Goal: Task Accomplishment & Management: Manage account settings

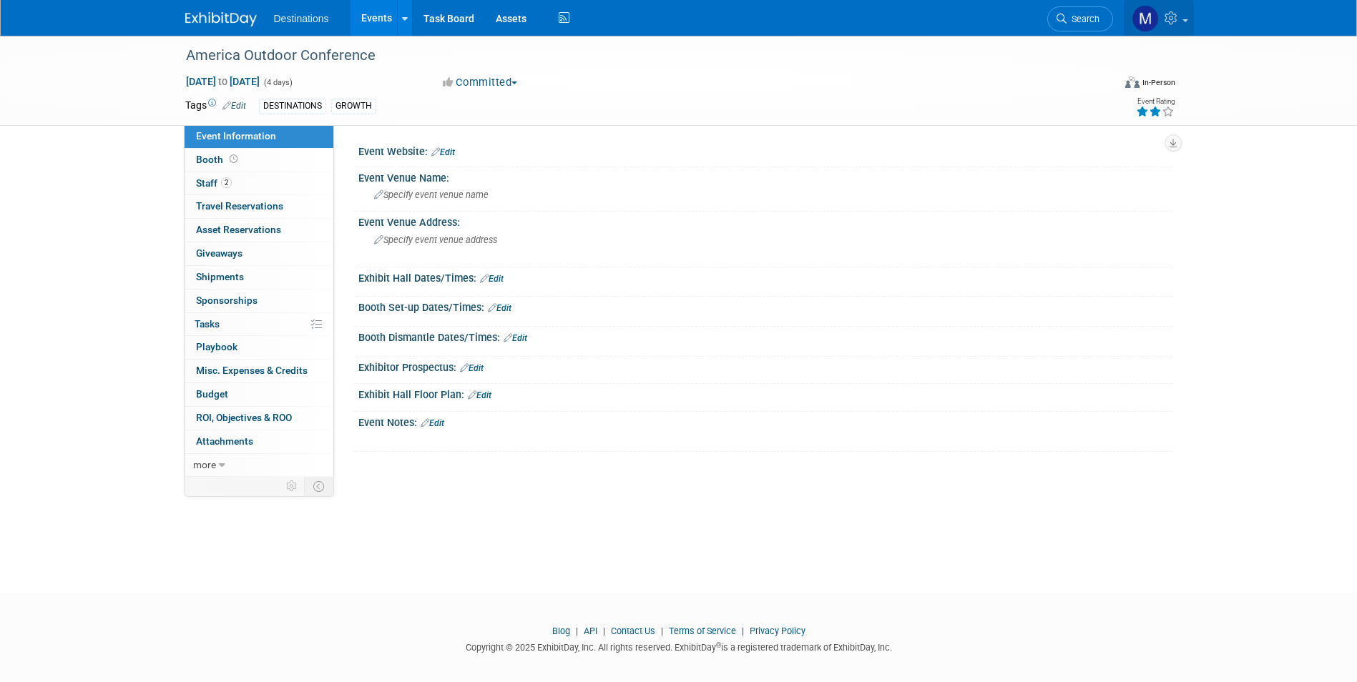
click at [1183, 15] on link at bounding box center [1159, 18] width 70 height 36
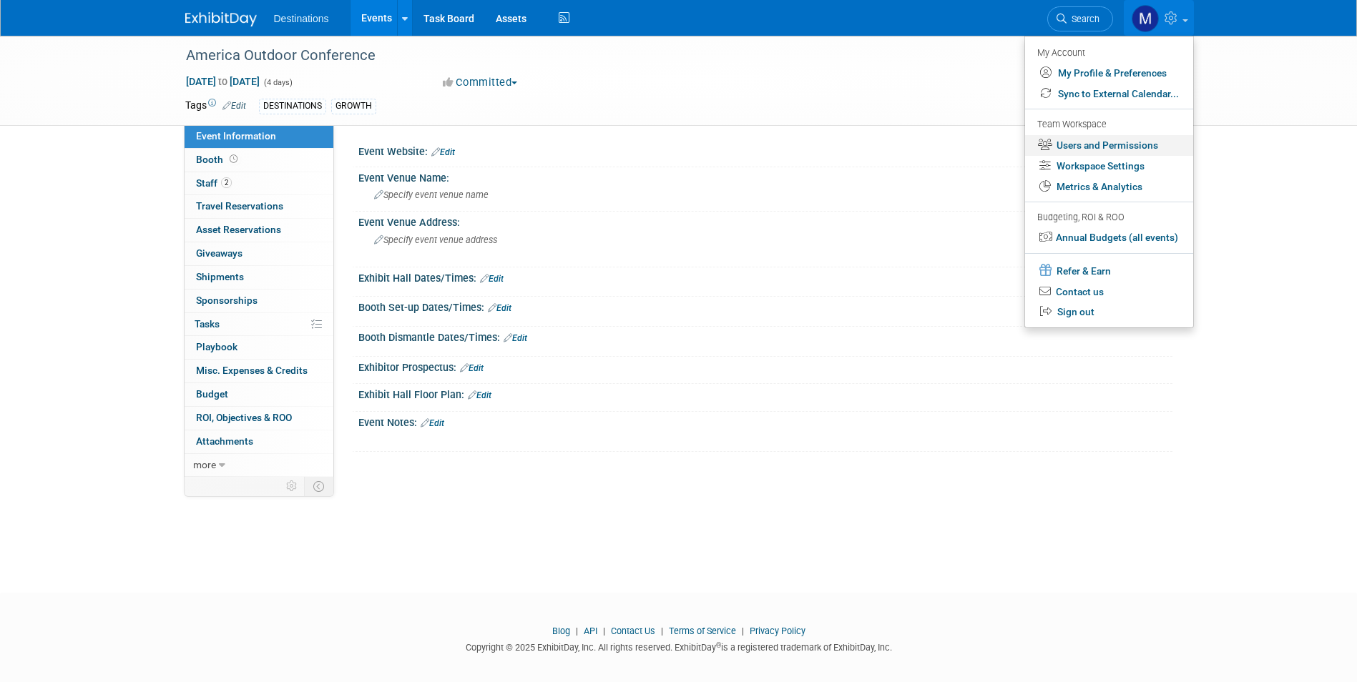
click at [1117, 145] on link "Users and Permissions" at bounding box center [1109, 145] width 168 height 21
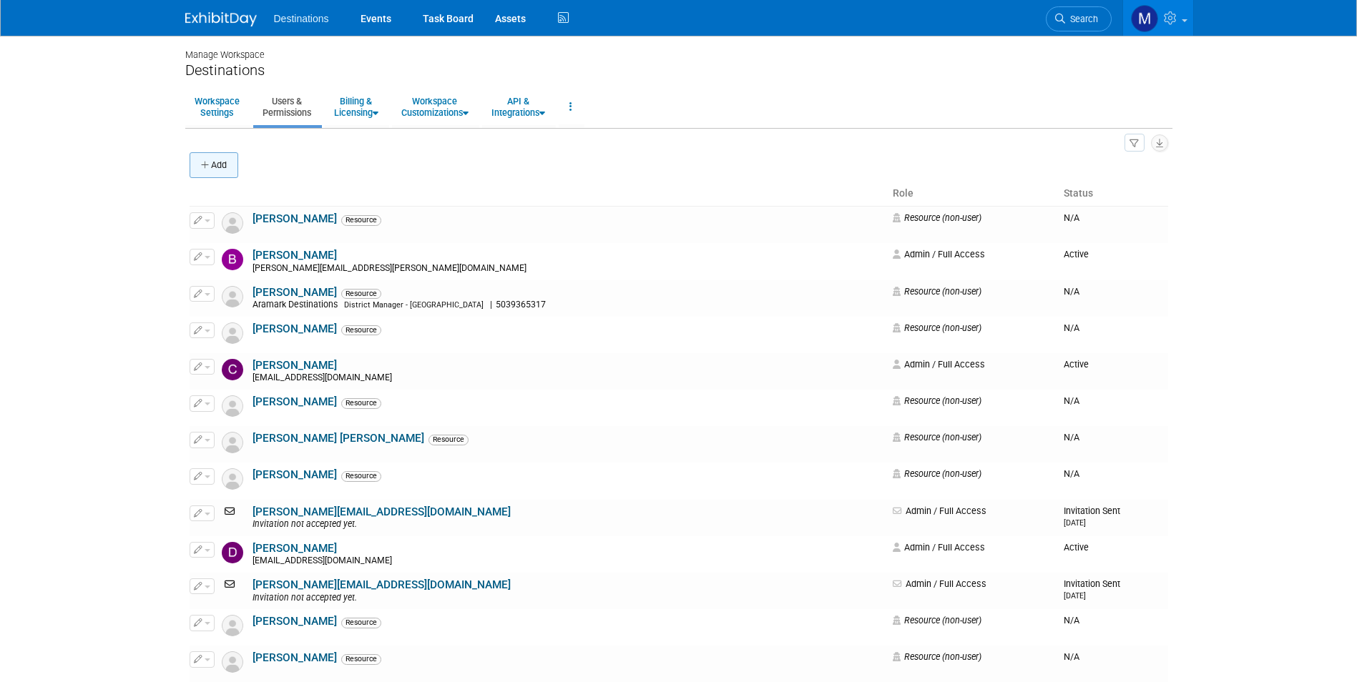
click at [227, 165] on button "Add" at bounding box center [214, 165] width 49 height 26
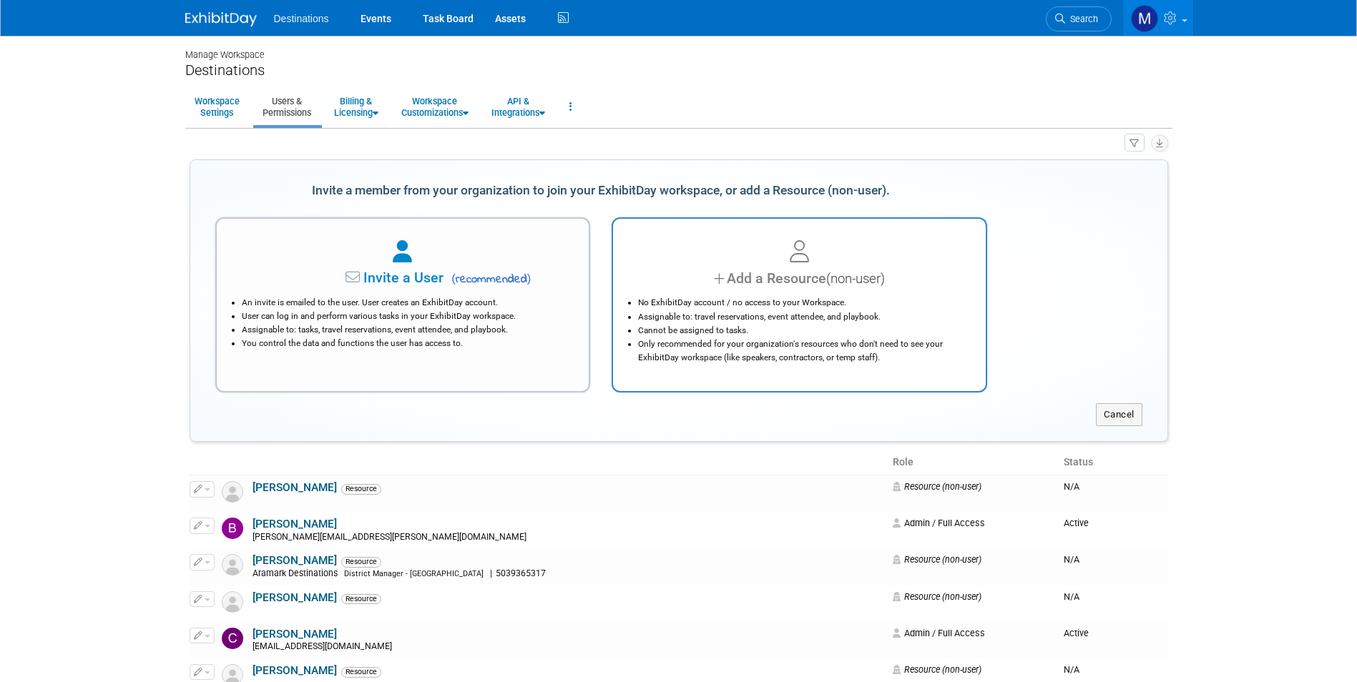
click at [779, 290] on div "No ExhibitDay account / no access to your Workspace. Assignable to: travel rese…" at bounding box center [799, 326] width 337 height 75
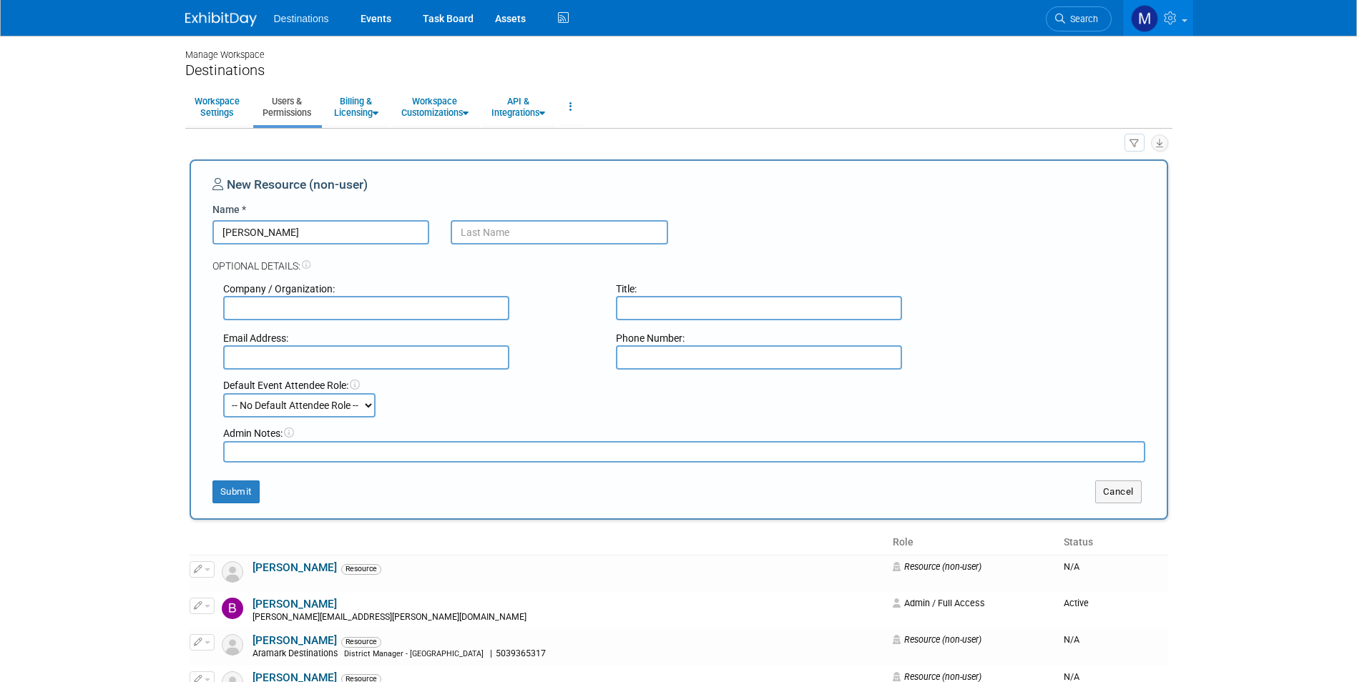
type input "Roger"
type input "Wilson"
click at [305, 403] on select "-- No Default Attendee Role -- Demonstrator Host Planner Presenter Sales Repres…" at bounding box center [299, 405] width 152 height 24
select select "4"
click at [223, 393] on select "-- No Default Attendee Role -- Demonstrator Host Planner Presenter Sales Repres…" at bounding box center [299, 405] width 152 height 24
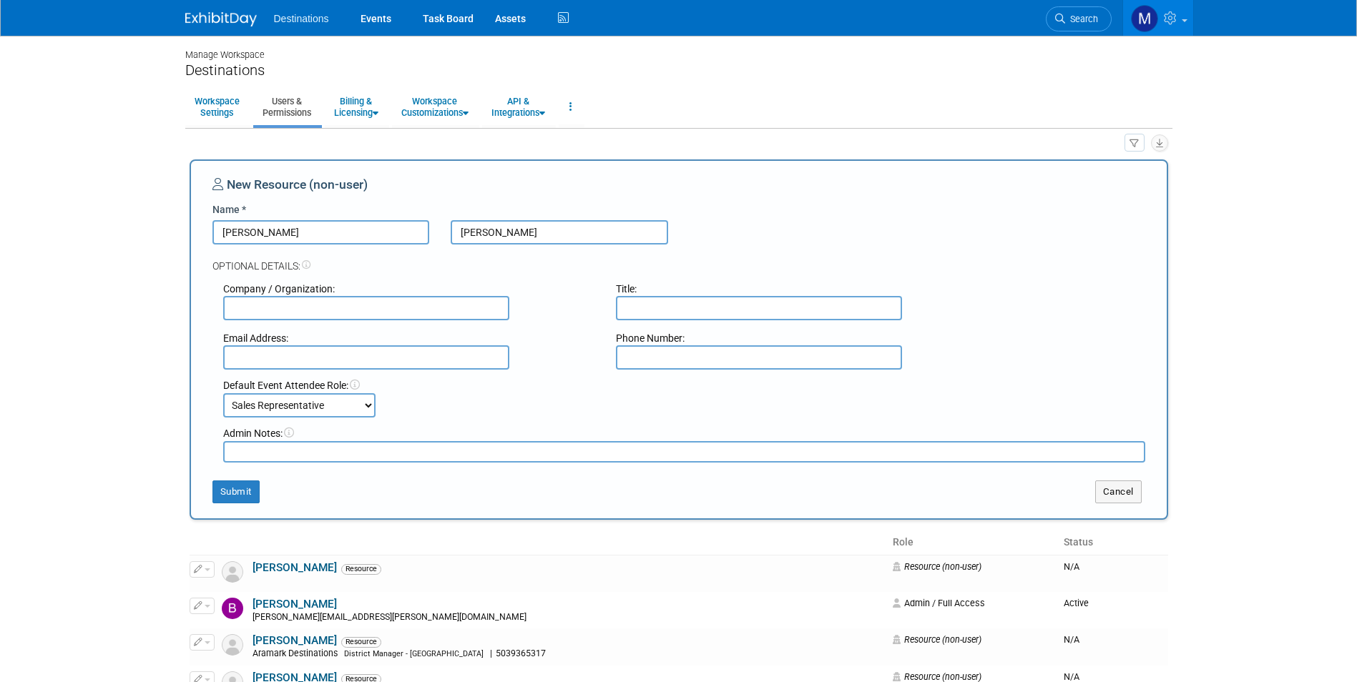
click at [268, 454] on textarea at bounding box center [684, 451] width 922 height 21
type textarea "American Outdoors"
click at [229, 491] on button "Submit" at bounding box center [235, 492] width 47 height 23
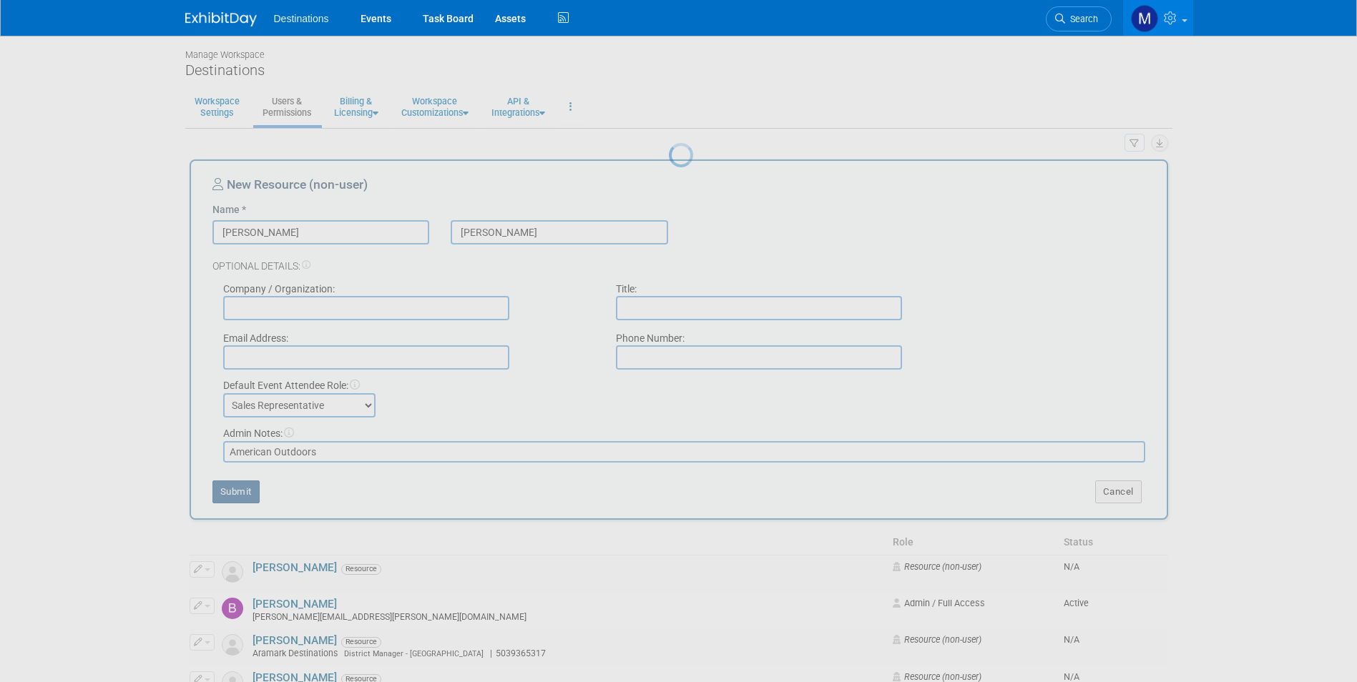
select select "1"
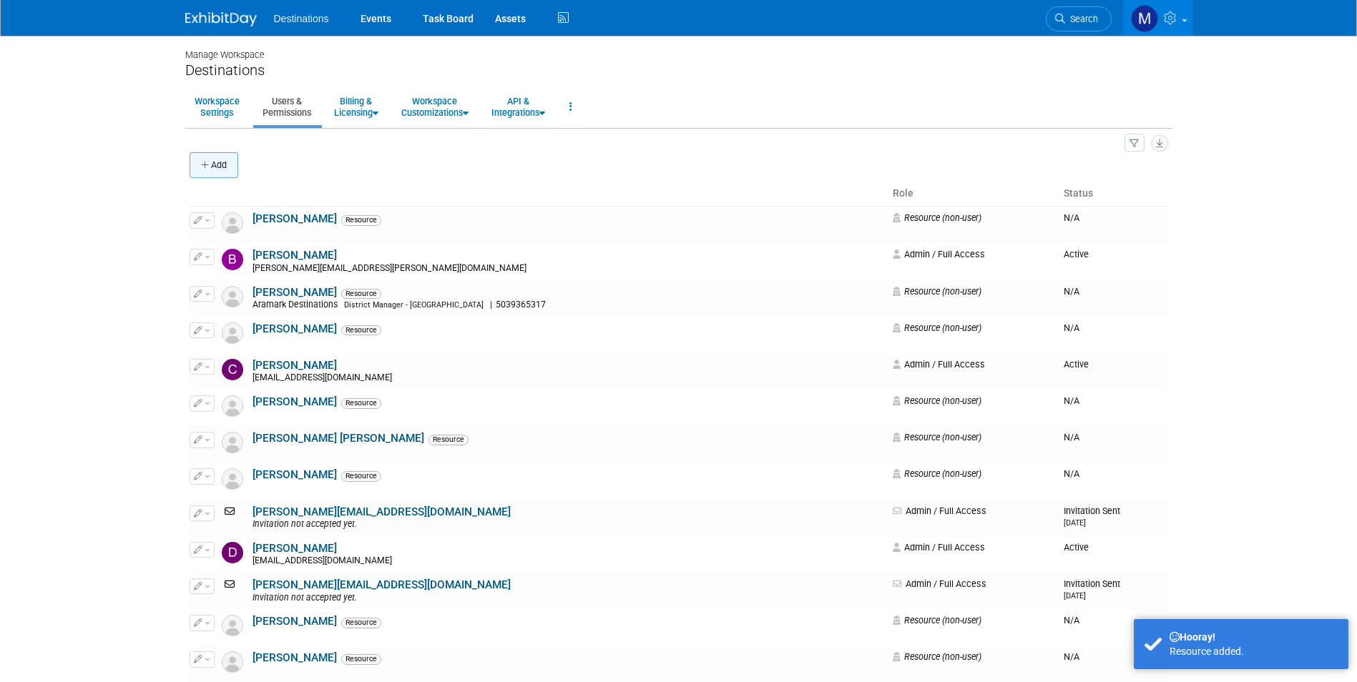
click at [220, 165] on button "Add" at bounding box center [214, 165] width 49 height 26
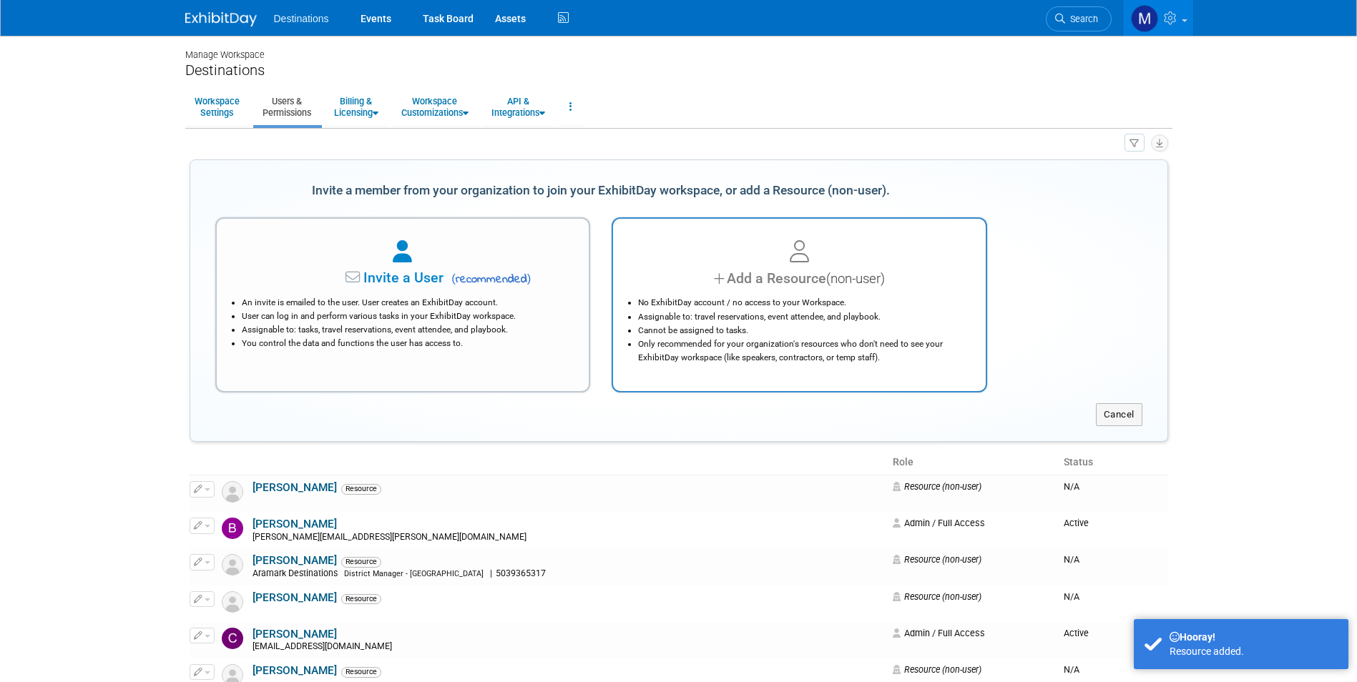
click at [738, 240] on div at bounding box center [799, 252] width 337 height 31
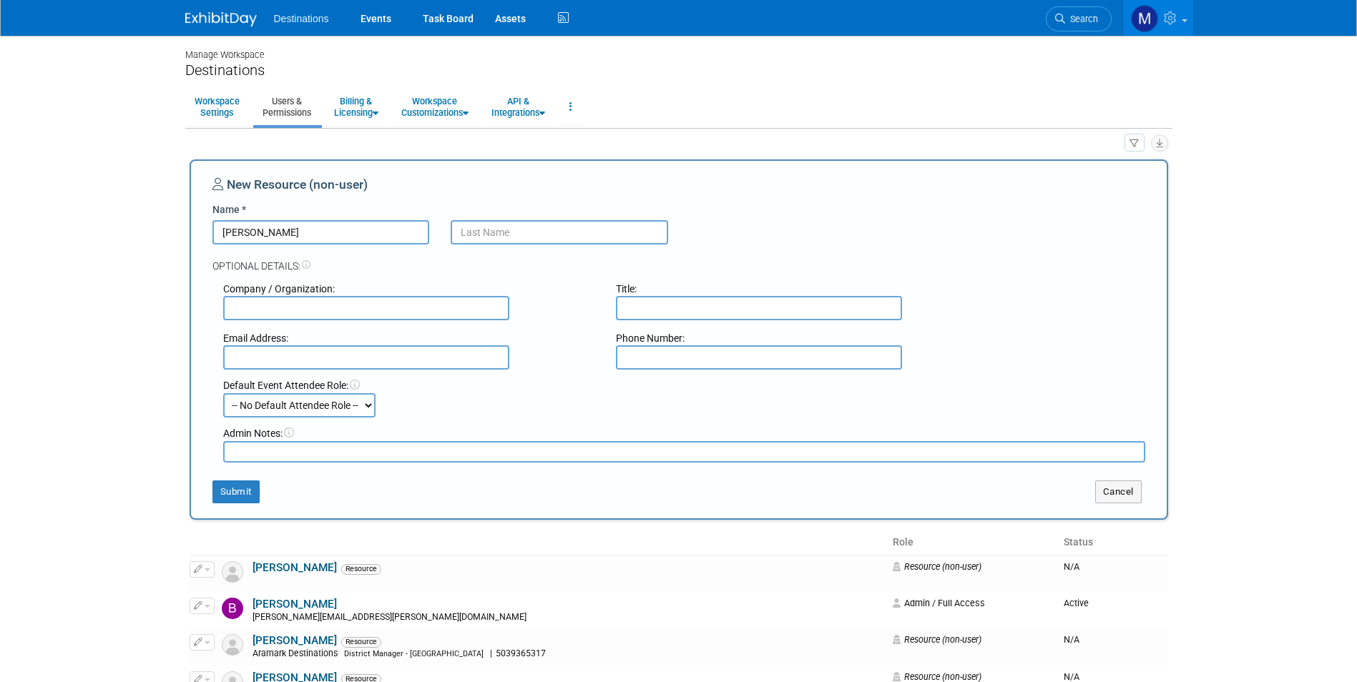
type input "Chris"
type input "Highlander"
click at [285, 401] on select "-- No Default Attendee Role -- Demonstrator Host Planner Presenter Sales Repres…" at bounding box center [299, 405] width 152 height 24
select select "4"
click at [223, 393] on select "-- No Default Attendee Role -- Demonstrator Host Planner Presenter Sales Repres…" at bounding box center [299, 405] width 152 height 24
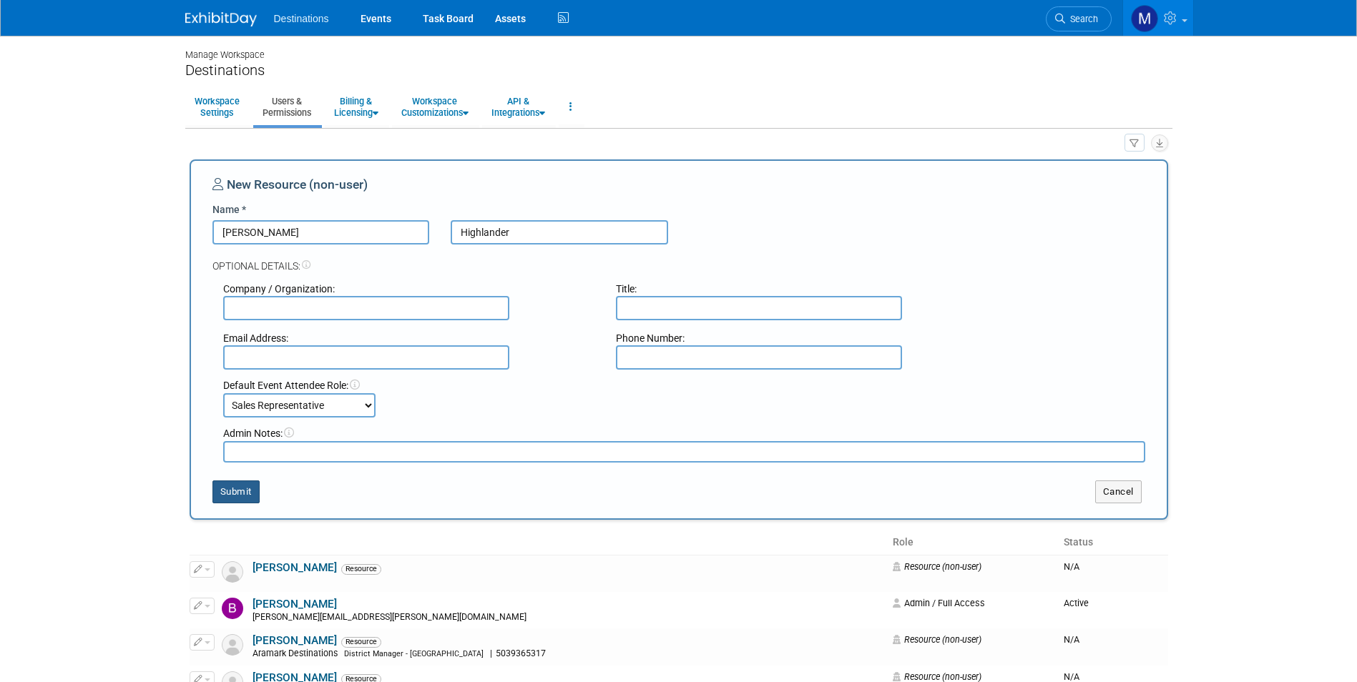
click at [253, 494] on button "Submit" at bounding box center [235, 492] width 47 height 23
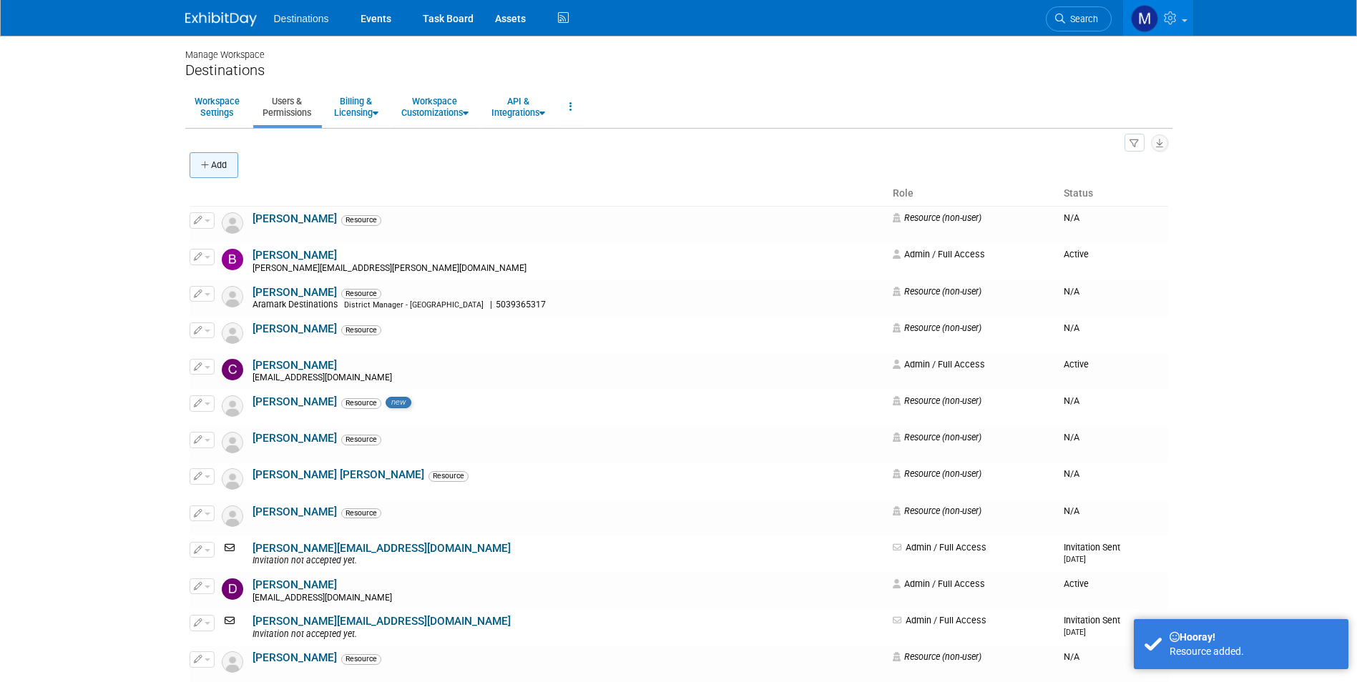
click at [226, 162] on button "Add" at bounding box center [214, 165] width 49 height 26
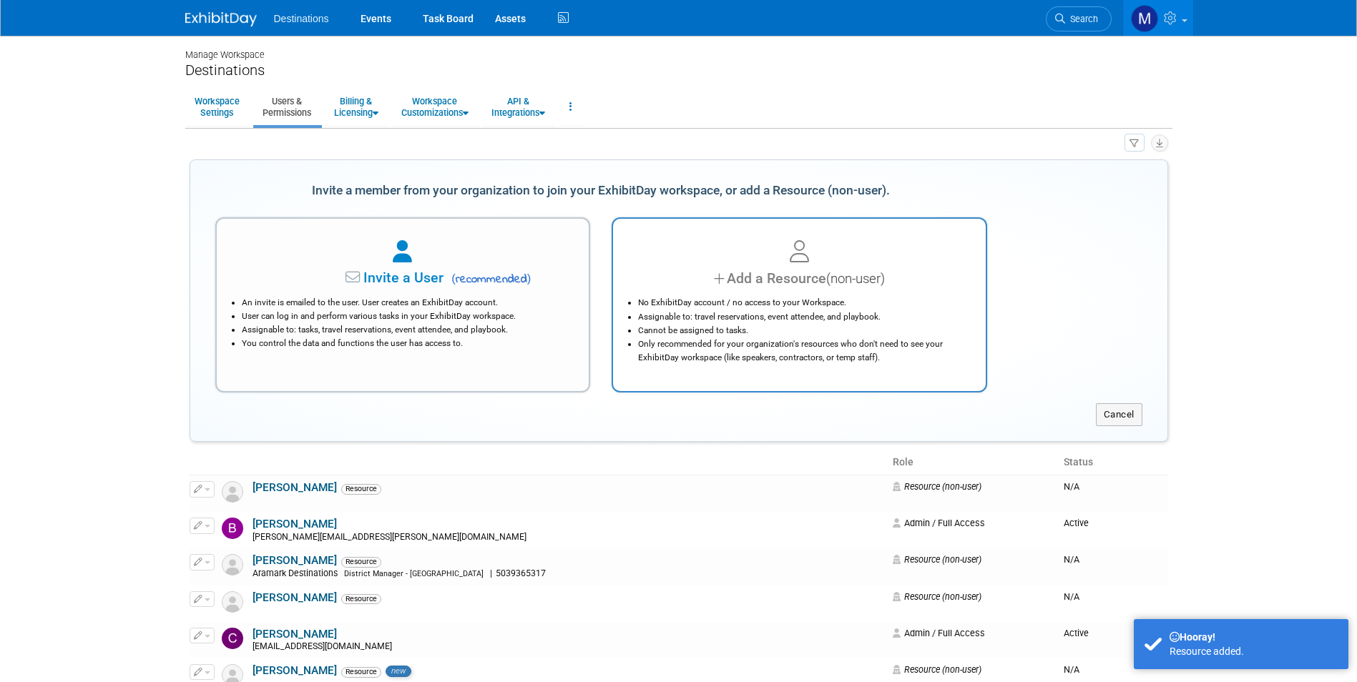
click at [726, 260] on div at bounding box center [799, 252] width 337 height 31
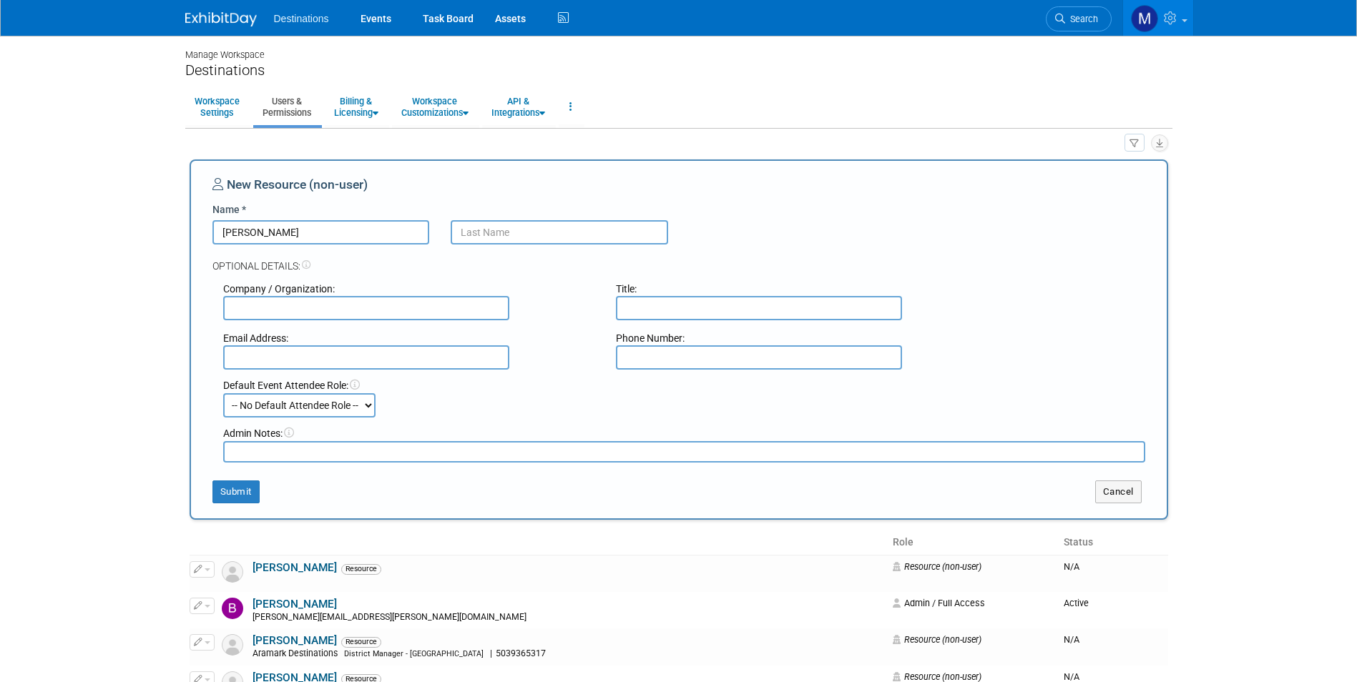
type input "Samantha"
type input "Adams"
click at [302, 404] on select "-- No Default Attendee Role -- Demonstrator Host Planner Presenter Sales Repres…" at bounding box center [299, 405] width 152 height 24
select select "4"
click at [223, 393] on select "-- No Default Attendee Role -- Demonstrator Host Planner Presenter Sales Repres…" at bounding box center [299, 405] width 152 height 24
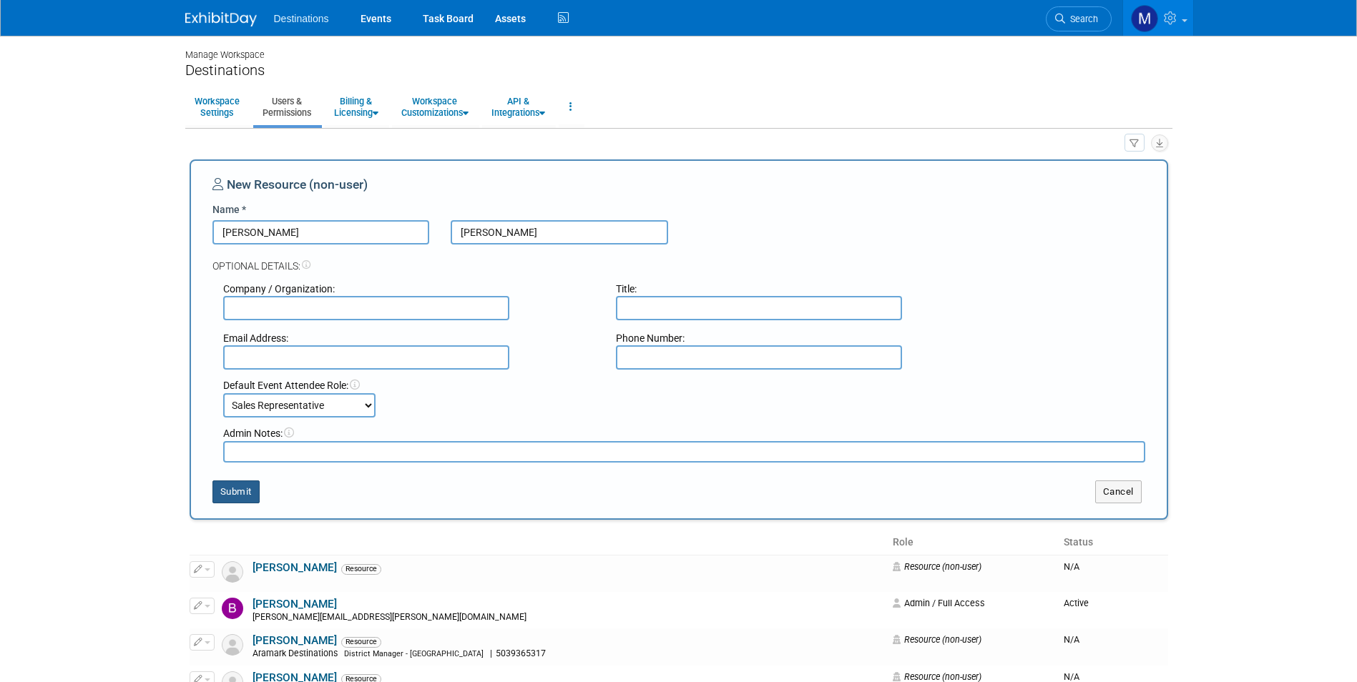
click at [243, 496] on button "Submit" at bounding box center [235, 492] width 47 height 23
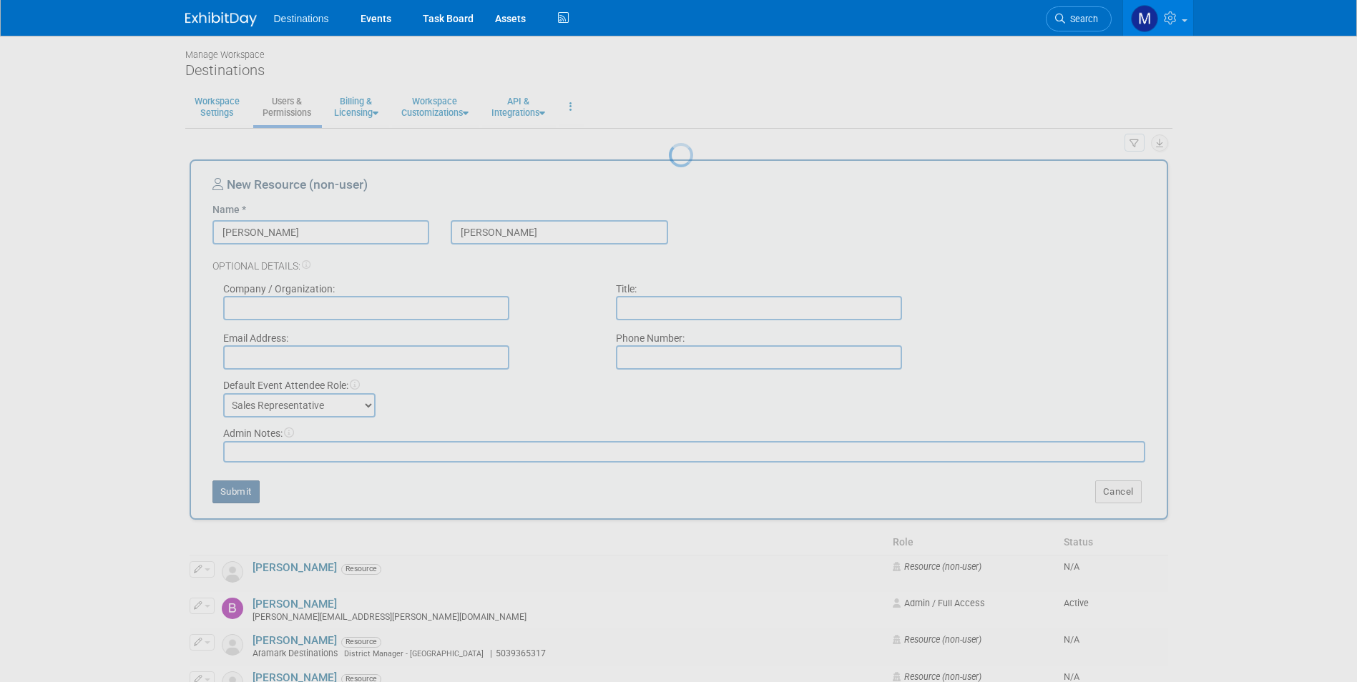
select select "1"
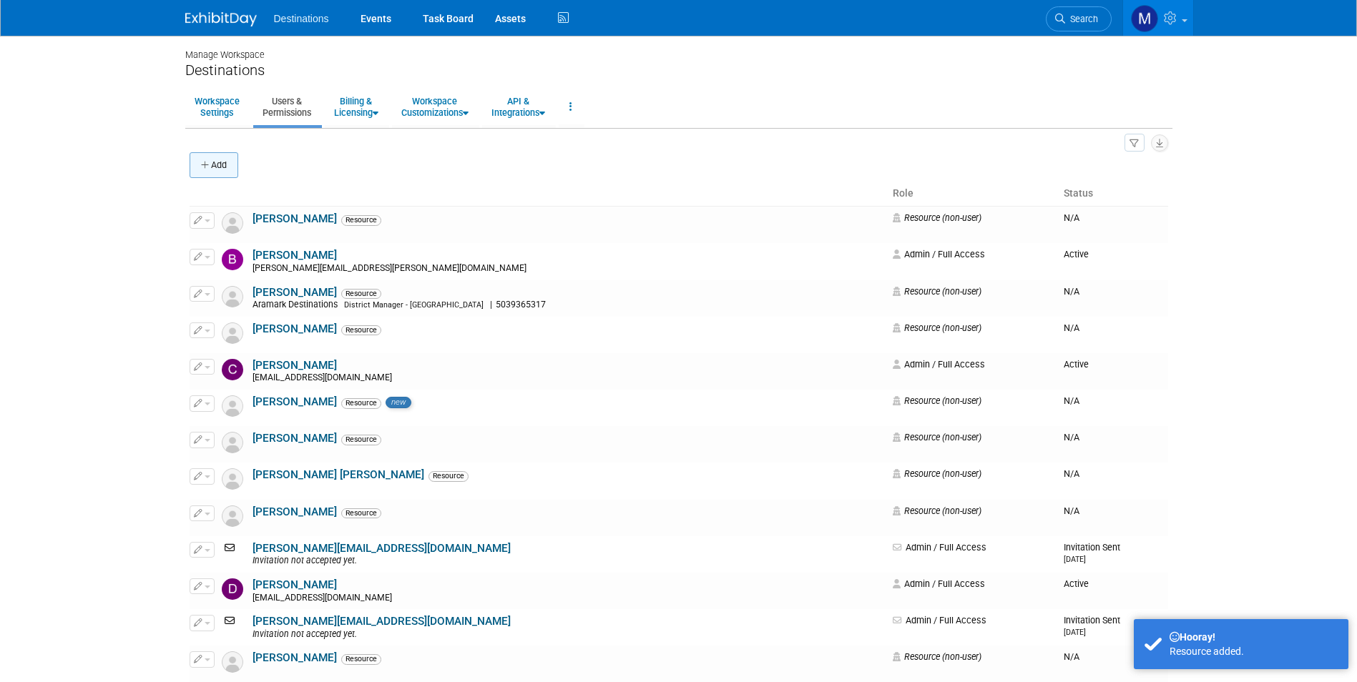
click at [216, 175] on button "Add" at bounding box center [214, 165] width 49 height 26
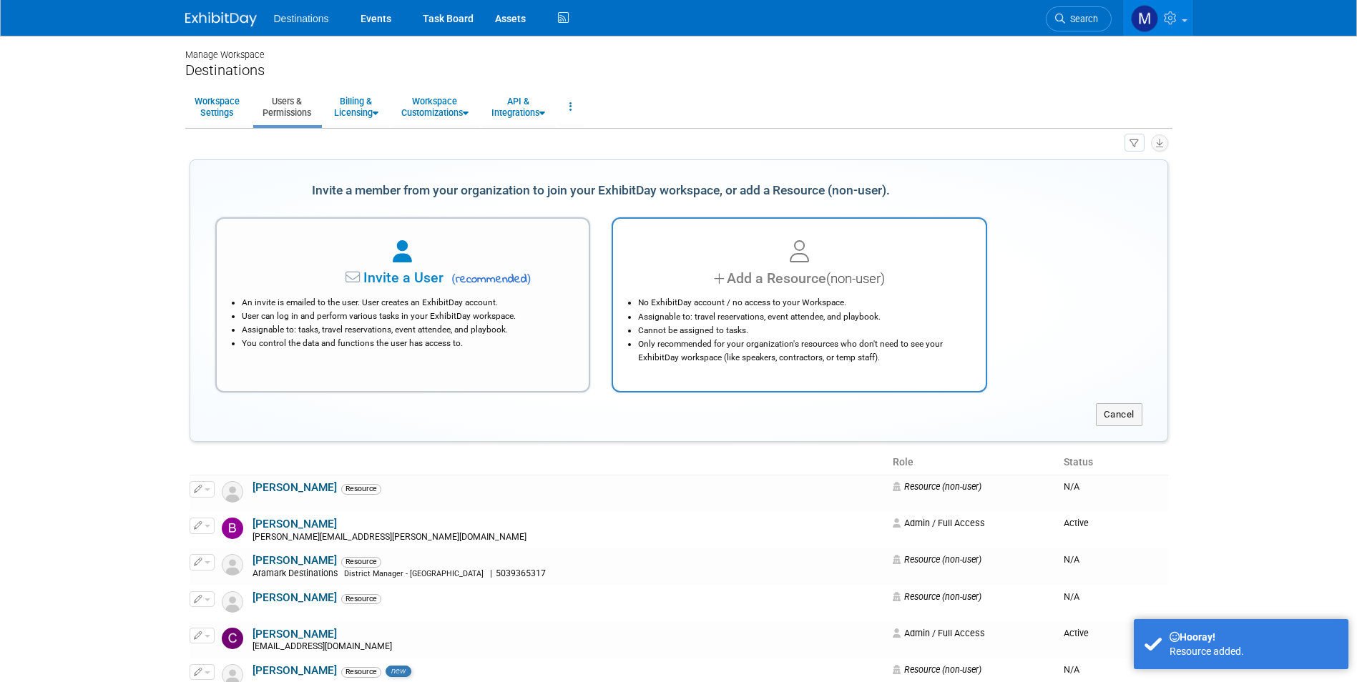
click at [723, 271] on div "Add a Resource (non-user)" at bounding box center [799, 278] width 337 height 21
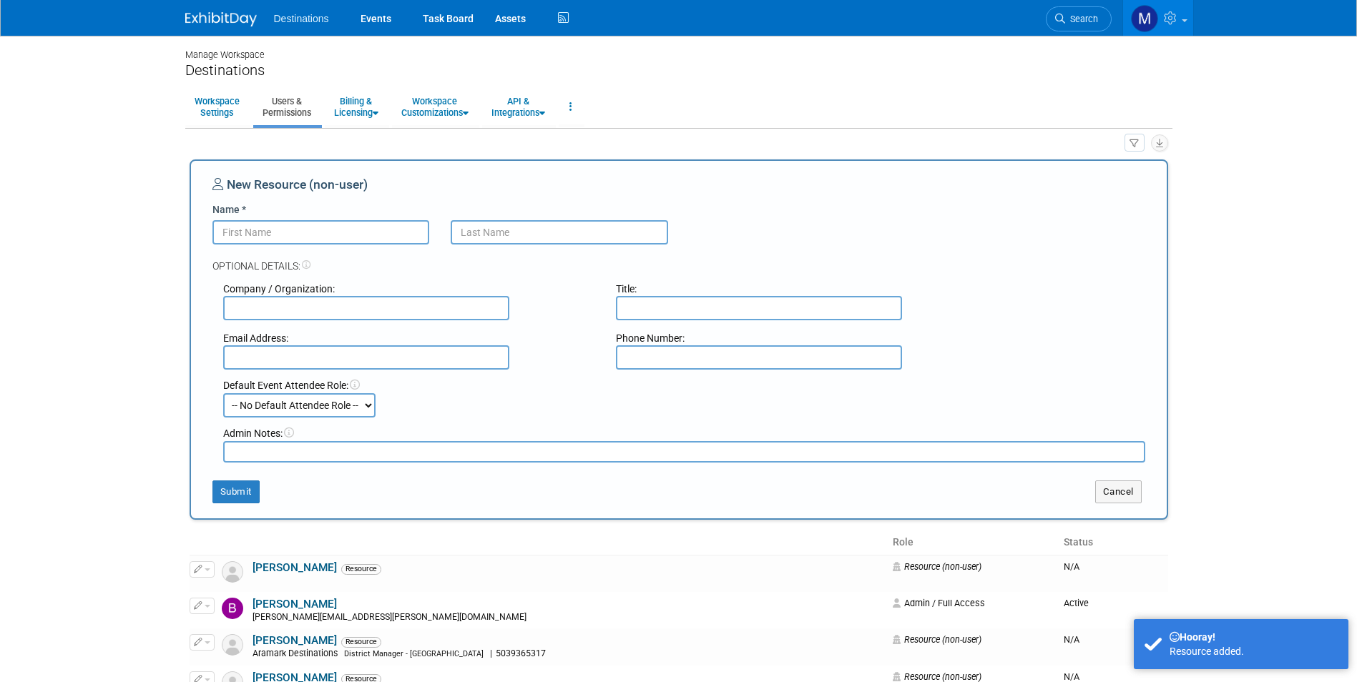
click at [254, 236] on input "Name *" at bounding box center [320, 232] width 217 height 24
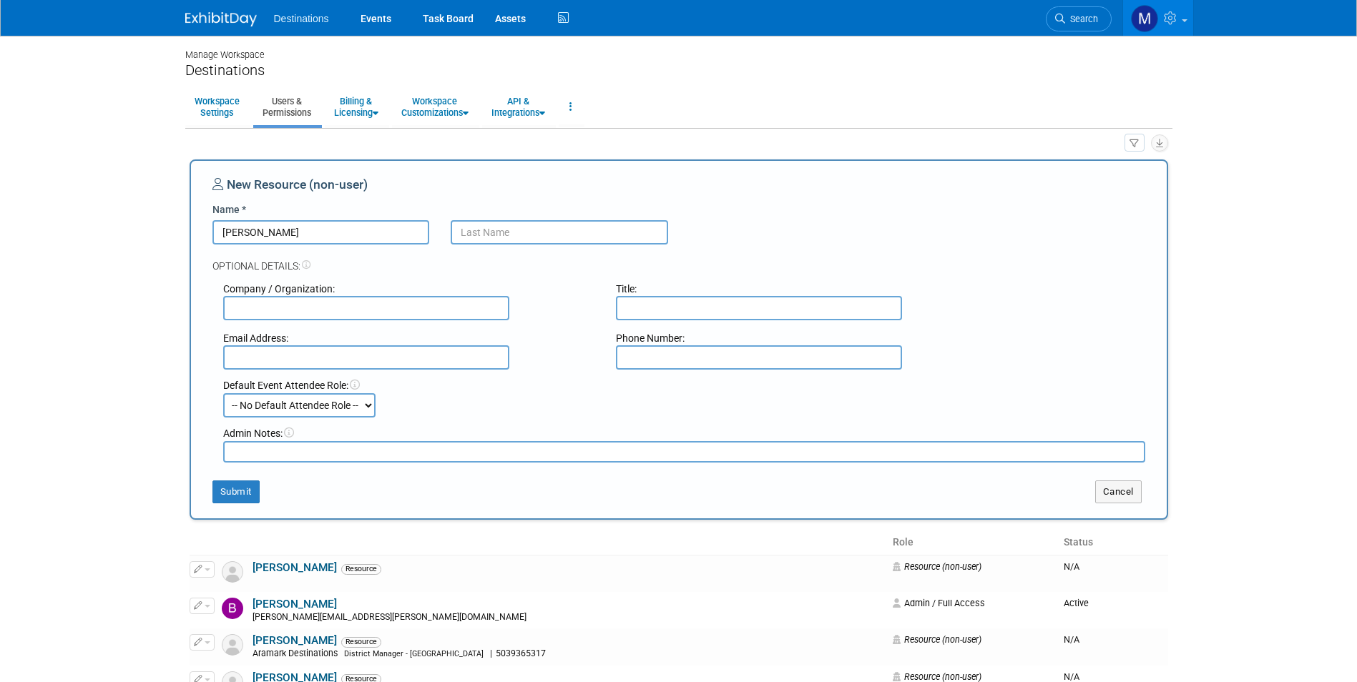
type input "Molly"
type input "McKeown"
click at [349, 406] on select "-- No Default Attendee Role -- Demonstrator Host Planner Presenter Sales Repres…" at bounding box center [299, 405] width 152 height 24
select select "4"
click at [223, 393] on select "-- No Default Attendee Role -- Demonstrator Host Planner Presenter Sales Repres…" at bounding box center [299, 405] width 152 height 24
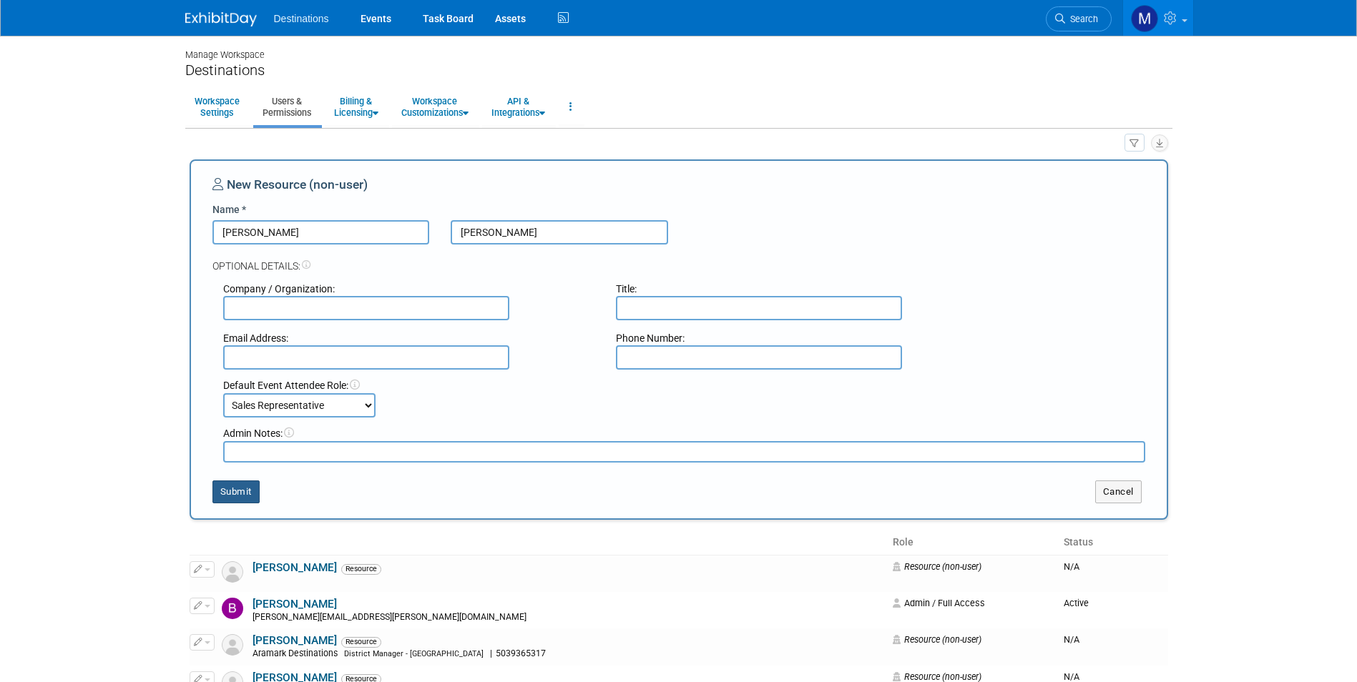
click at [243, 488] on button "Submit" at bounding box center [235, 492] width 47 height 23
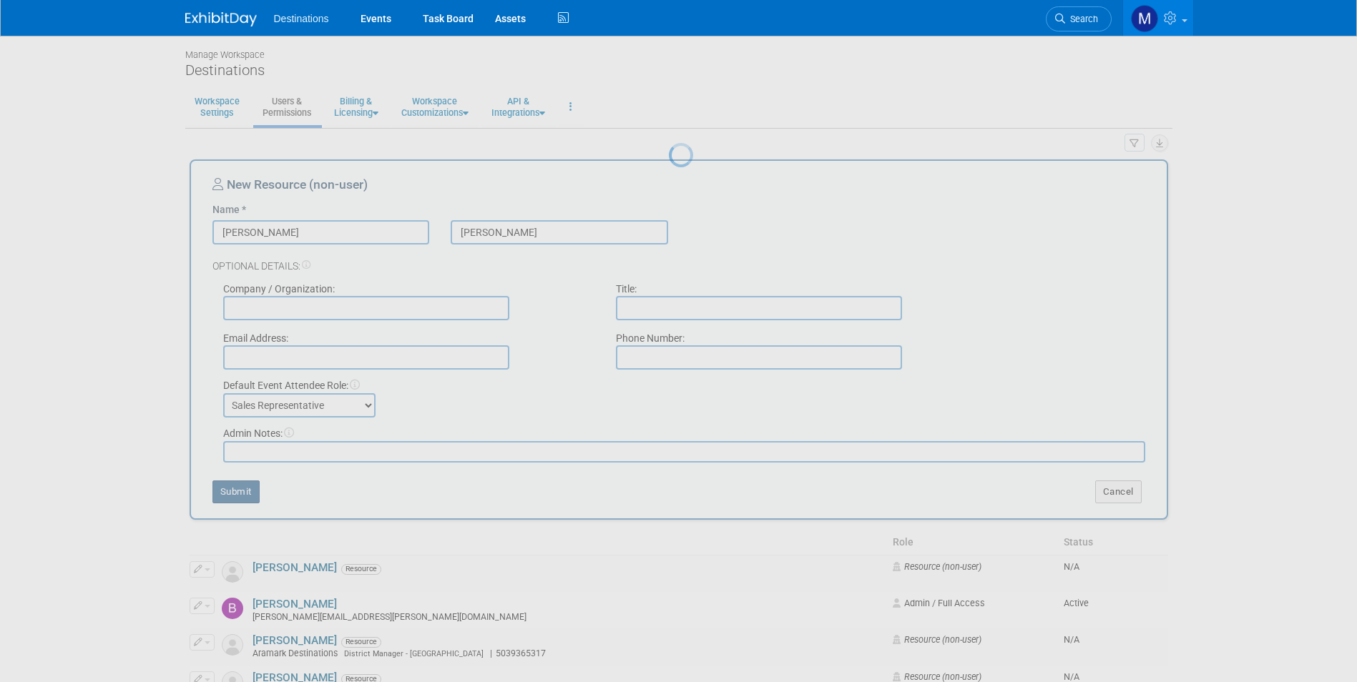
select select "1"
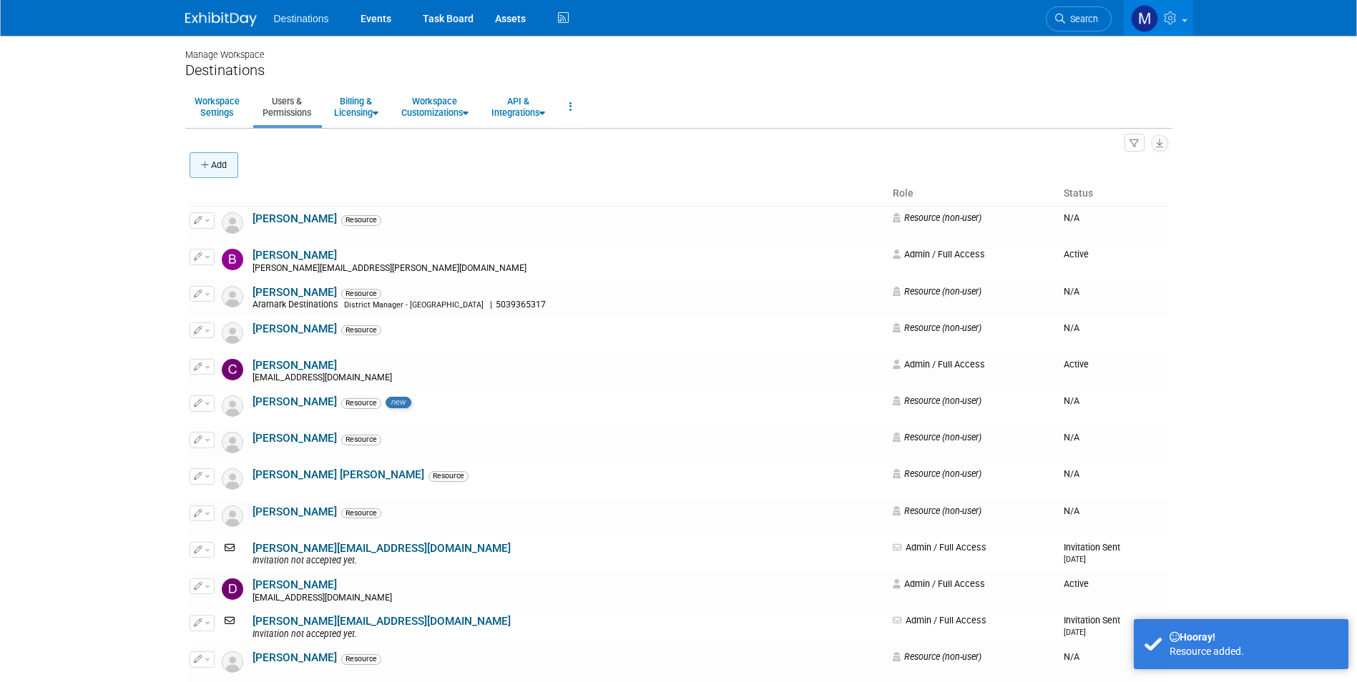
click at [222, 165] on button "Add" at bounding box center [214, 165] width 49 height 26
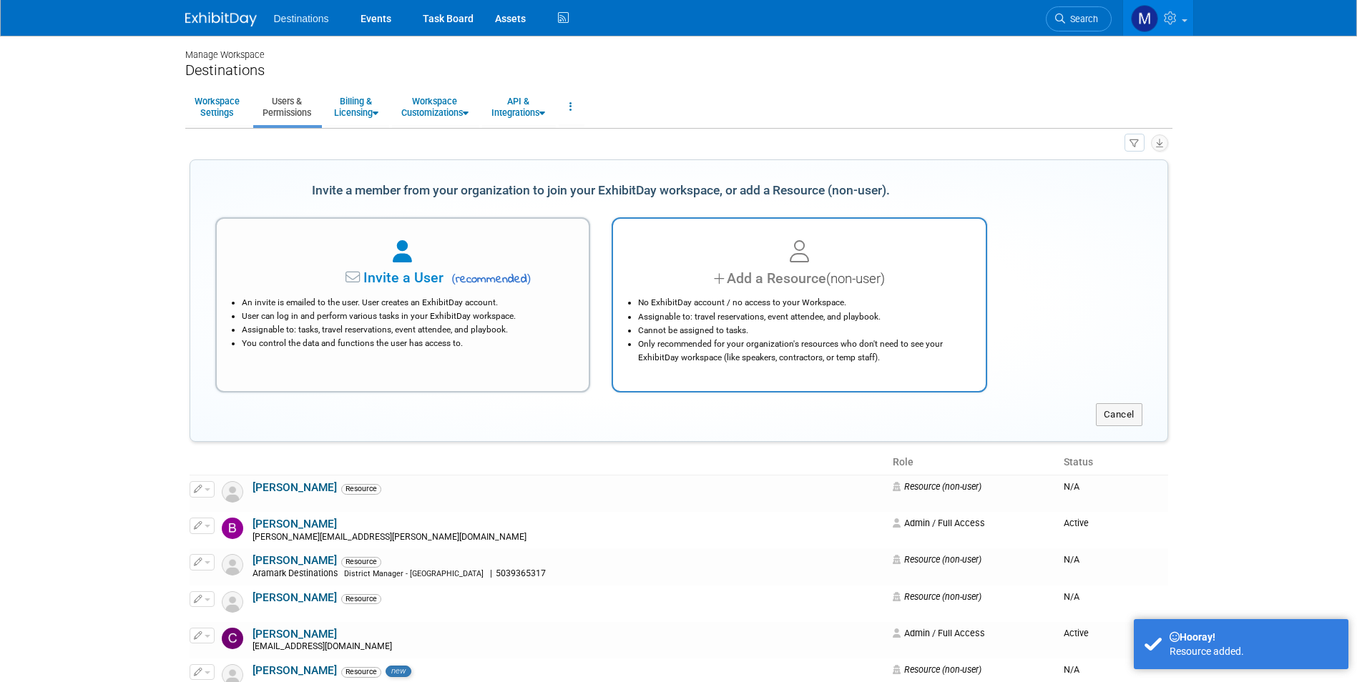
click at [723, 292] on div "No ExhibitDay account / no access to your Workspace. Assignable to: travel rese…" at bounding box center [799, 326] width 337 height 75
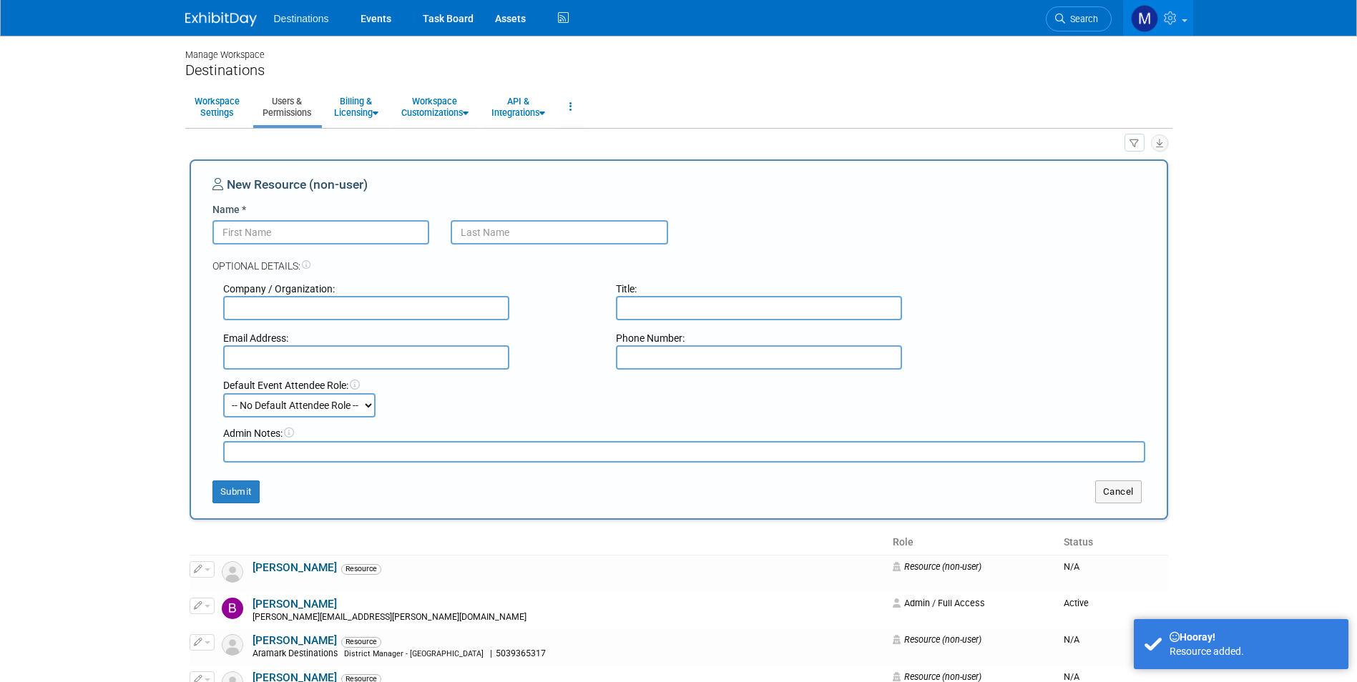
click at [245, 238] on input "Name *" at bounding box center [320, 232] width 217 height 24
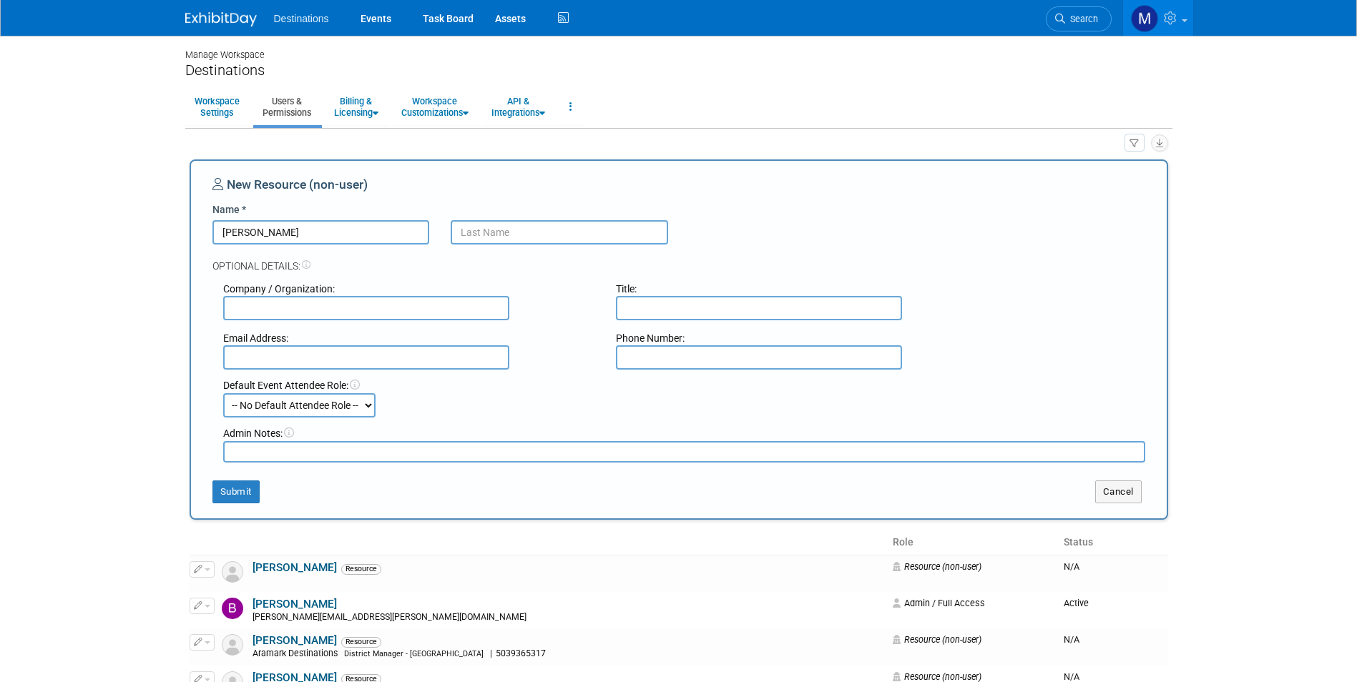
type input "Rob"
type input "Knowlton"
click at [357, 407] on select "-- No Default Attendee Role -- Demonstrator Host Planner Presenter Sales Repres…" at bounding box center [299, 405] width 152 height 24
click at [223, 393] on select "-- No Default Attendee Role -- Demonstrator Host Planner Presenter Sales Repres…" at bounding box center [299, 405] width 152 height 24
click at [351, 397] on select "-- No Default Attendee Role -- Demonstrator Host Planner Presenter Sales Repres…" at bounding box center [299, 405] width 152 height 24
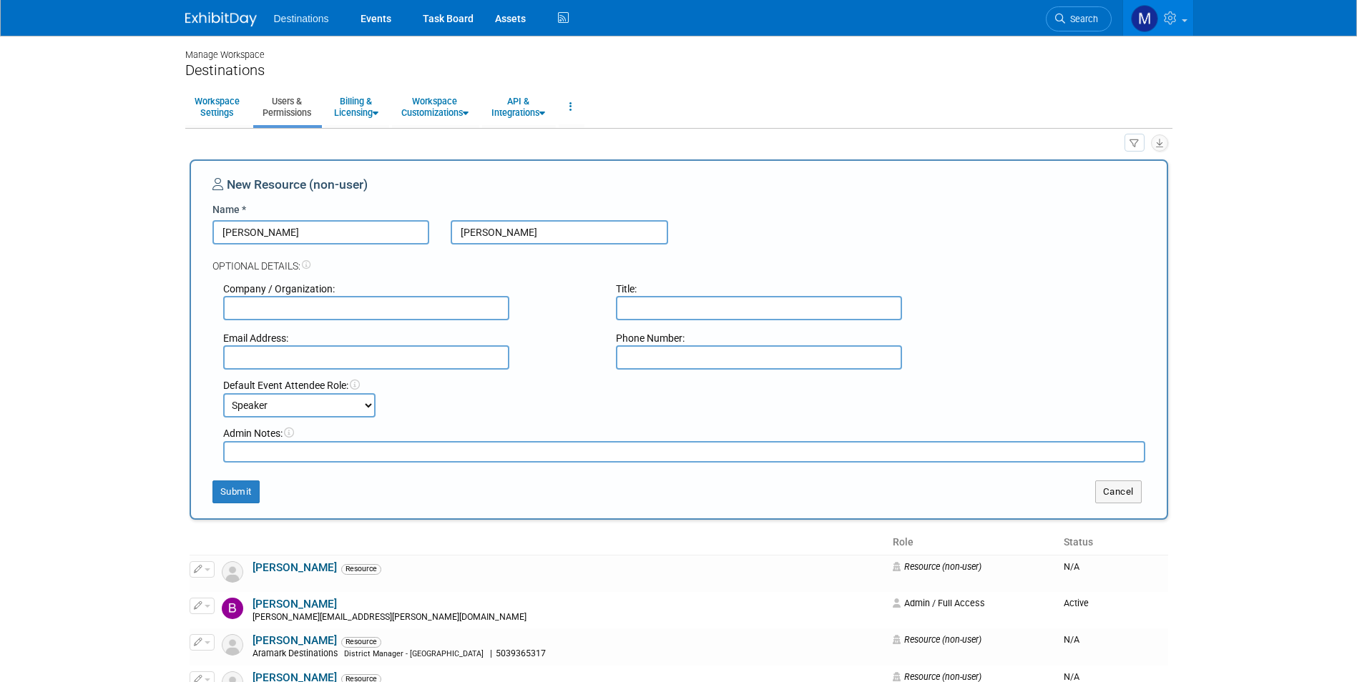
select select "4"
click at [223, 393] on select "-- No Default Attendee Role -- Demonstrator Host Planner Presenter Sales Repres…" at bounding box center [299, 405] width 152 height 24
click at [232, 488] on button "Submit" at bounding box center [235, 492] width 47 height 23
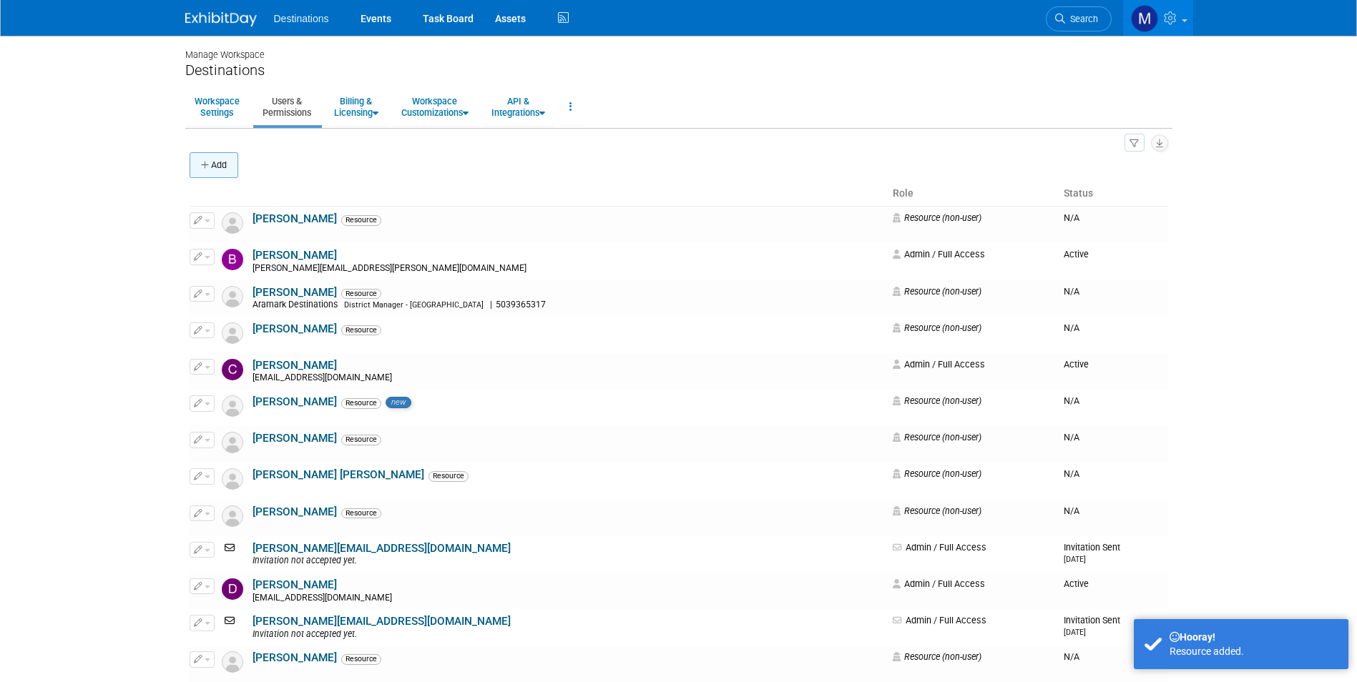
click at [218, 170] on button "Add" at bounding box center [214, 165] width 49 height 26
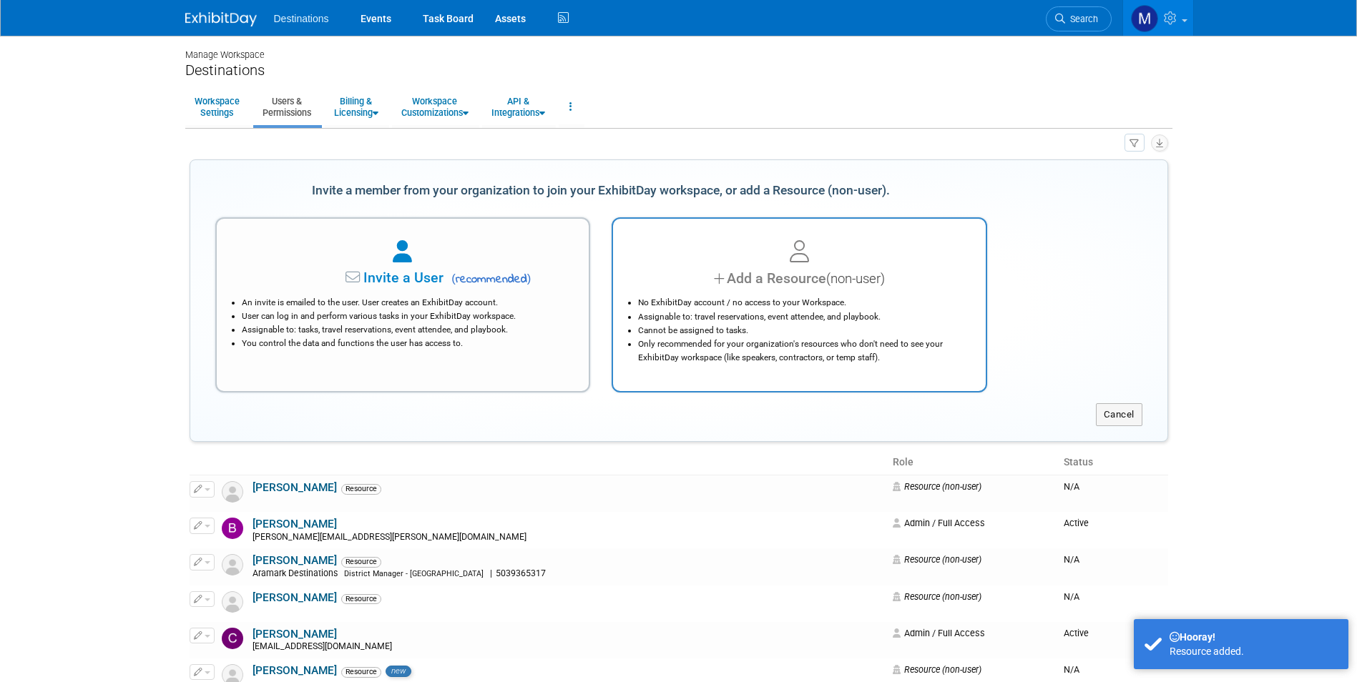
click at [752, 276] on div "Add a Resource (non-user)" at bounding box center [799, 278] width 337 height 21
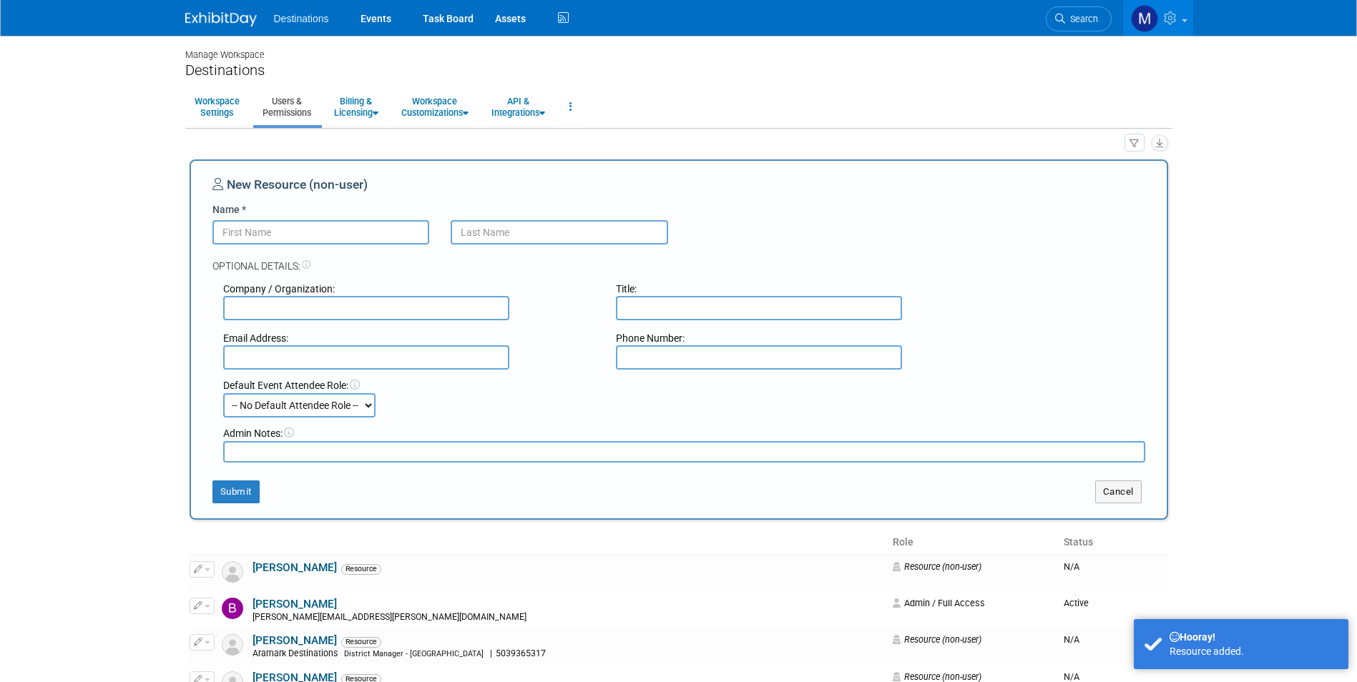
type input "S"
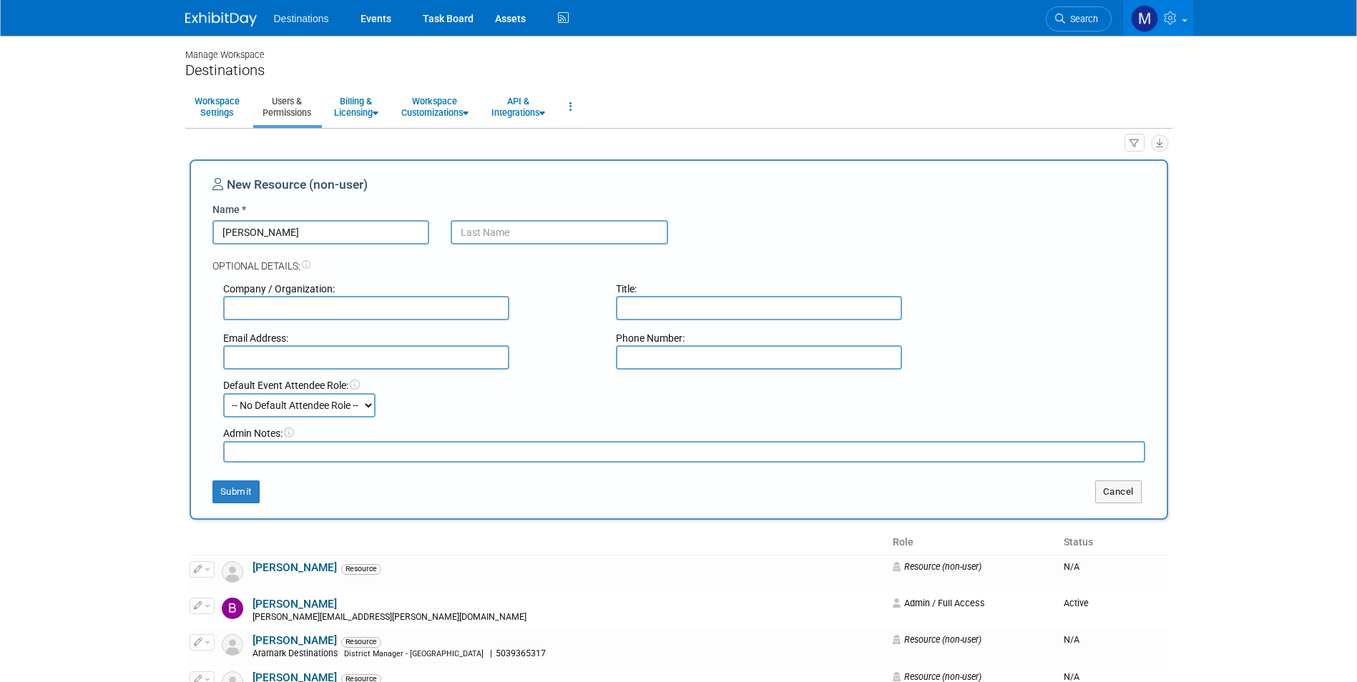
type input "Dan"
type input "Clouse"
click at [293, 403] on select "-- No Default Attendee Role -- Demonstrator Host Planner Presenter Sales Repres…" at bounding box center [299, 405] width 152 height 24
select select "4"
click at [223, 393] on select "-- No Default Attendee Role -- Demonstrator Host Planner Presenter Sales Repres…" at bounding box center [299, 405] width 152 height 24
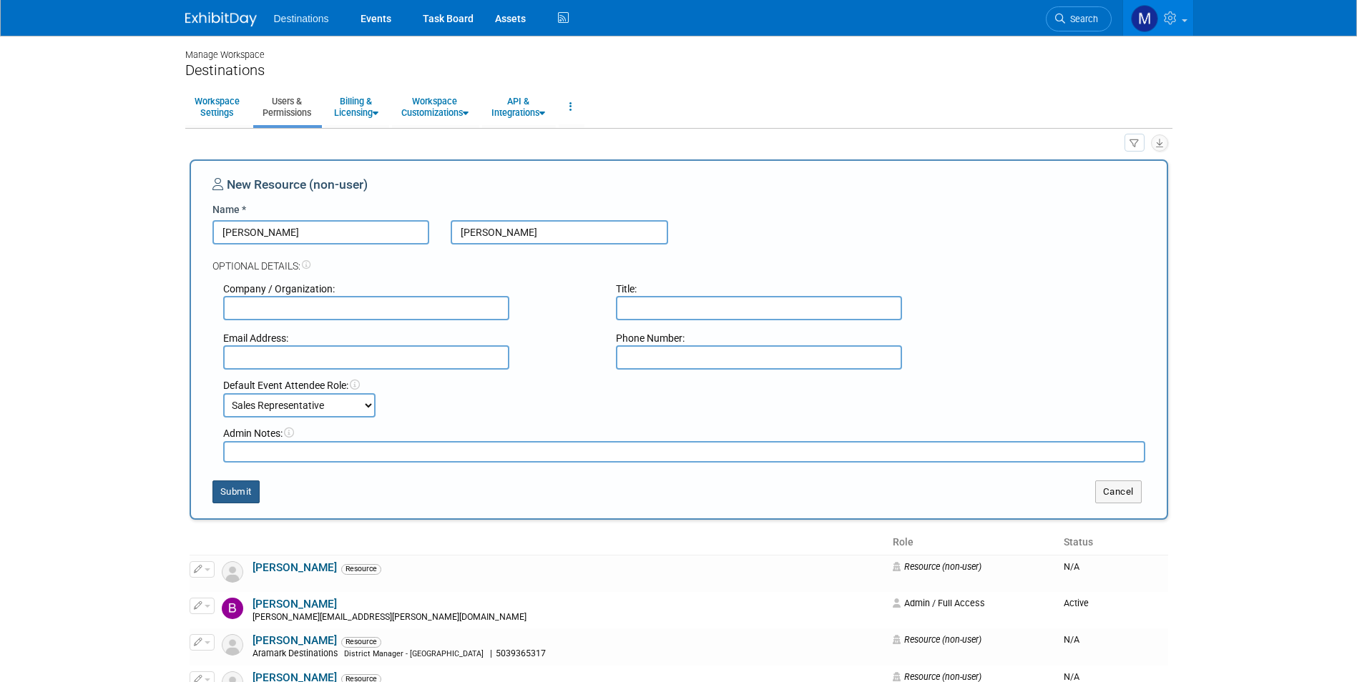
click at [245, 498] on button "Submit" at bounding box center [235, 492] width 47 height 23
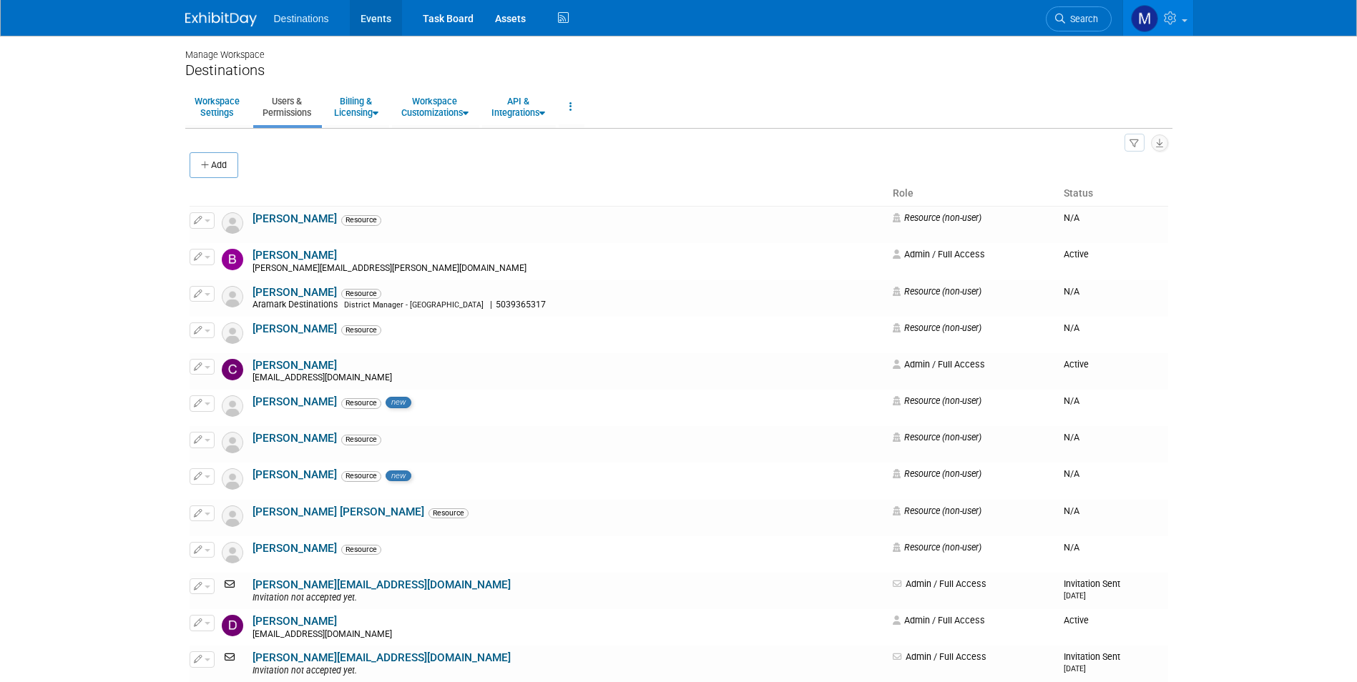
click at [364, 21] on link "Events" at bounding box center [376, 18] width 52 height 36
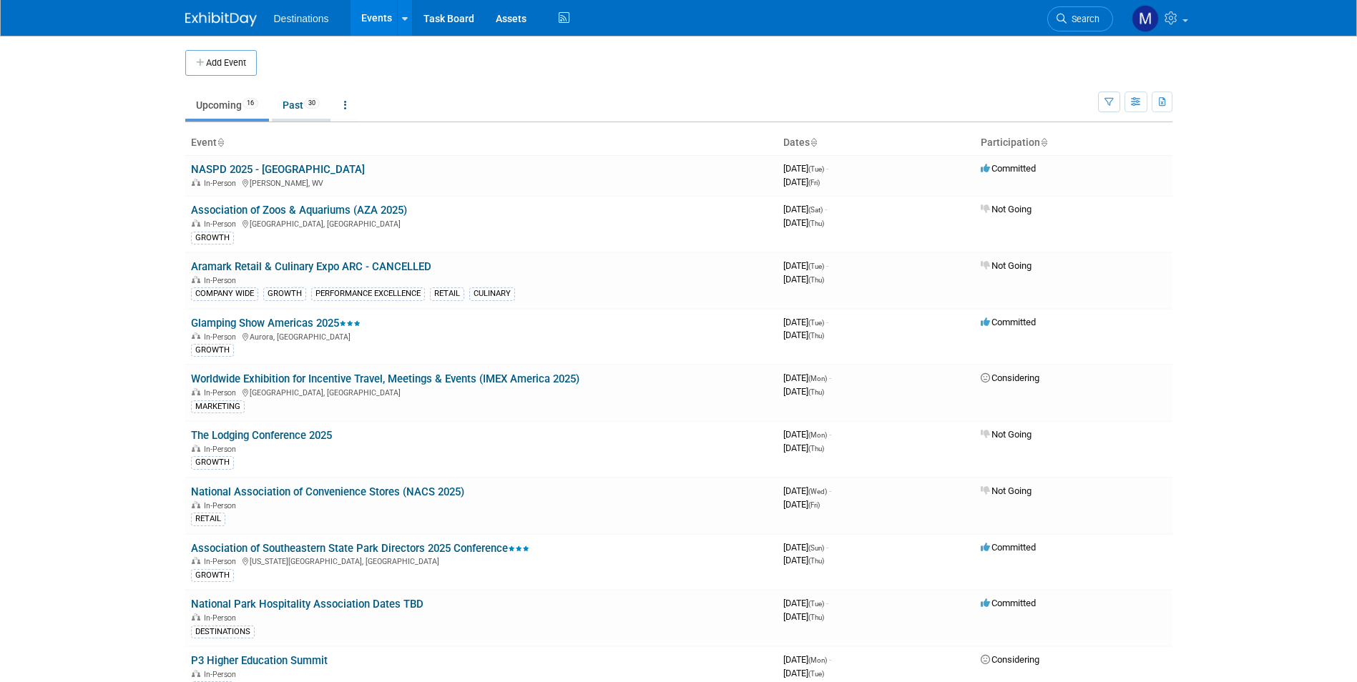
click at [295, 105] on link "Past 30" at bounding box center [301, 105] width 59 height 27
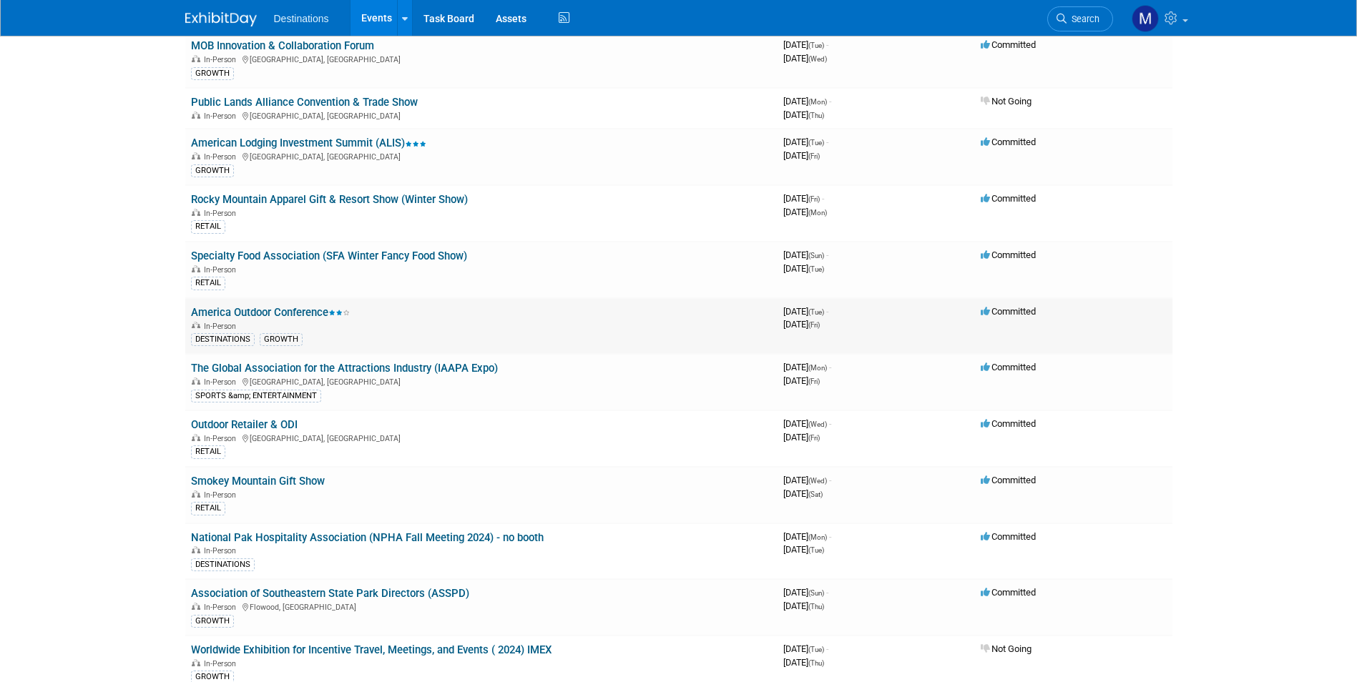
scroll to position [572, 0]
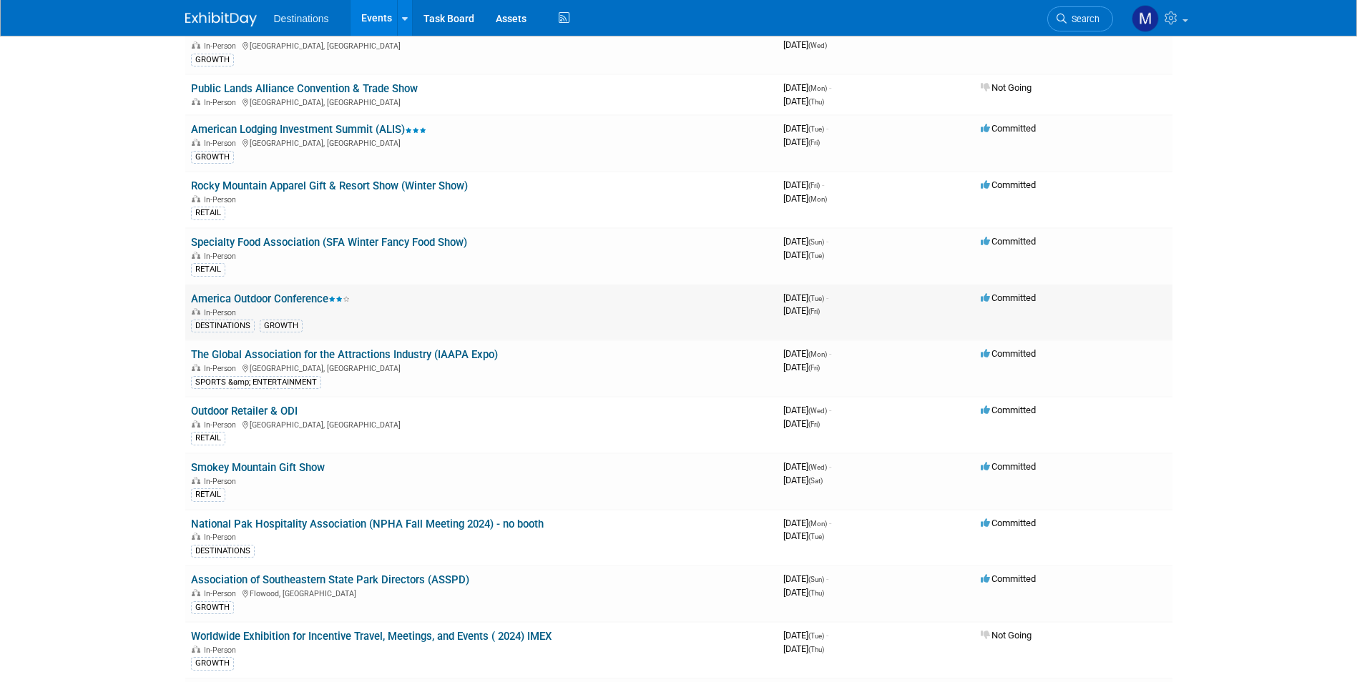
click at [290, 300] on link "America Outdoor Conference" at bounding box center [270, 299] width 159 height 13
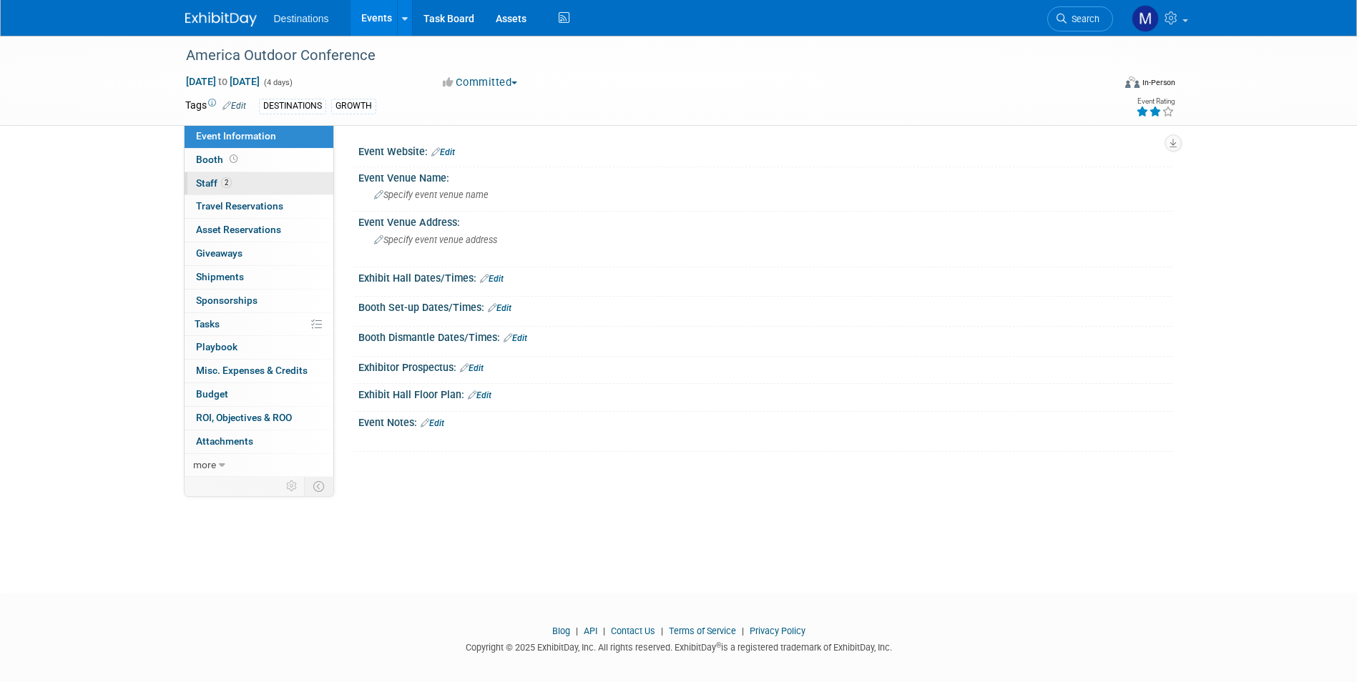
click at [201, 182] on span "Staff 2" at bounding box center [214, 182] width 36 height 11
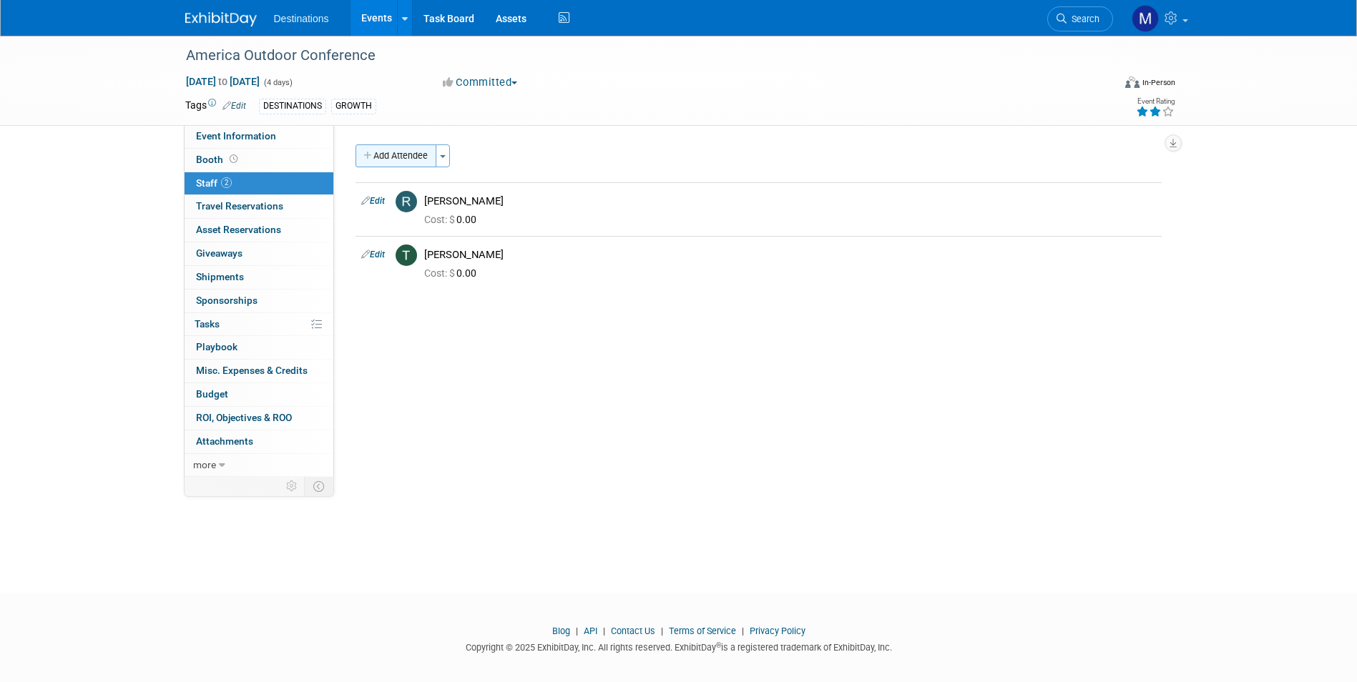
click at [425, 150] on button "Add Attendee" at bounding box center [396, 156] width 81 height 23
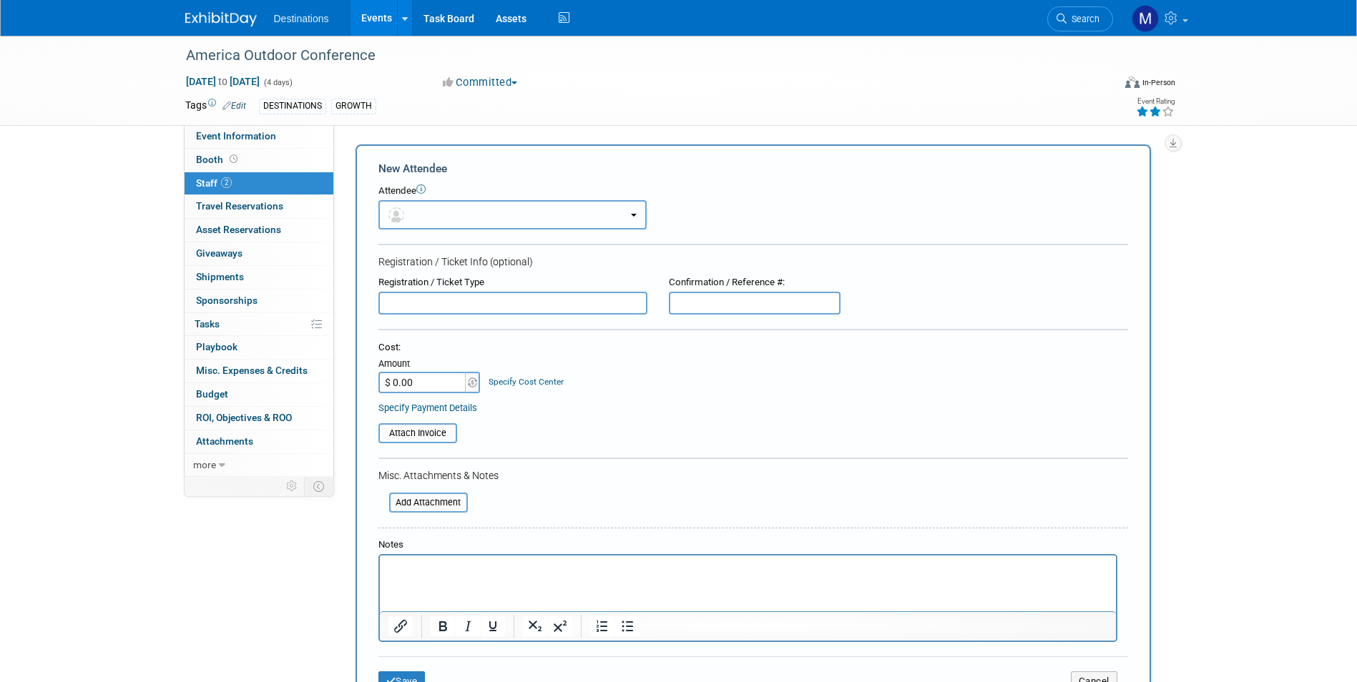
click at [631, 217] on button "button" at bounding box center [512, 214] width 268 height 29
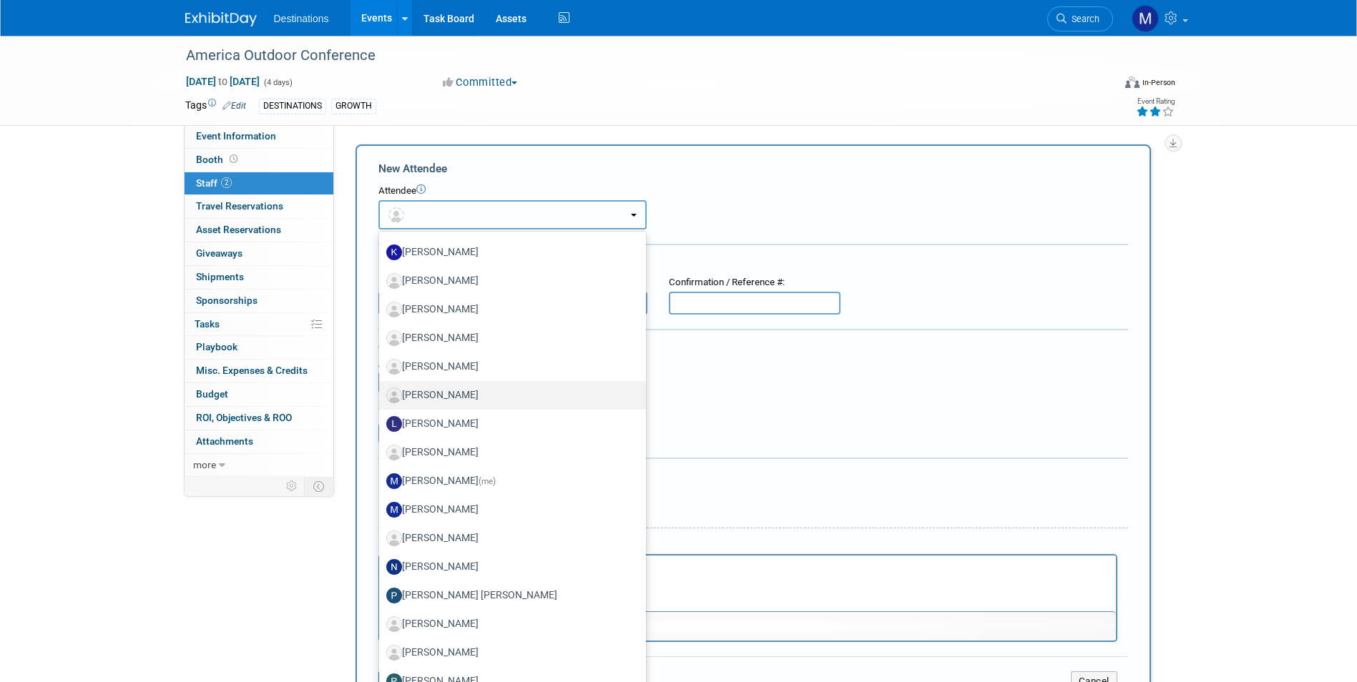
scroll to position [469, 0]
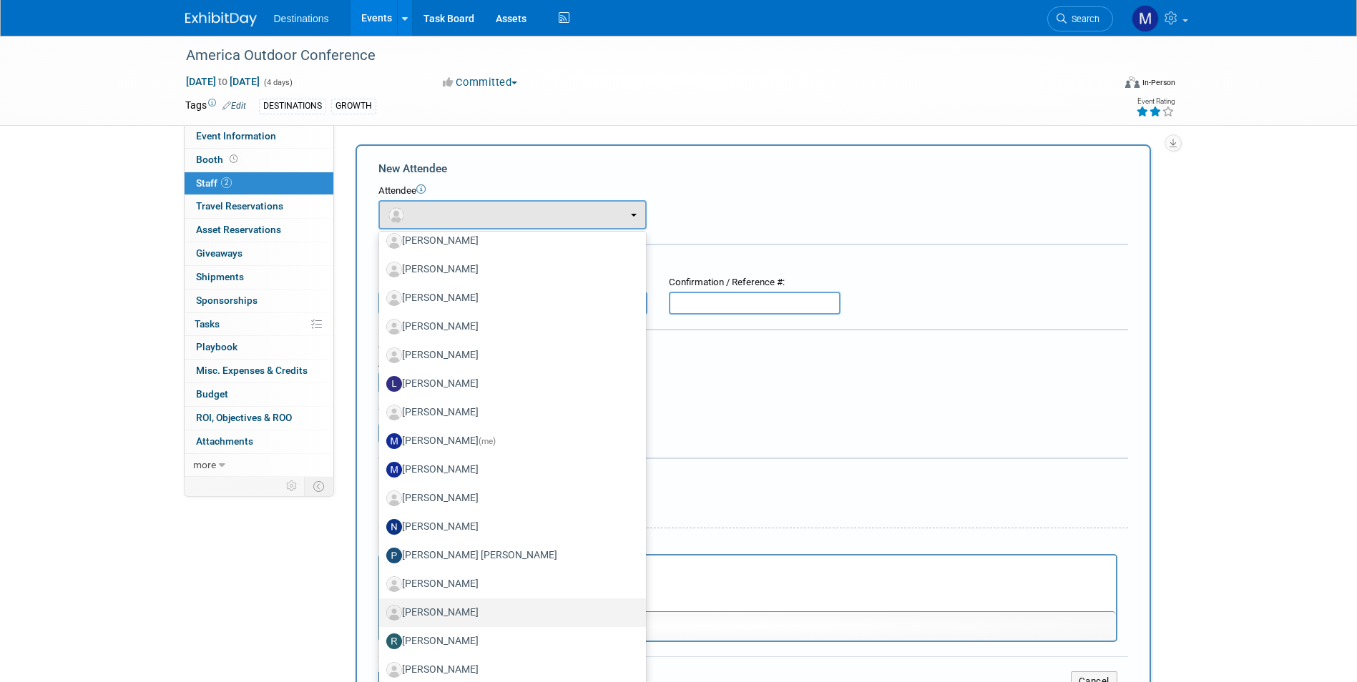
click at [451, 612] on label "[PERSON_NAME]" at bounding box center [508, 613] width 245 height 23
click at [381, 612] on input "[PERSON_NAME]" at bounding box center [376, 611] width 9 height 9
select select "e4803954-c125-48fc-8ac3-849dc368c68f"
select select "4"
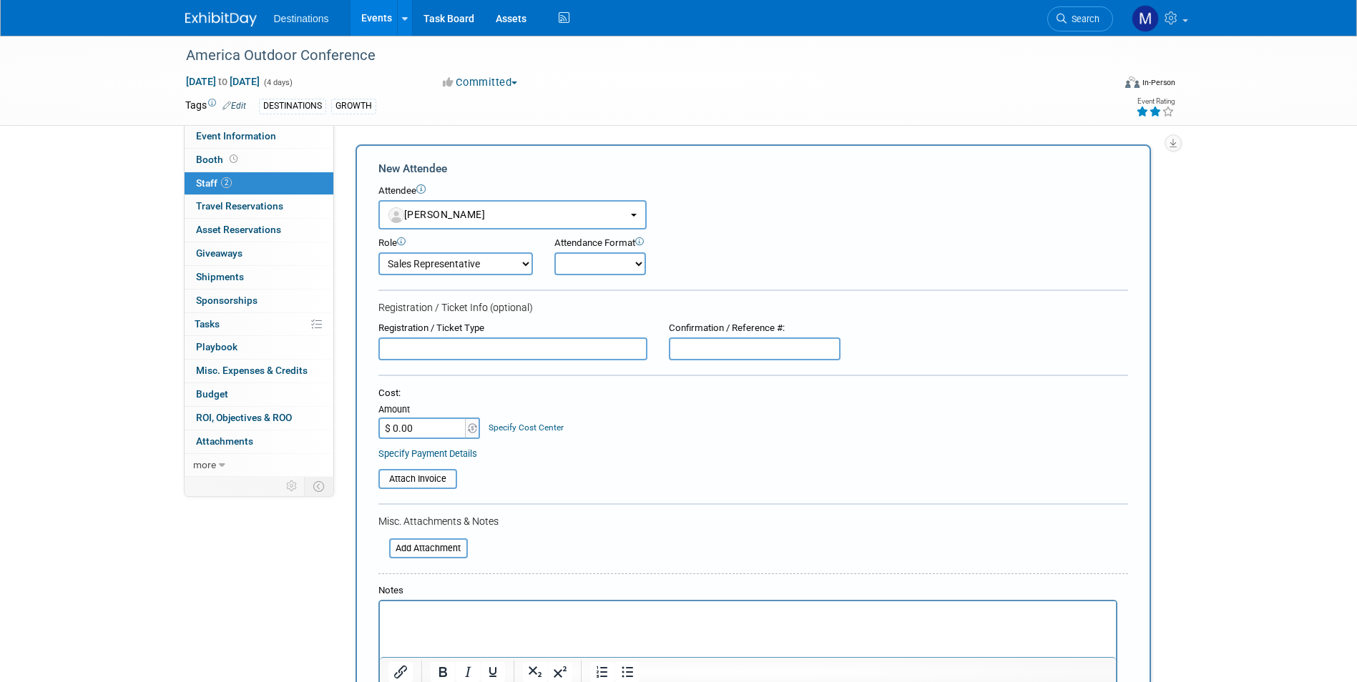
click at [590, 259] on select "Onsite Remote" at bounding box center [600, 264] width 92 height 23
select select "1"
click at [554, 253] on select "Onsite Remote" at bounding box center [600, 264] width 92 height 23
click at [422, 429] on input "$ 0.00" at bounding box center [422, 428] width 89 height 21
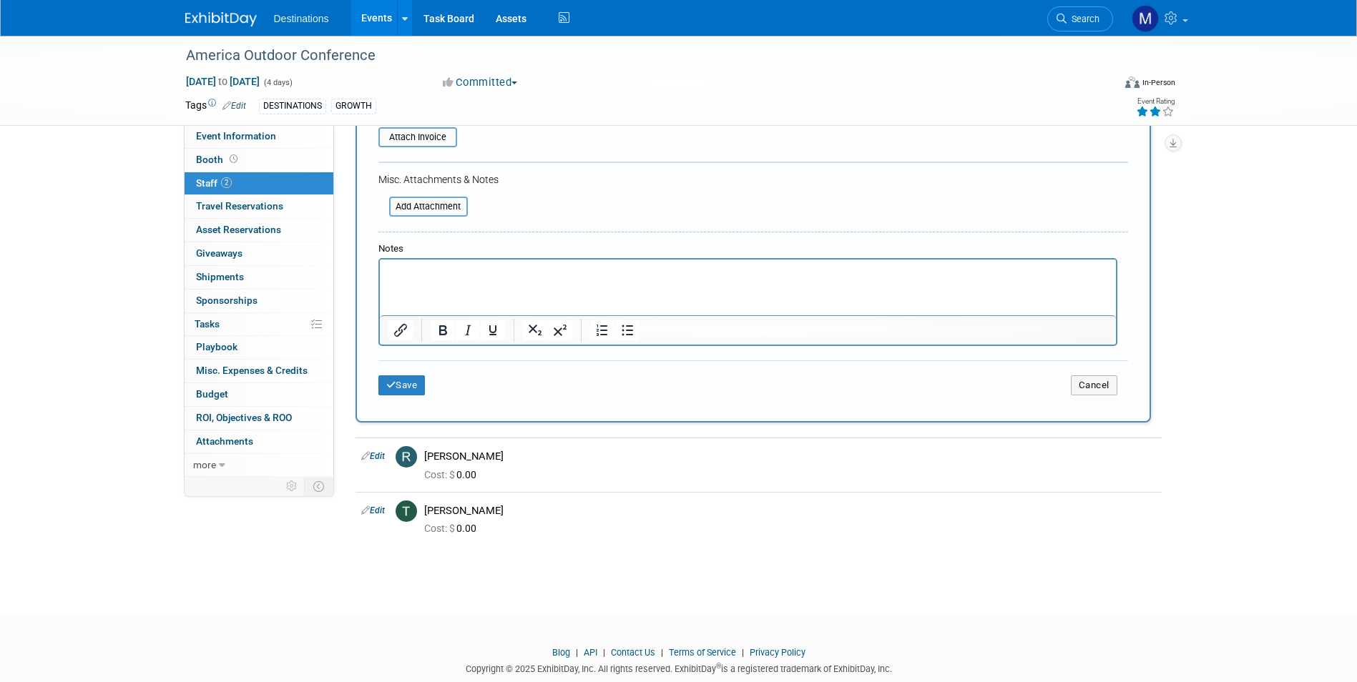
scroll to position [358, 0]
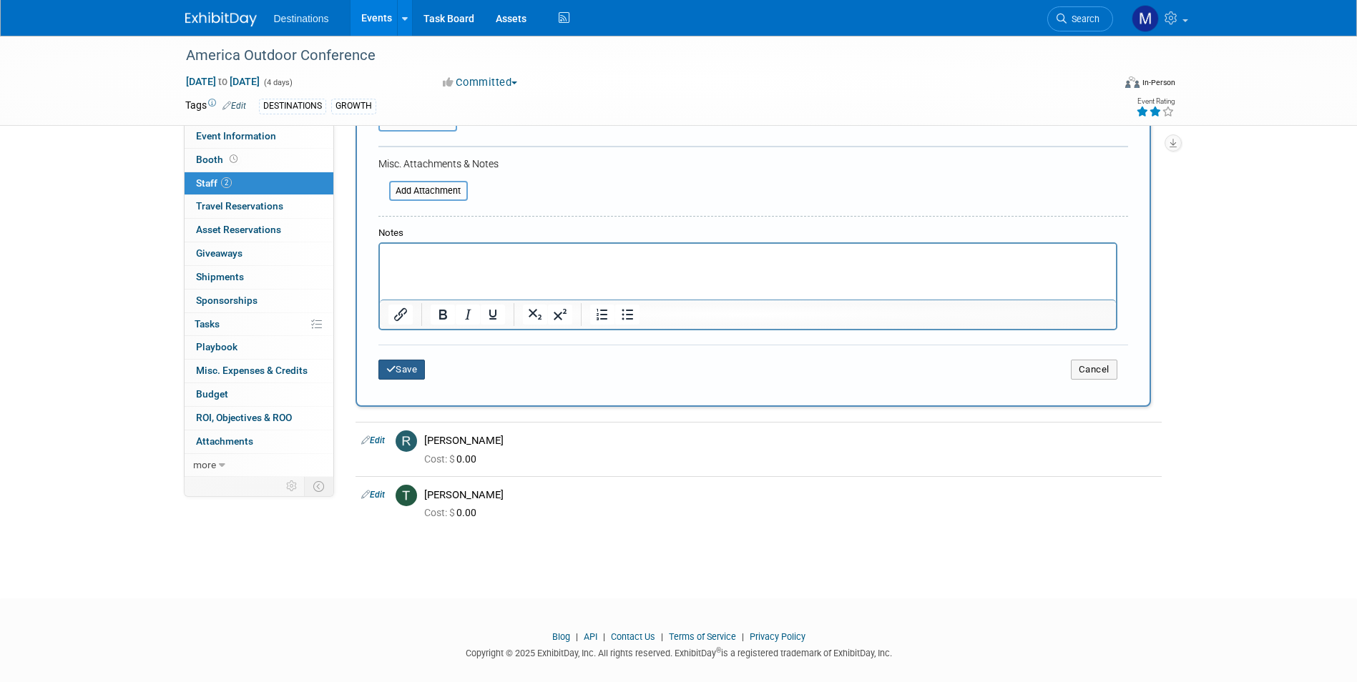
type input "$ 2,205.00"
click at [412, 377] on button "Save" at bounding box center [401, 370] width 47 height 20
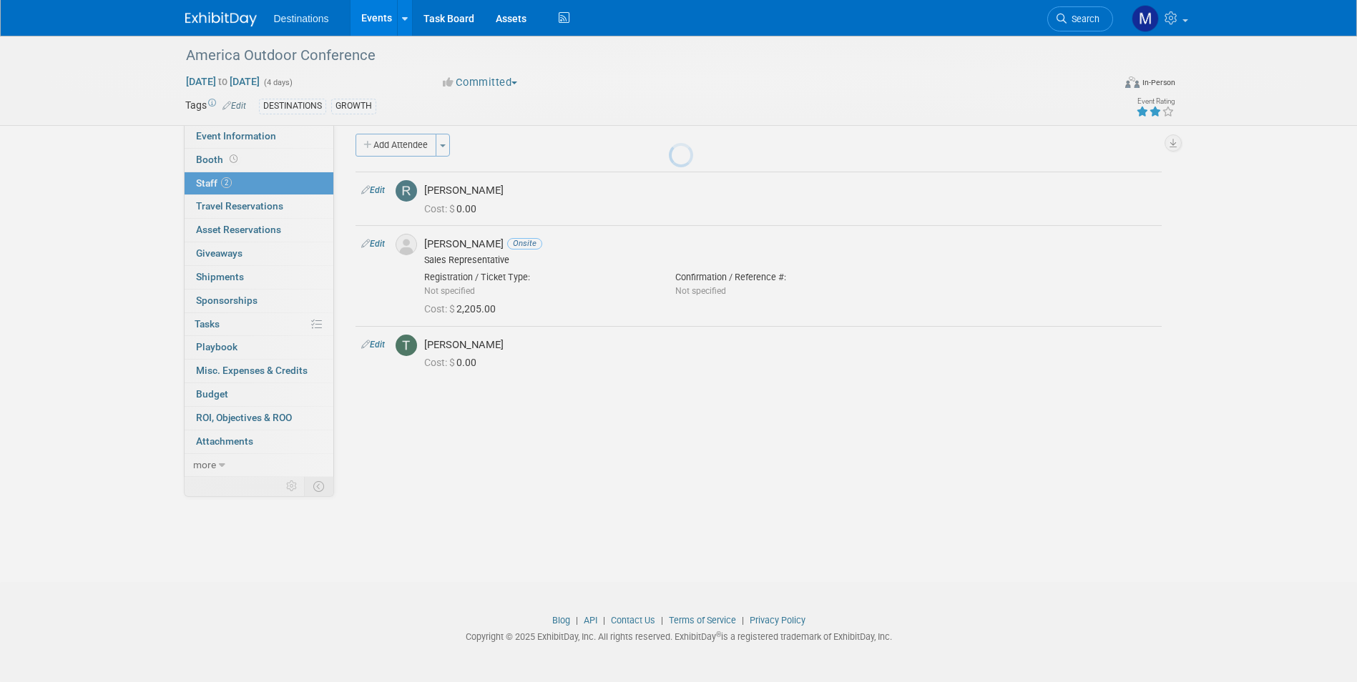
scroll to position [11, 0]
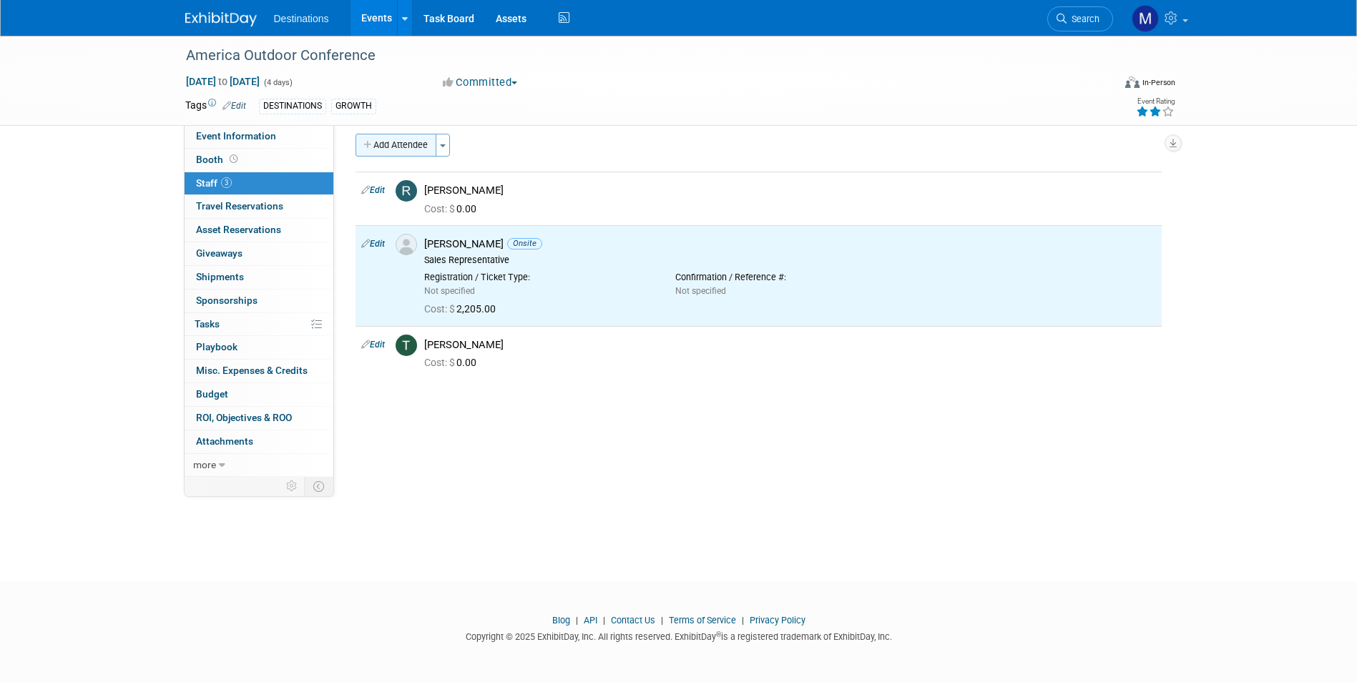
click at [414, 139] on button "Add Attendee" at bounding box center [396, 145] width 81 height 23
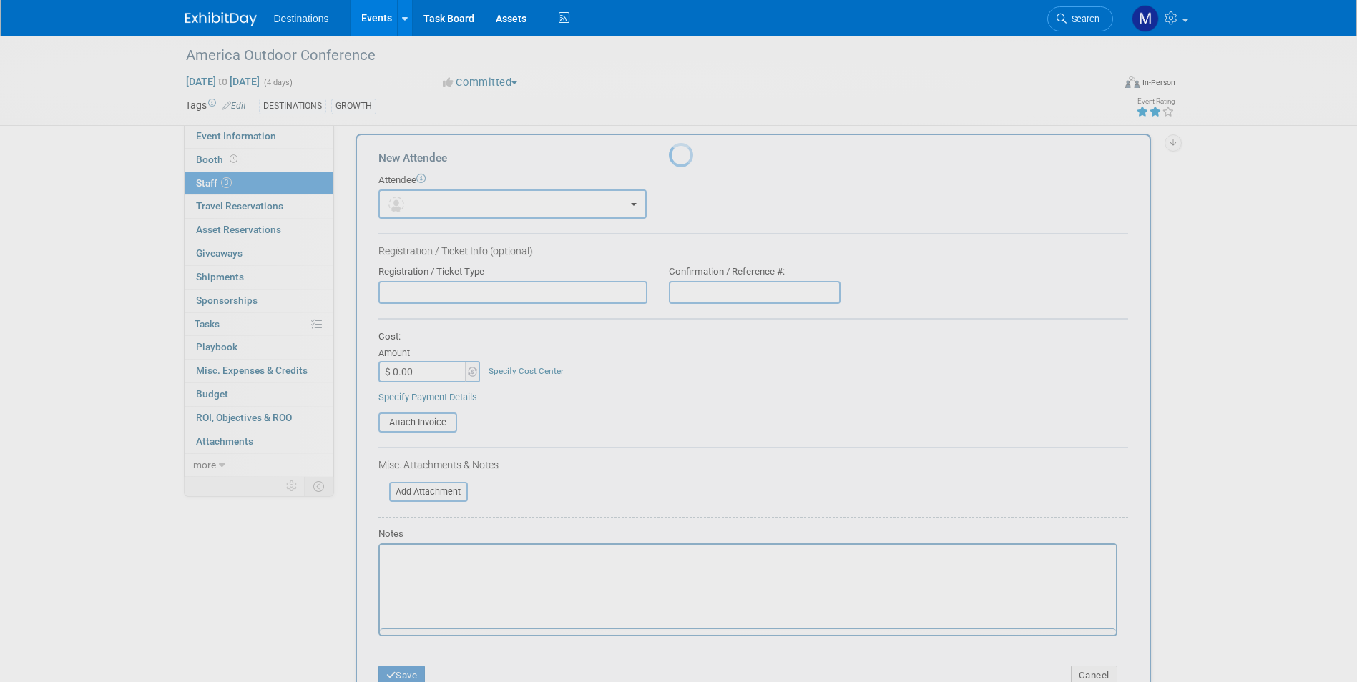
scroll to position [0, 0]
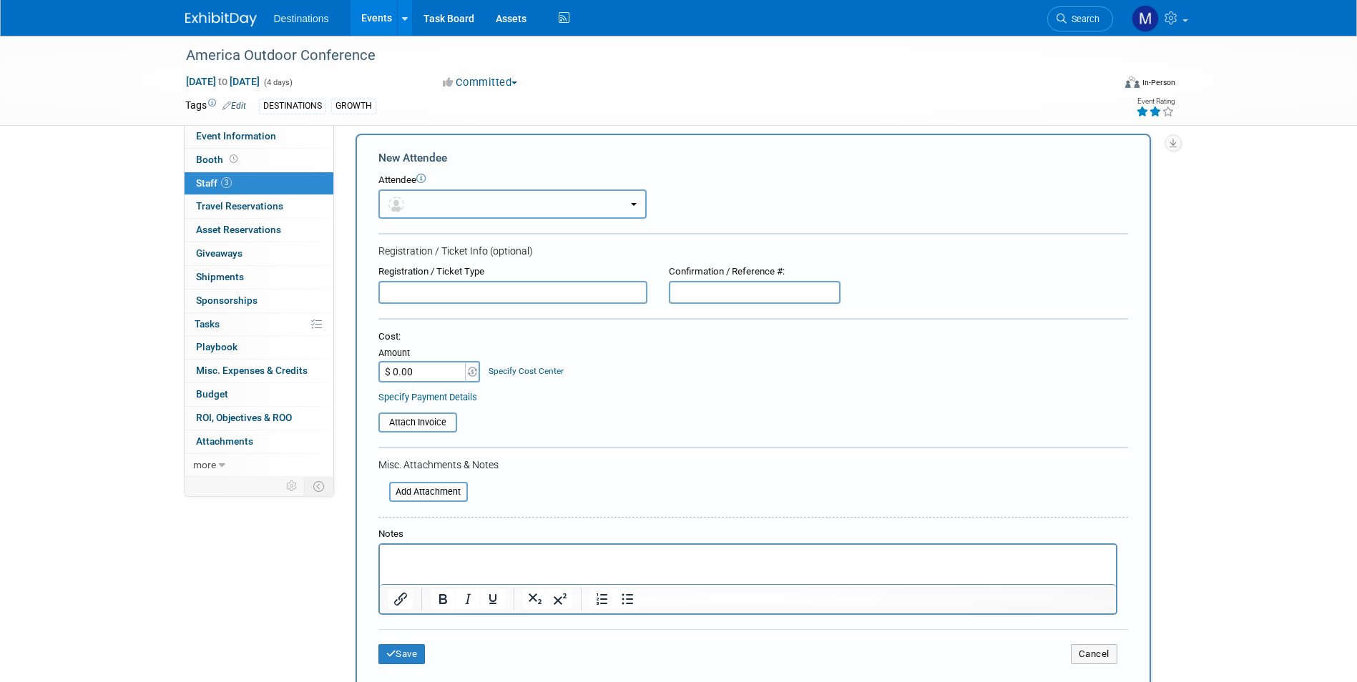
click at [408, 191] on button "button" at bounding box center [512, 204] width 268 height 29
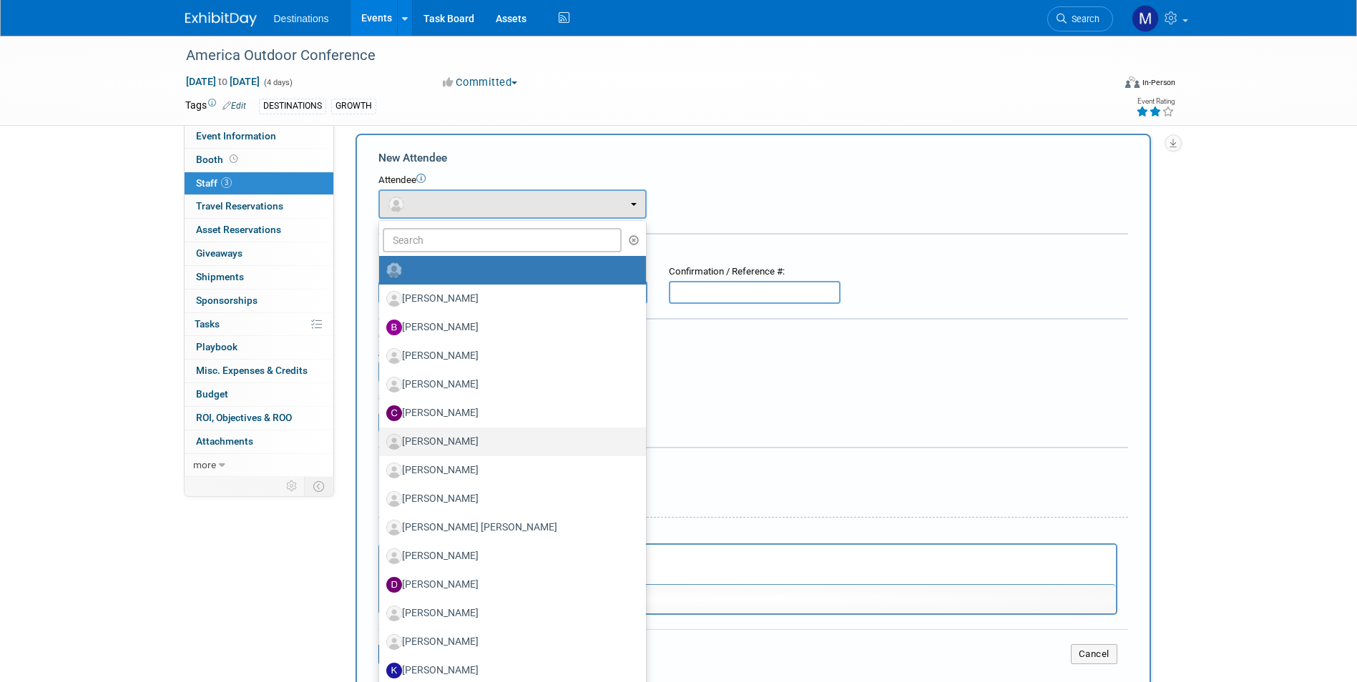
click at [429, 440] on label "Chris Highlander" at bounding box center [508, 442] width 245 height 23
click at [381, 440] on input "Chris Highlander" at bounding box center [376, 440] width 9 height 9
select select "ea2d2309-aae8-4992-b992-3dd48d40ce4a"
select select "4"
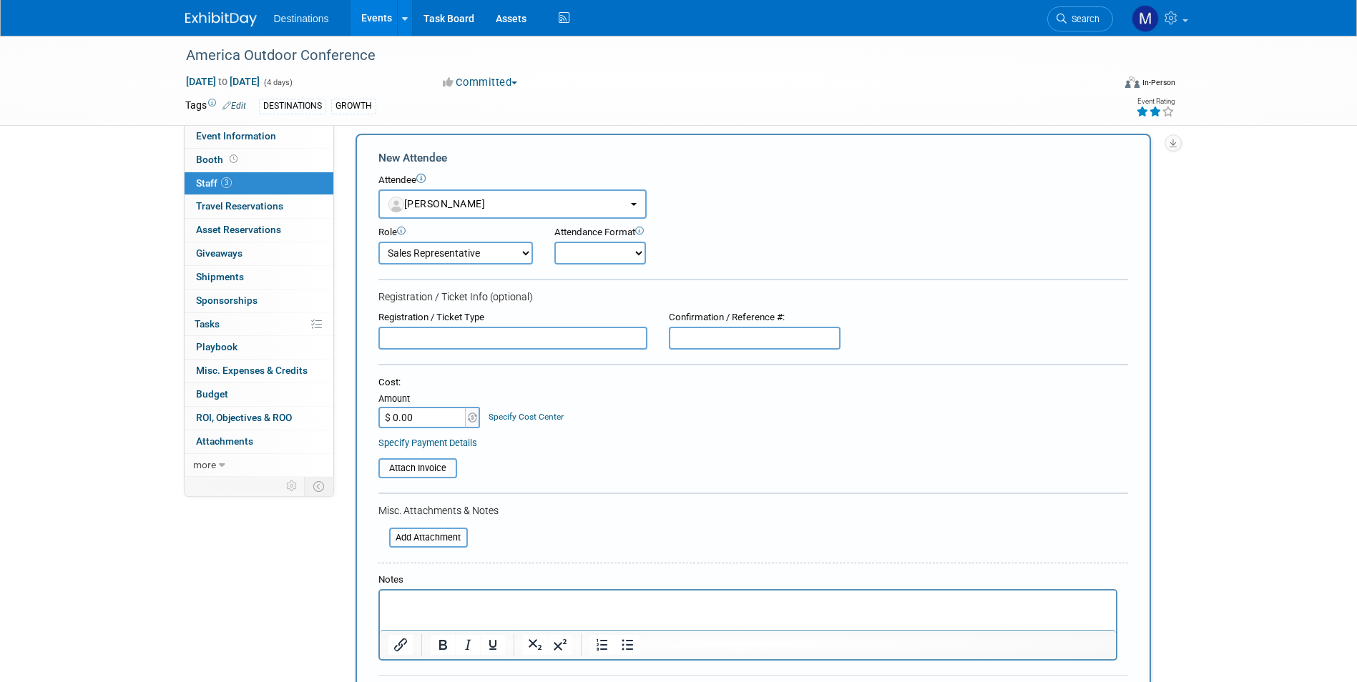
click at [429, 421] on input "$ 0.00" at bounding box center [422, 417] width 89 height 21
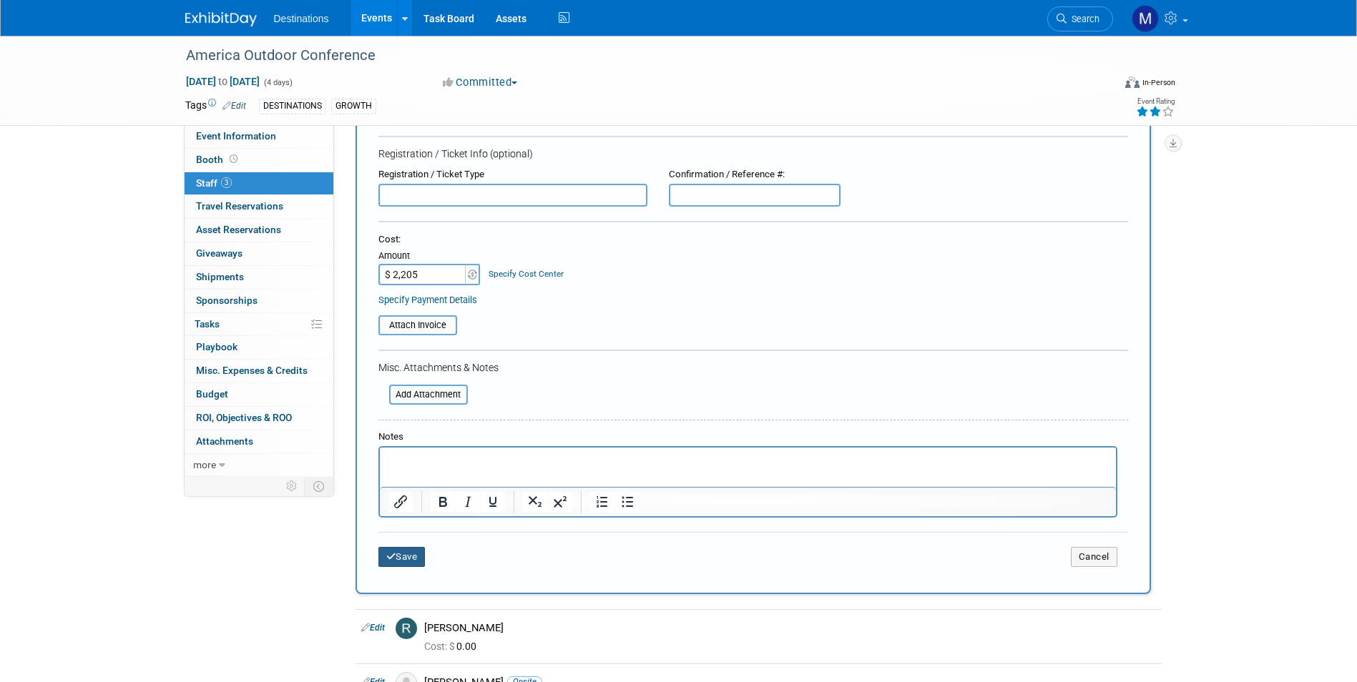
type input "$ 2,205.00"
click at [398, 552] on button "Save" at bounding box center [401, 557] width 47 height 20
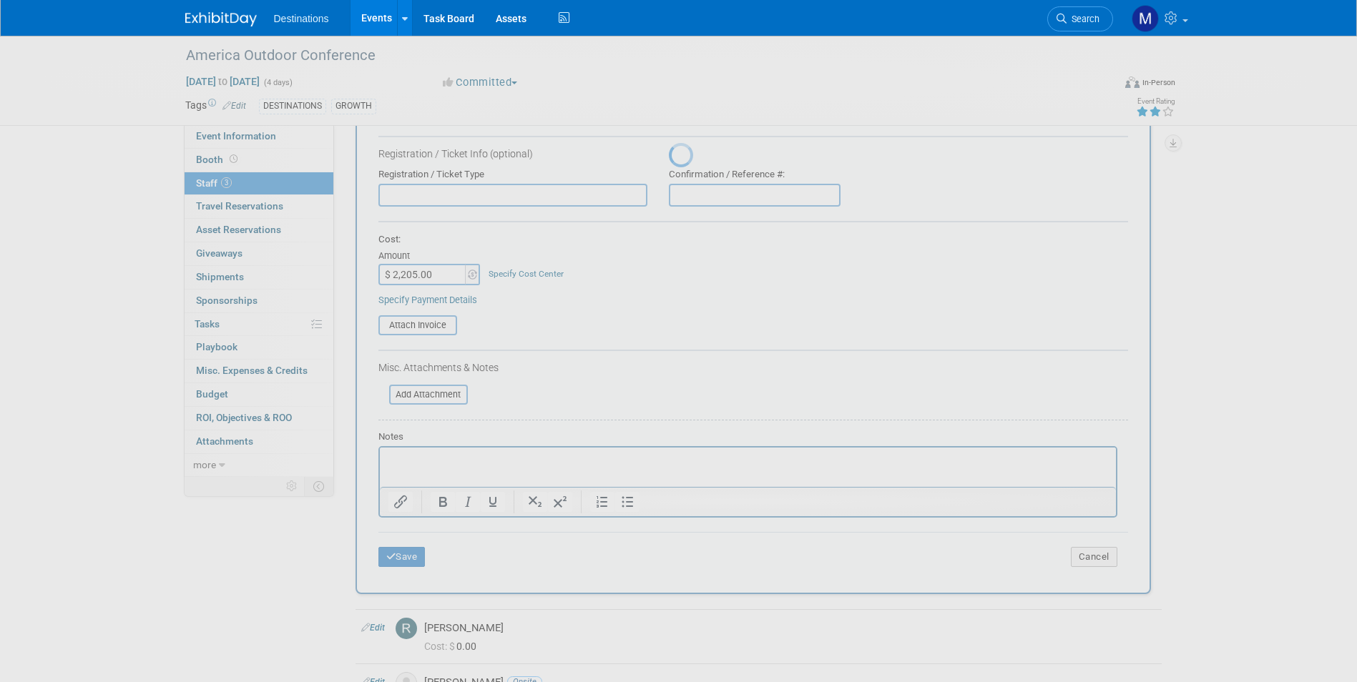
scroll to position [11, 0]
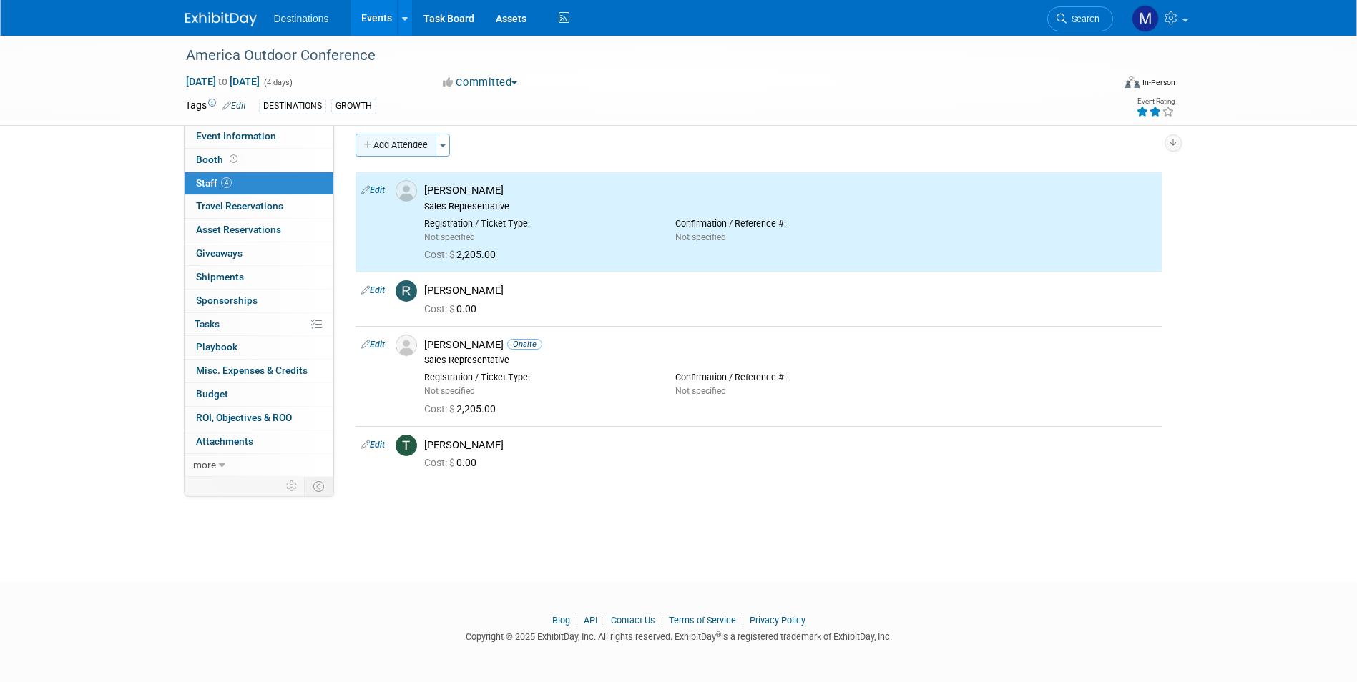
click at [400, 142] on button "Add Attendee" at bounding box center [396, 145] width 81 height 23
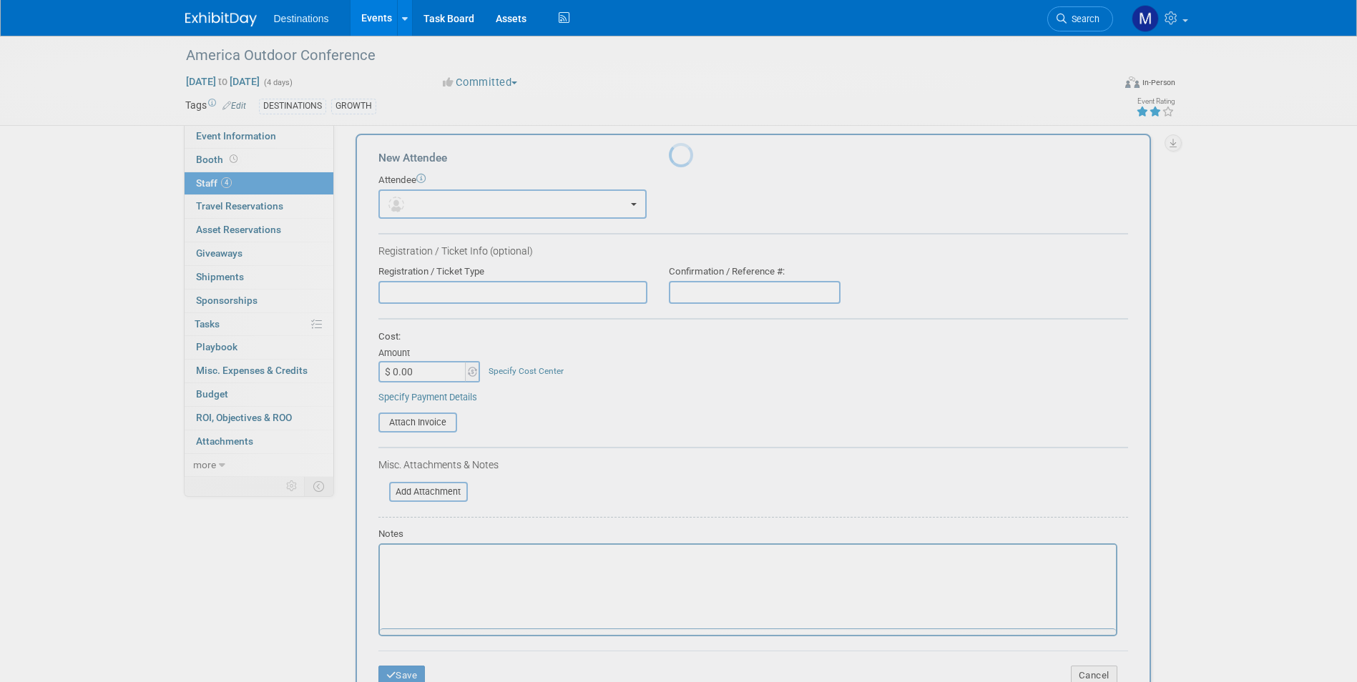
scroll to position [0, 0]
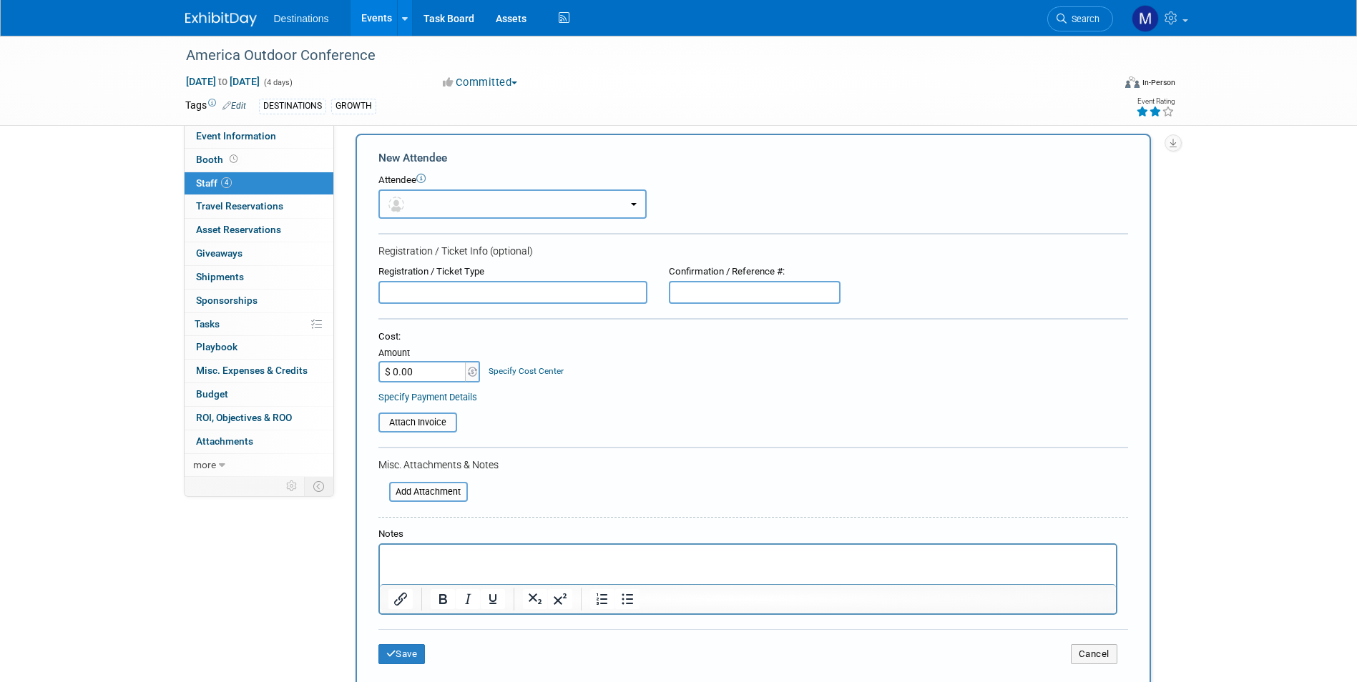
click at [413, 197] on button "button" at bounding box center [512, 204] width 268 height 29
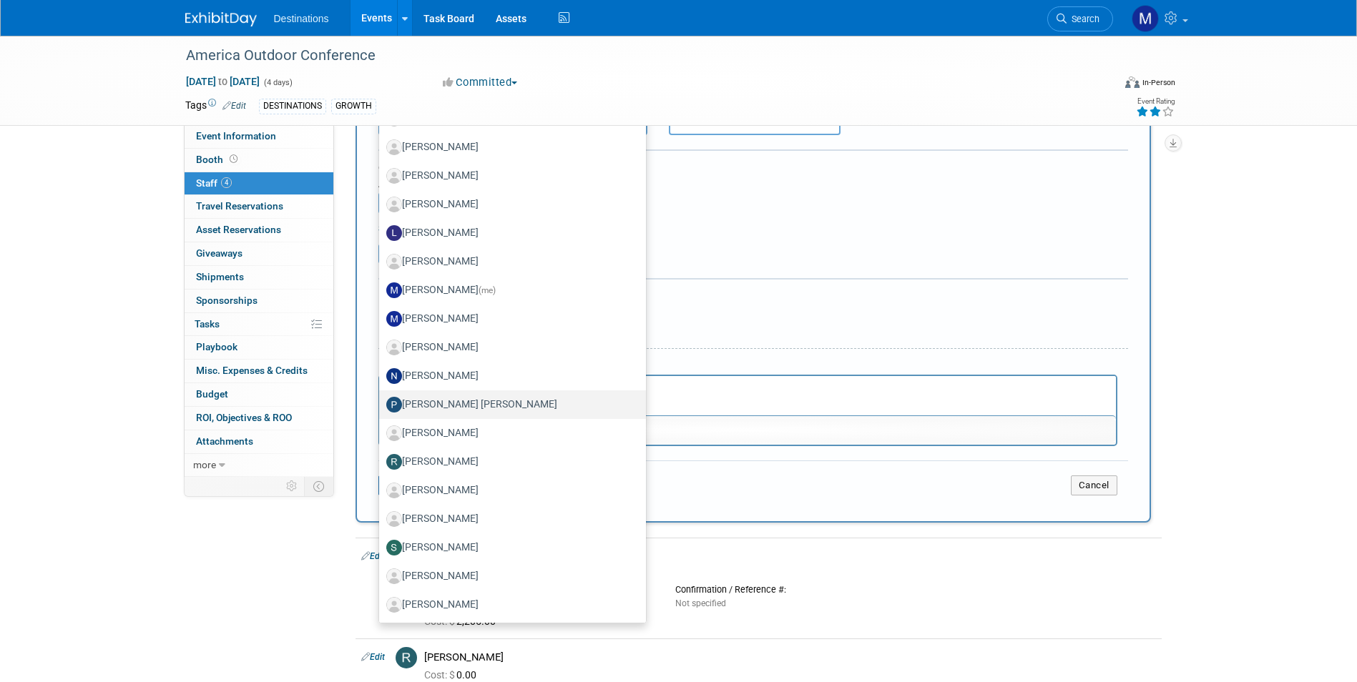
scroll to position [225, 0]
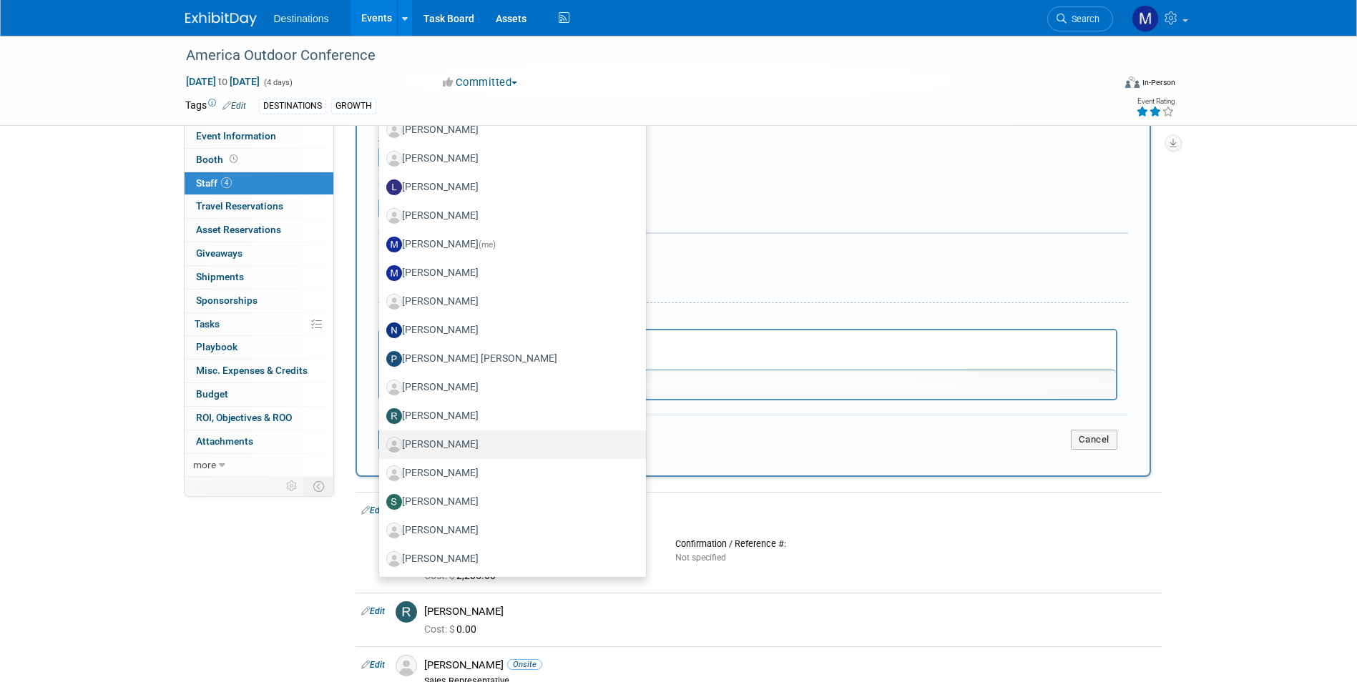
click at [456, 445] on label "Samantha Adams" at bounding box center [508, 445] width 245 height 23
click at [381, 445] on input "Samantha Adams" at bounding box center [376, 443] width 9 height 9
select select "3ce24254-6e3e-4358-a955-e53b865e4cd1"
select select "4"
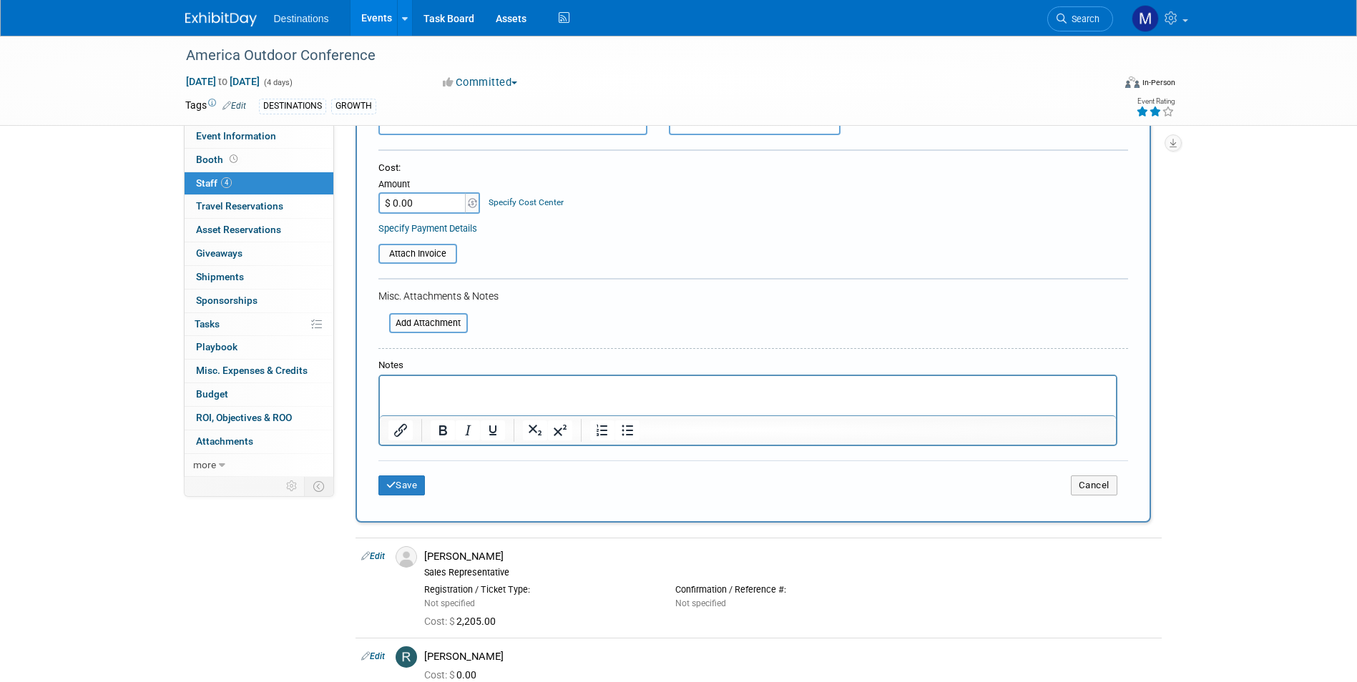
click at [422, 202] on input "$ 0.00" at bounding box center [422, 202] width 89 height 21
type input "$ 2,205.00"
click at [408, 485] on button "Save" at bounding box center [401, 486] width 47 height 20
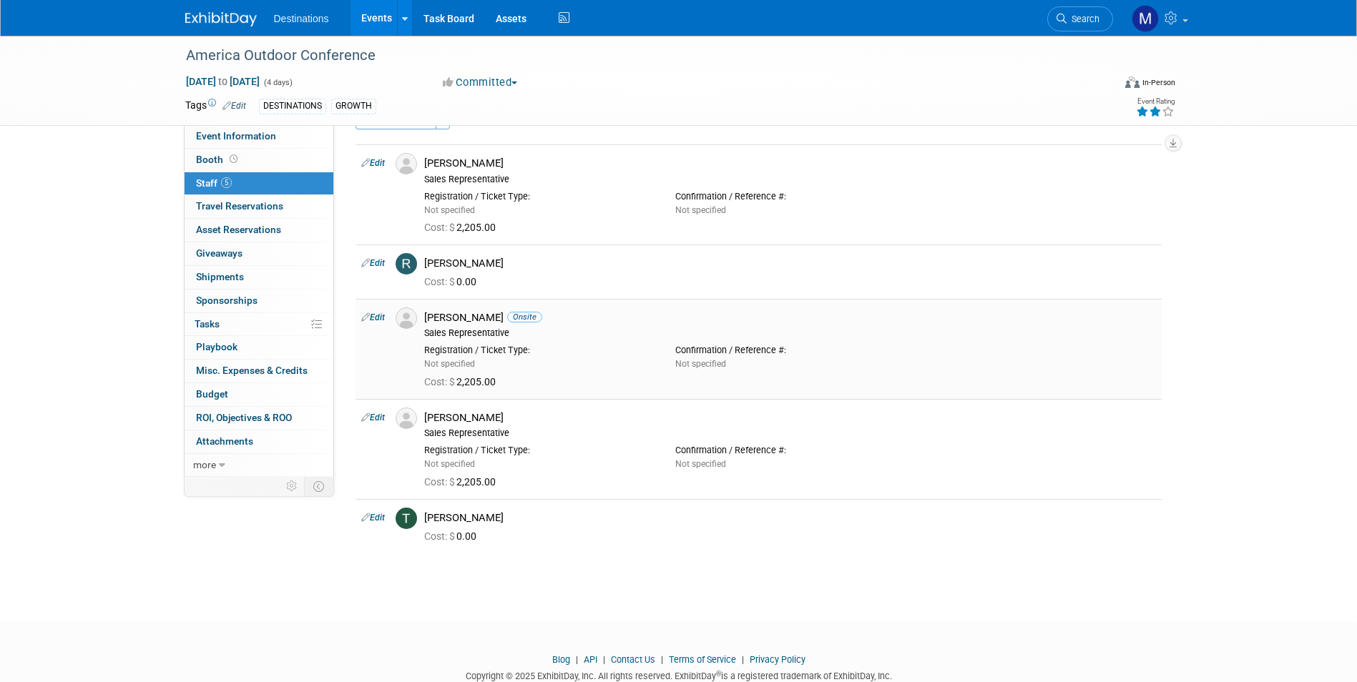
scroll to position [0, 0]
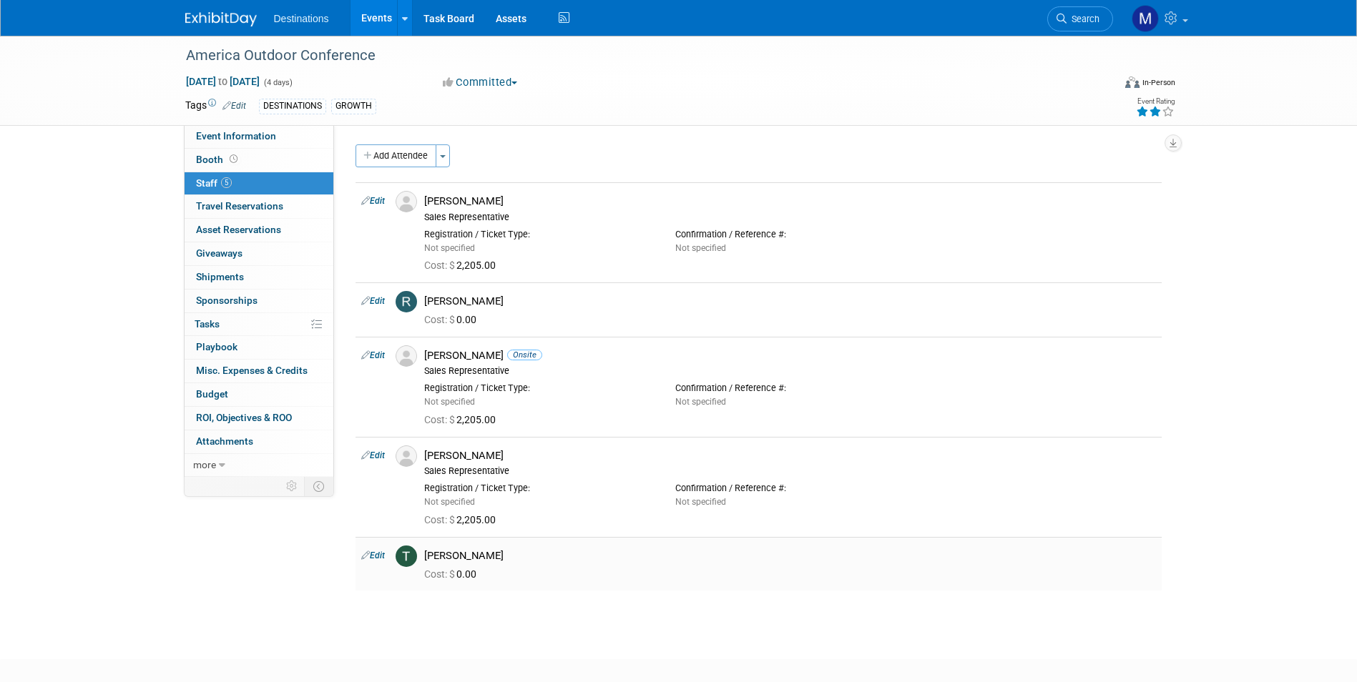
click at [371, 556] on link "Edit" at bounding box center [373, 556] width 24 height 10
select select "6c6f6ffc-2744-4f49-af24-2f8ce50ba8c5"
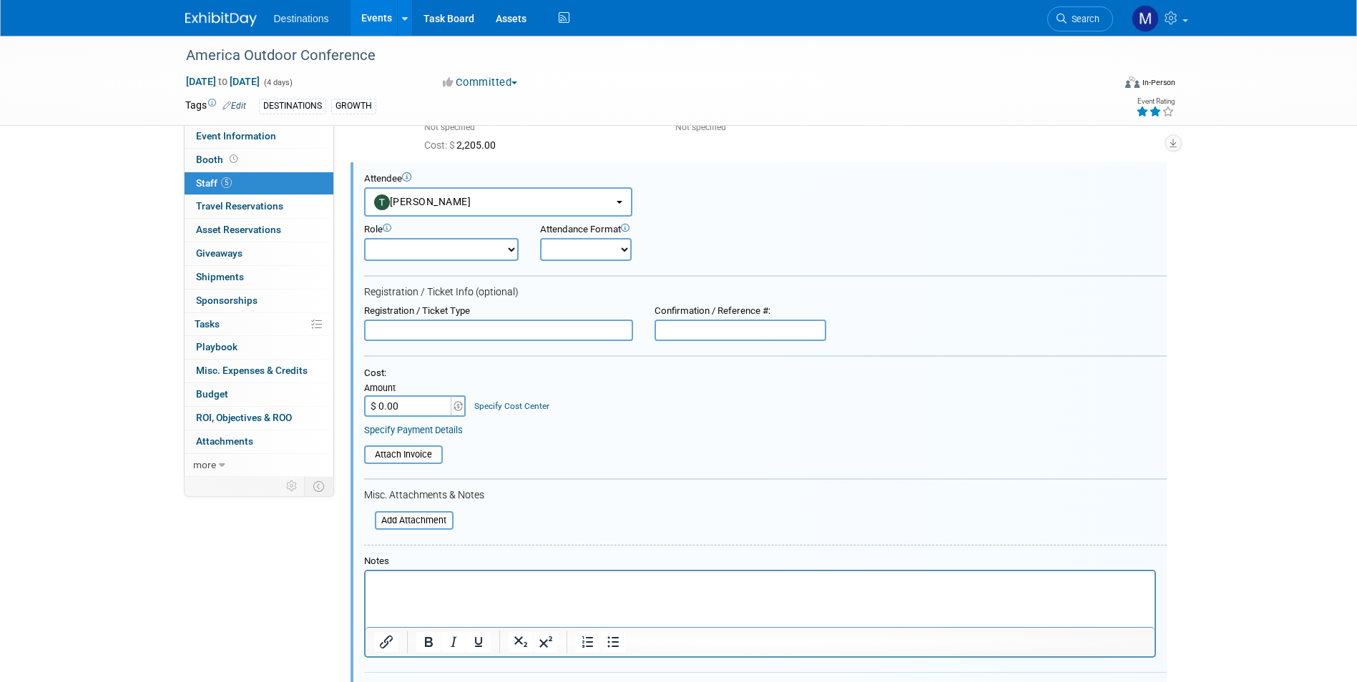
click at [399, 406] on input "$ 0.00" at bounding box center [408, 406] width 89 height 21
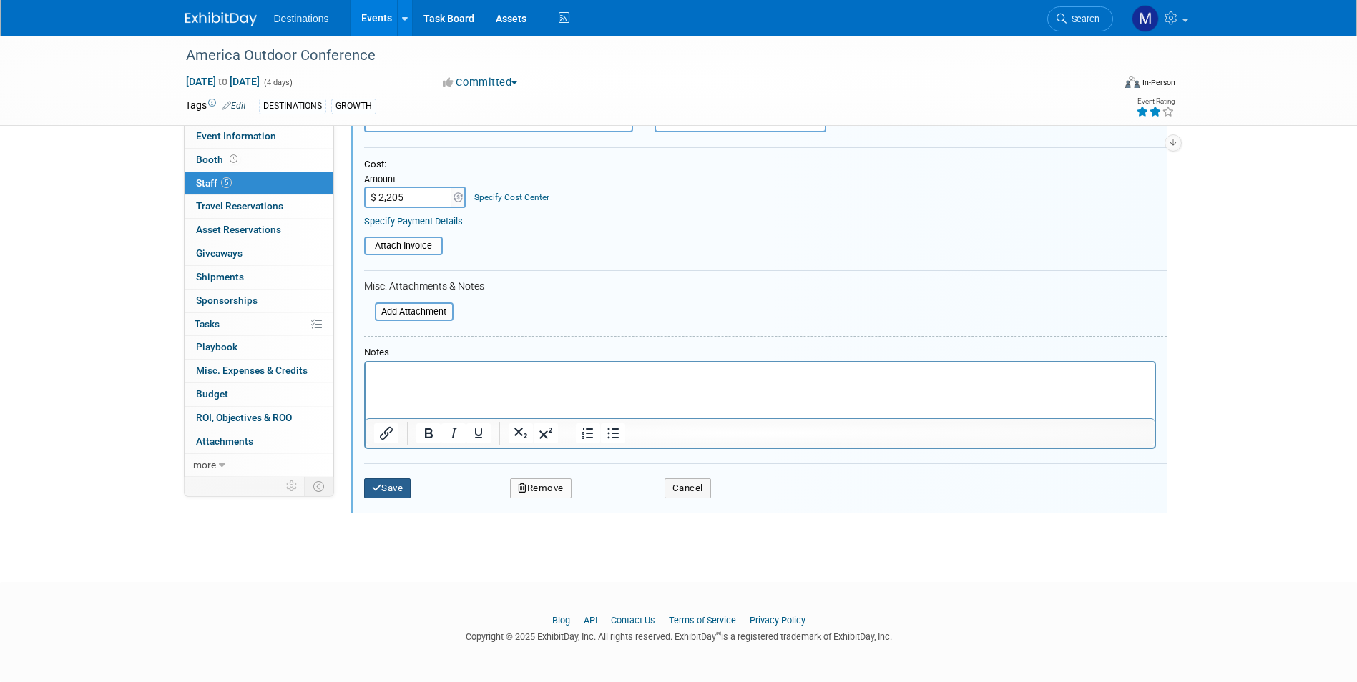
type input "$ 2,205.00"
click at [391, 491] on button "Save" at bounding box center [387, 489] width 47 height 20
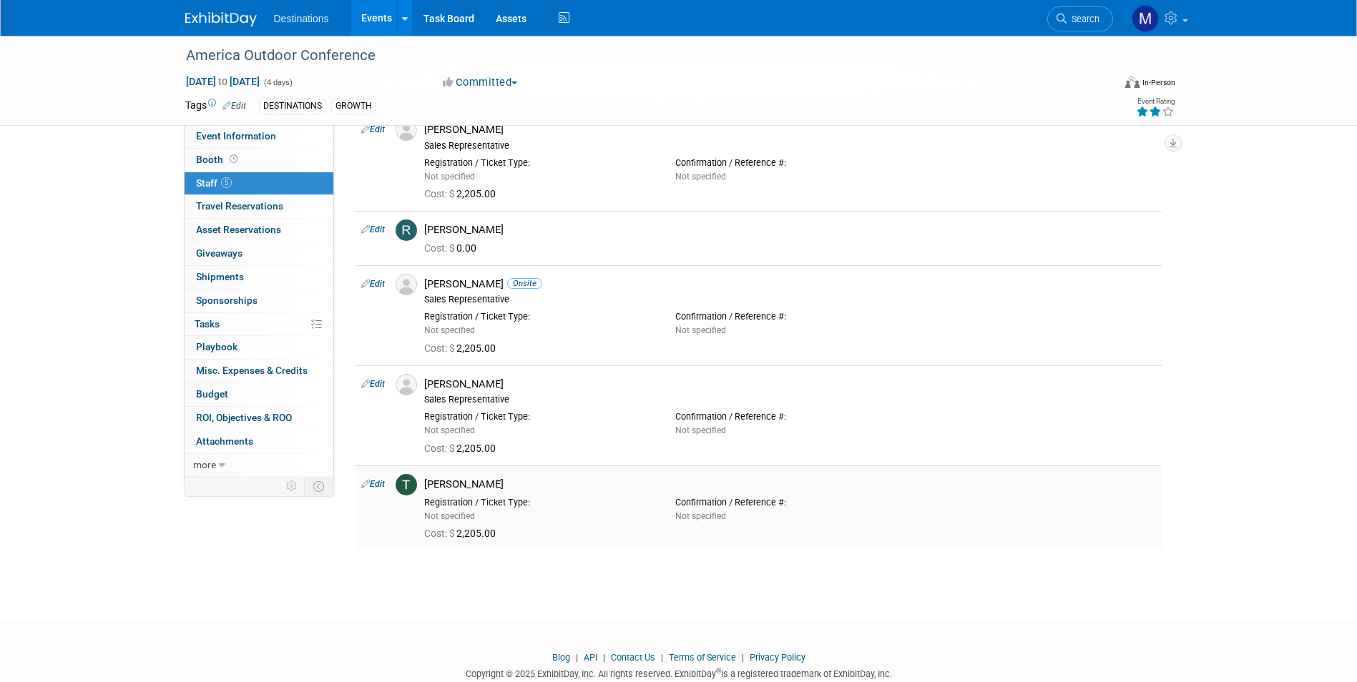
scroll to position [37, 0]
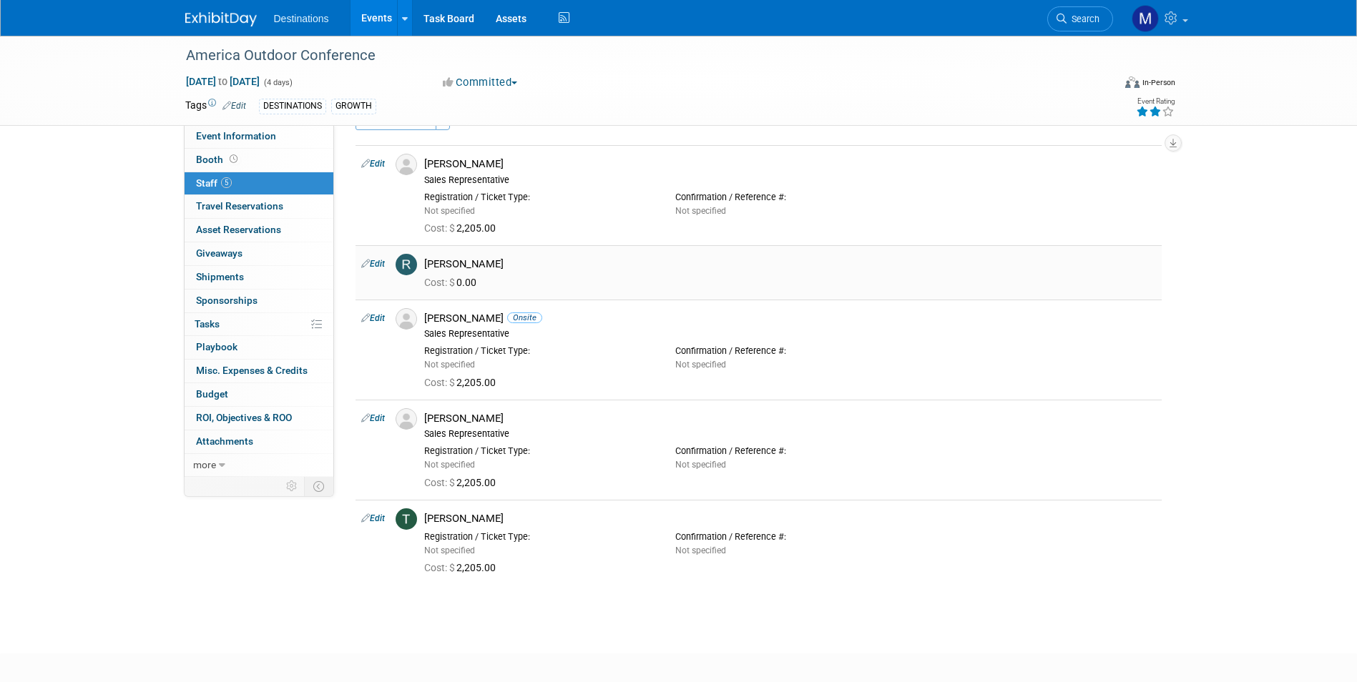
click at [603, 255] on div "[PERSON_NAME]" at bounding box center [789, 262] width 753 height 17
click at [369, 266] on icon at bounding box center [365, 263] width 9 height 15
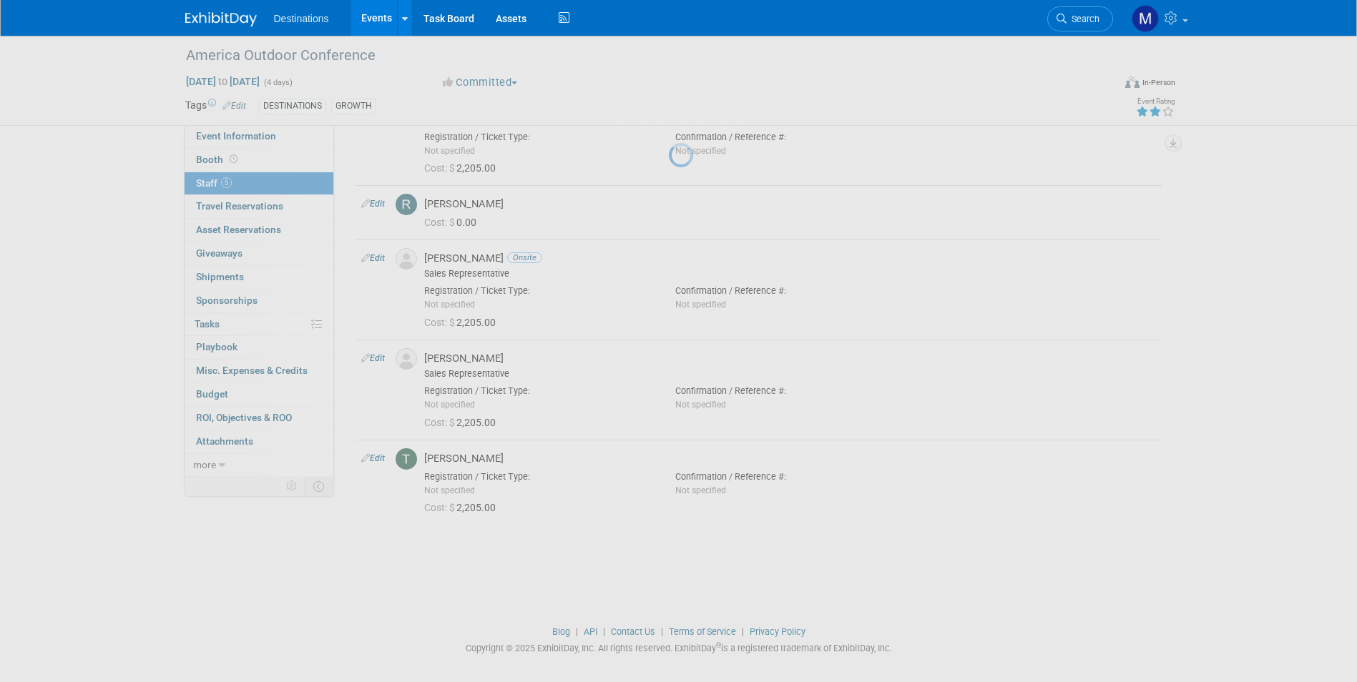
select select "f07167a9-9970-4e03-9468-93cc42d1618e"
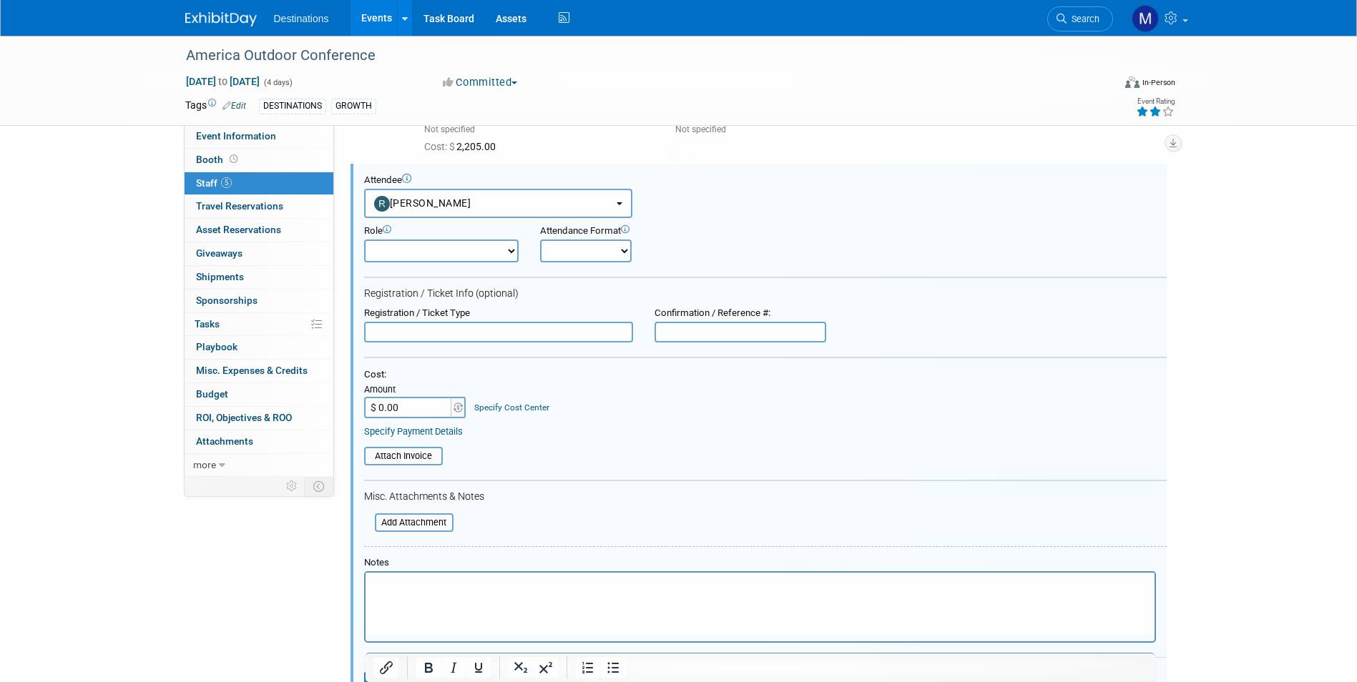
scroll to position [0, 0]
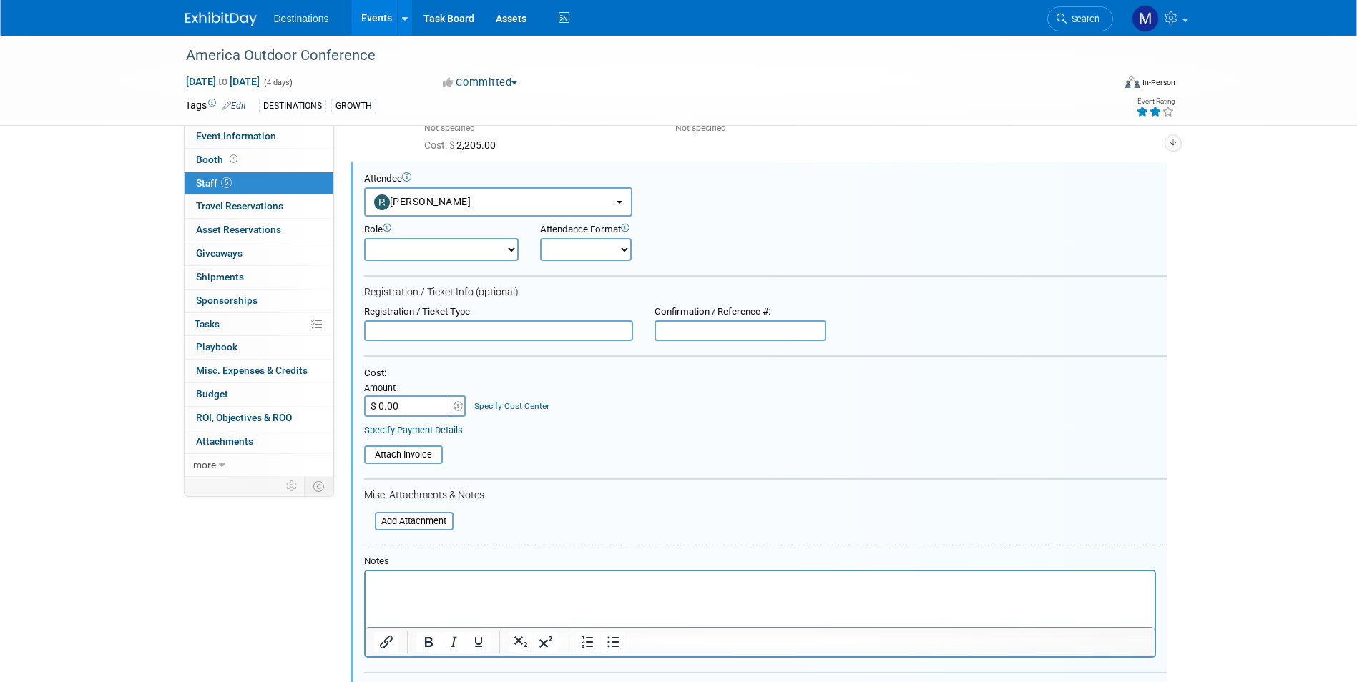
click at [408, 408] on input "$ 0.00" at bounding box center [408, 406] width 89 height 21
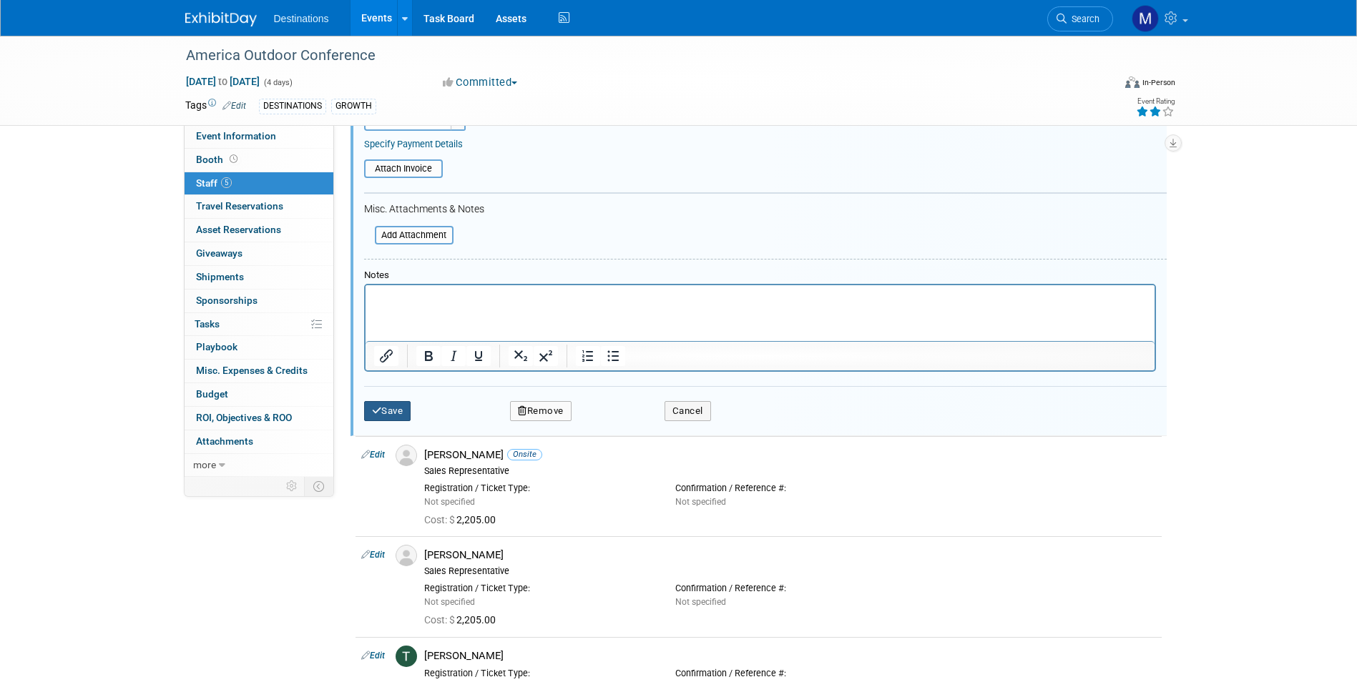
type input "$ 2,205.00"
click at [401, 416] on button "Save" at bounding box center [387, 411] width 47 height 20
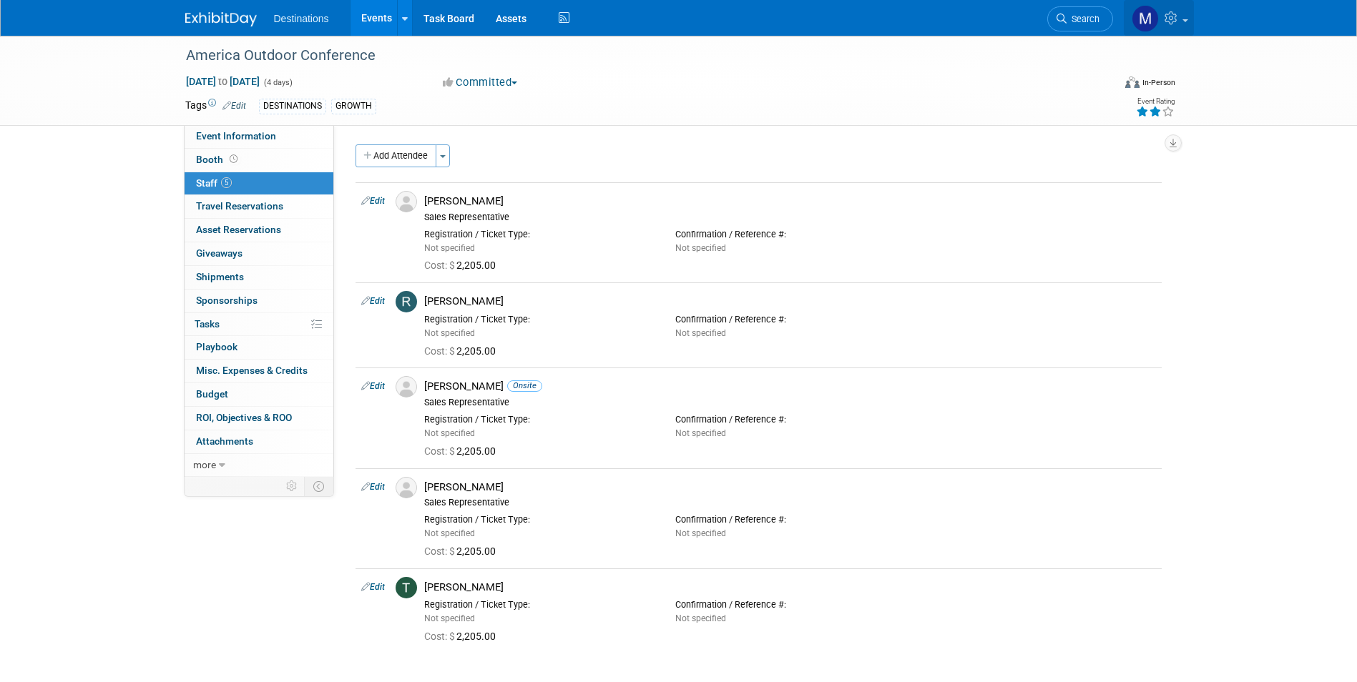
click at [1170, 6] on link at bounding box center [1159, 18] width 70 height 36
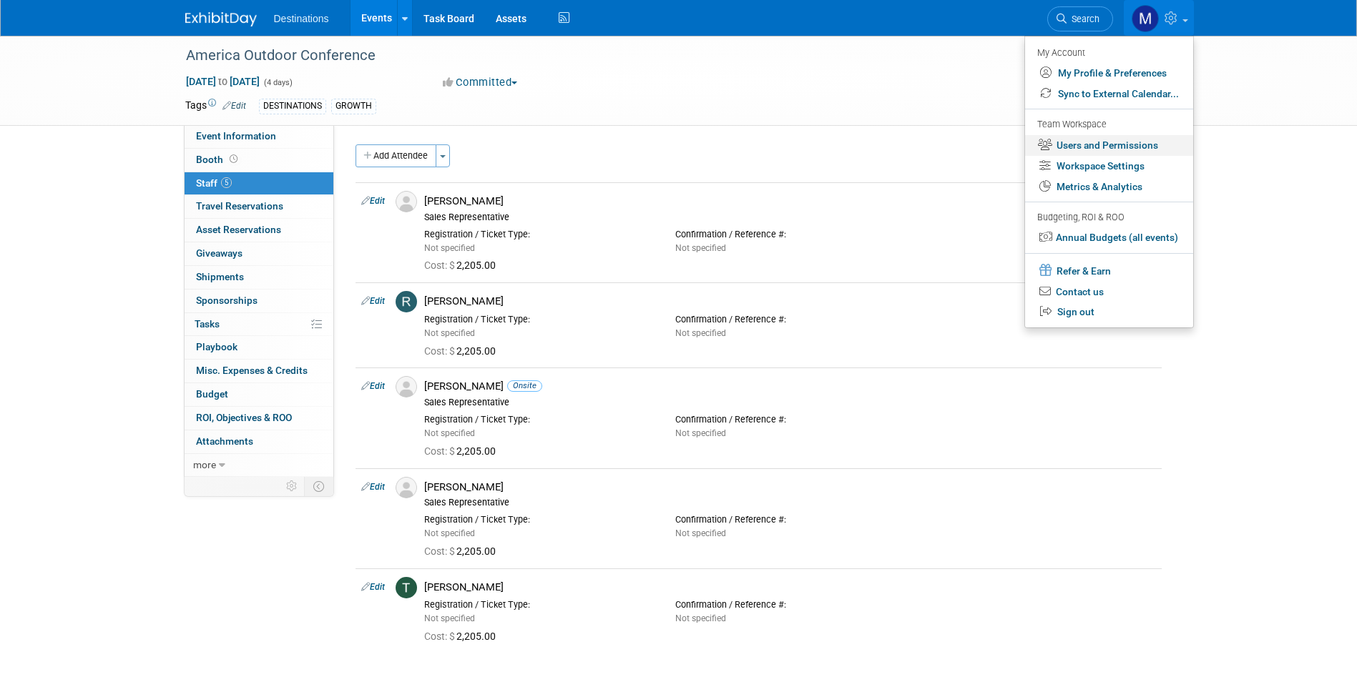
click at [1110, 143] on link "Users and Permissions" at bounding box center [1109, 145] width 168 height 21
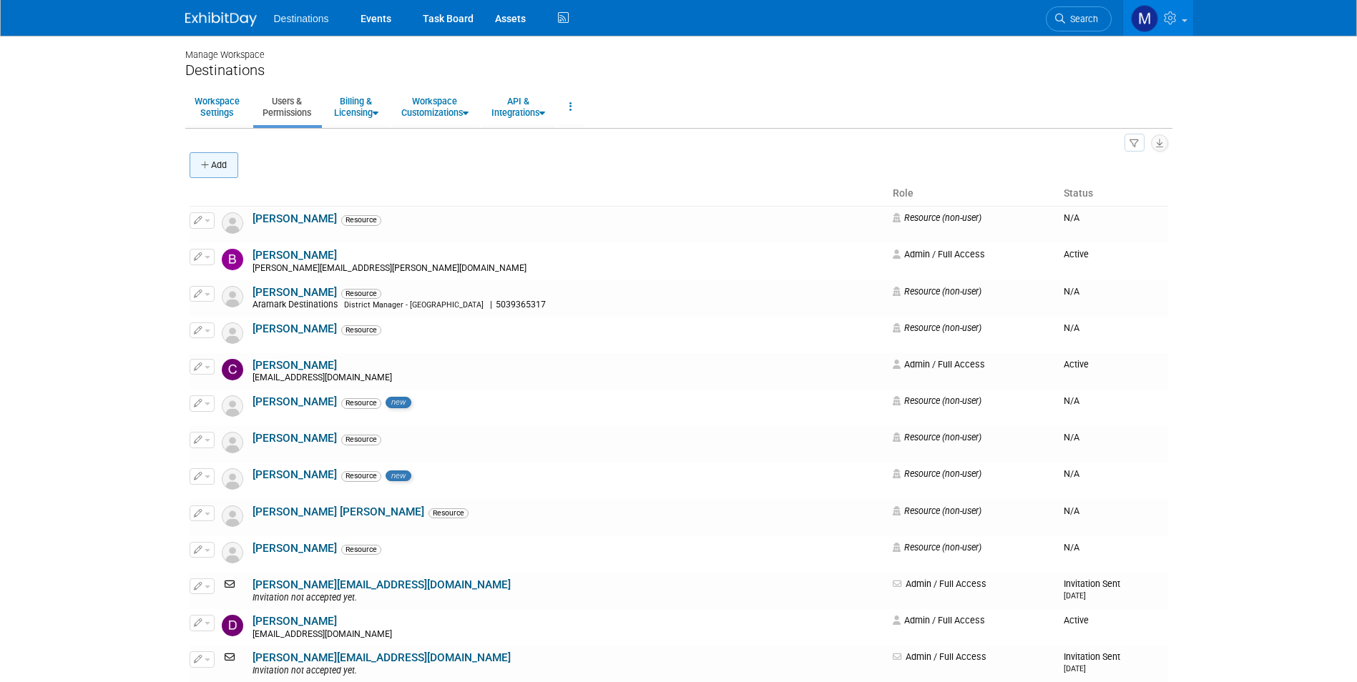
click at [203, 163] on icon "button" at bounding box center [206, 165] width 10 height 9
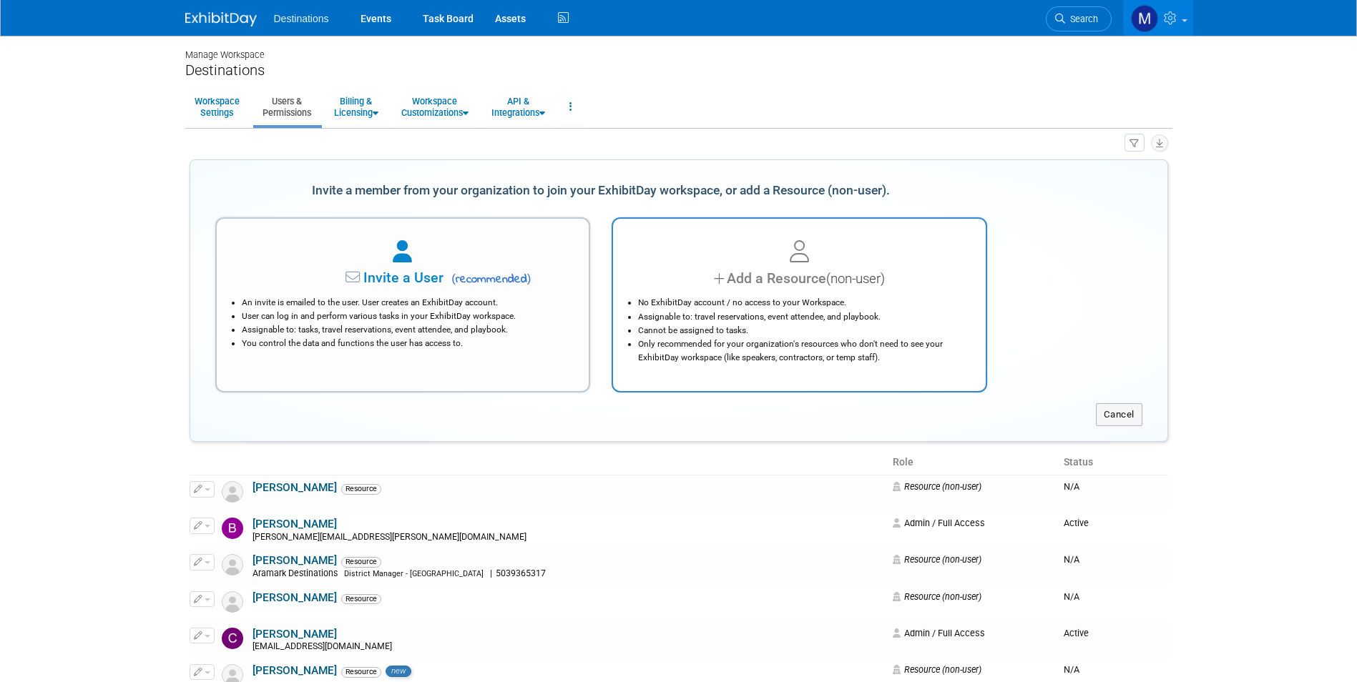
click at [753, 303] on li "No ExhibitDay account / no access to your Workspace." at bounding box center [803, 303] width 330 height 14
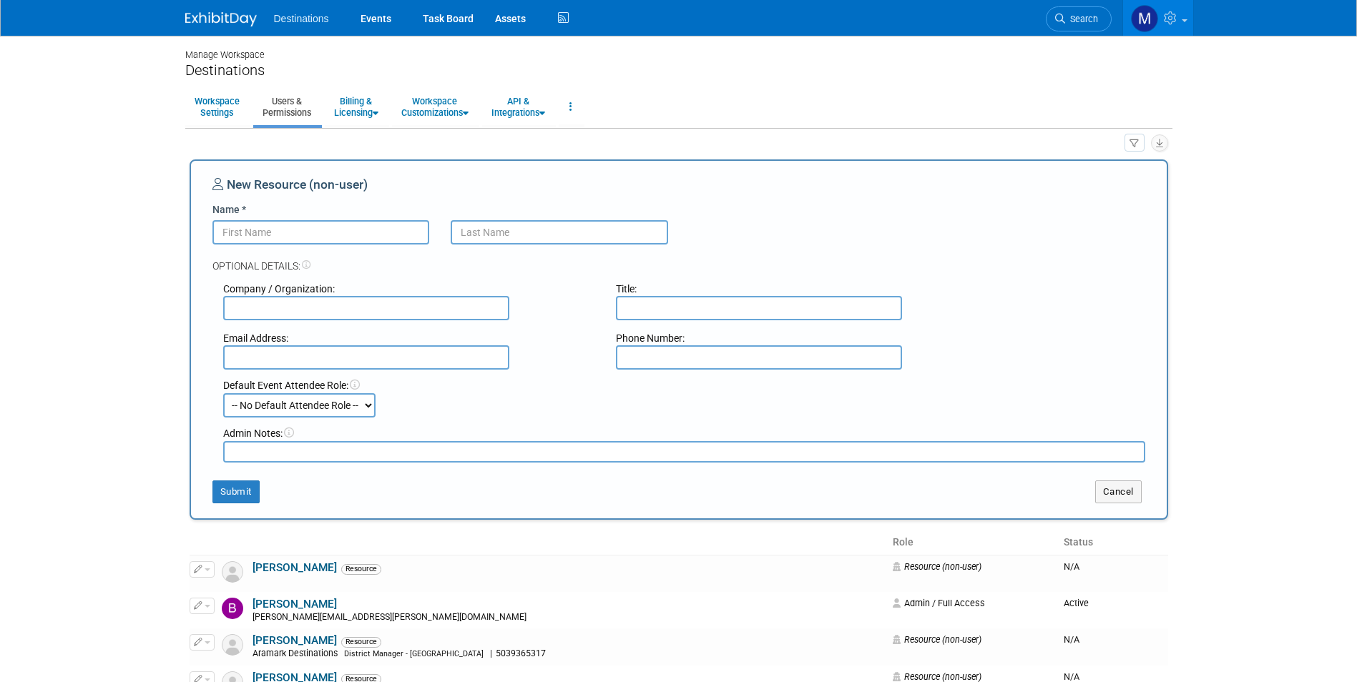
click at [293, 238] on input "Name *" at bounding box center [320, 232] width 217 height 24
type input "Brian"
type input "Campbell"
click at [303, 405] on select "-- No Default Attendee Role -- Demonstrator Host Planner Presenter Sales Repres…" at bounding box center [299, 405] width 152 height 24
select select "4"
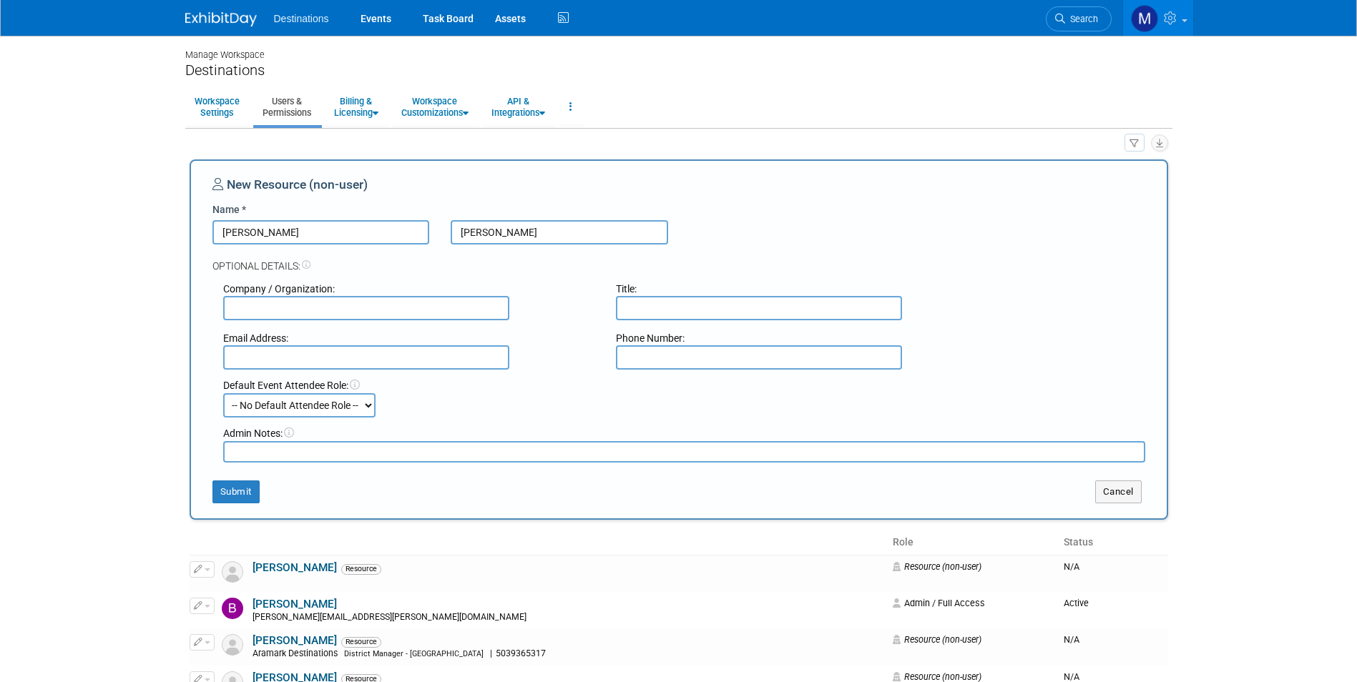
click at [223, 393] on select "-- No Default Attendee Role -- Demonstrator Host Planner Presenter Sales Repres…" at bounding box center [299, 405] width 152 height 24
click at [232, 490] on button "Submit" at bounding box center [235, 492] width 47 height 23
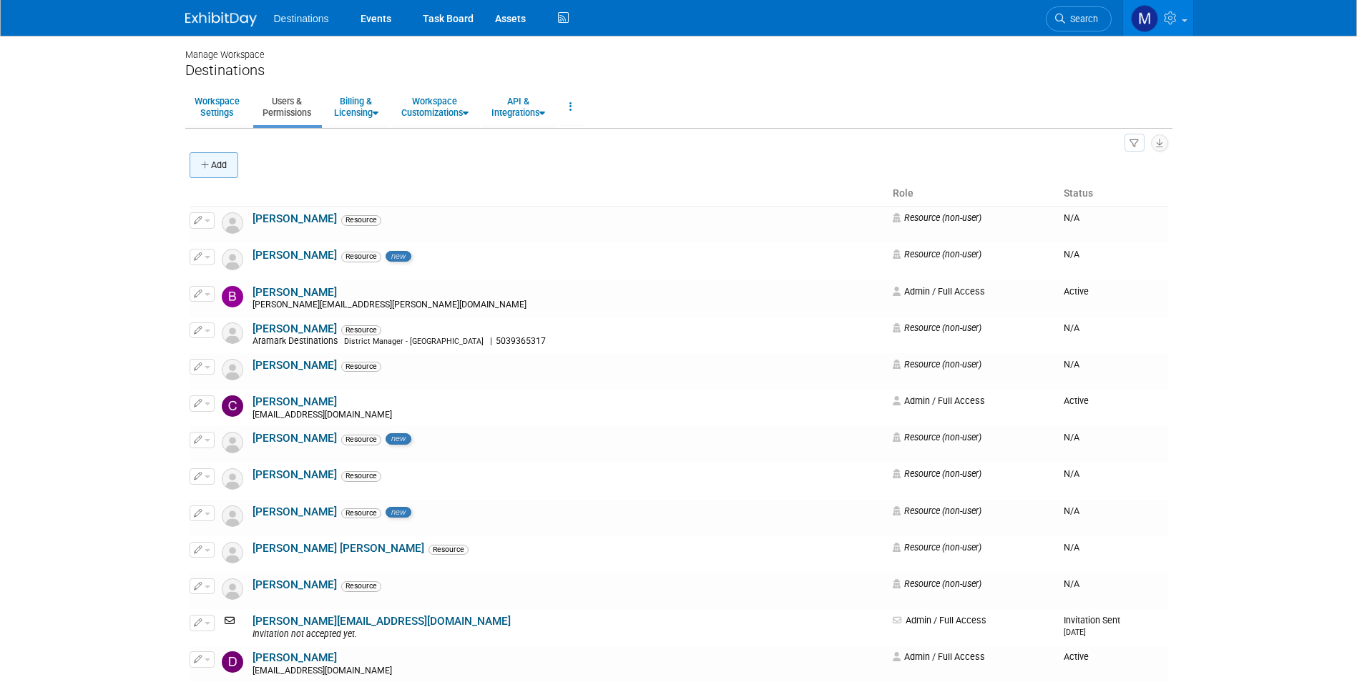
click at [219, 155] on button "Add" at bounding box center [214, 165] width 49 height 26
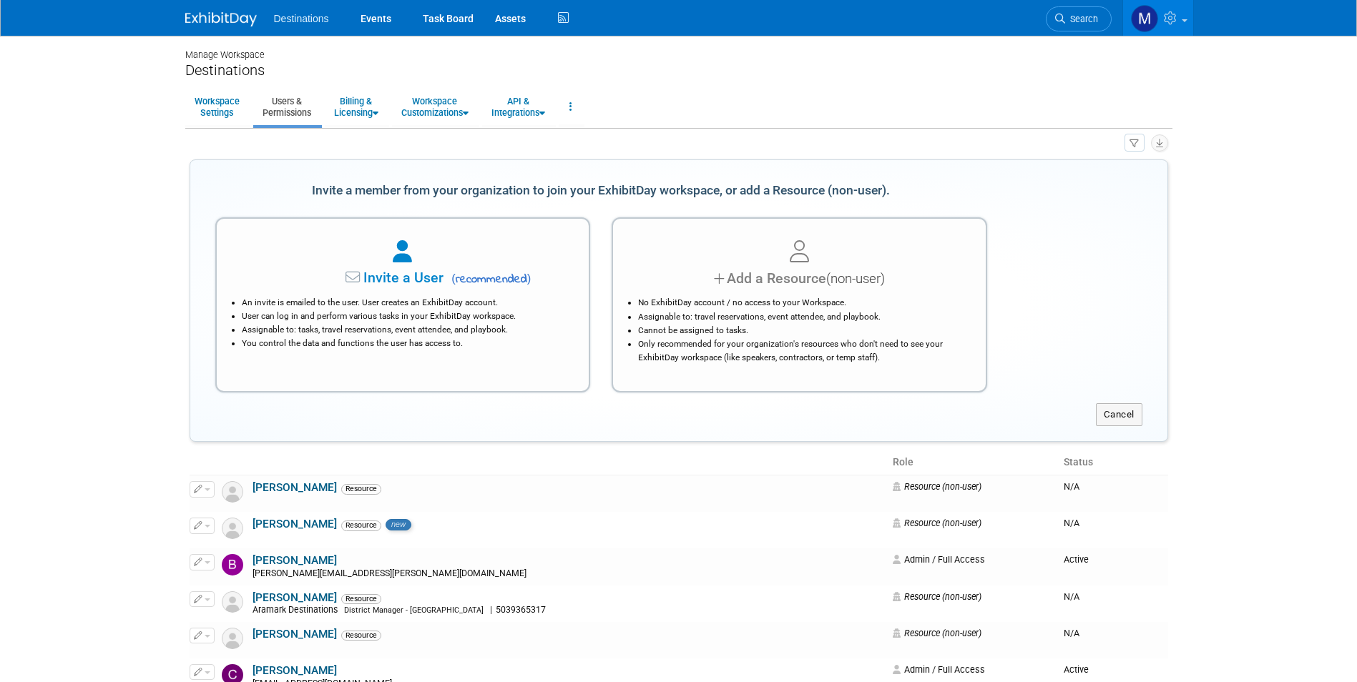
click at [737, 274] on div "Add a Resource (non-user)" at bounding box center [799, 278] width 337 height 21
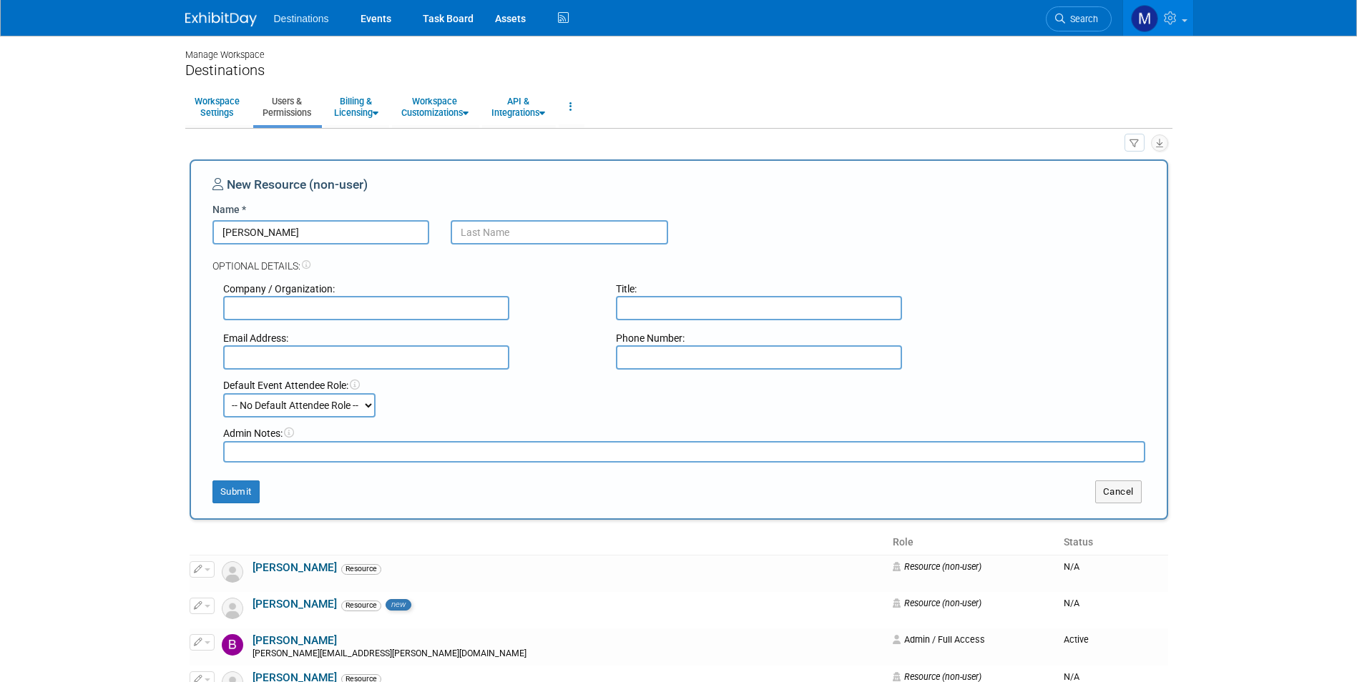
type input "Chris"
type input "Hayes"
click at [351, 402] on select "-- No Default Attendee Role -- Demonstrator Host Planner Presenter Sales Repres…" at bounding box center [299, 405] width 152 height 24
select select "4"
click at [223, 393] on select "-- No Default Attendee Role -- Demonstrator Host Planner Presenter Sales Repres…" at bounding box center [299, 405] width 152 height 24
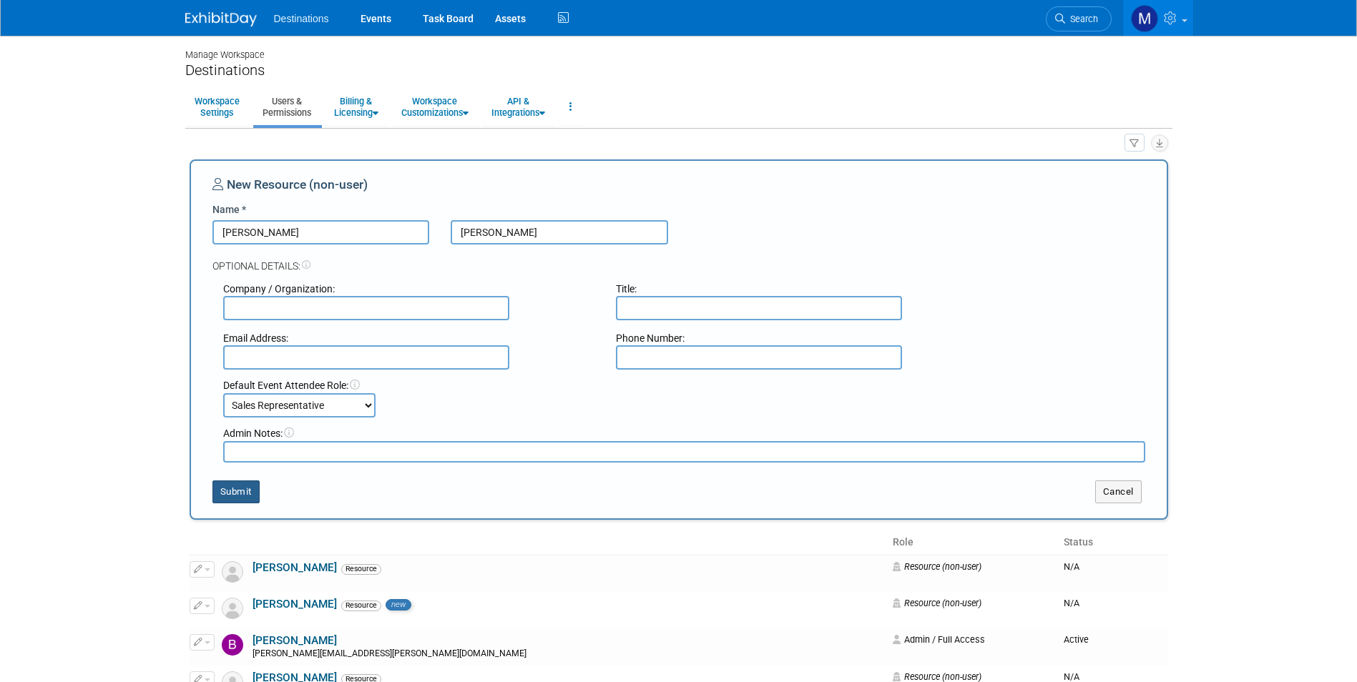
click at [225, 491] on button "Submit" at bounding box center [235, 492] width 47 height 23
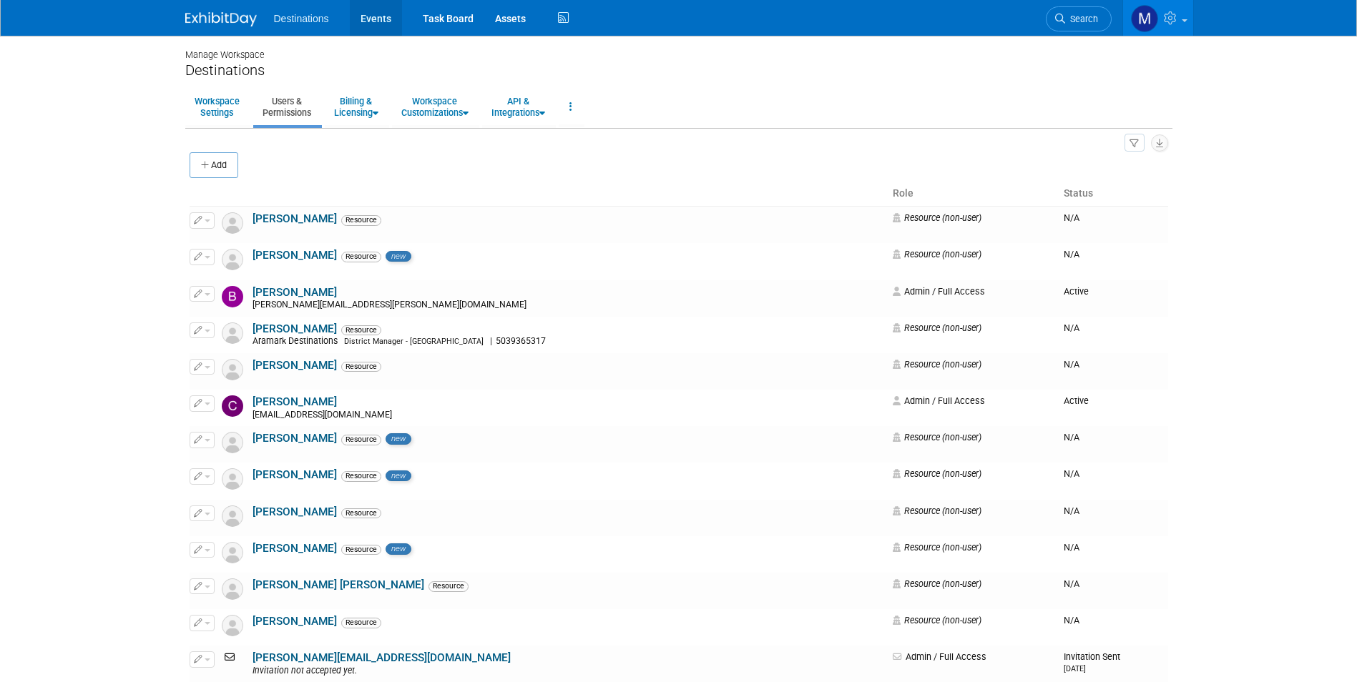
click at [376, 16] on link "Events" at bounding box center [376, 18] width 52 height 36
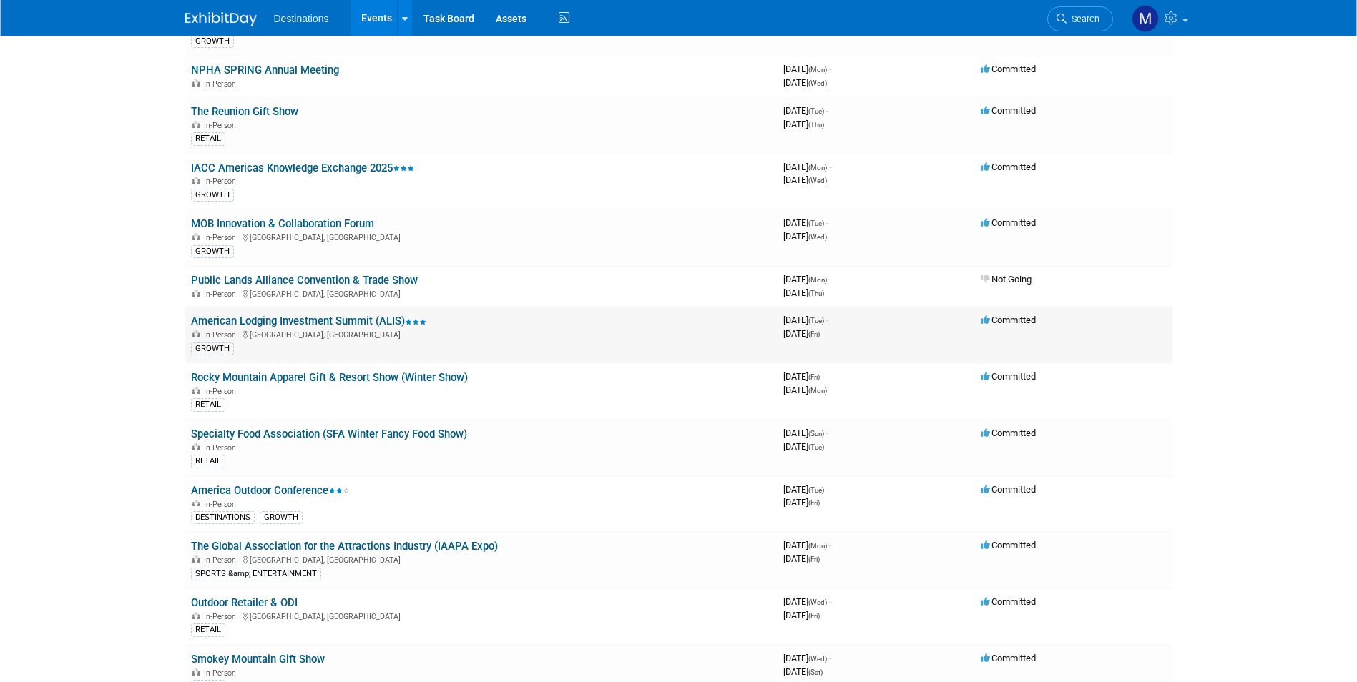
scroll to position [644, 0]
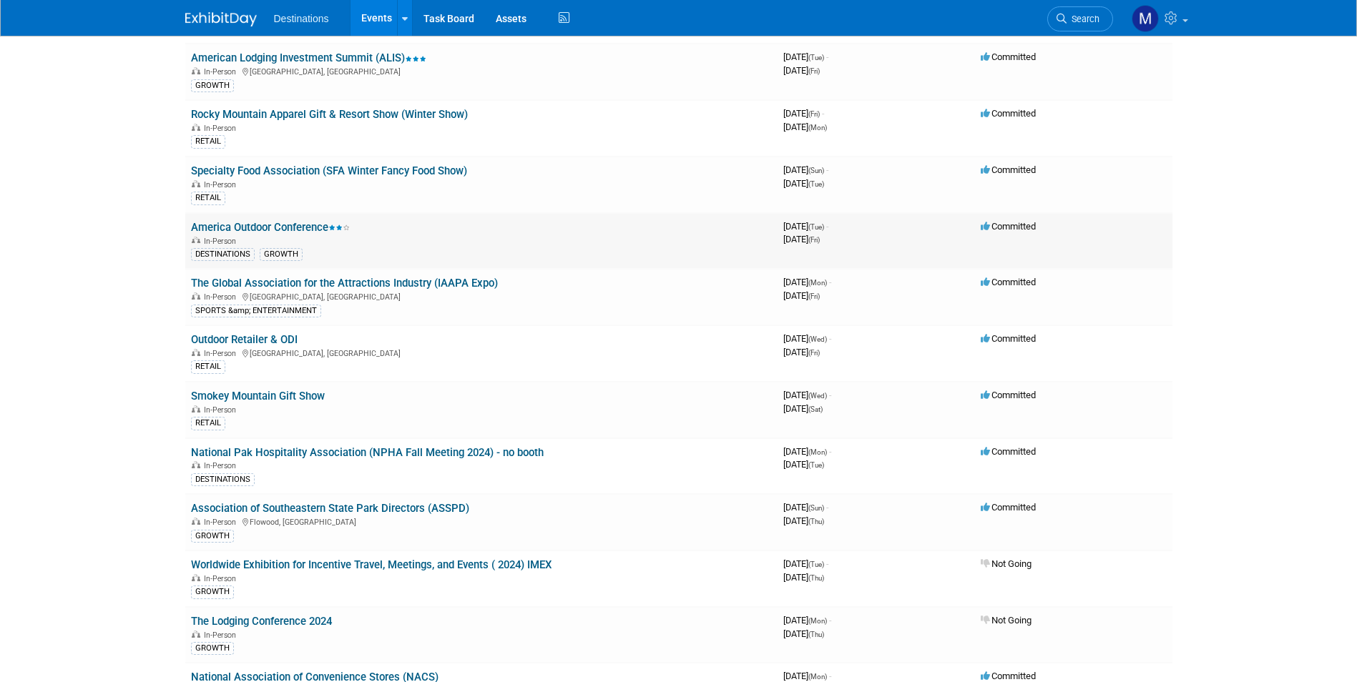
click at [278, 229] on link "America Outdoor Conference" at bounding box center [270, 227] width 159 height 13
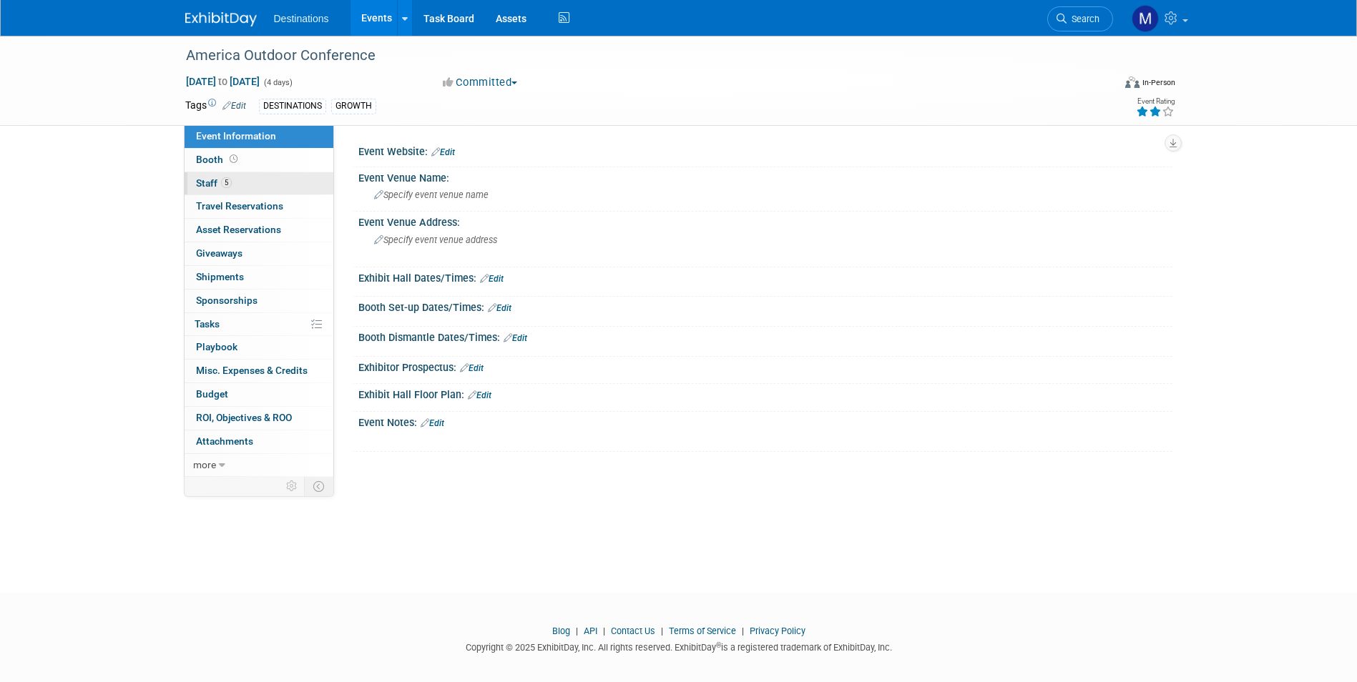
click at [231, 183] on span "5" at bounding box center [226, 182] width 11 height 11
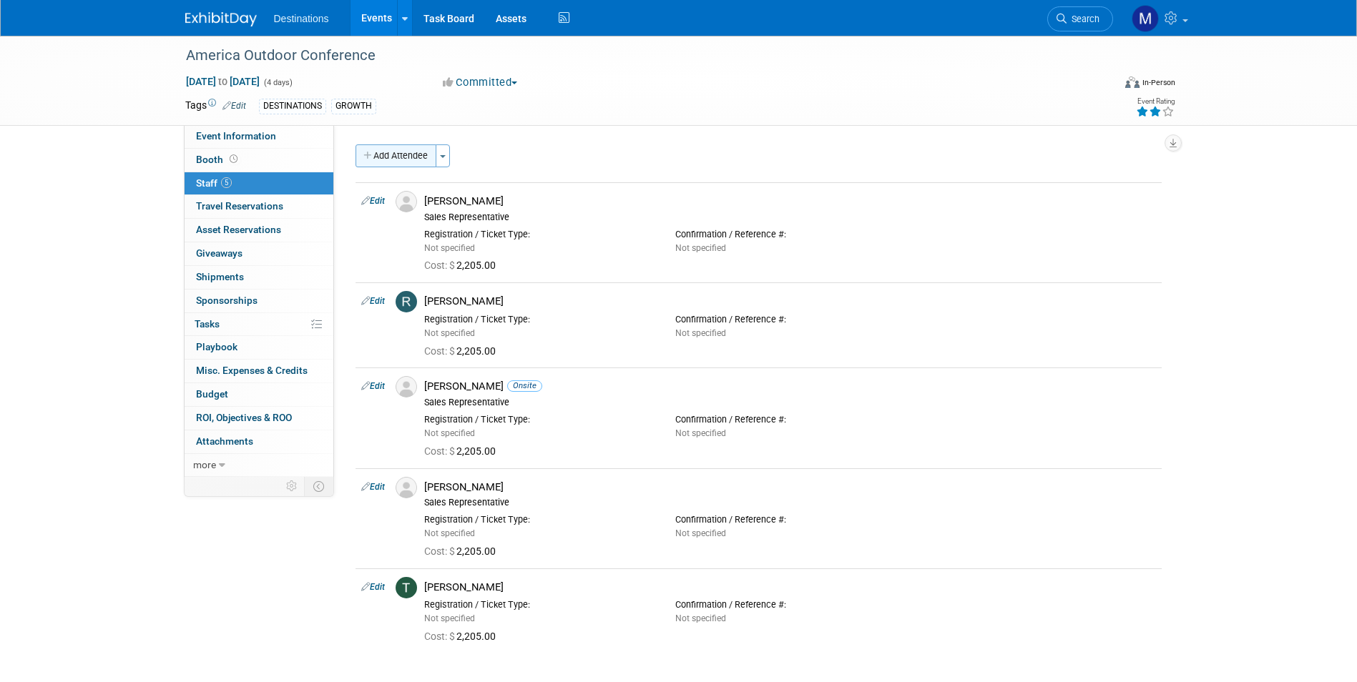
click at [405, 160] on button "Add Attendee" at bounding box center [396, 156] width 81 height 23
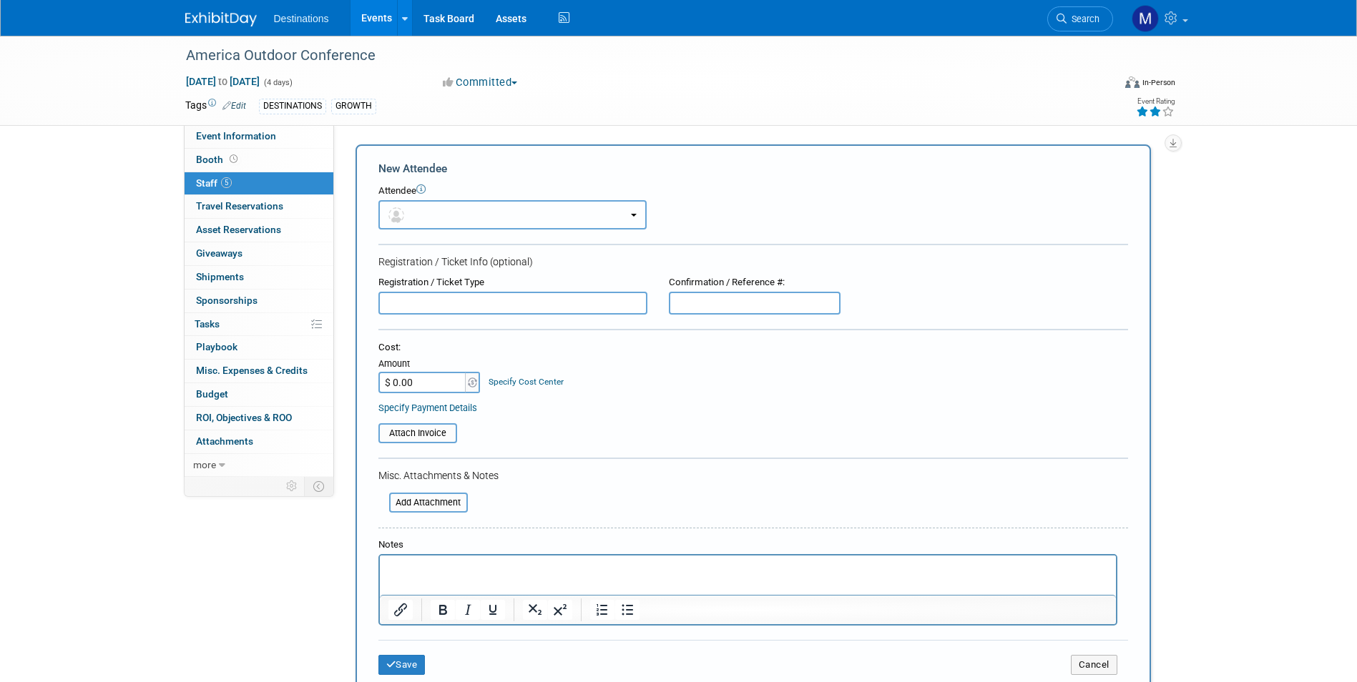
click at [393, 220] on img "button" at bounding box center [396, 215] width 16 height 16
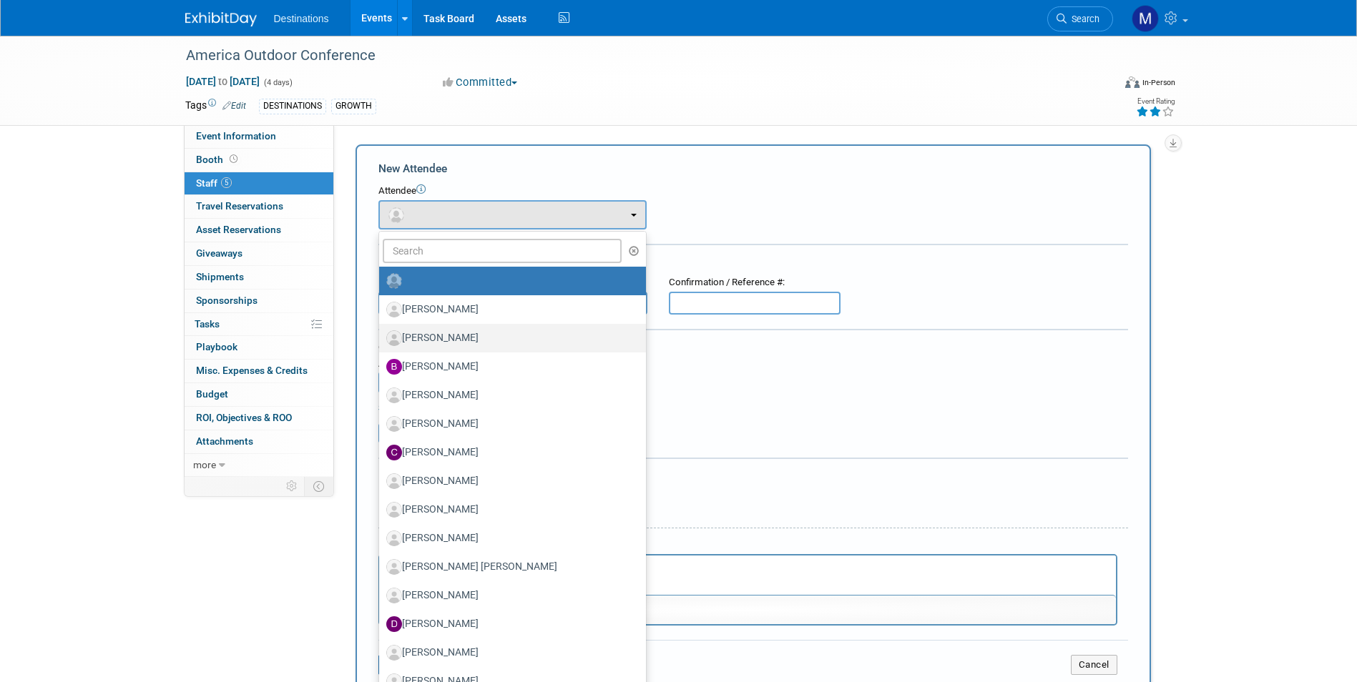
click at [433, 337] on label "[PERSON_NAME]" at bounding box center [508, 338] width 245 height 23
click at [381, 337] on input "[PERSON_NAME]" at bounding box center [376, 336] width 9 height 9
select select "b827a5ca-c72a-4335-a4ff-36a57837fb5a"
select select "4"
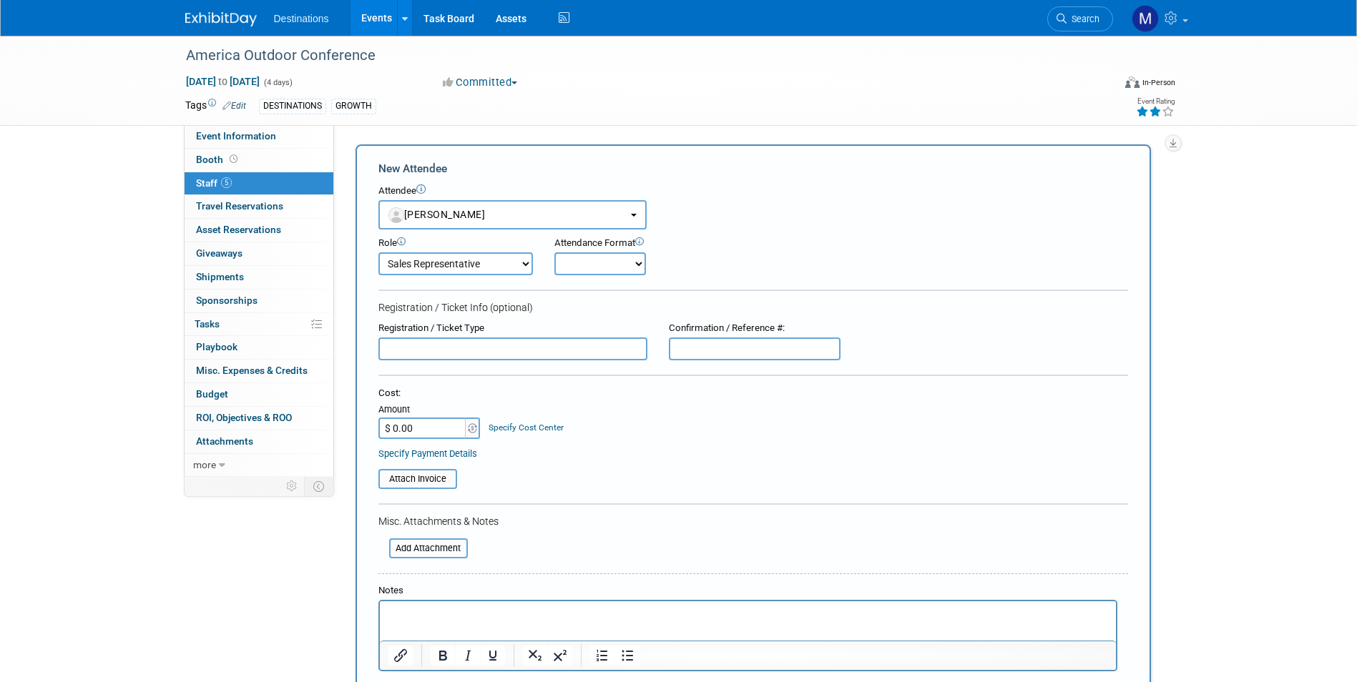
click at [425, 429] on input "$ 0.00" at bounding box center [422, 428] width 89 height 21
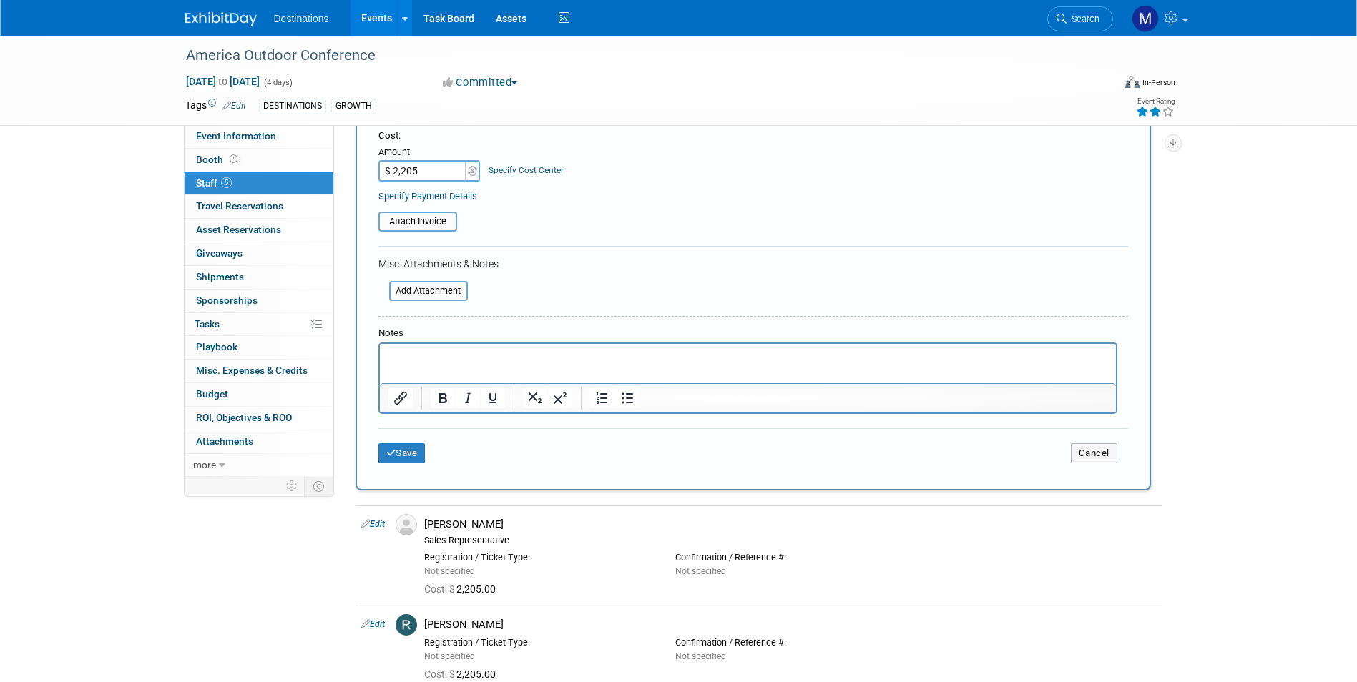
scroll to position [358, 0]
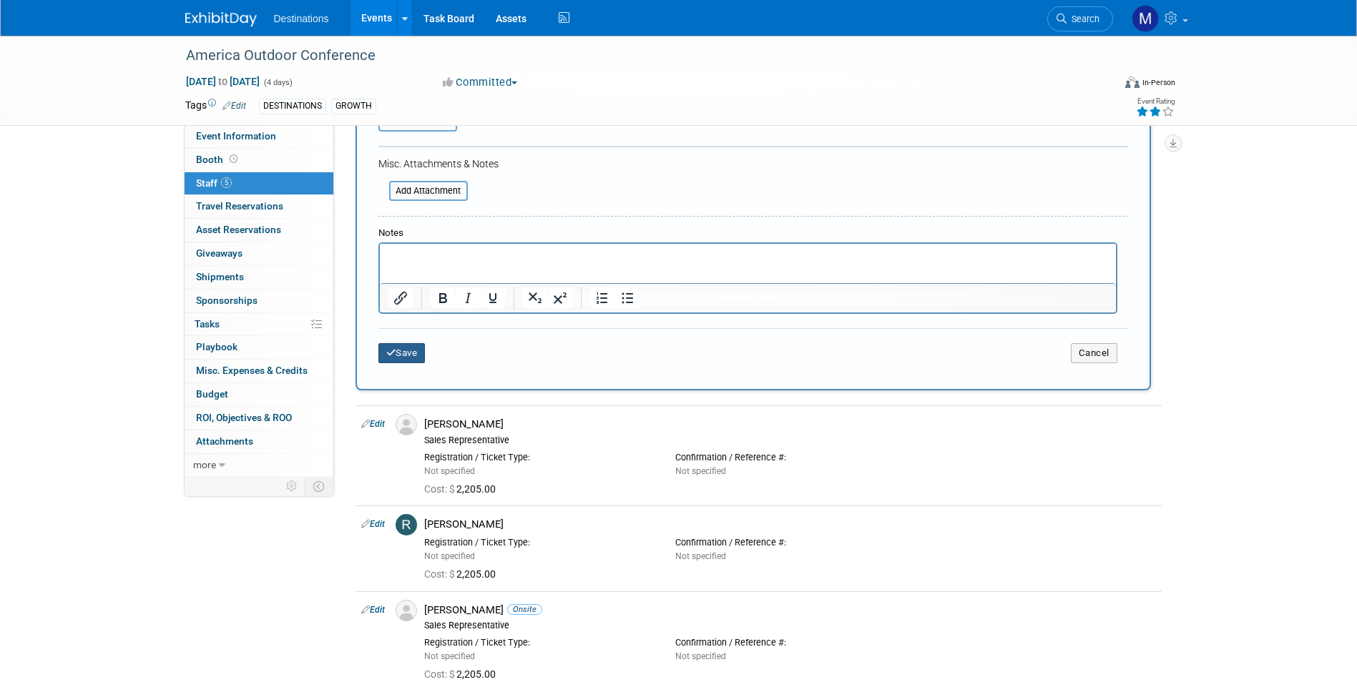
type input "$ 2,205.00"
click at [391, 361] on button "Save" at bounding box center [401, 353] width 47 height 20
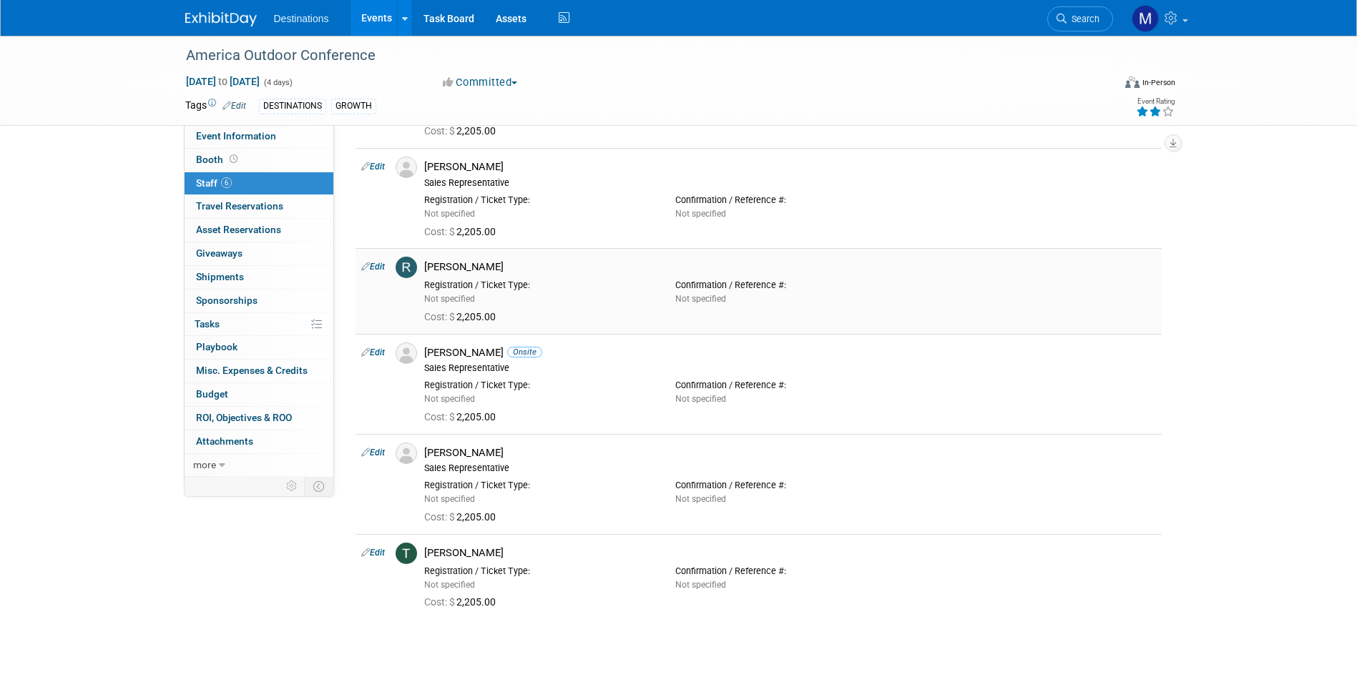
scroll to position [0, 0]
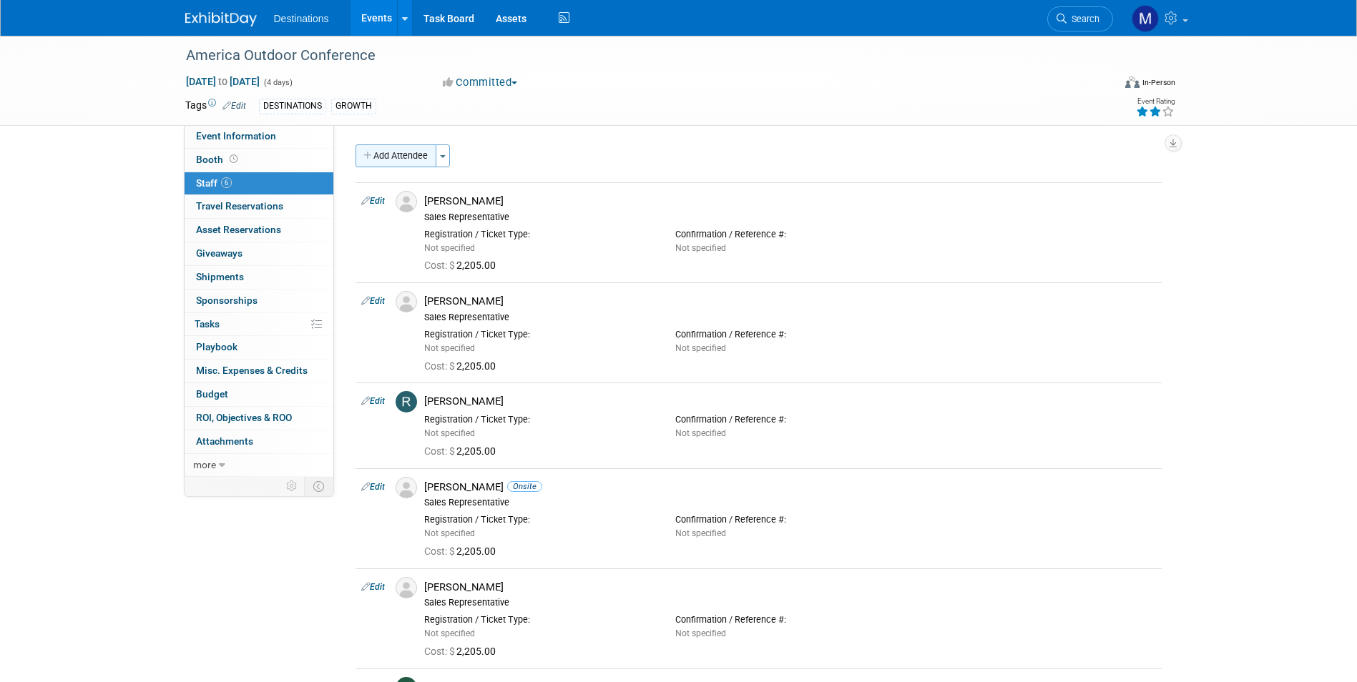
click at [386, 152] on button "Add Attendee" at bounding box center [396, 156] width 81 height 23
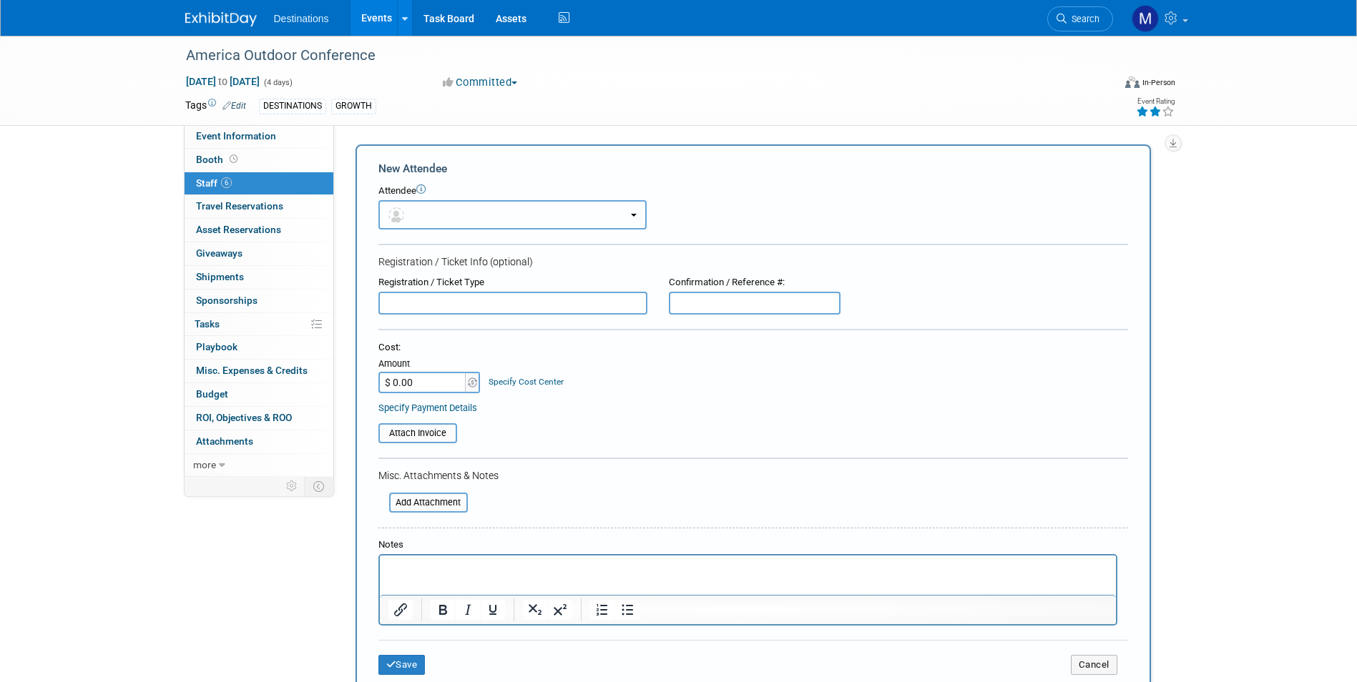
click at [401, 205] on button "button" at bounding box center [512, 214] width 268 height 29
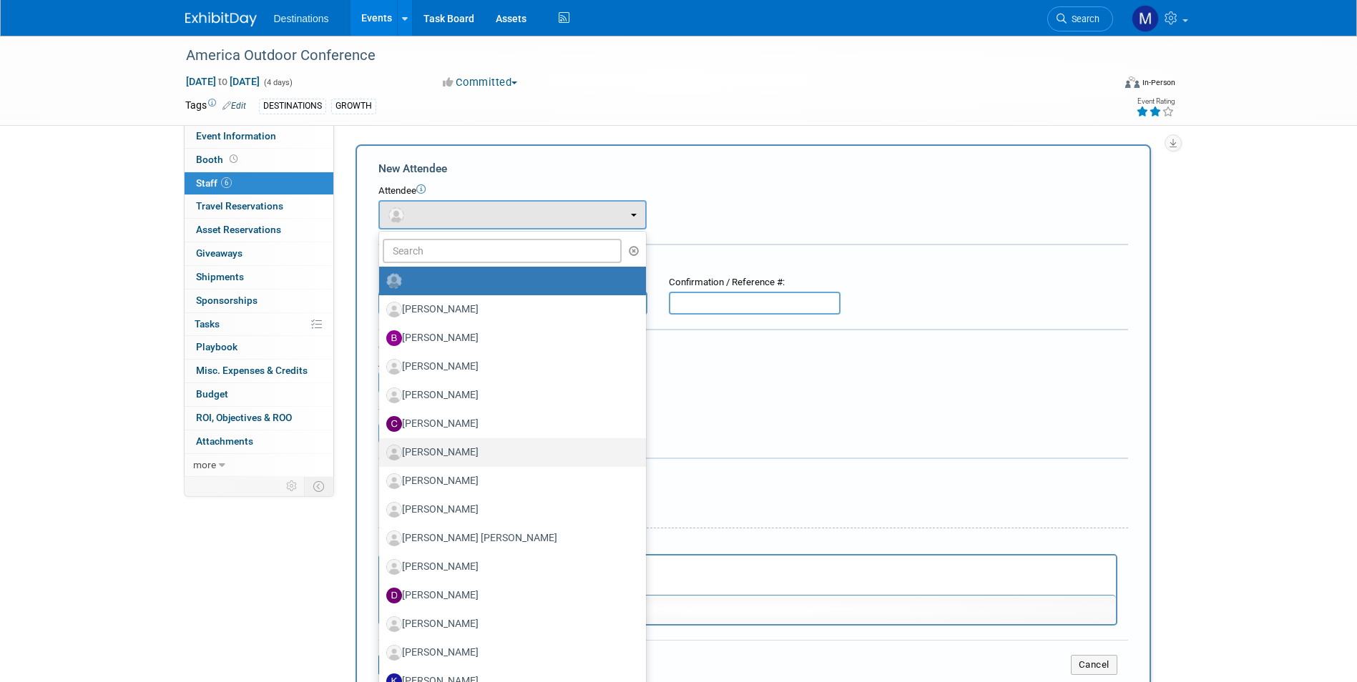
click at [430, 455] on label "Chris Hayes" at bounding box center [508, 452] width 245 height 23
click at [381, 455] on input "Chris Hayes" at bounding box center [376, 450] width 9 height 9
select select "da9d812c-532d-4f57-9b00-c35c082b8473"
select select "4"
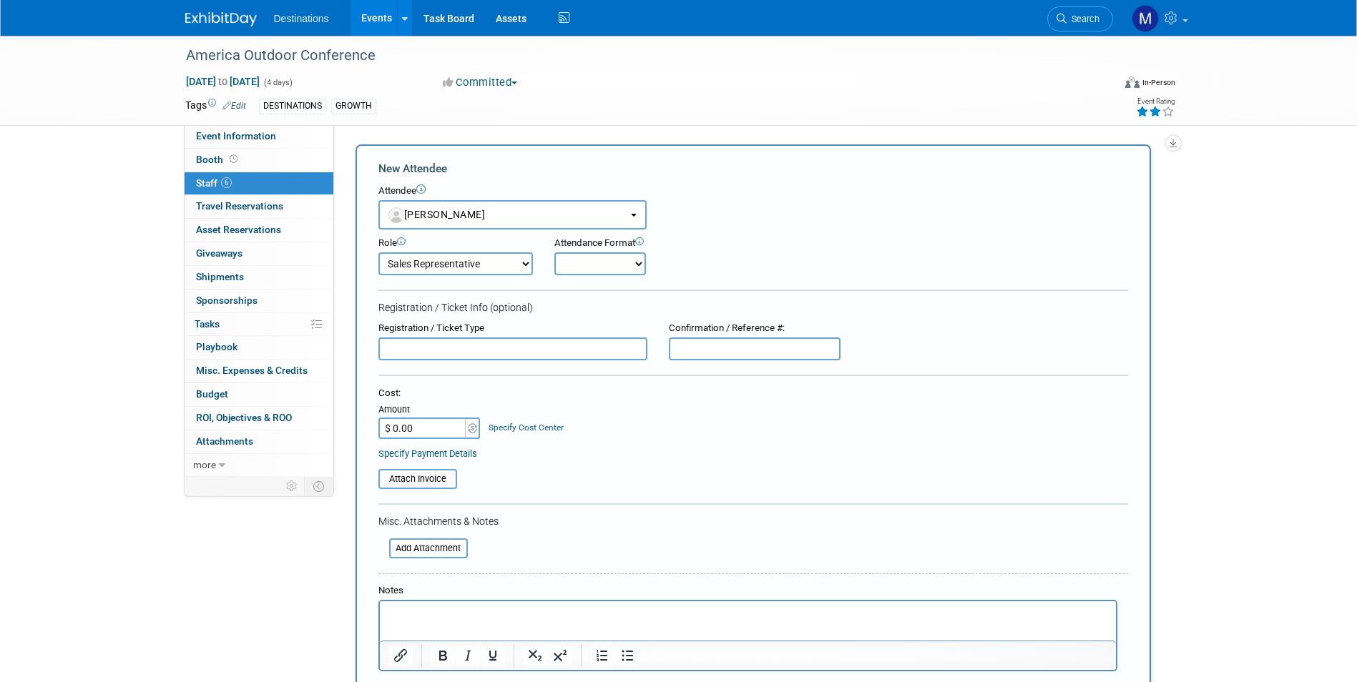
click at [434, 431] on input "$ 0.00" at bounding box center [422, 428] width 89 height 21
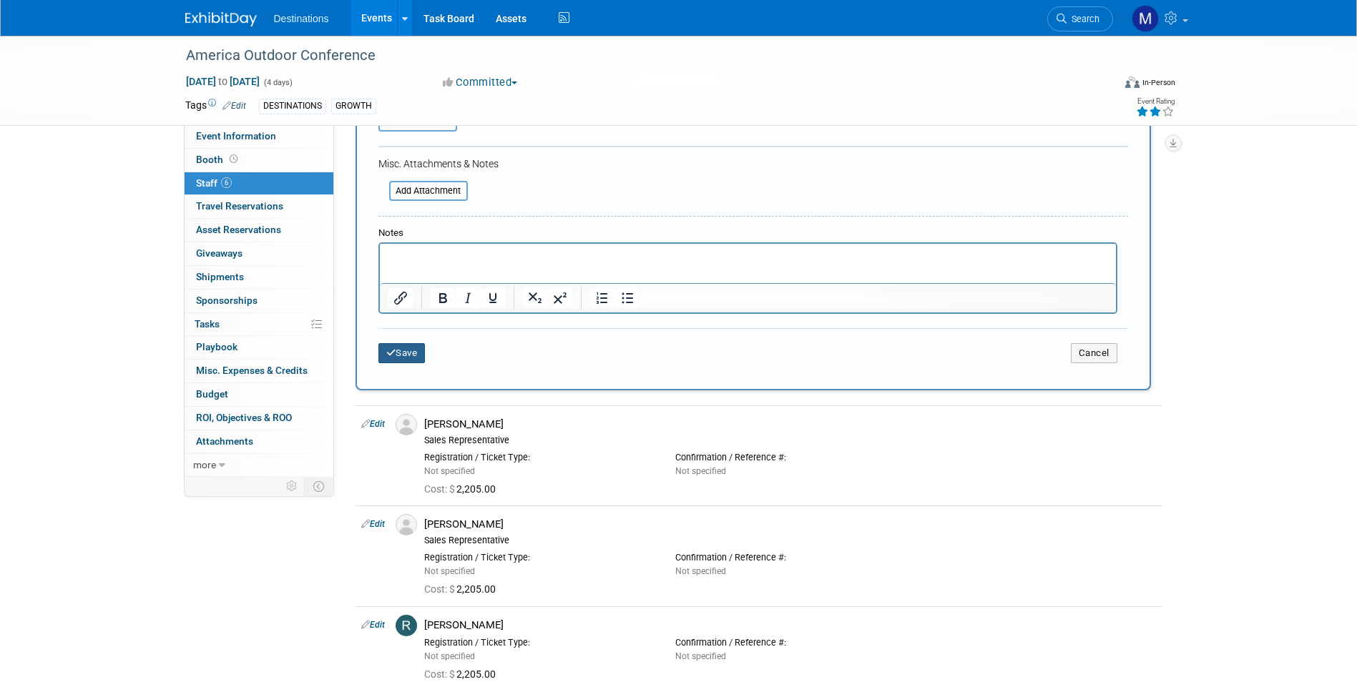
type input "$ 2,205.00"
click at [411, 352] on button "Save" at bounding box center [401, 353] width 47 height 20
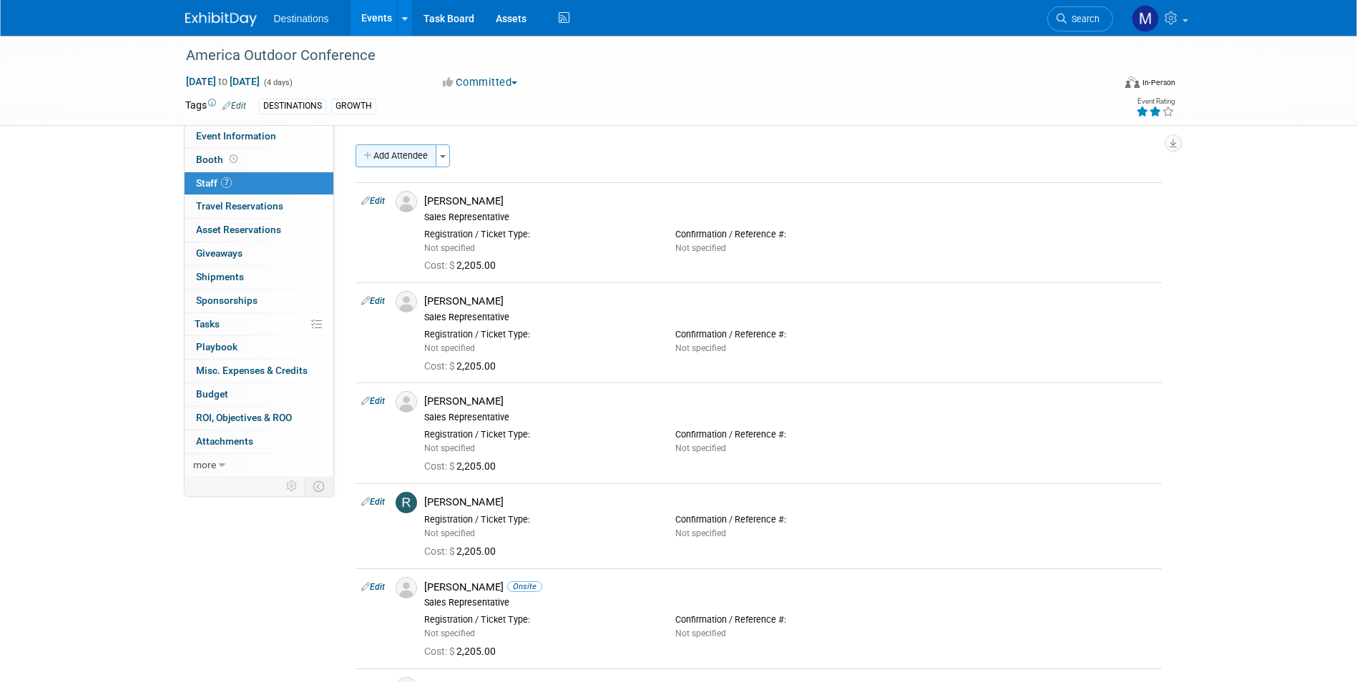
click at [406, 149] on button "Add Attendee" at bounding box center [396, 156] width 81 height 23
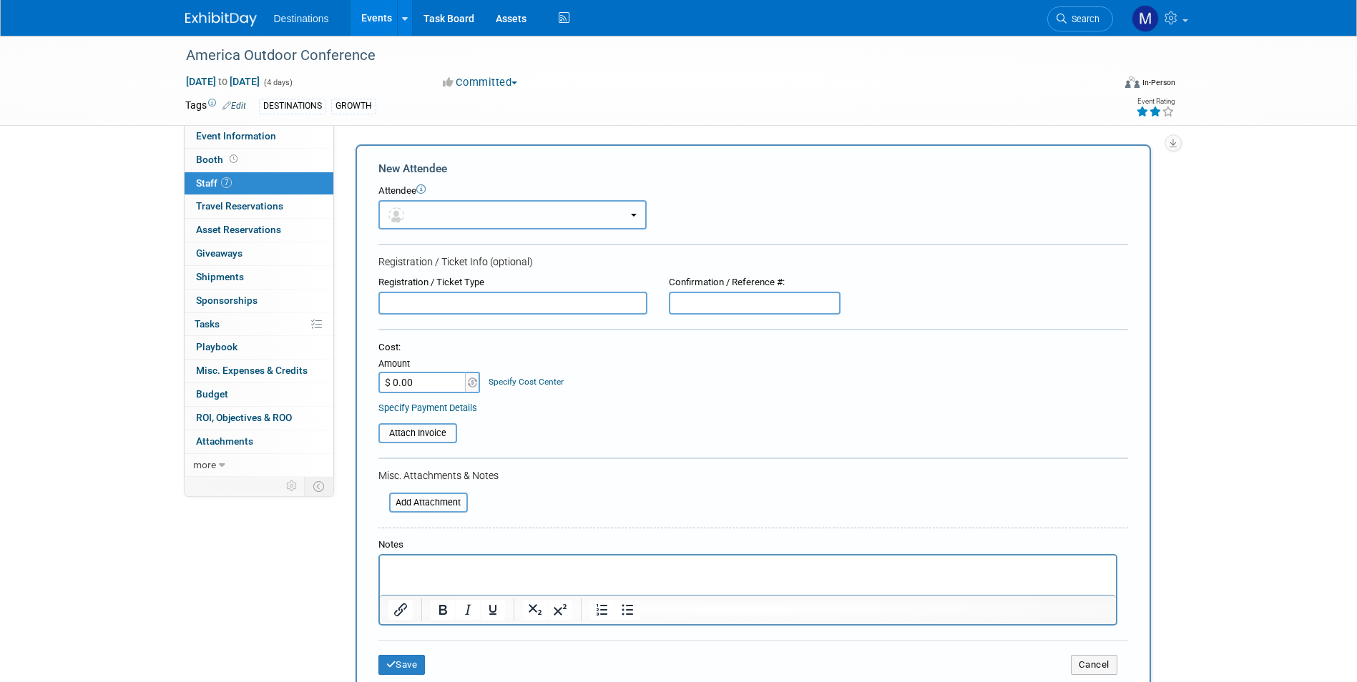
click at [446, 222] on button "button" at bounding box center [512, 214] width 268 height 29
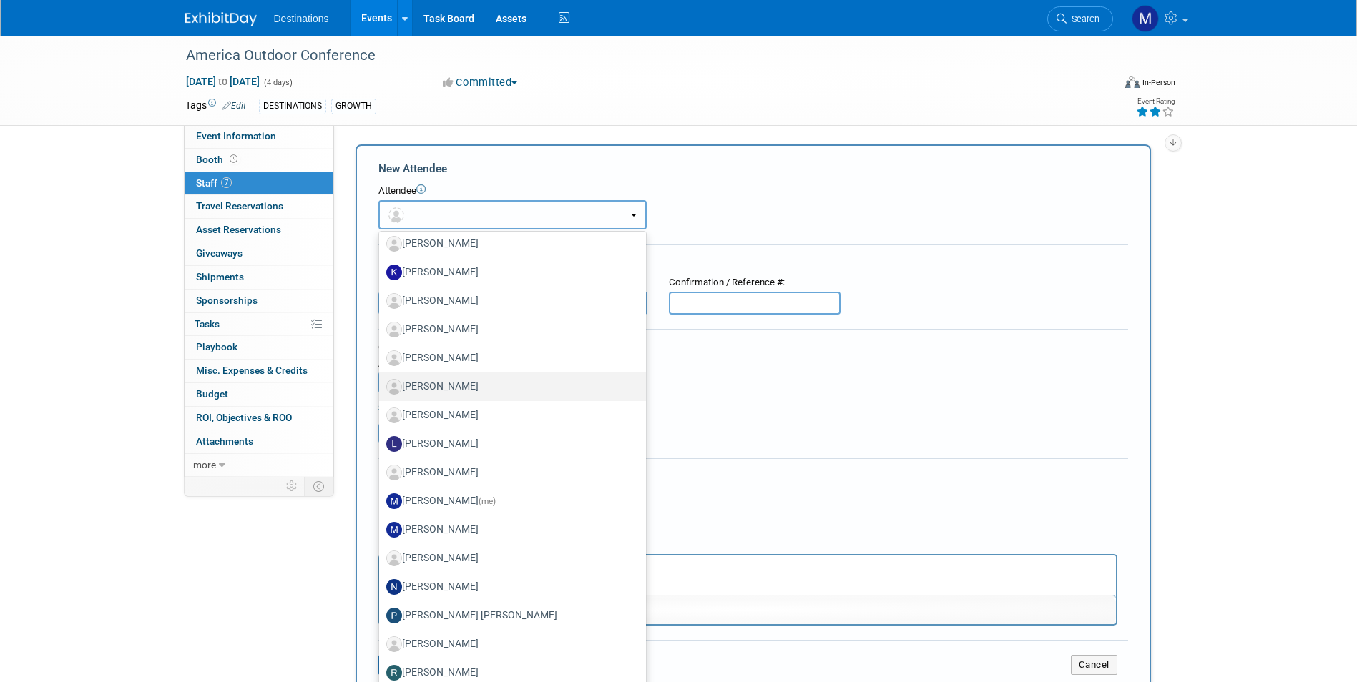
scroll to position [383, 0]
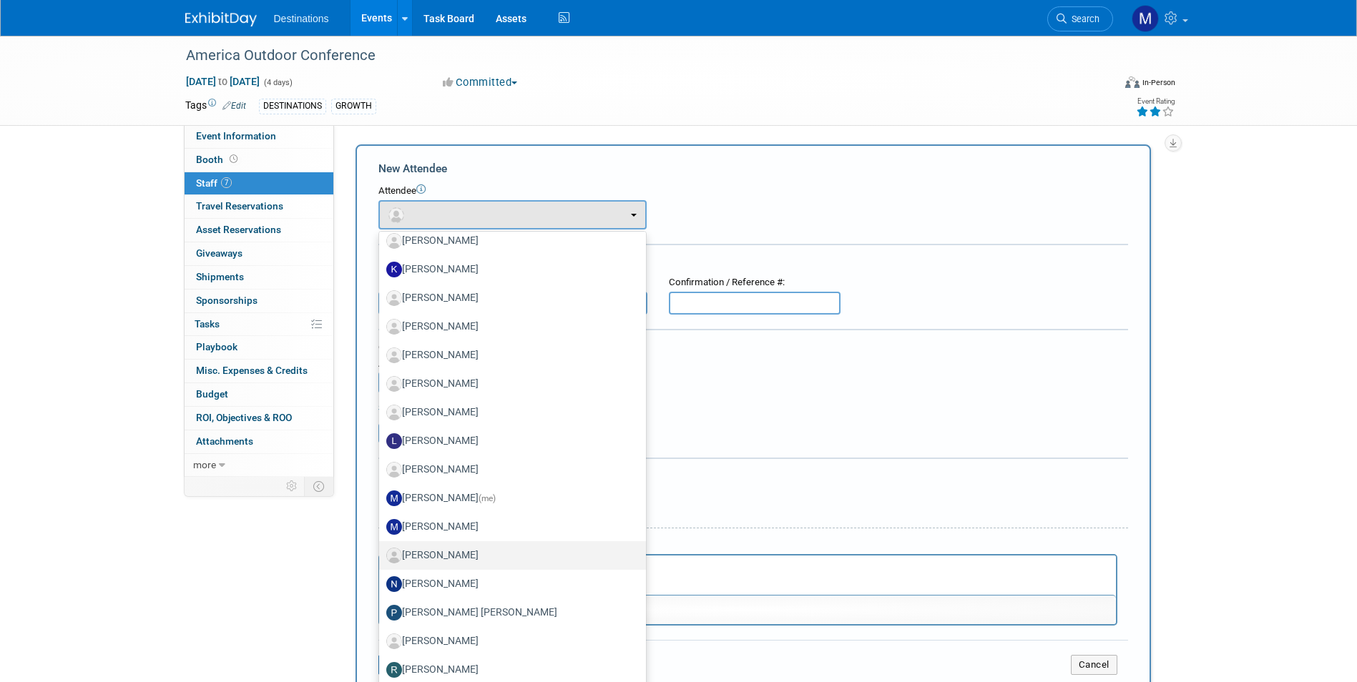
click at [464, 567] on link "Molly McKeown" at bounding box center [512, 556] width 267 height 29
click at [466, 558] on label "Molly McKeown" at bounding box center [508, 555] width 245 height 23
click at [381, 558] on input "Molly McKeown" at bounding box center [376, 553] width 9 height 9
select select "36dd3547-c775-44ca-a8dc-2f962e5f3c61"
select select "4"
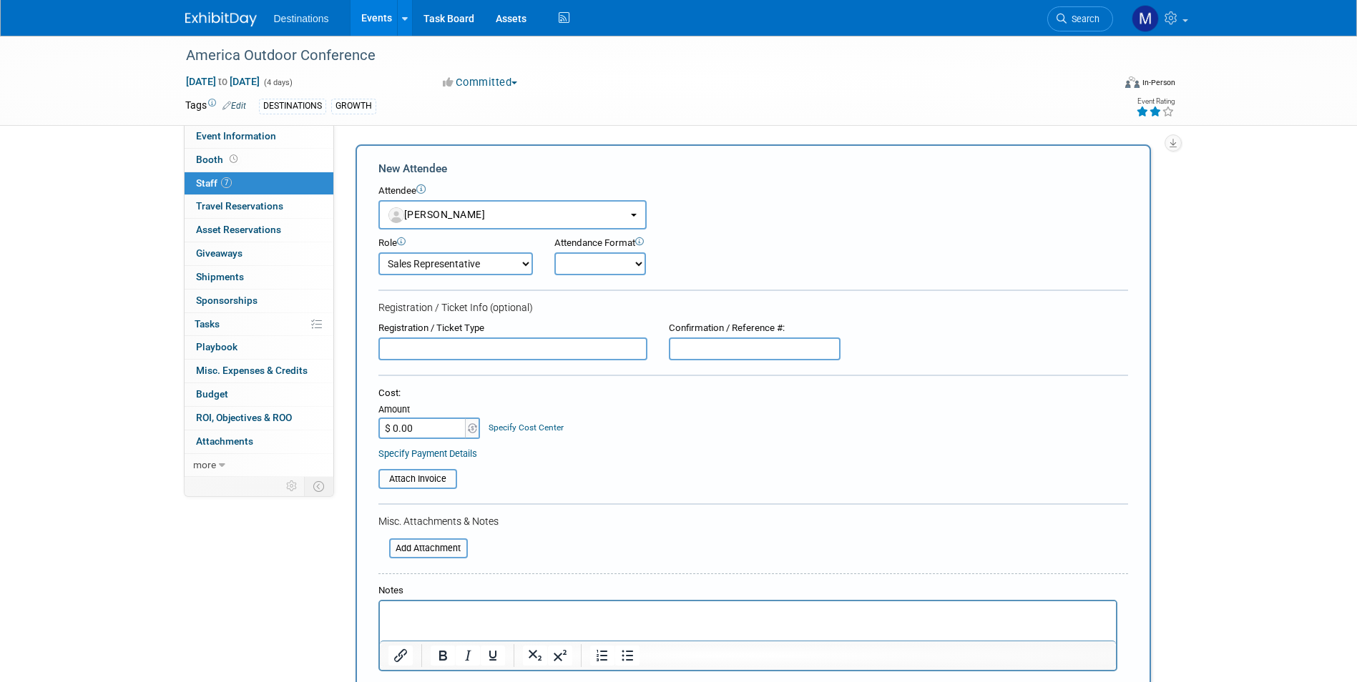
click at [414, 427] on input "$ 0.00" at bounding box center [422, 428] width 89 height 21
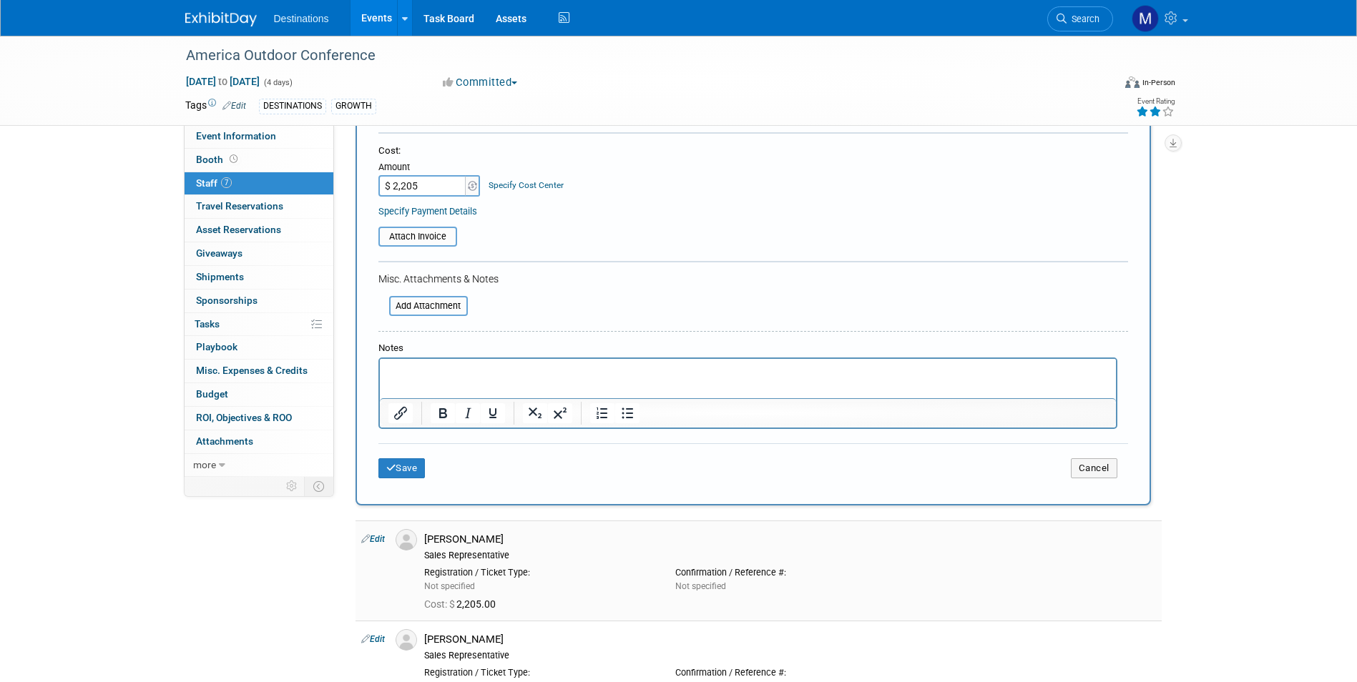
scroll to position [286, 0]
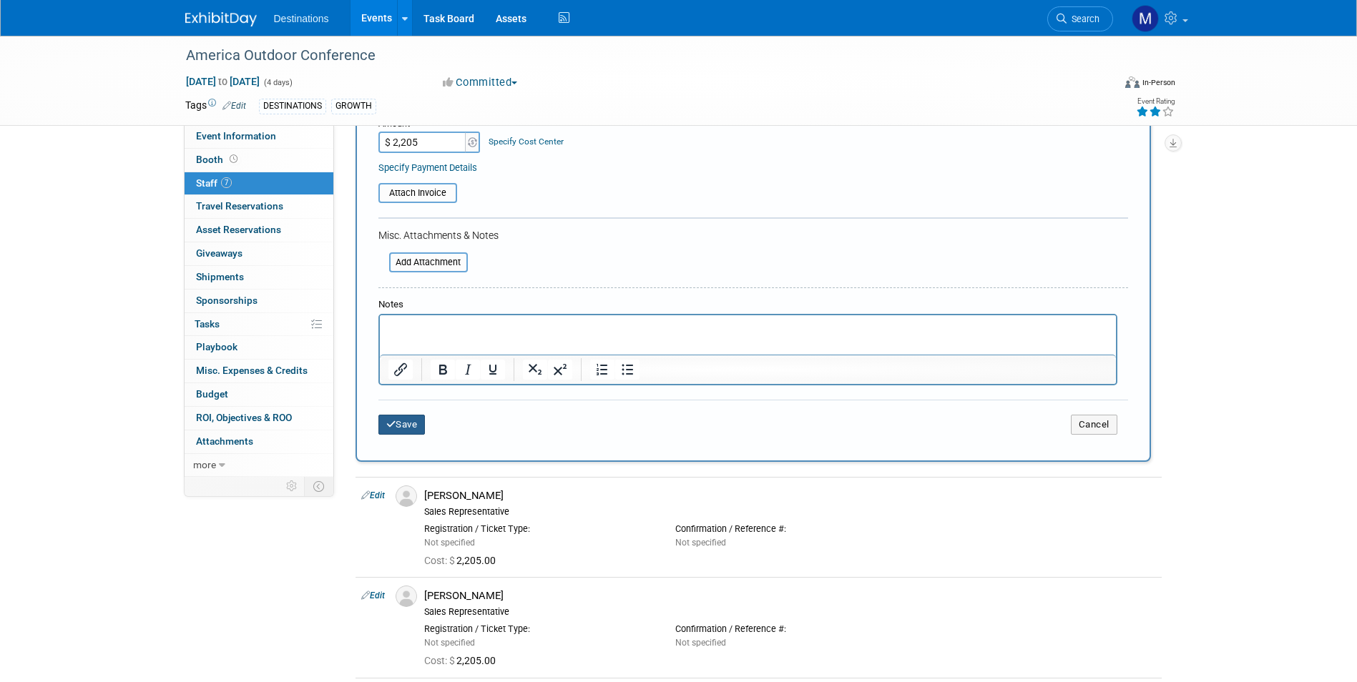
type input "$ 2,205.00"
click at [410, 421] on button "Save" at bounding box center [401, 425] width 47 height 20
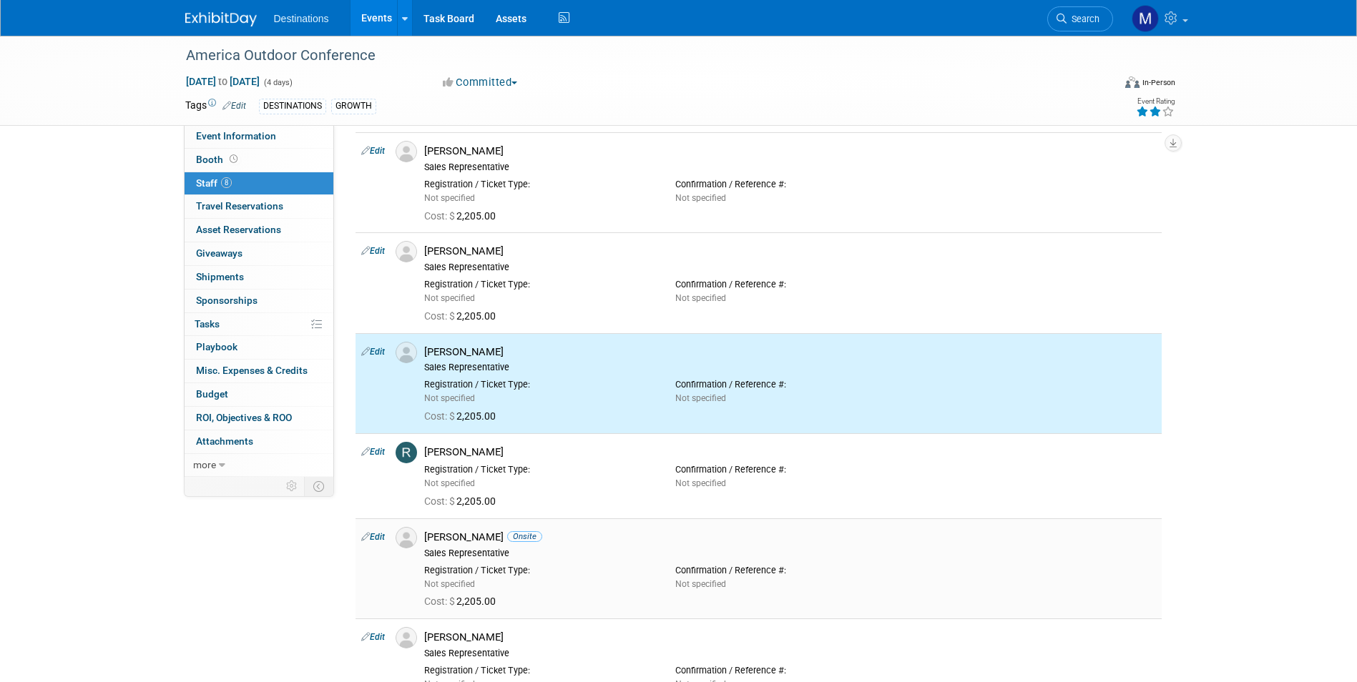
scroll to position [0, 0]
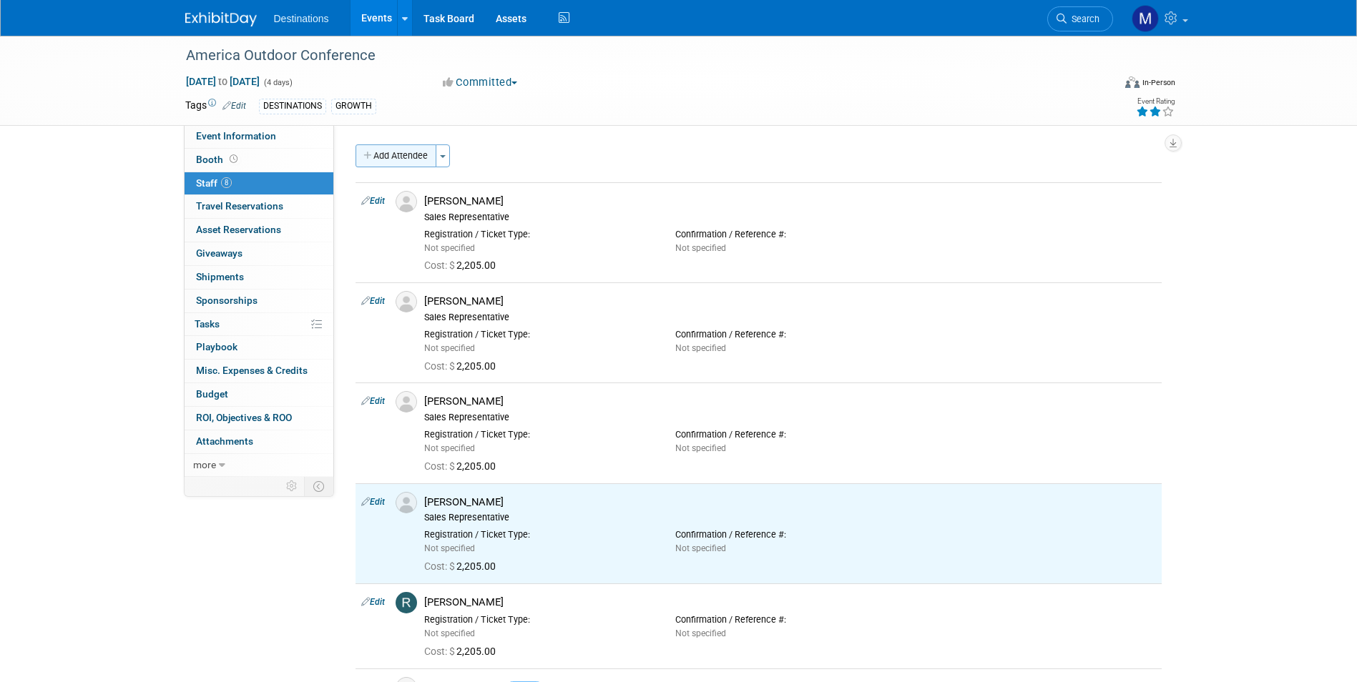
click at [406, 157] on button "Add Attendee" at bounding box center [396, 156] width 81 height 23
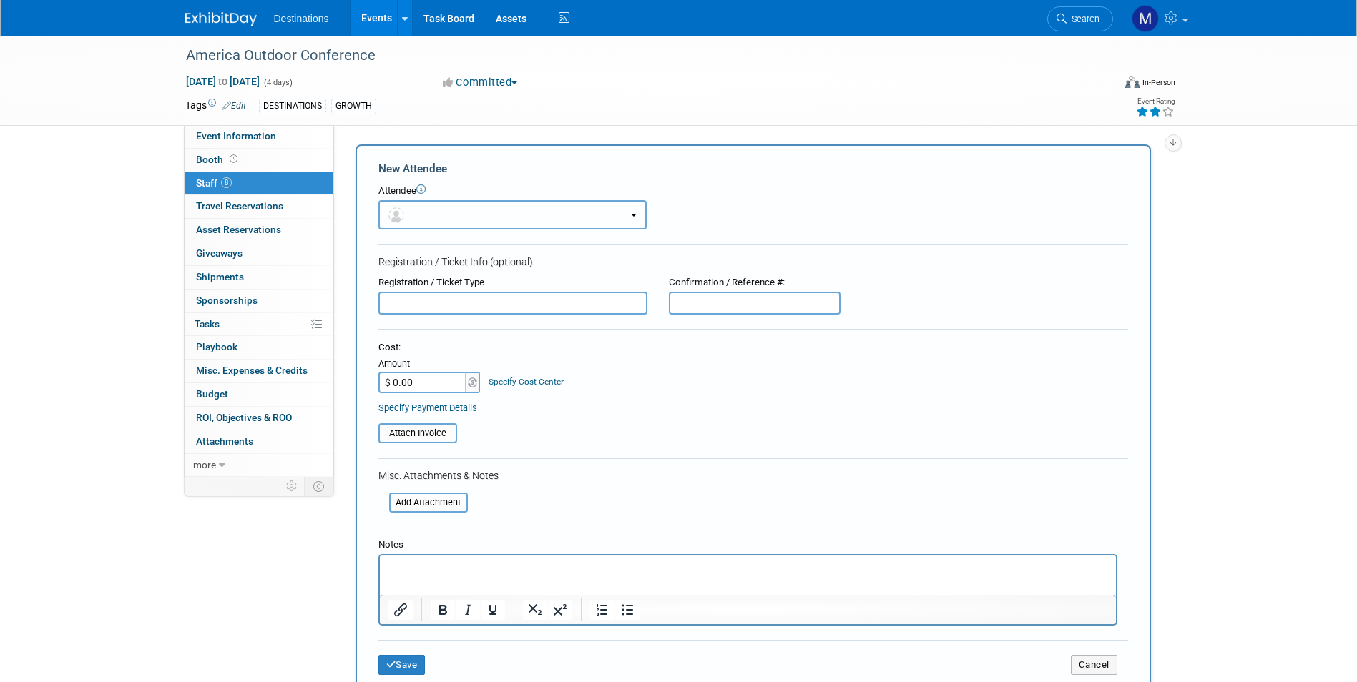
click at [403, 207] on button "button" at bounding box center [512, 214] width 268 height 29
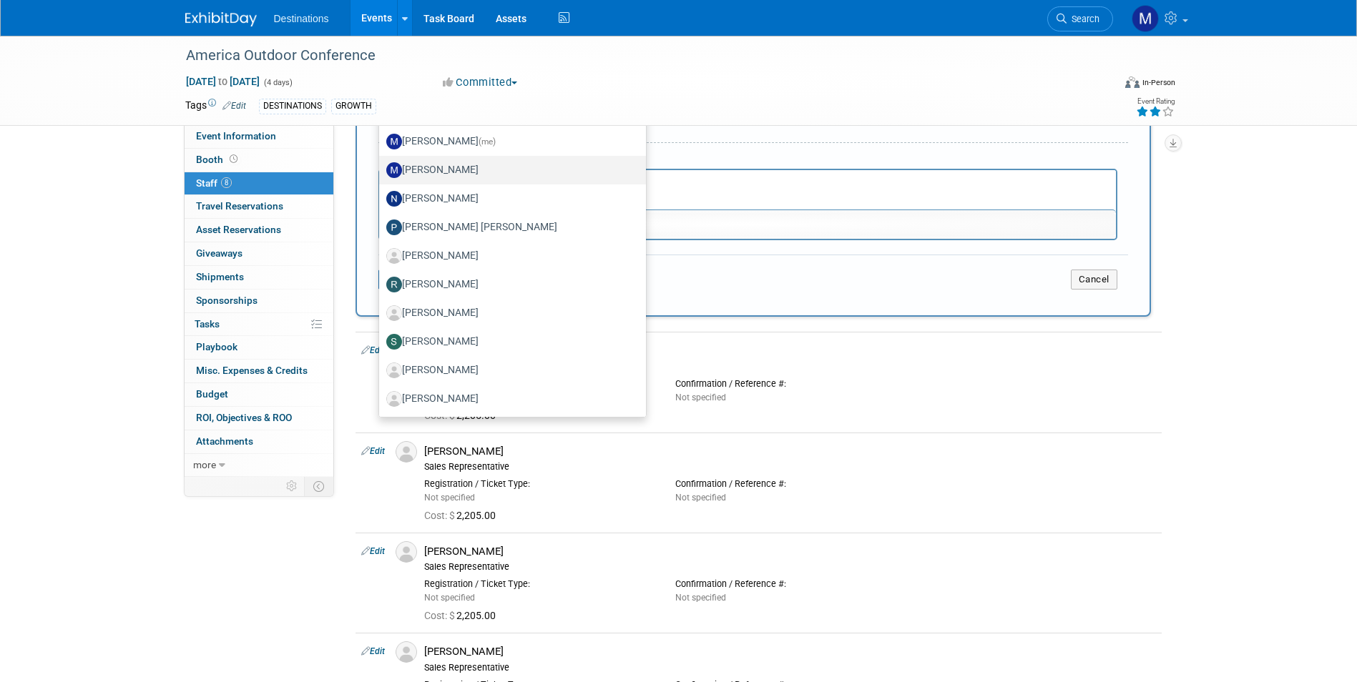
scroll to position [429, 0]
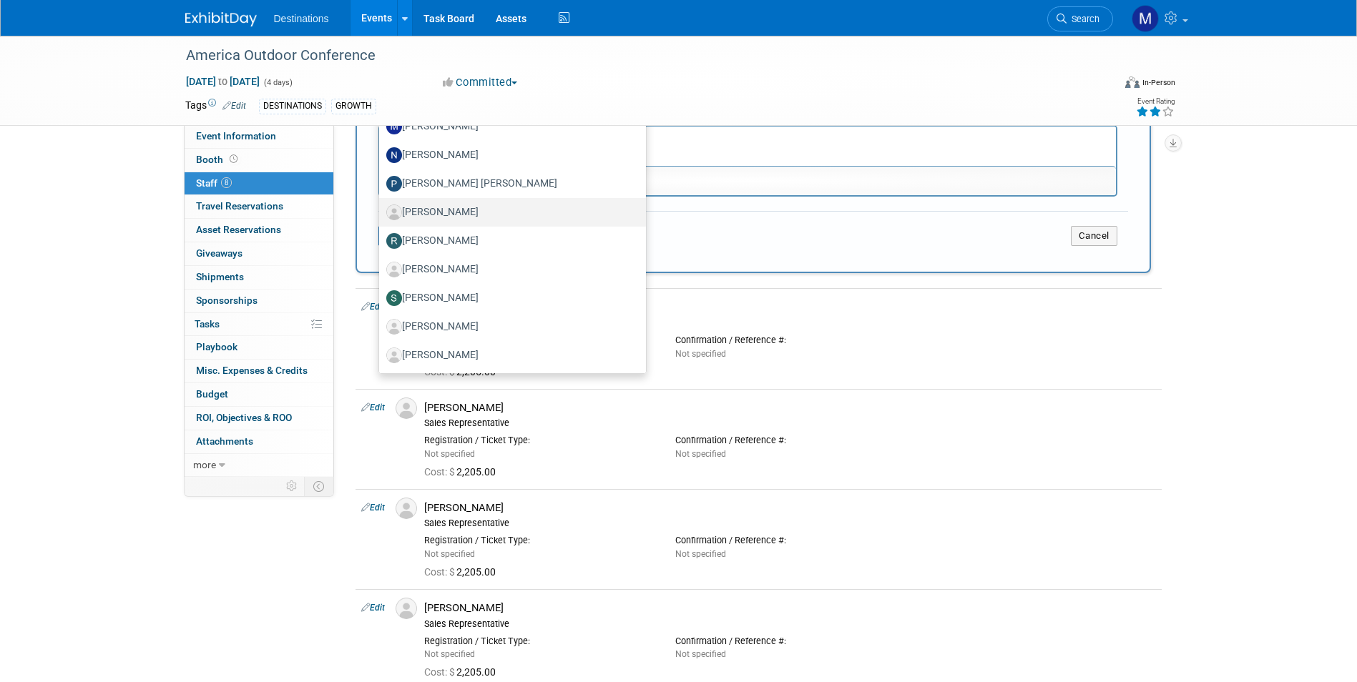
click at [472, 211] on label "[PERSON_NAME]" at bounding box center [508, 212] width 245 height 23
click at [381, 211] on input "[PERSON_NAME]" at bounding box center [376, 210] width 9 height 9
select select "efc25249-dc3e-4f8f-84b2-73ec3356fd19"
select select "4"
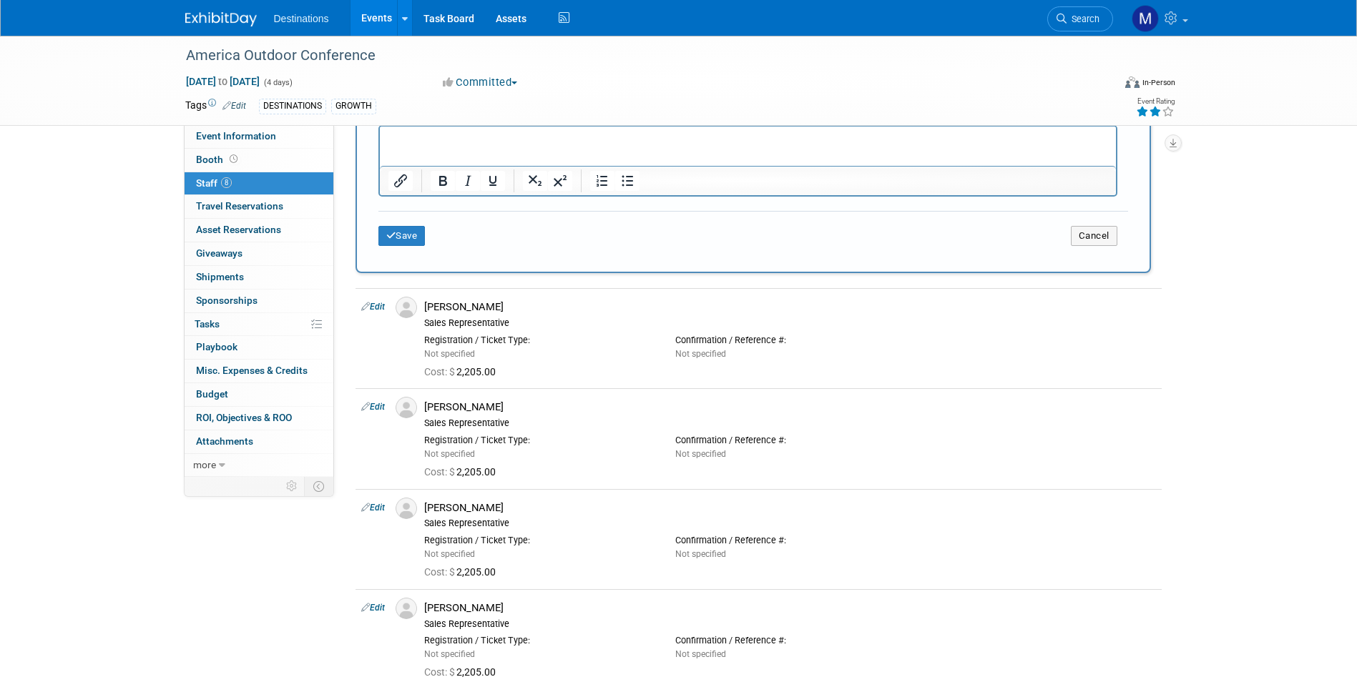
scroll to position [46, 0]
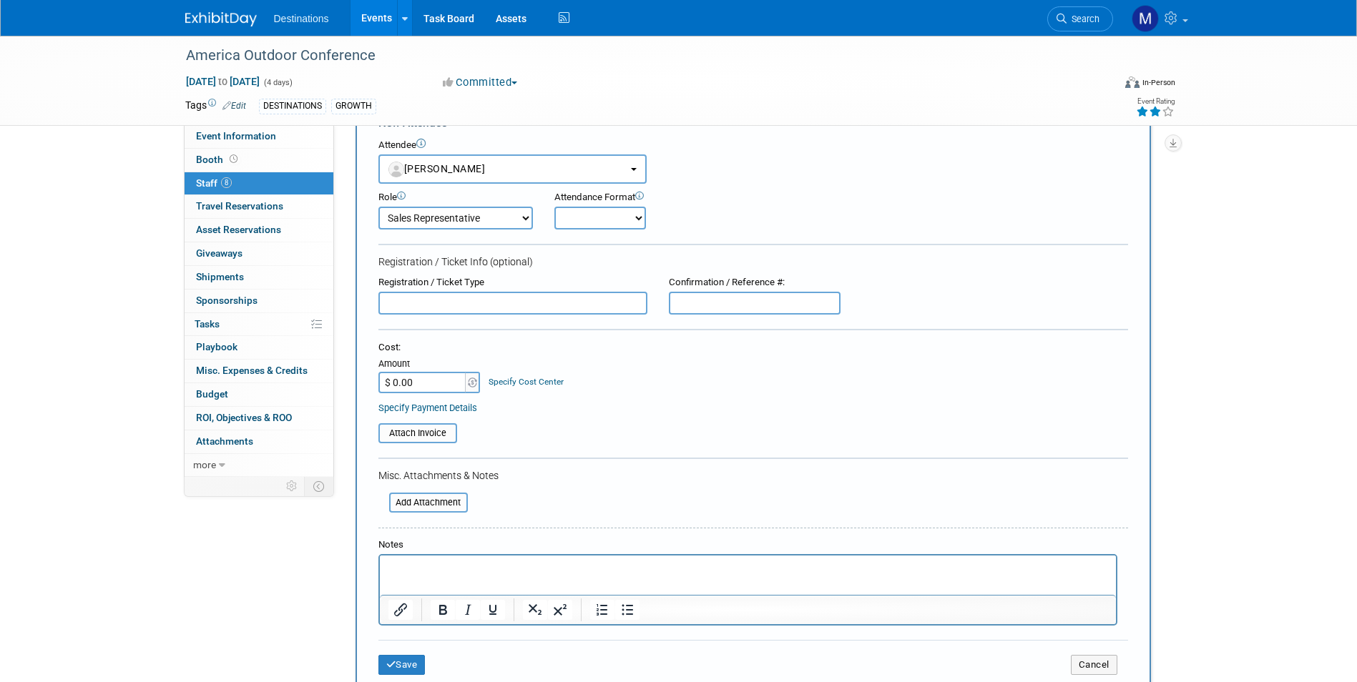
click at [399, 380] on input "$ 0.00" at bounding box center [422, 382] width 89 height 21
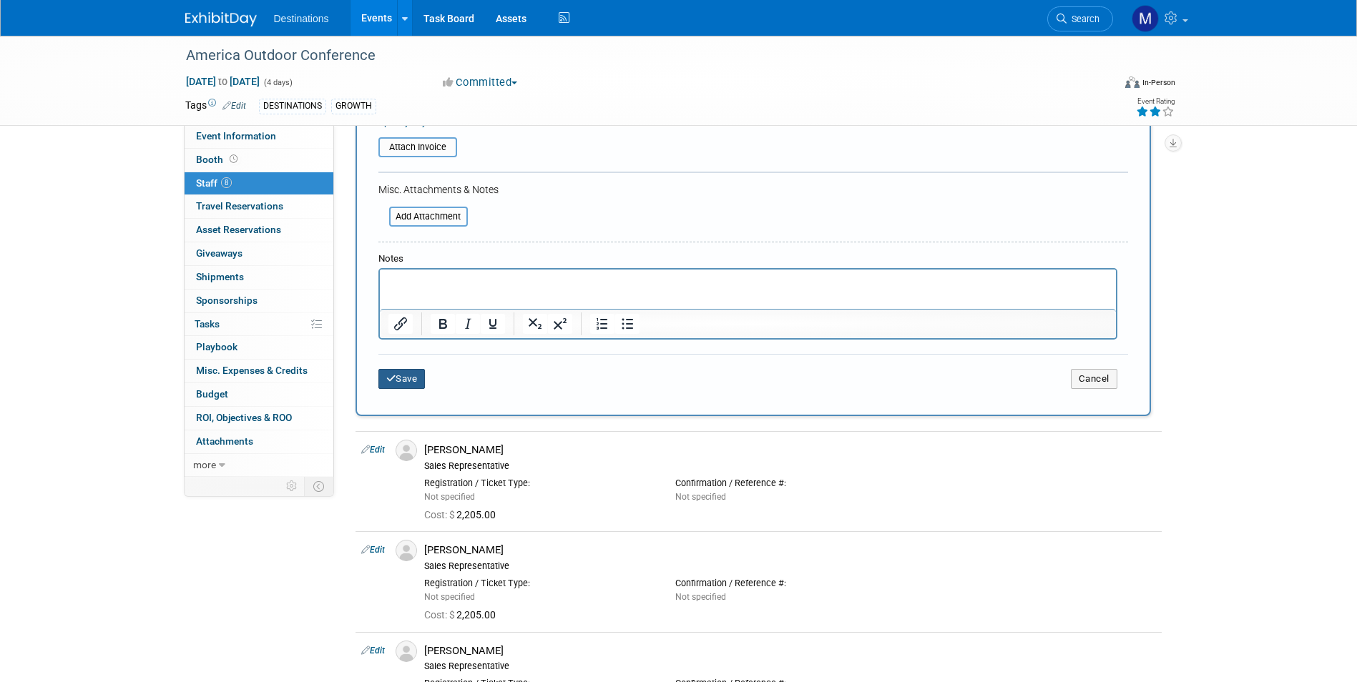
type input "$ 2,205.00"
click at [408, 376] on button "Save" at bounding box center [401, 379] width 47 height 20
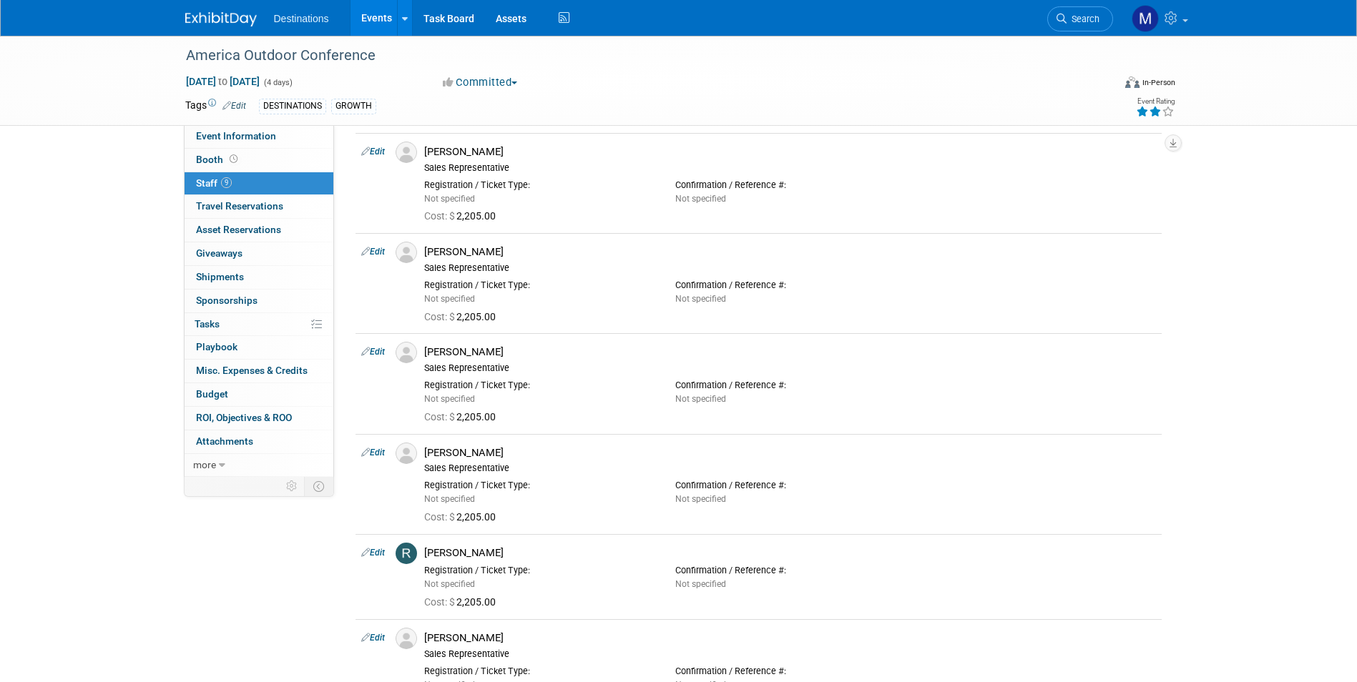
scroll to position [0, 0]
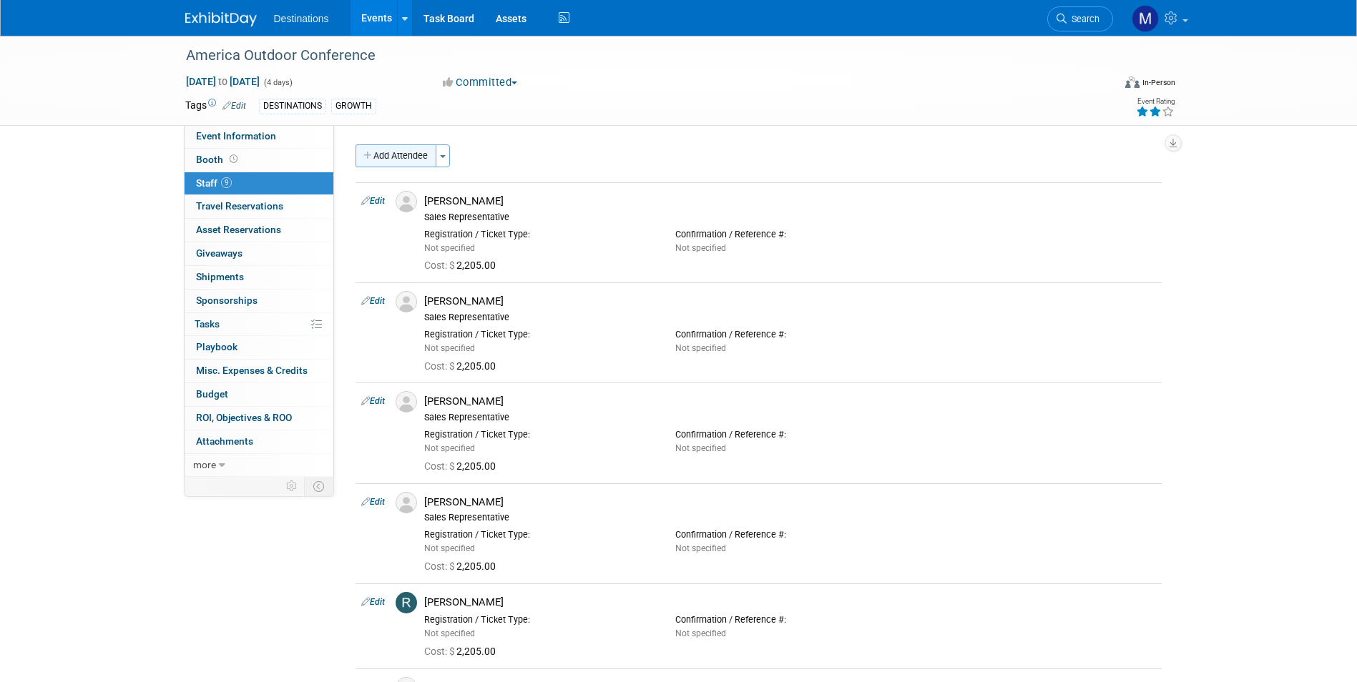
click at [403, 154] on button "Add Attendee" at bounding box center [396, 156] width 81 height 23
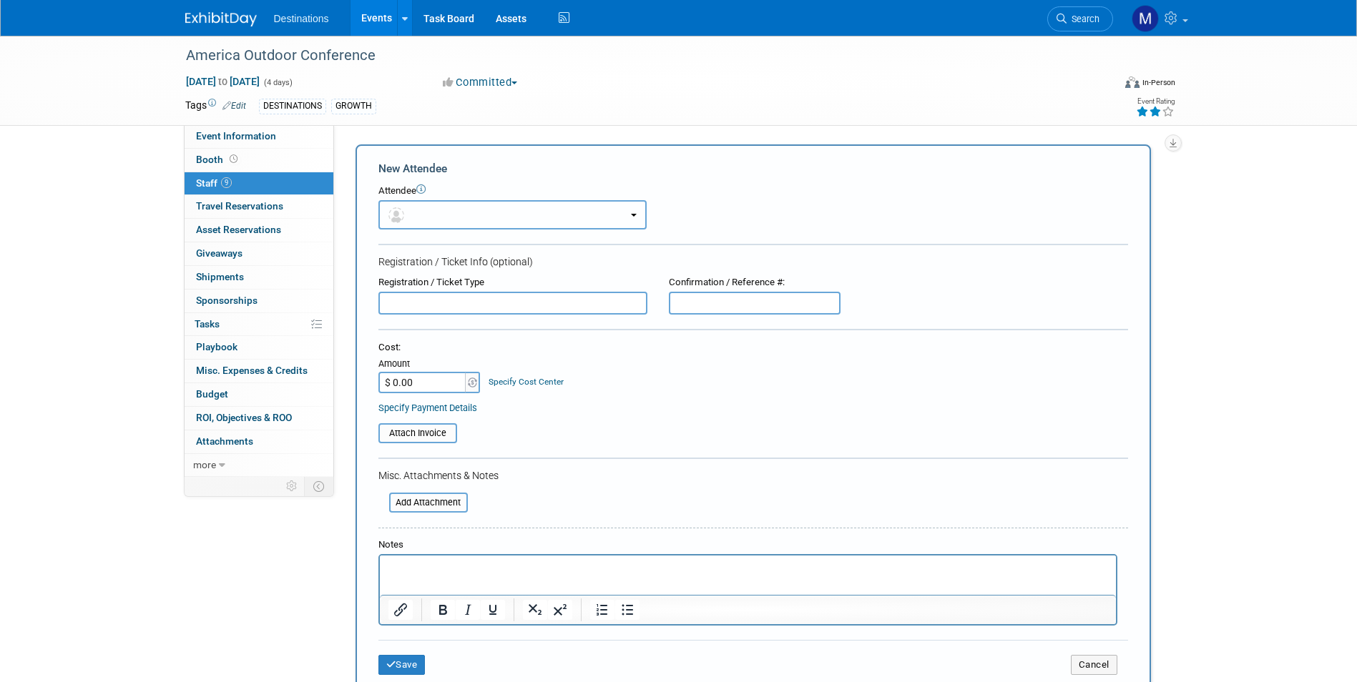
click at [394, 216] on img "button" at bounding box center [396, 215] width 16 height 16
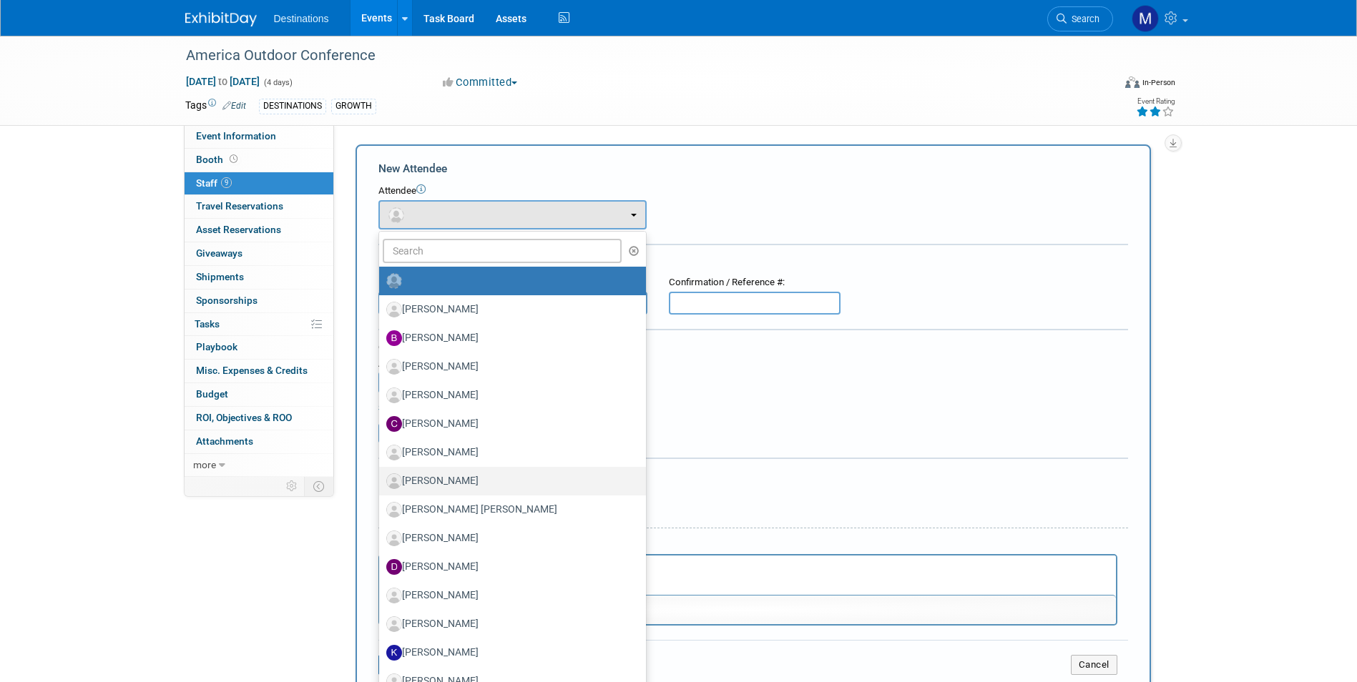
click at [434, 474] on label "[PERSON_NAME]" at bounding box center [508, 481] width 245 height 23
click at [381, 475] on input "[PERSON_NAME]" at bounding box center [376, 479] width 9 height 9
select select "c1bd5cc0-c860-4158-a598-fc80a34e40d3"
select select "4"
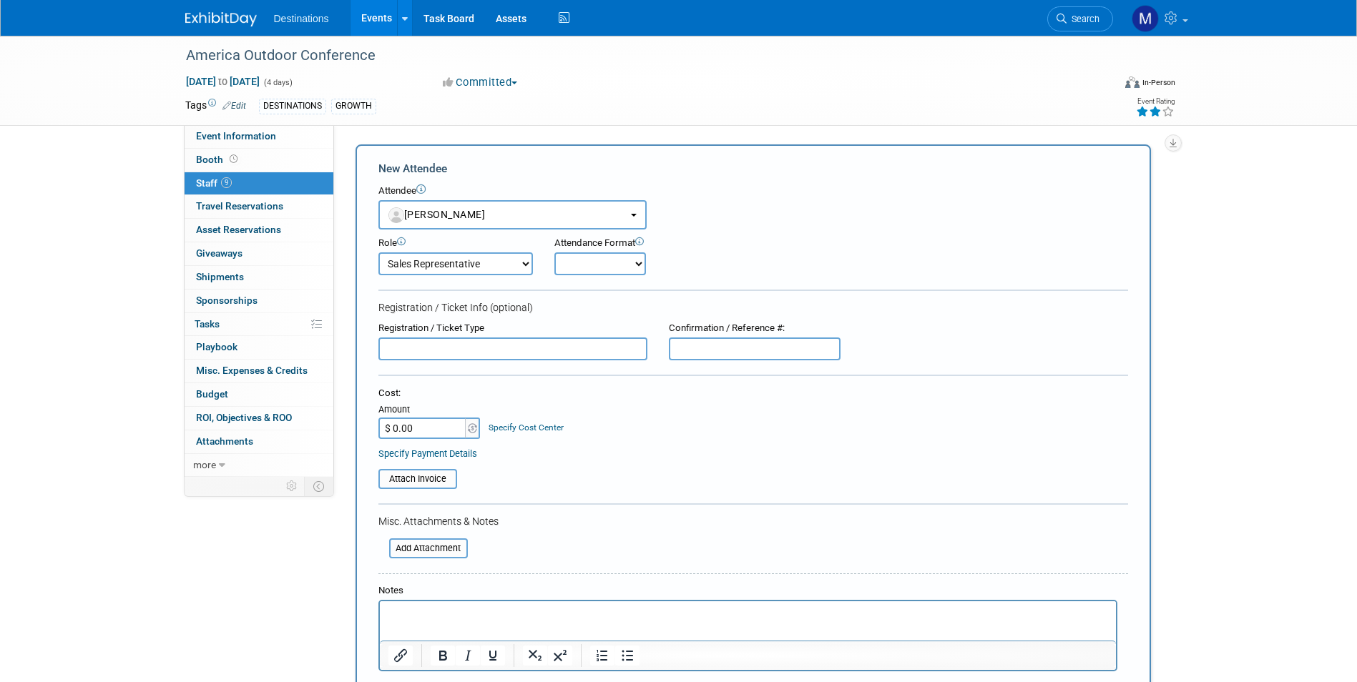
click at [411, 431] on input "$ 0.00" at bounding box center [422, 428] width 89 height 21
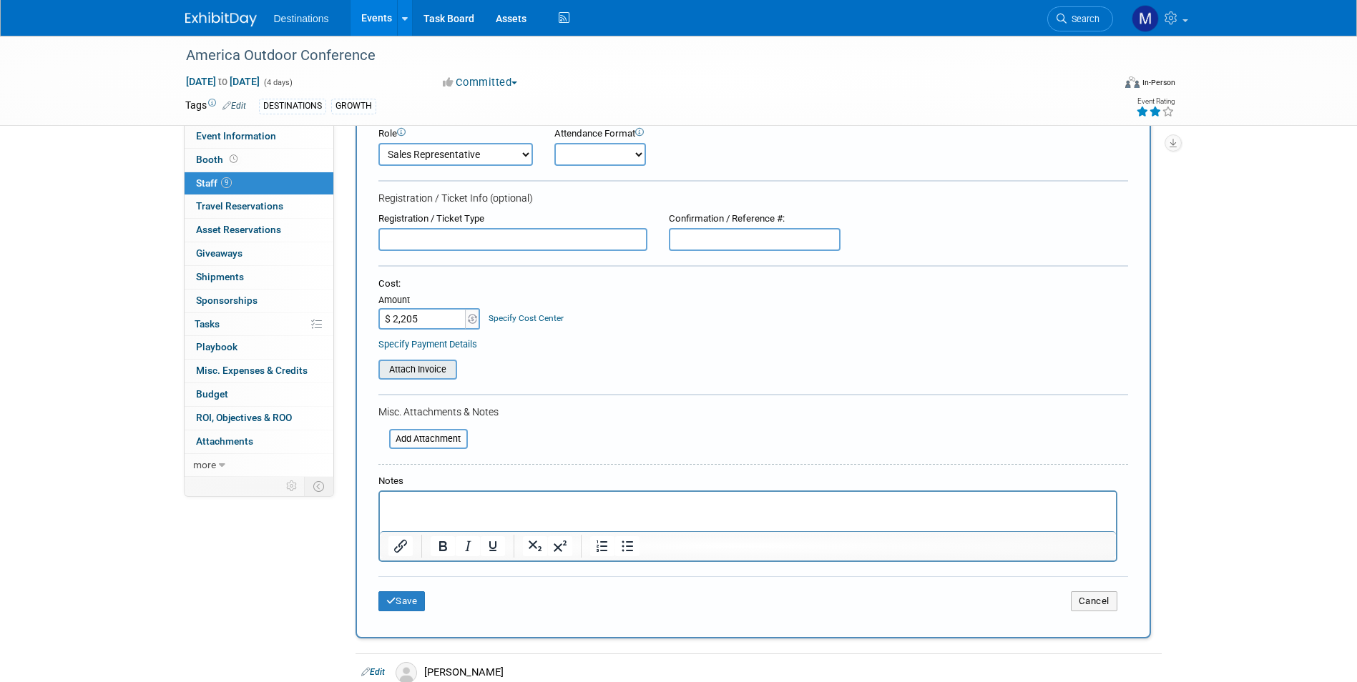
scroll to position [286, 0]
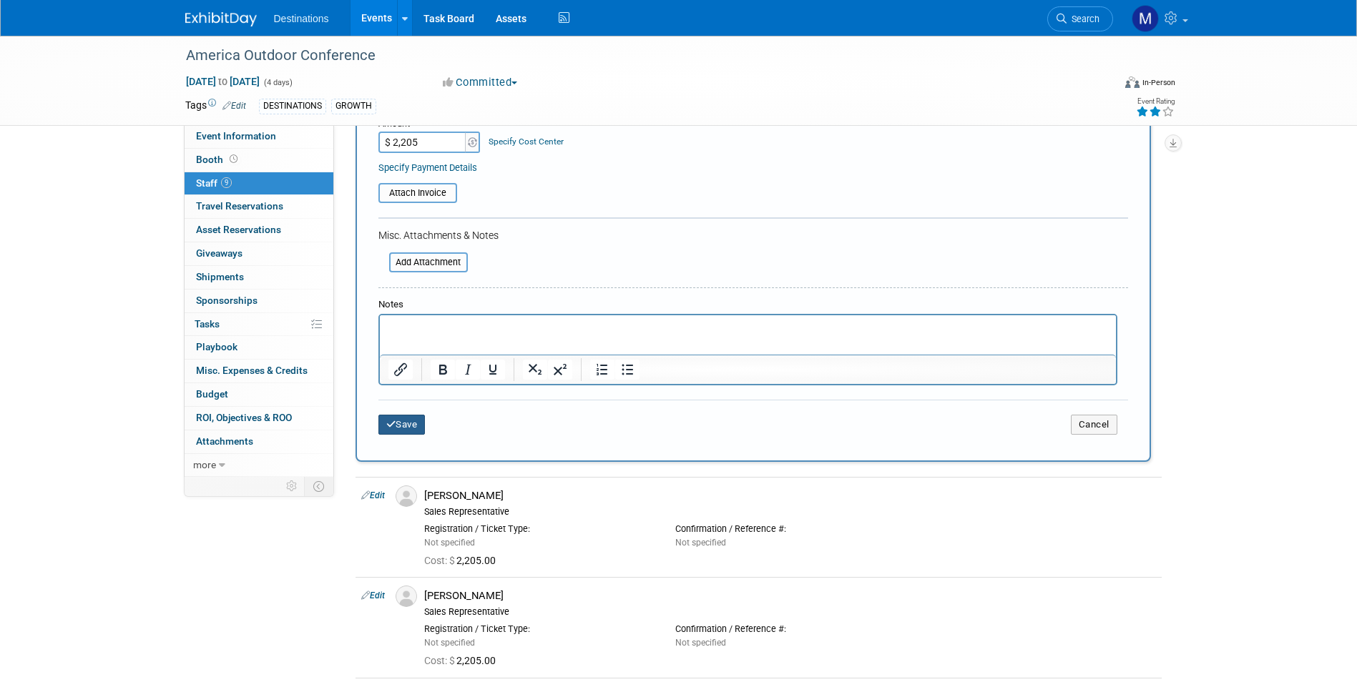
type input "$ 2,205.00"
click at [411, 429] on button "Save" at bounding box center [401, 425] width 47 height 20
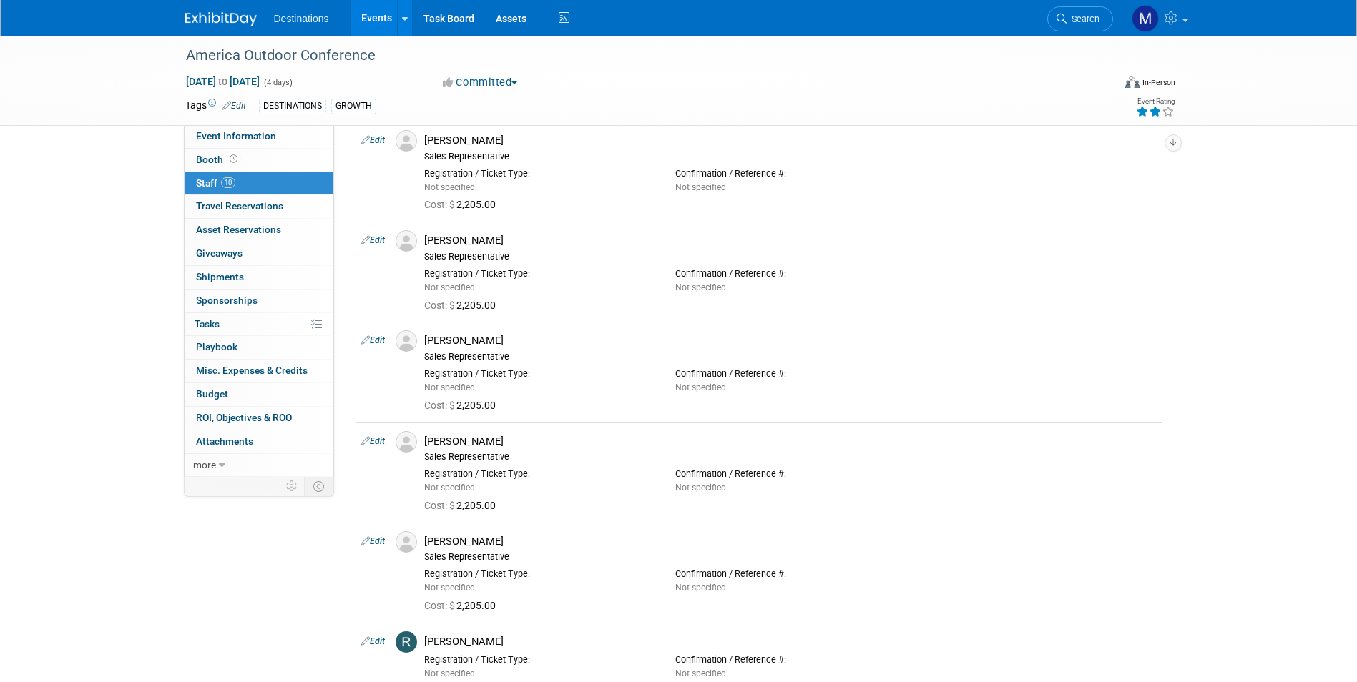
scroll to position [0, 0]
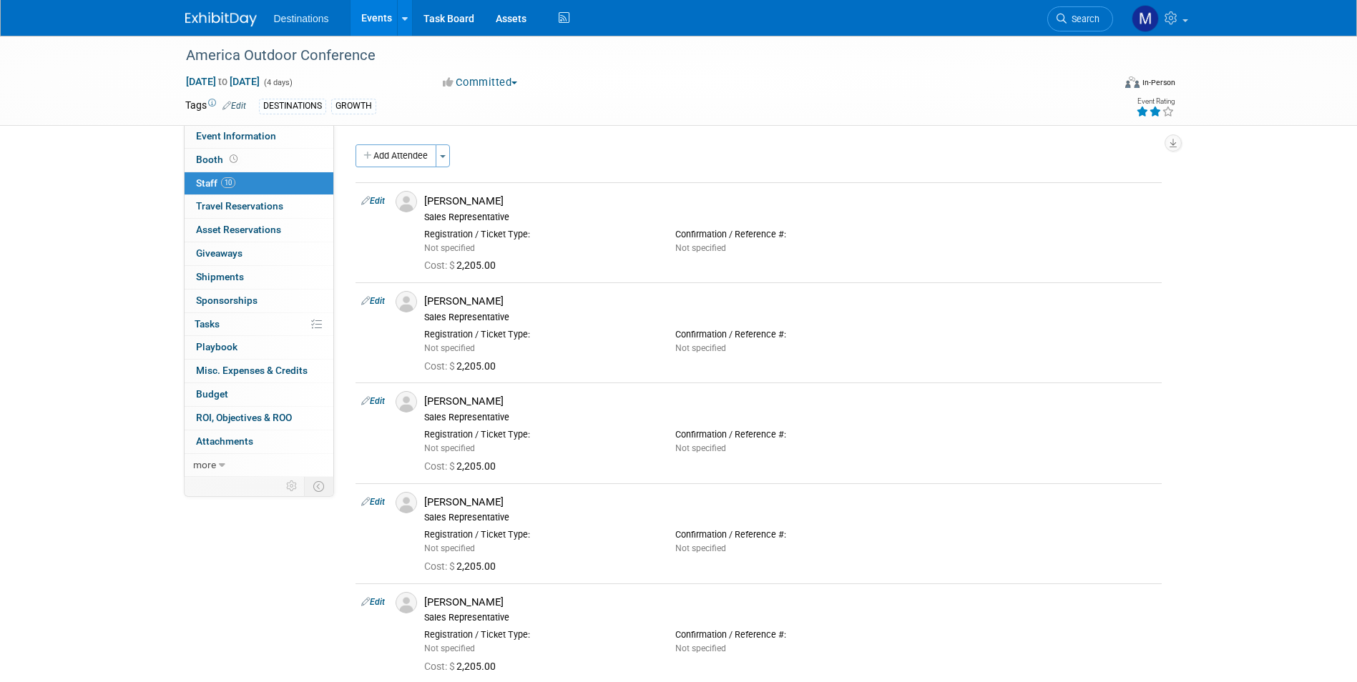
click at [310, 19] on span "Destinations" at bounding box center [301, 18] width 55 height 11
click at [376, 12] on link "Events" at bounding box center [377, 18] width 52 height 36
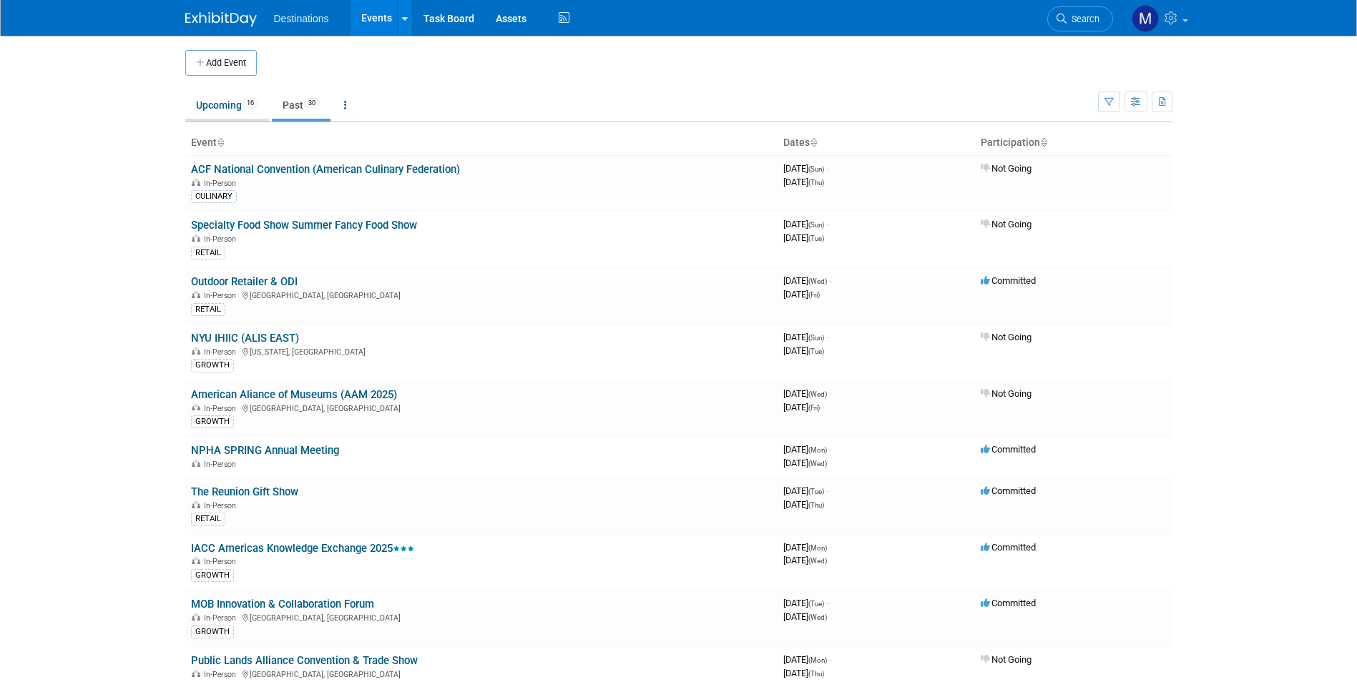
click at [203, 105] on link "Upcoming 16" at bounding box center [227, 105] width 84 height 27
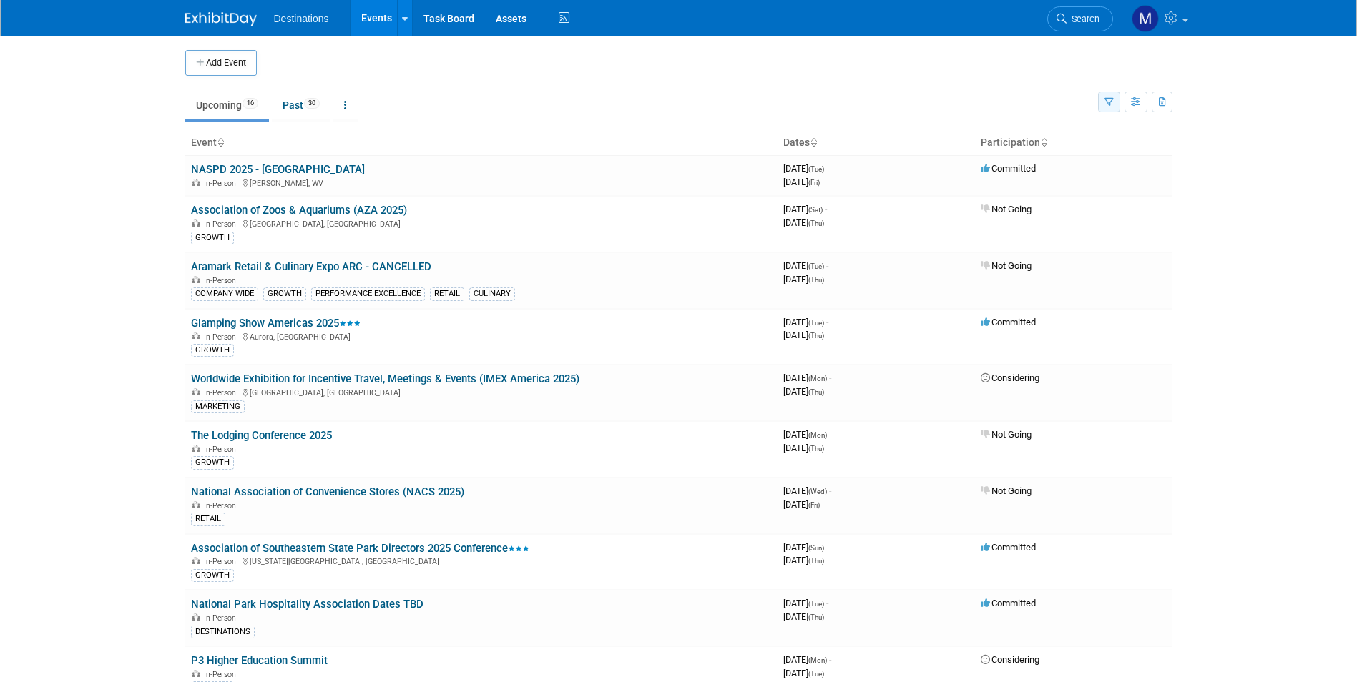
click at [1115, 102] on button "button" at bounding box center [1109, 102] width 22 height 21
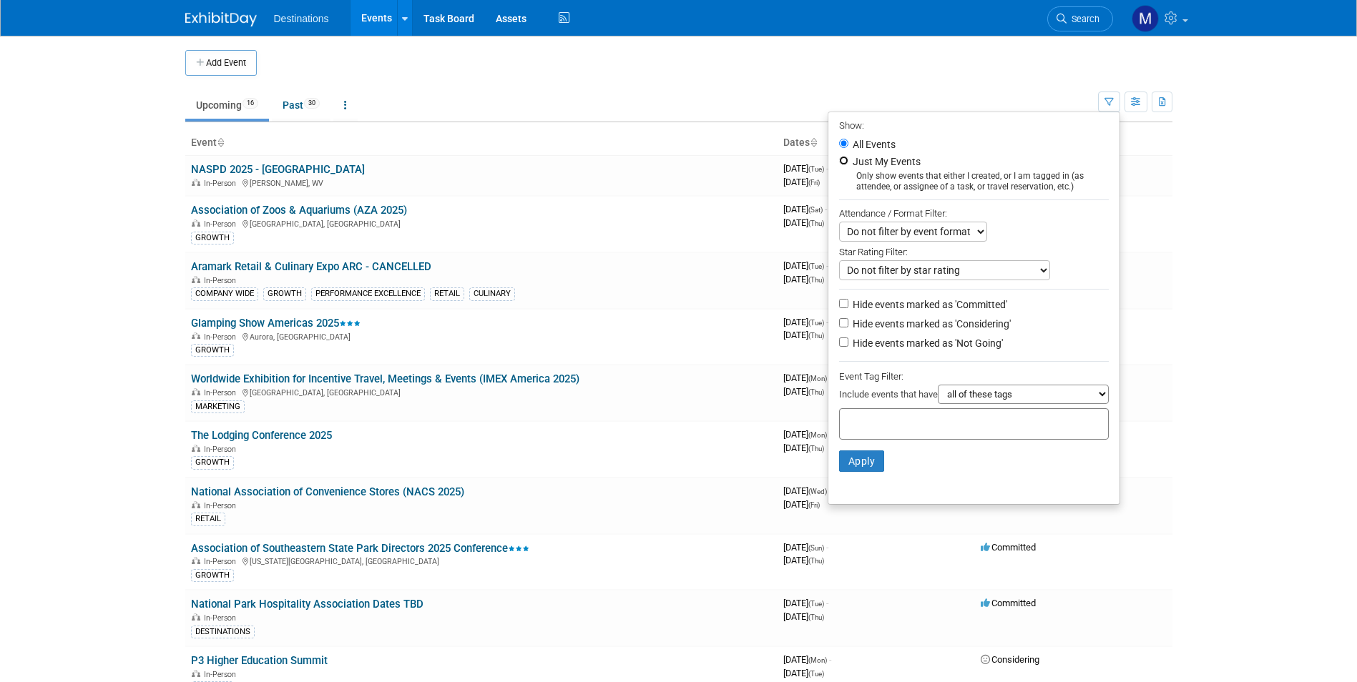
click at [841, 162] on input "Just My Events" at bounding box center [843, 160] width 9 height 9
radio input "true"
click at [841, 472] on button "Apply" at bounding box center [862, 461] width 46 height 21
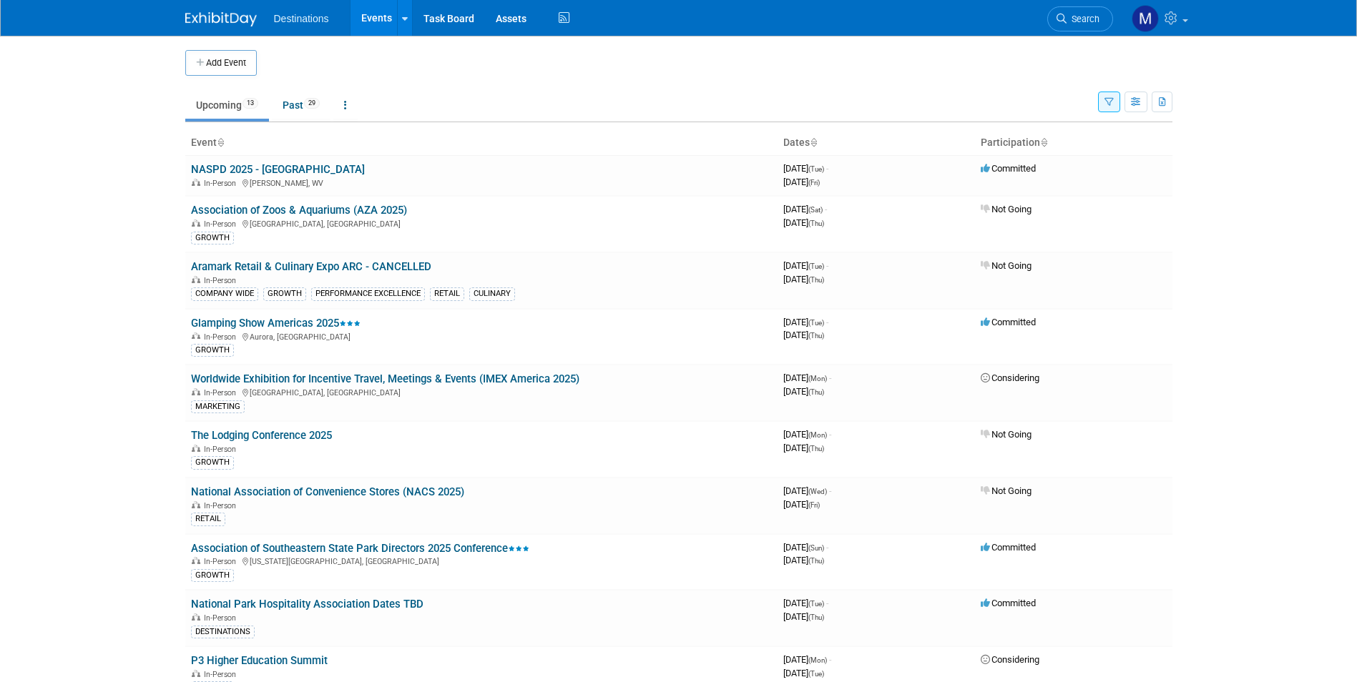
click at [1100, 103] on button "button" at bounding box center [1109, 102] width 22 height 21
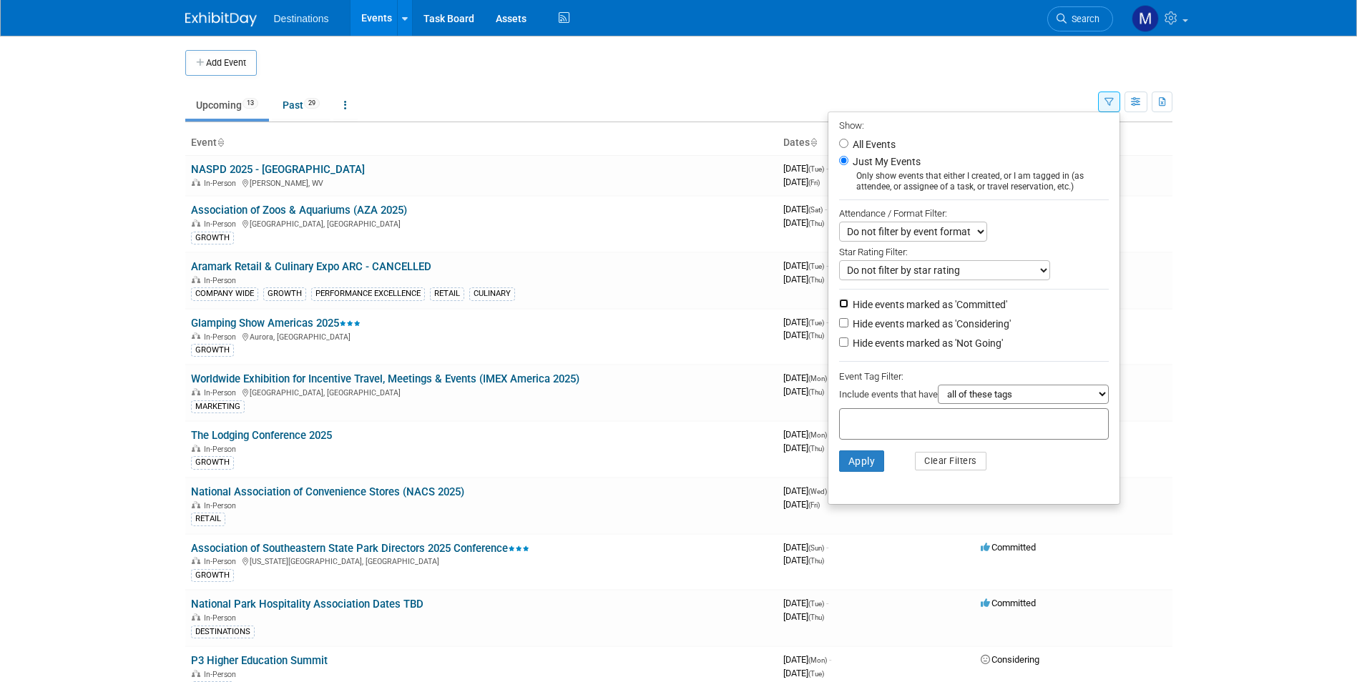
click at [840, 306] on input "Hide events marked as 'Committed'" at bounding box center [843, 303] width 9 height 9
checkbox input "true"
click at [841, 470] on button "Apply" at bounding box center [862, 461] width 46 height 21
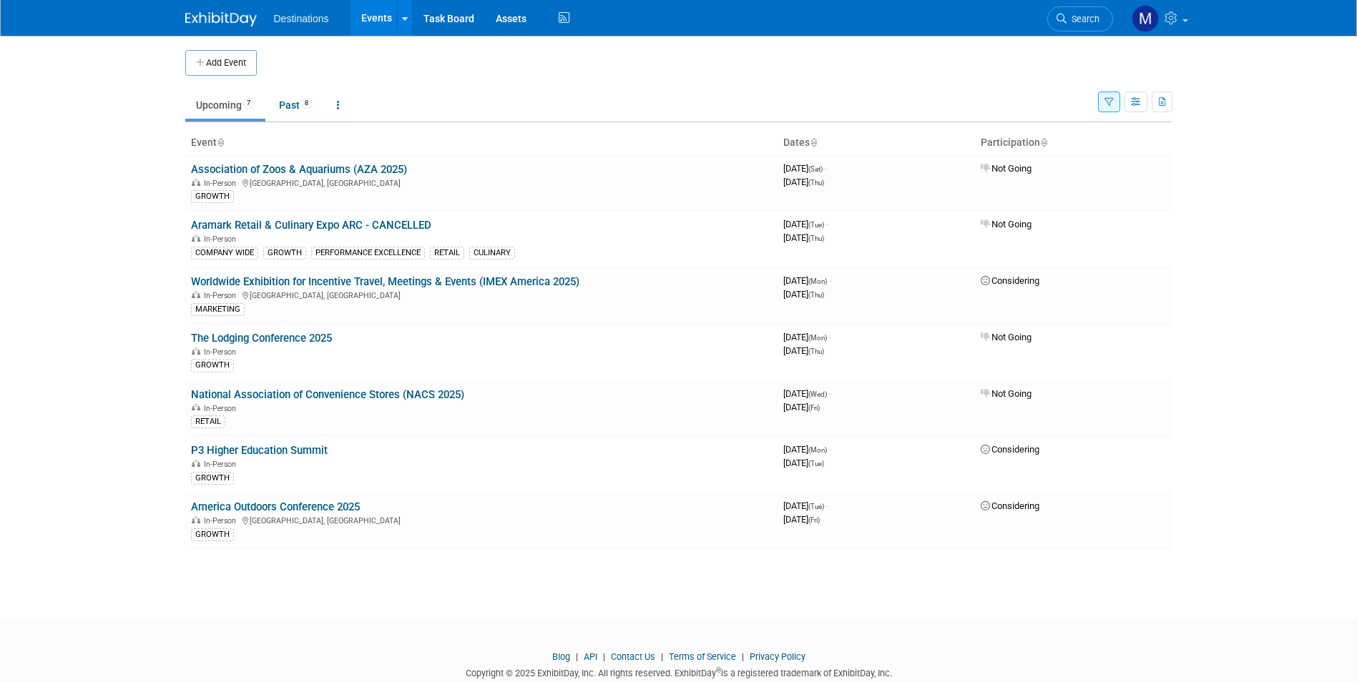
click at [1112, 99] on icon "button" at bounding box center [1109, 102] width 9 height 9
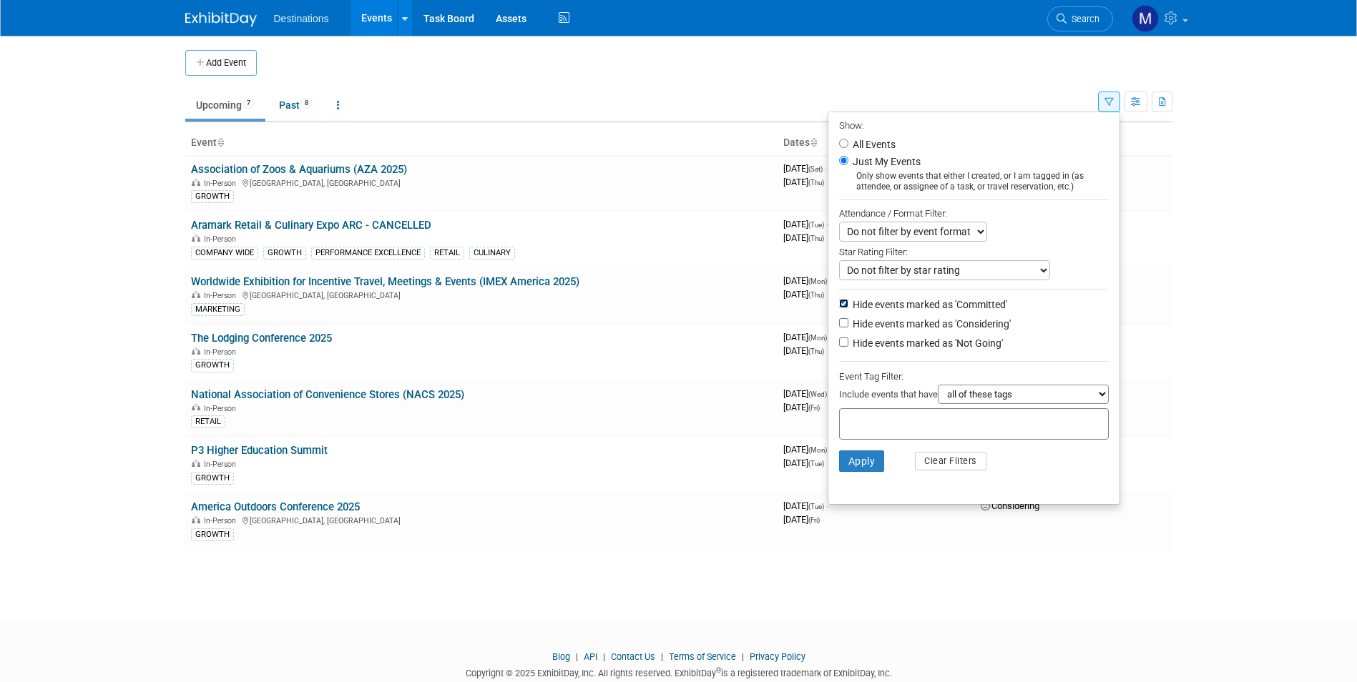
click at [839, 308] on input "Hide events marked as 'Committed'" at bounding box center [843, 303] width 9 height 9
checkbox input "false"
click at [850, 330] on label "Hide events marked as 'Considering'" at bounding box center [930, 324] width 161 height 14
click at [842, 328] on input "Hide events marked as 'Considering'" at bounding box center [843, 322] width 9 height 9
checkbox input "true"
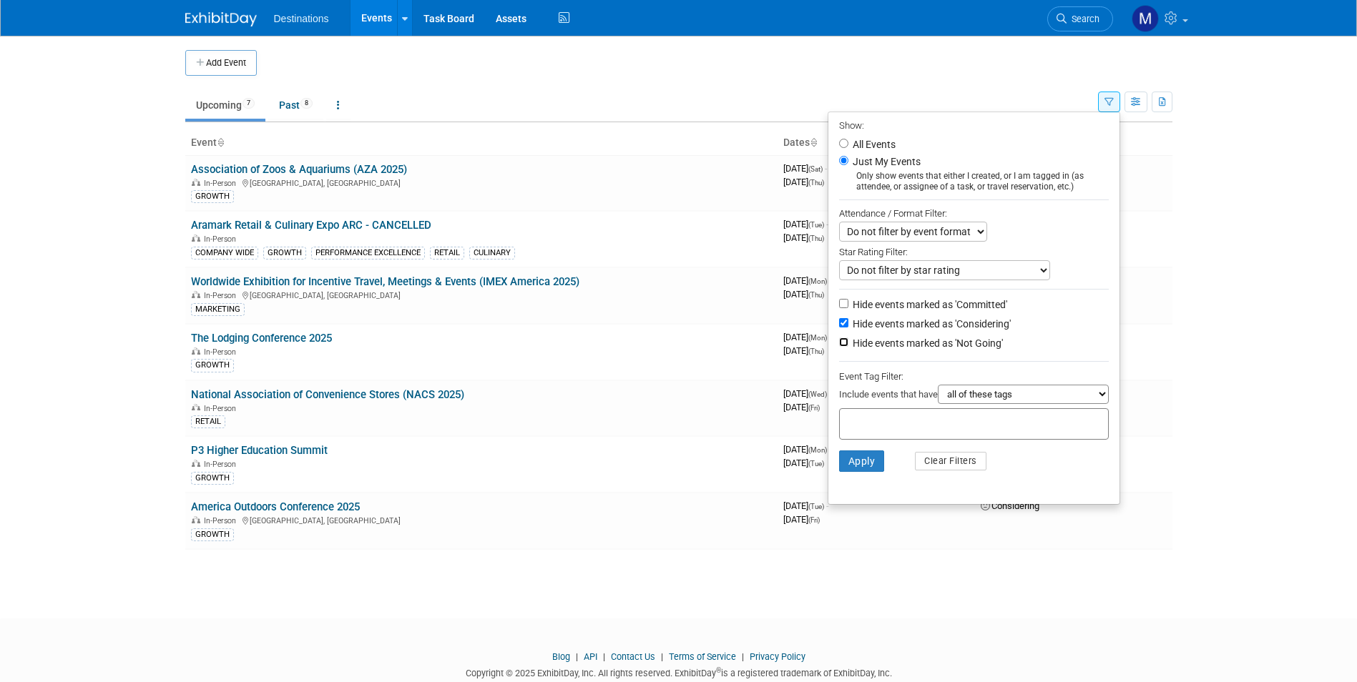
click at [839, 347] on input "Hide events marked as 'Not Going'" at bounding box center [843, 342] width 9 height 9
checkbox input "true"
click at [849, 462] on button "Apply" at bounding box center [862, 461] width 46 height 21
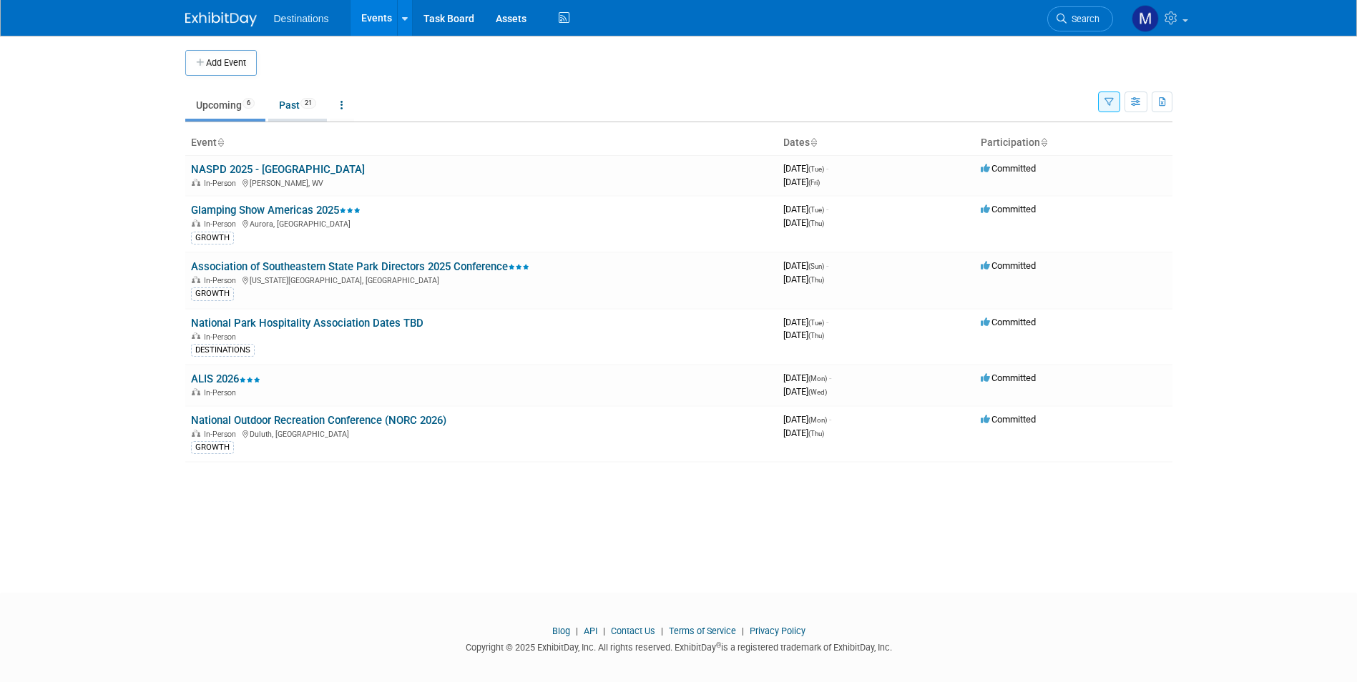
click at [284, 102] on link "Past 21" at bounding box center [297, 105] width 59 height 27
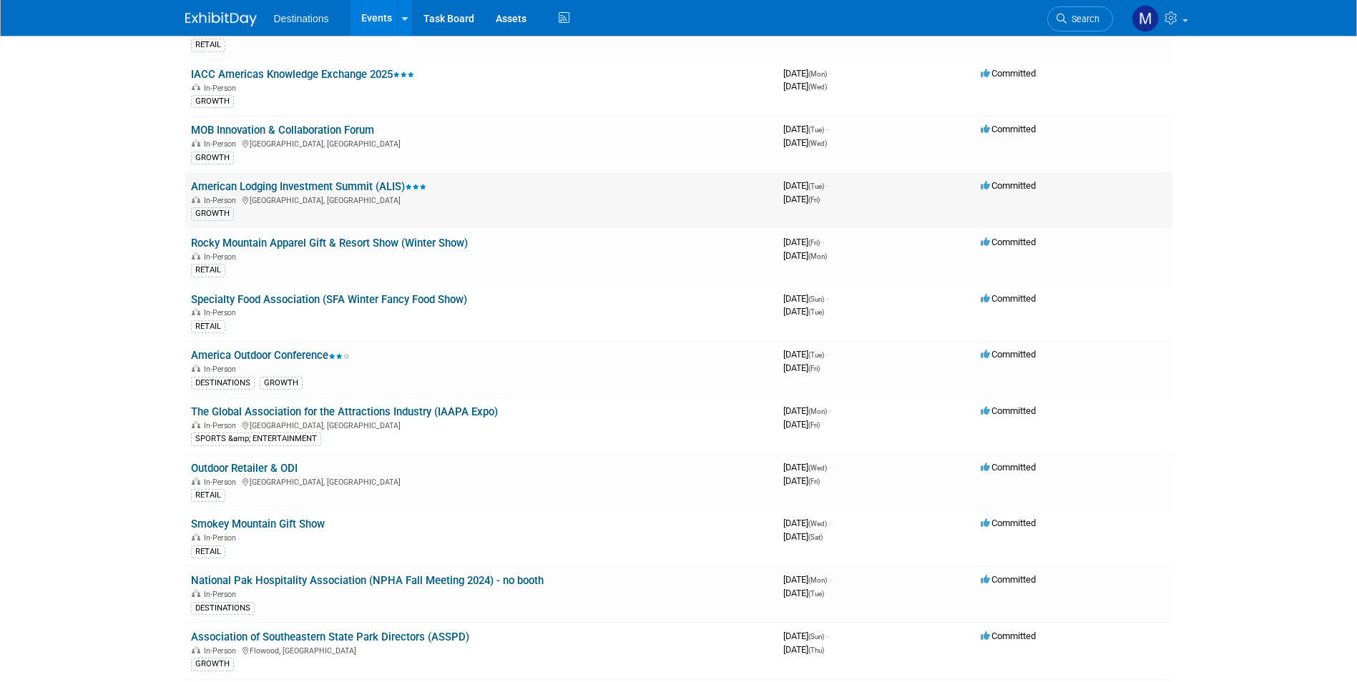
scroll to position [358, 0]
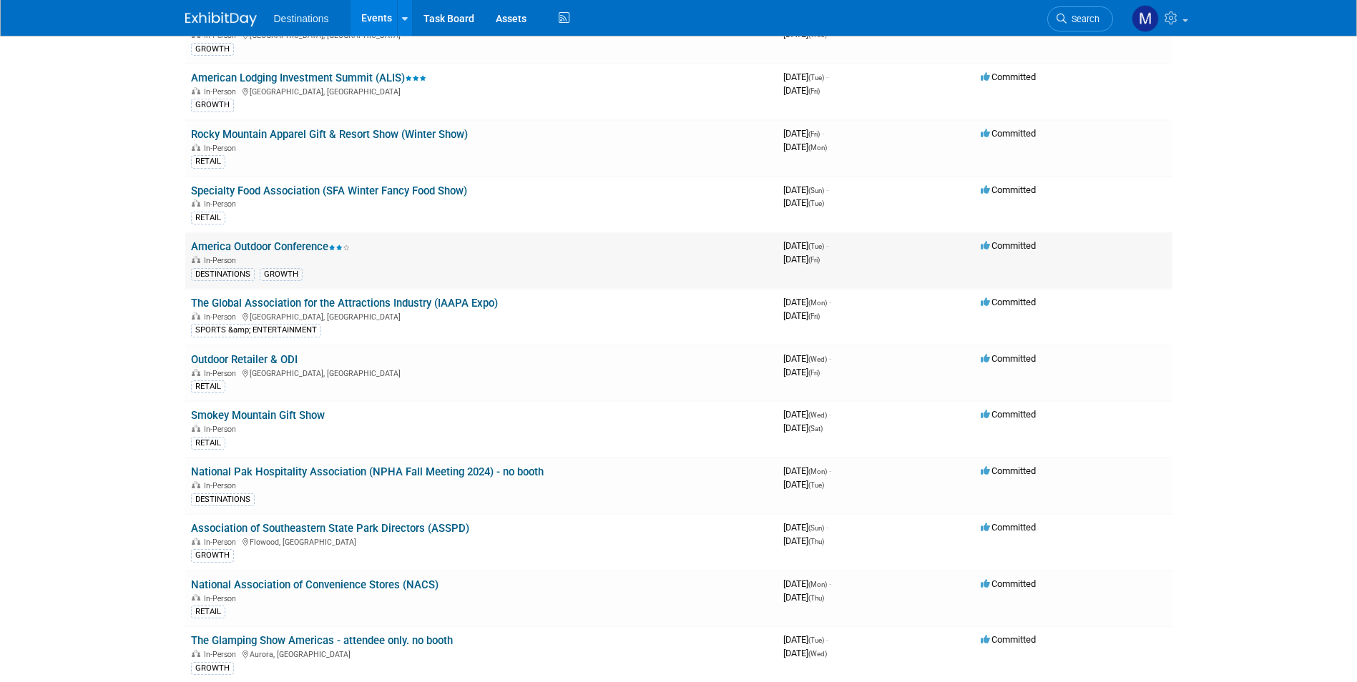
click at [296, 249] on link "America Outdoor Conference" at bounding box center [270, 246] width 159 height 13
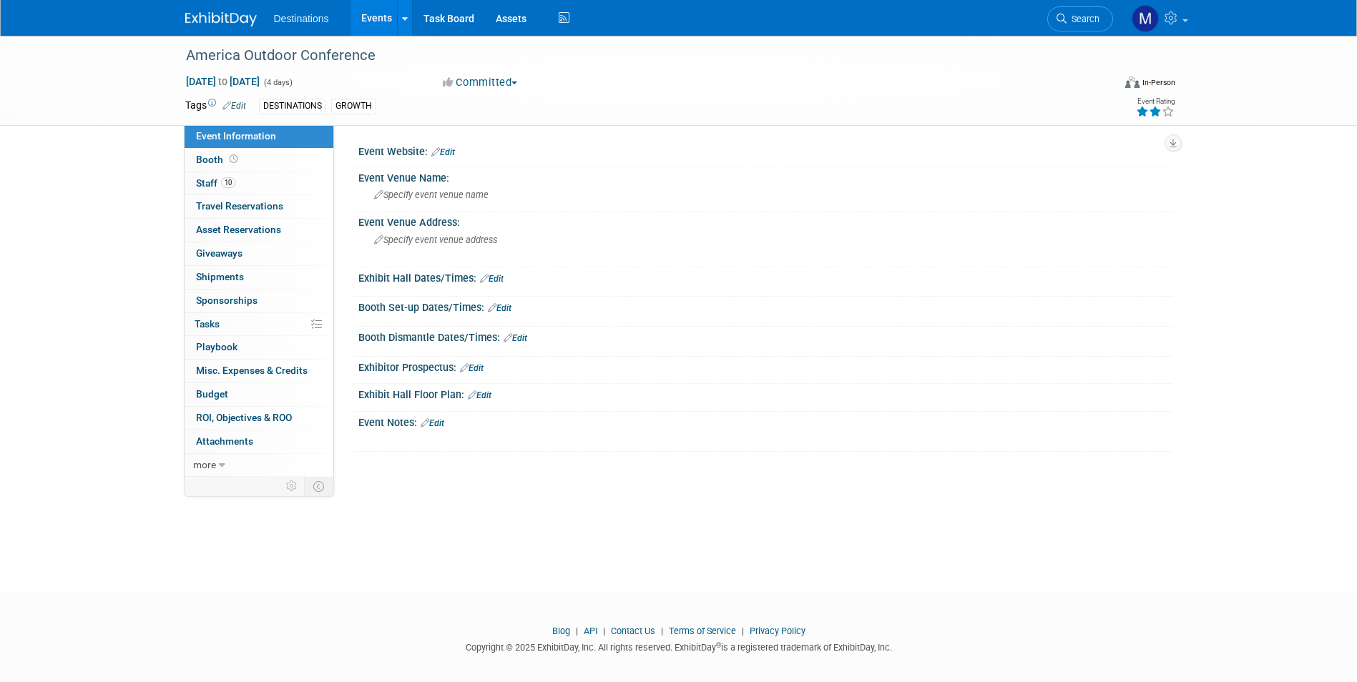
click at [230, 101] on icon at bounding box center [226, 105] width 9 height 9
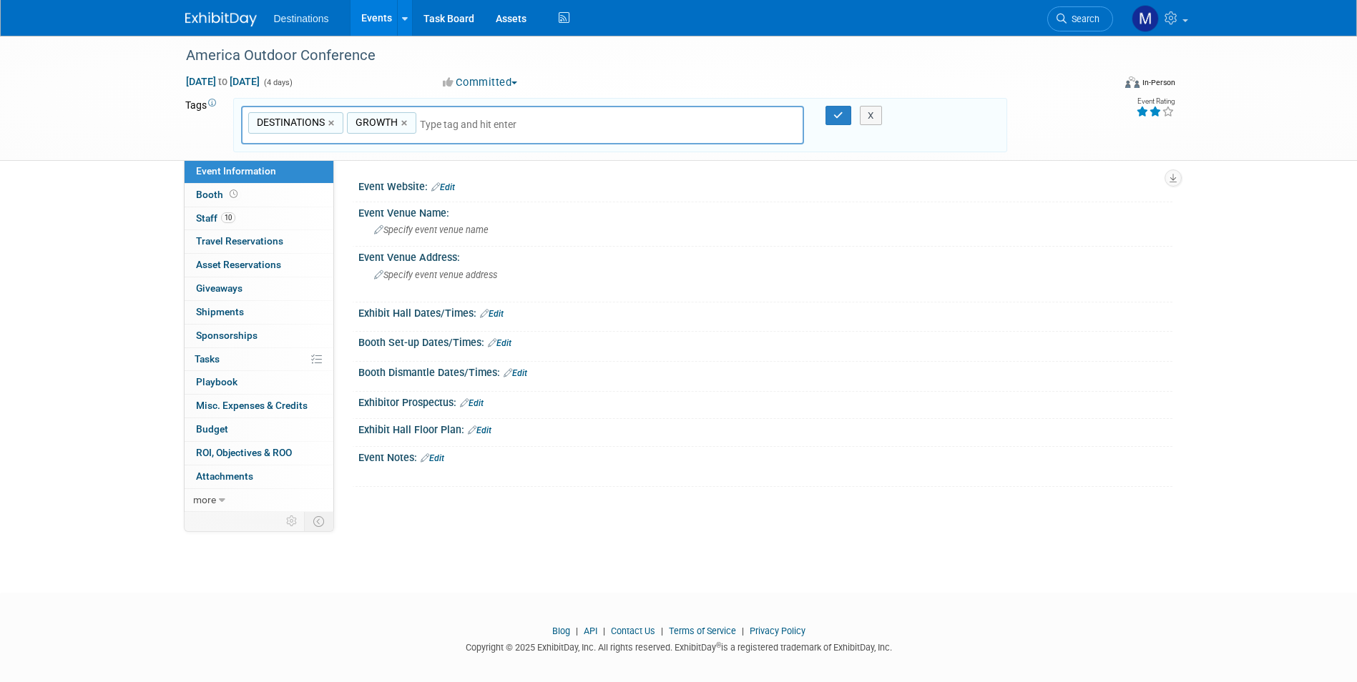
click at [133, 127] on div "America Outdoor Conference Dec 10, 2024 to Dec 13, 2024 (4 days) Dec 10, 2024 t…" at bounding box center [678, 98] width 1357 height 125
click at [841, 113] on icon "button" at bounding box center [838, 115] width 10 height 9
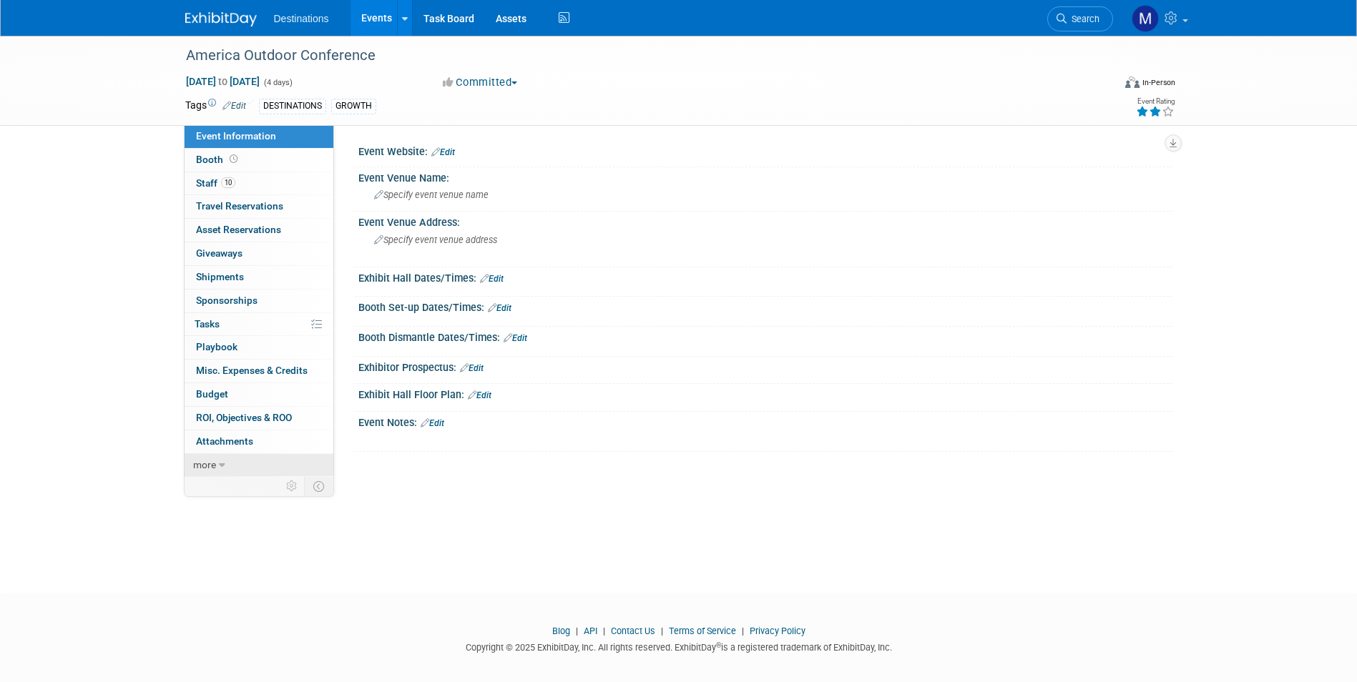
click at [222, 464] on icon at bounding box center [222, 466] width 6 height 10
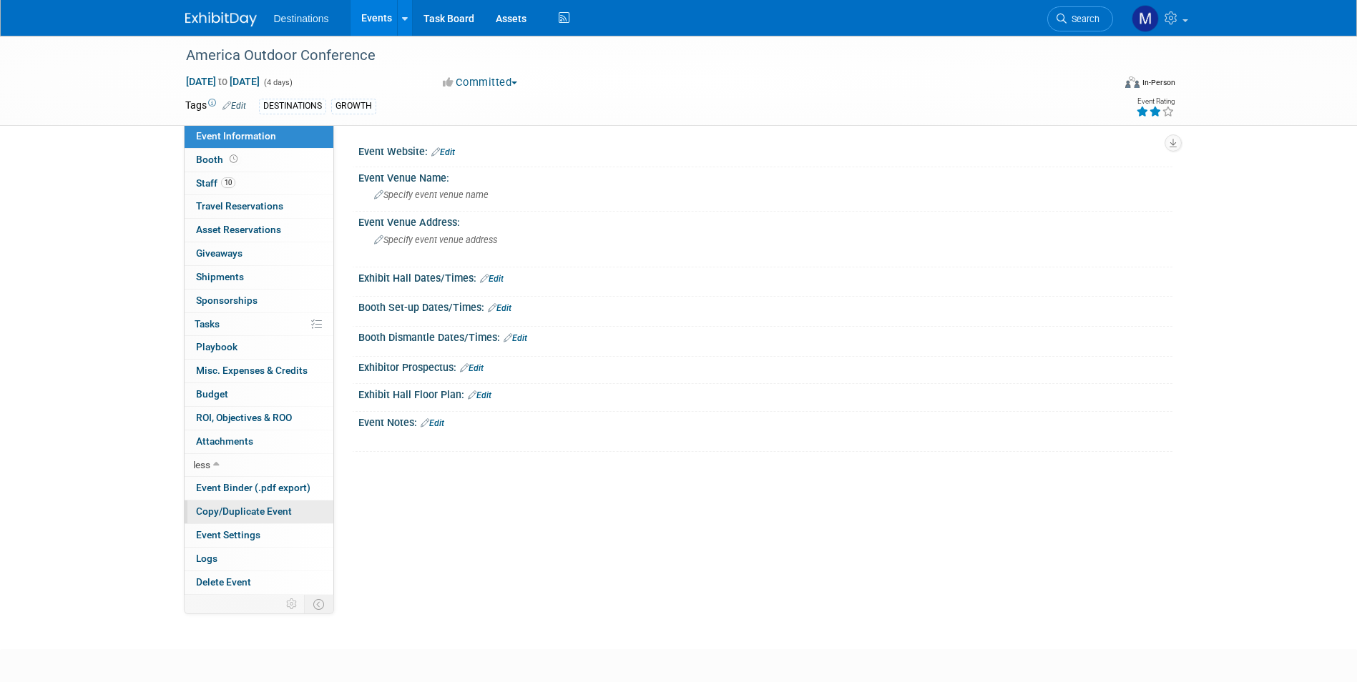
click at [245, 509] on span "Copy/Duplicate Event" at bounding box center [244, 511] width 96 height 11
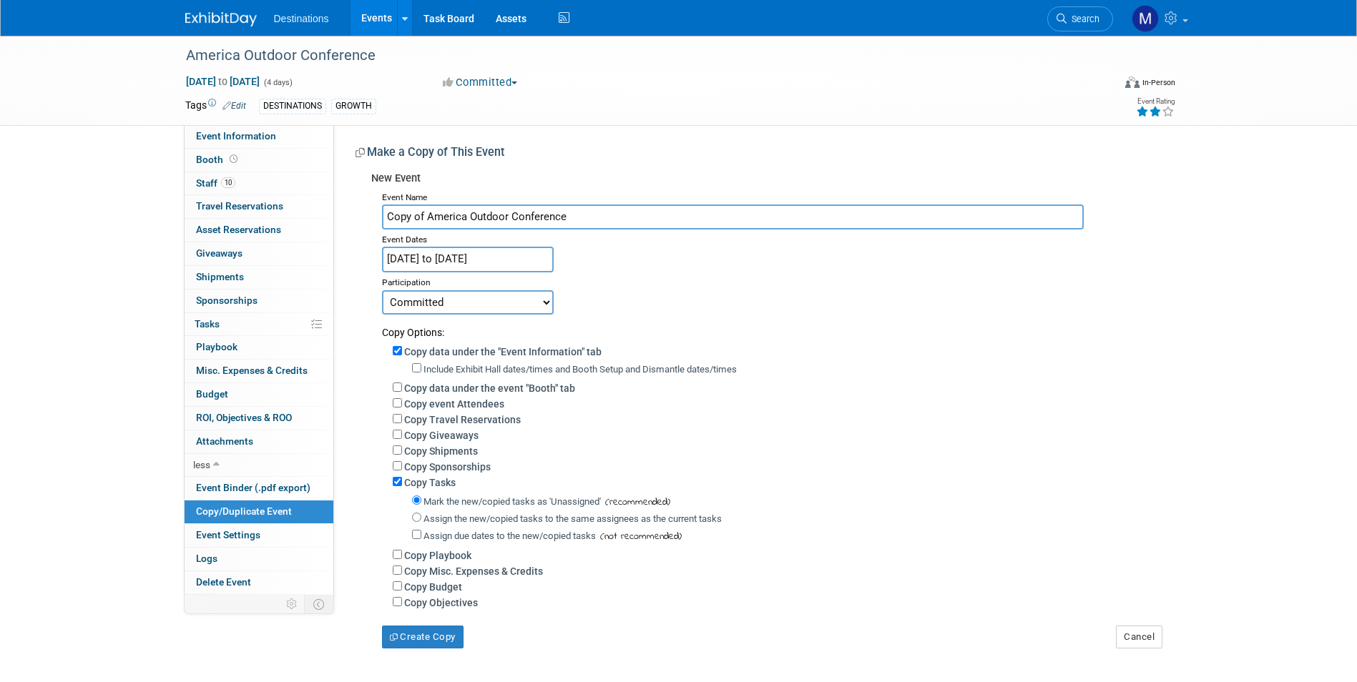
click at [426, 217] on input "Copy of America Outdoor Conference" at bounding box center [733, 217] width 702 height 25
click at [540, 215] on input "America Outdoor Conference" at bounding box center [733, 217] width 702 height 25
type input "America Outdoor Conference 2025"
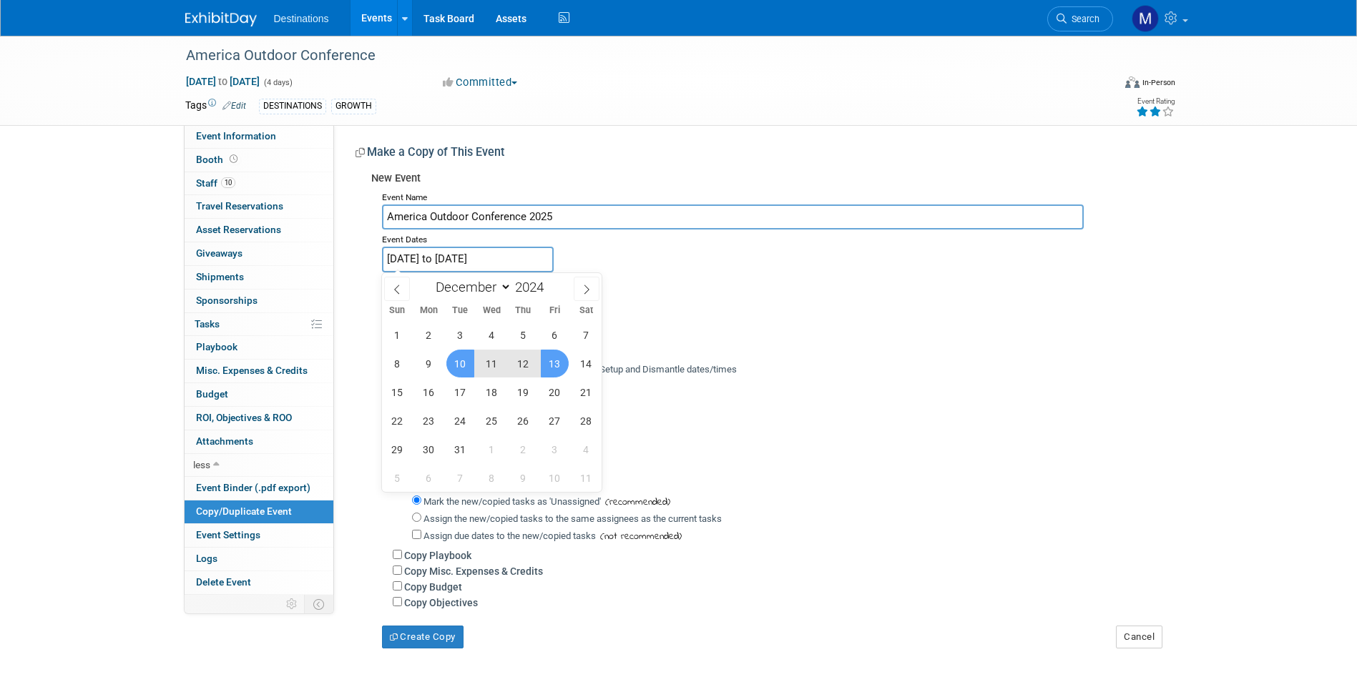
click at [538, 255] on input "Dec 10, 2024 to Dec 13, 2024" at bounding box center [468, 259] width 172 height 25
click at [548, 283] on span at bounding box center [549, 283] width 10 height 9
type input "2025"
click at [464, 368] on span "9" at bounding box center [460, 364] width 28 height 28
click at [554, 365] on span "12" at bounding box center [555, 364] width 28 height 28
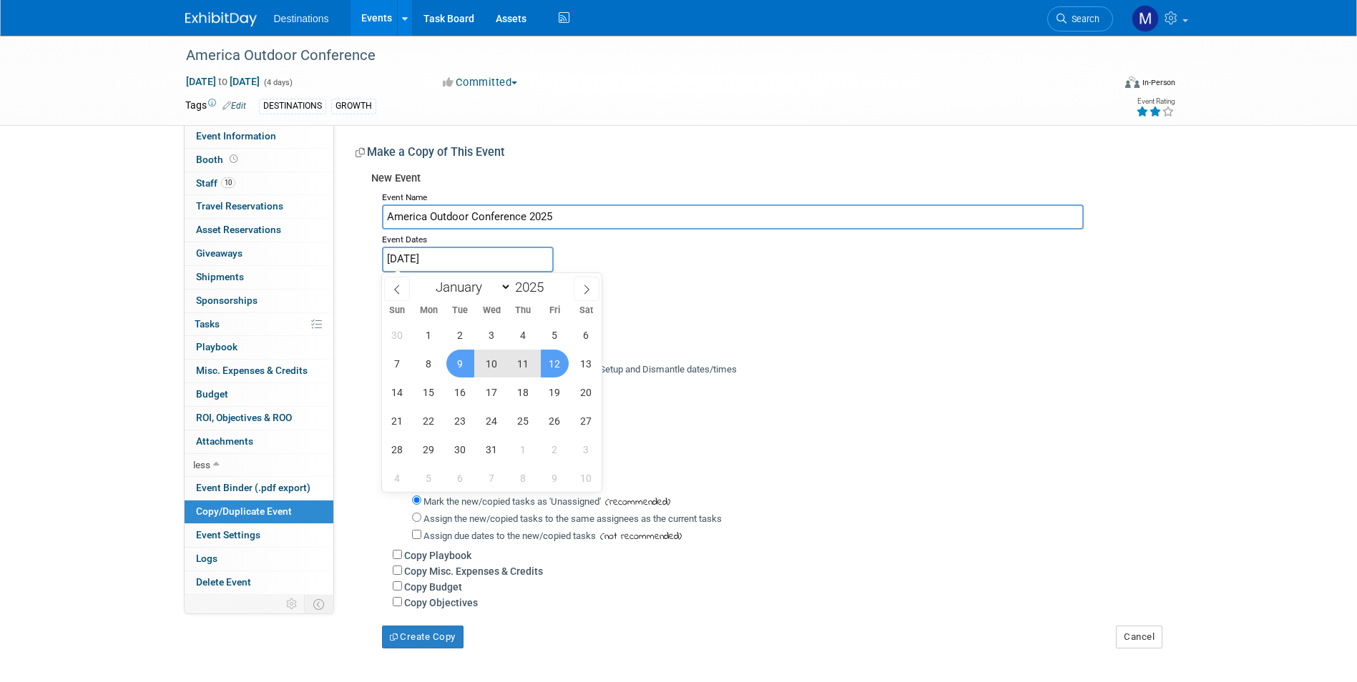
type input "[DATE] to [DATE]"
click at [438, 648] on button "Create Copy" at bounding box center [423, 638] width 82 height 23
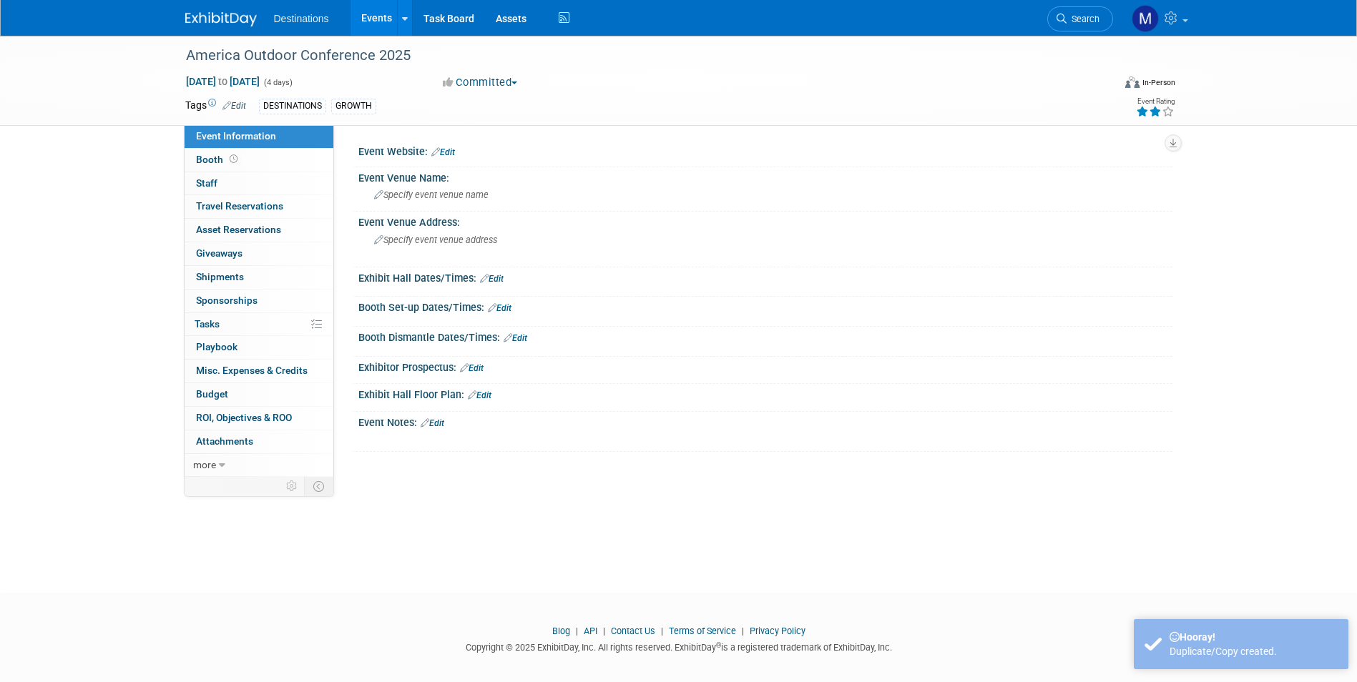
click at [447, 152] on link "Edit" at bounding box center [443, 152] width 24 height 10
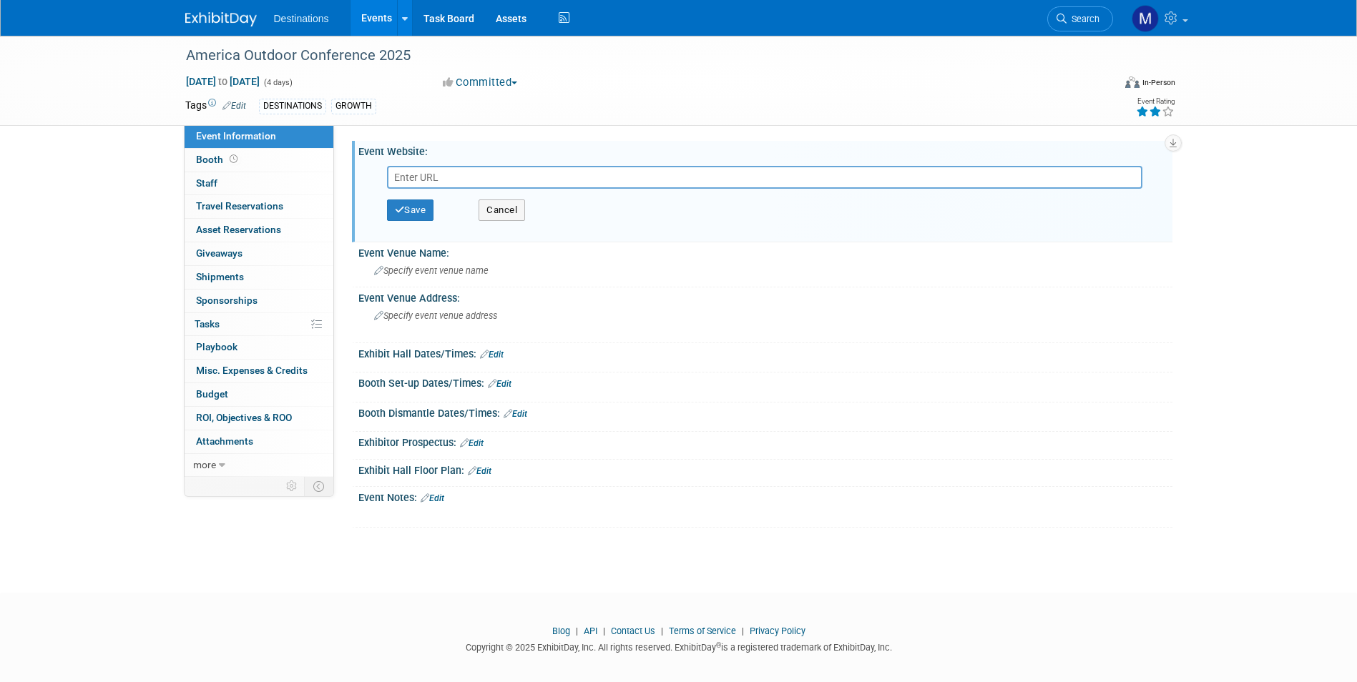
click at [398, 177] on input "text" at bounding box center [764, 177] width 755 height 23
paste input "[URL][DOMAIN_NAME]"
type input "[URL][DOMAIN_NAME]"
click at [421, 214] on button "Save" at bounding box center [410, 210] width 47 height 21
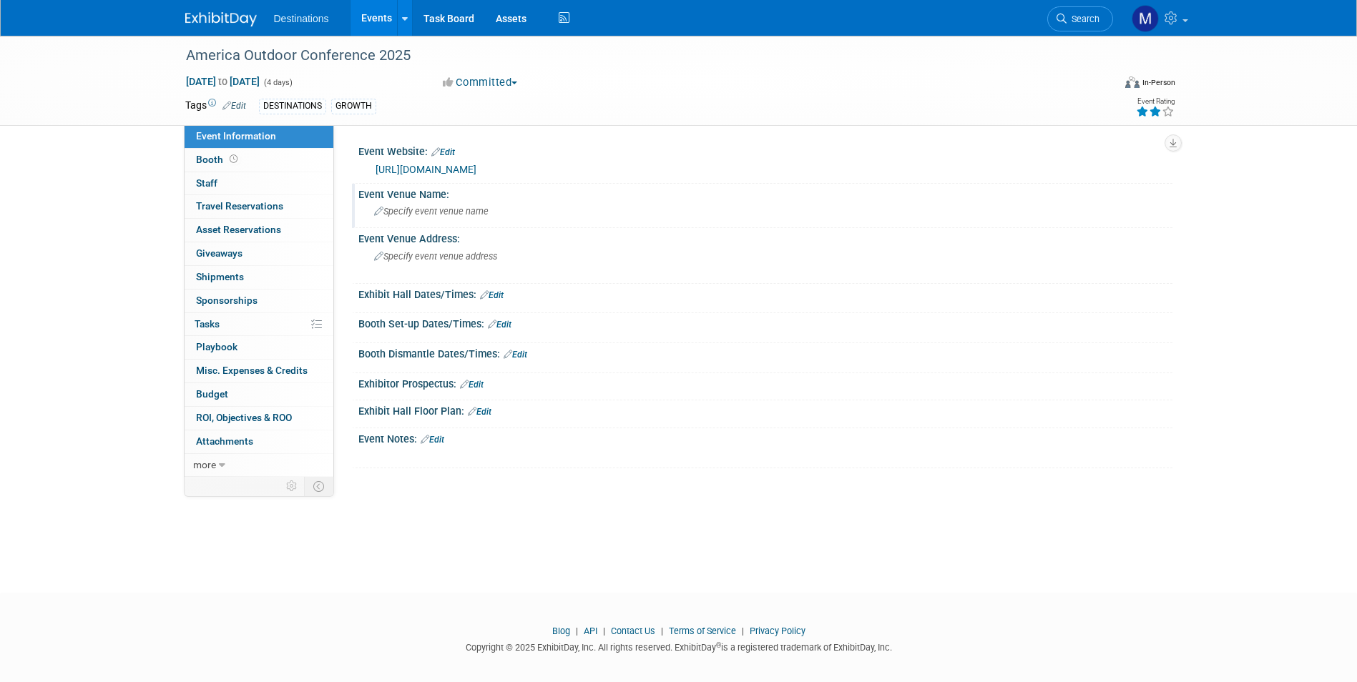
click at [434, 208] on span "Specify event venue name" at bounding box center [431, 211] width 114 height 11
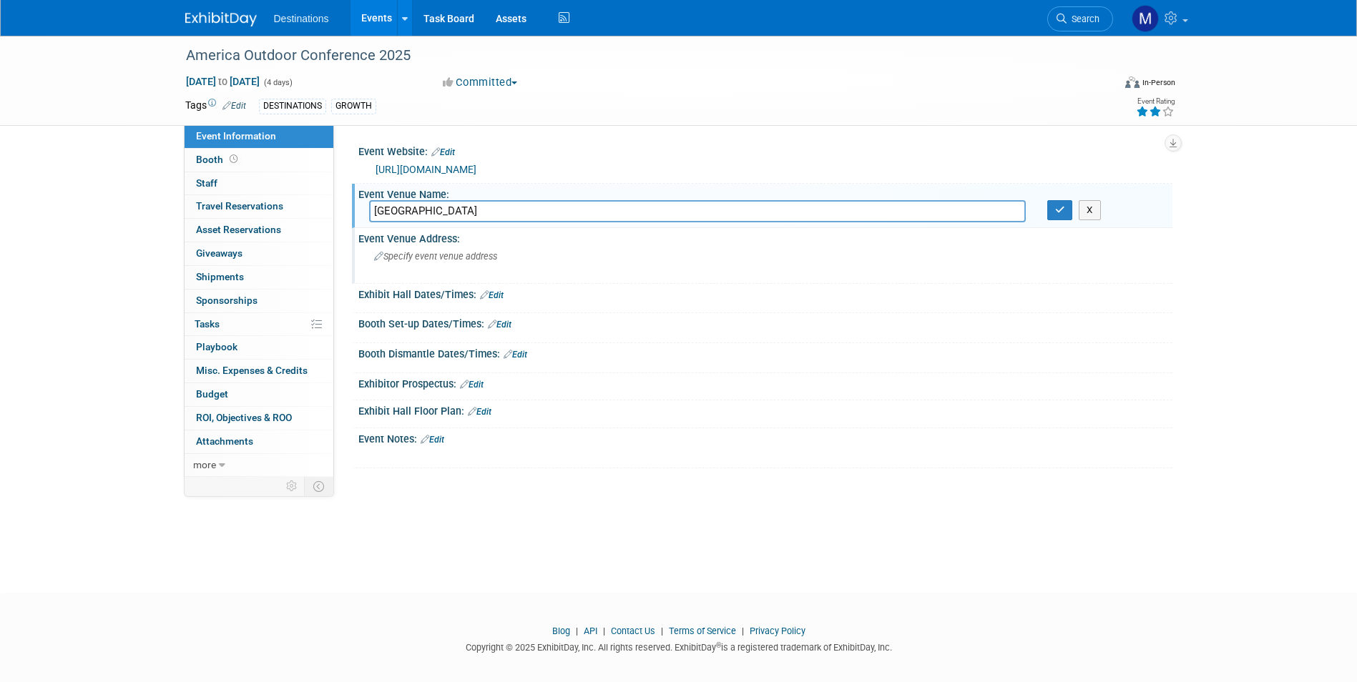
type input "[GEOGRAPHIC_DATA]"
click at [418, 249] on div "Specify event venue address" at bounding box center [528, 261] width 318 height 33
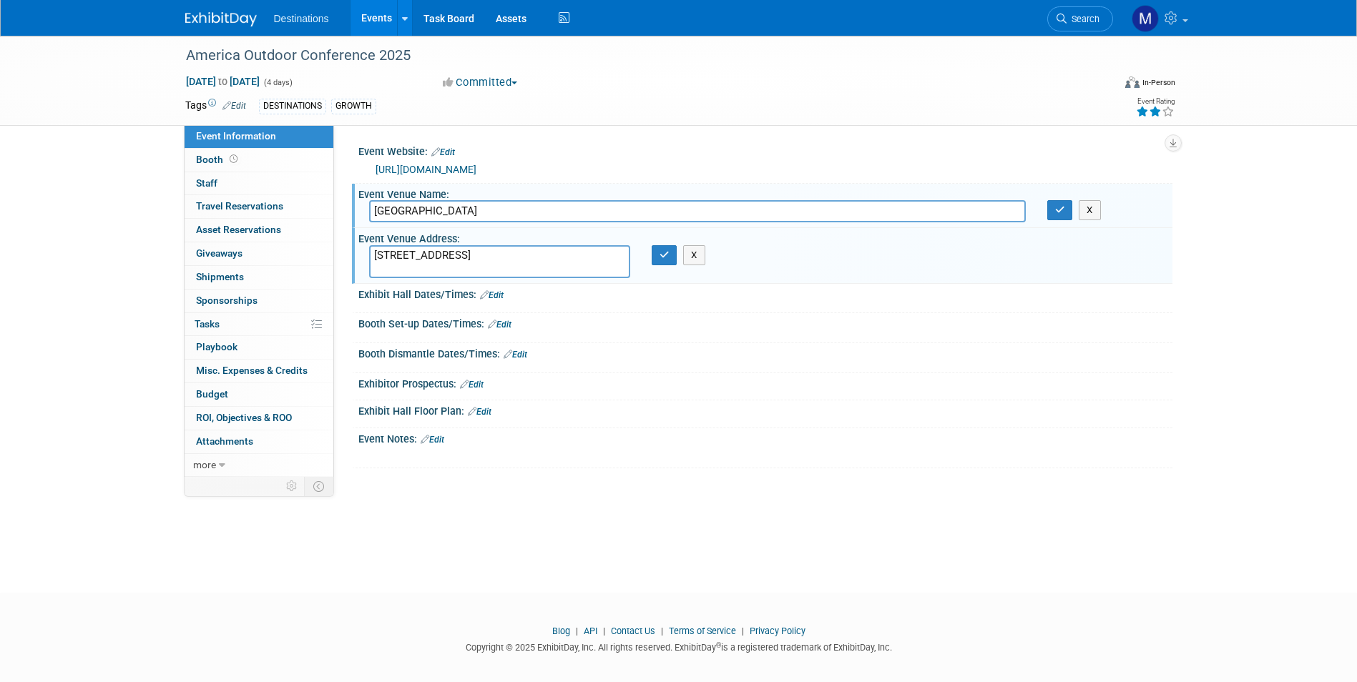
type textarea "[STREET_ADDRESS]"
click at [489, 581] on body "Destinations Events Add Event Bulk Upload Events Shareable Event Boards Recentl…" at bounding box center [678, 341] width 1357 height 682
click at [1063, 210] on icon "button" at bounding box center [1060, 209] width 10 height 9
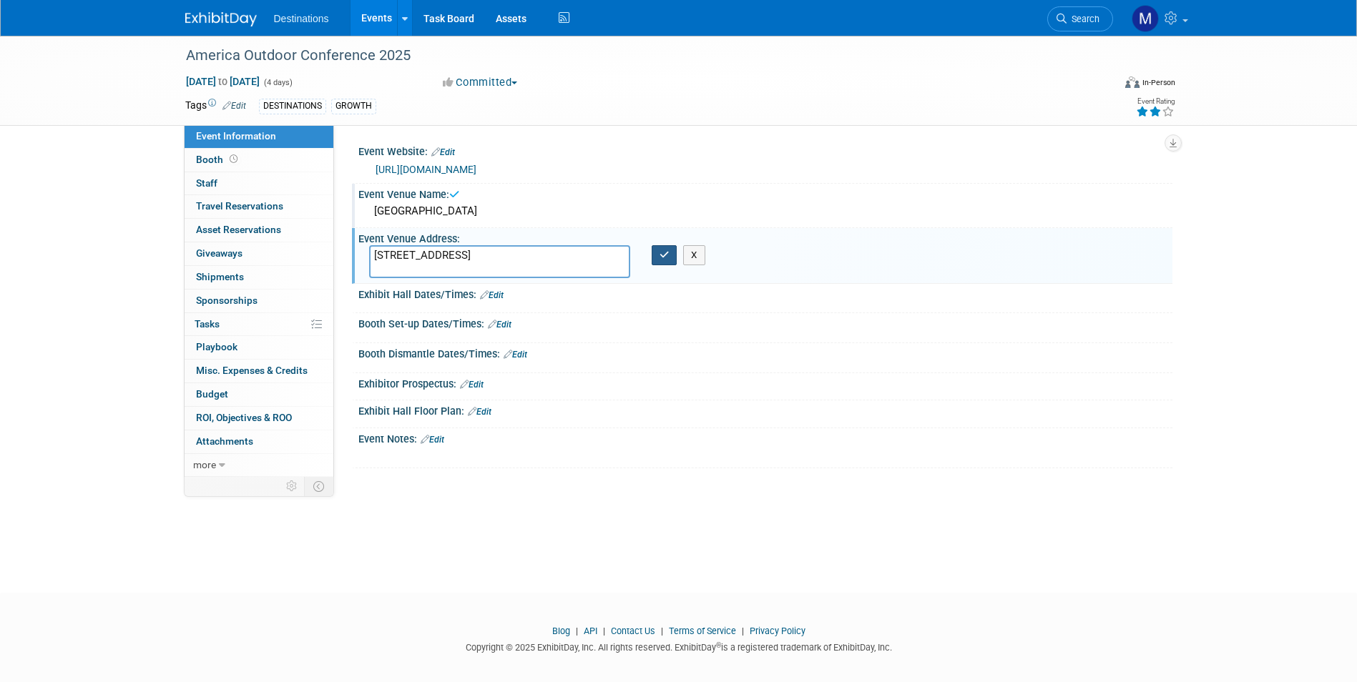
click at [659, 262] on button "button" at bounding box center [665, 255] width 26 height 20
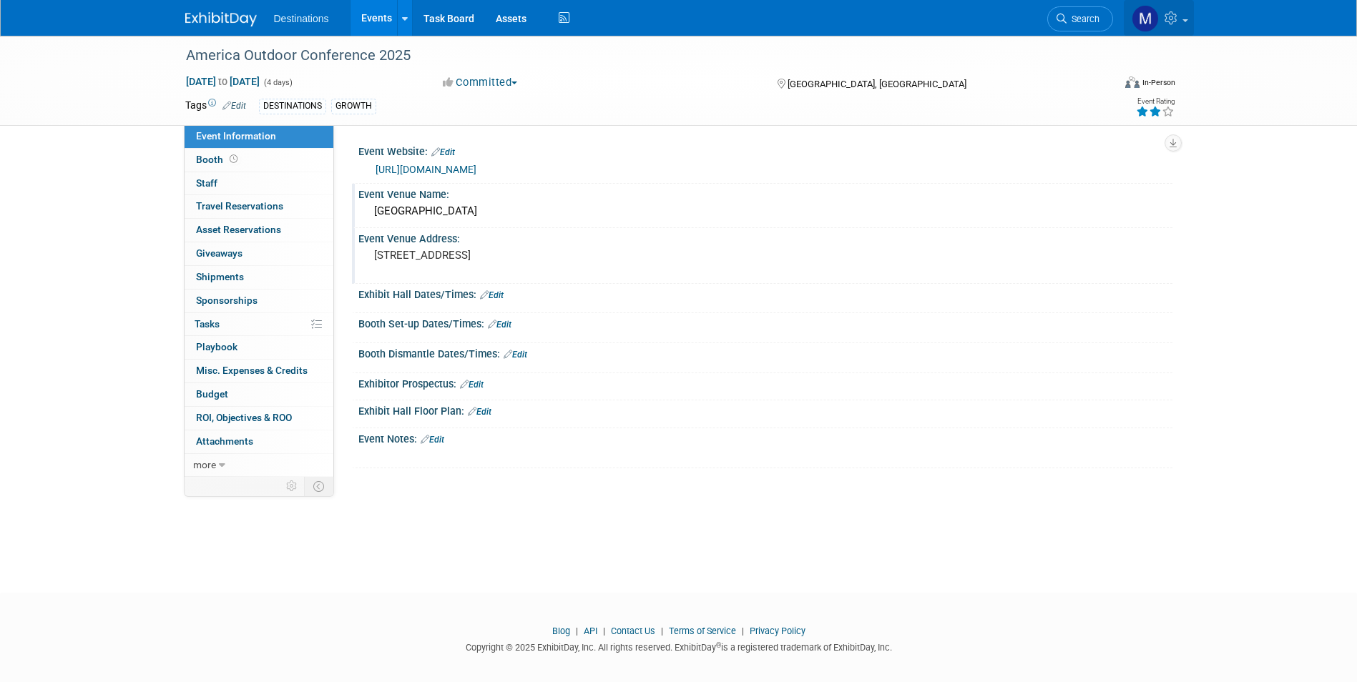
click at [1168, 16] on icon at bounding box center [1173, 17] width 16 height 13
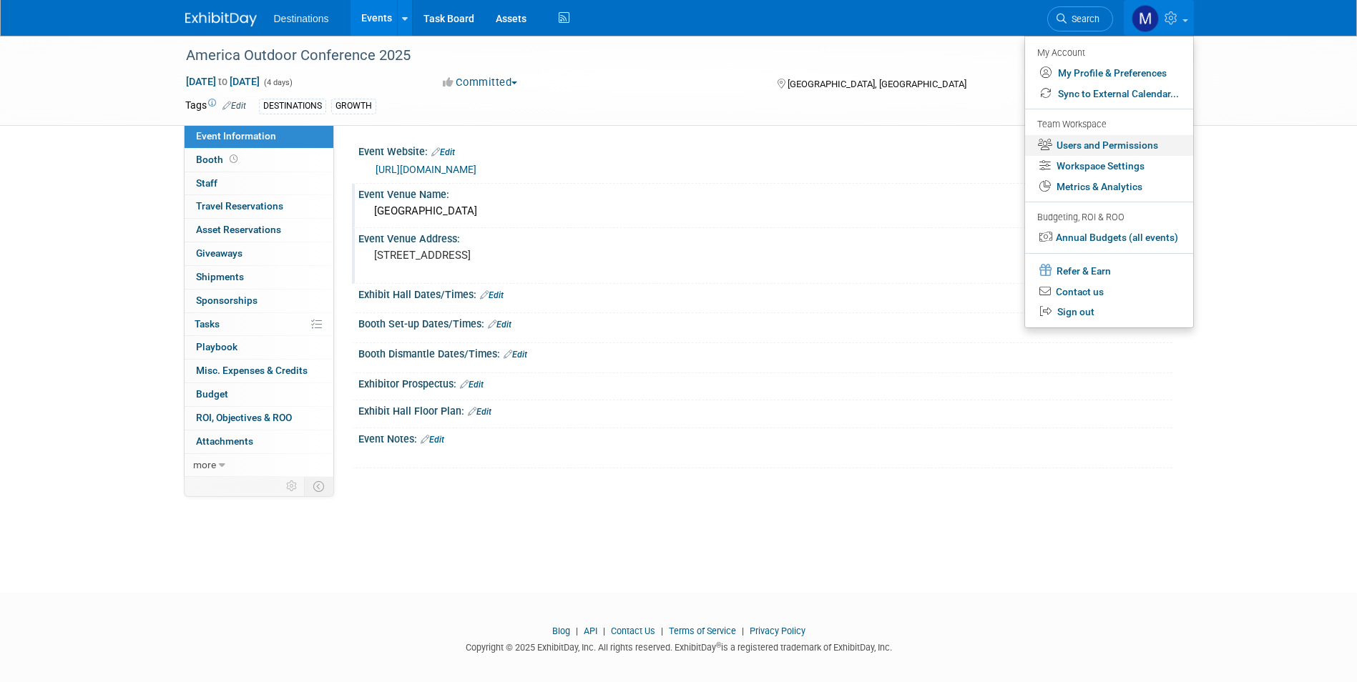
click at [1100, 141] on link "Users and Permissions" at bounding box center [1109, 145] width 168 height 21
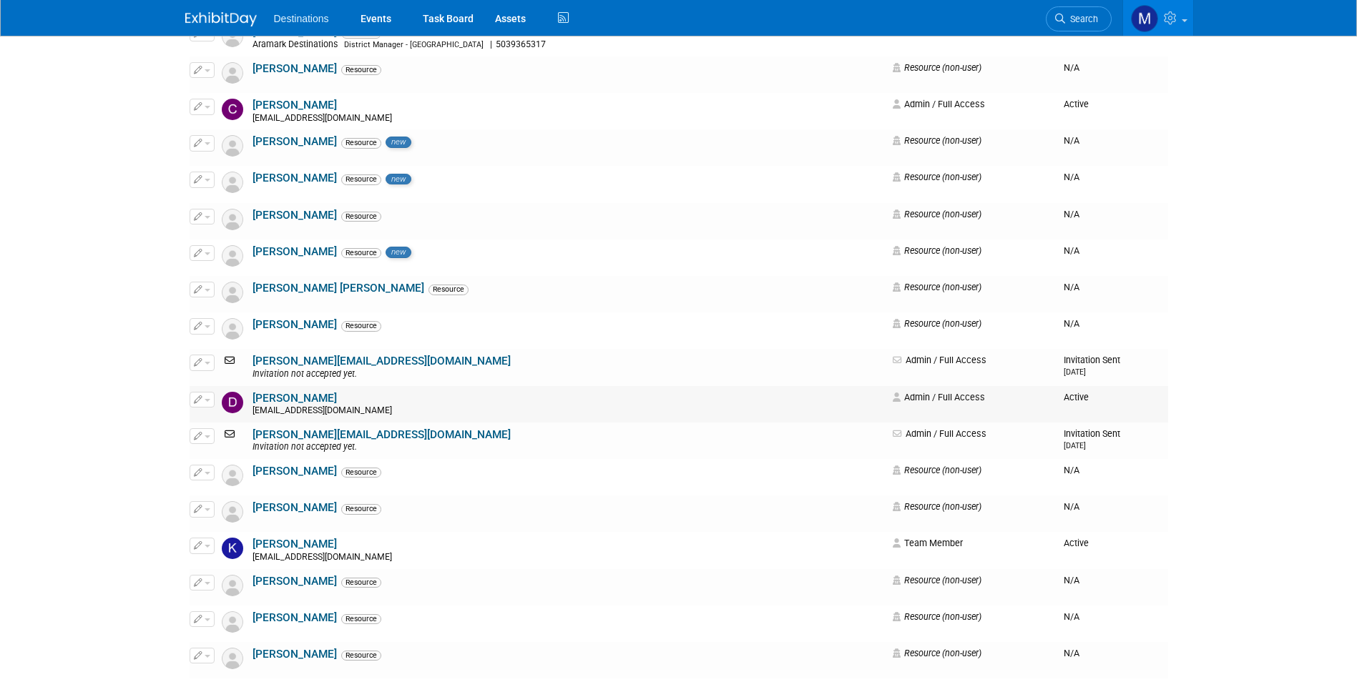
scroll to position [358, 0]
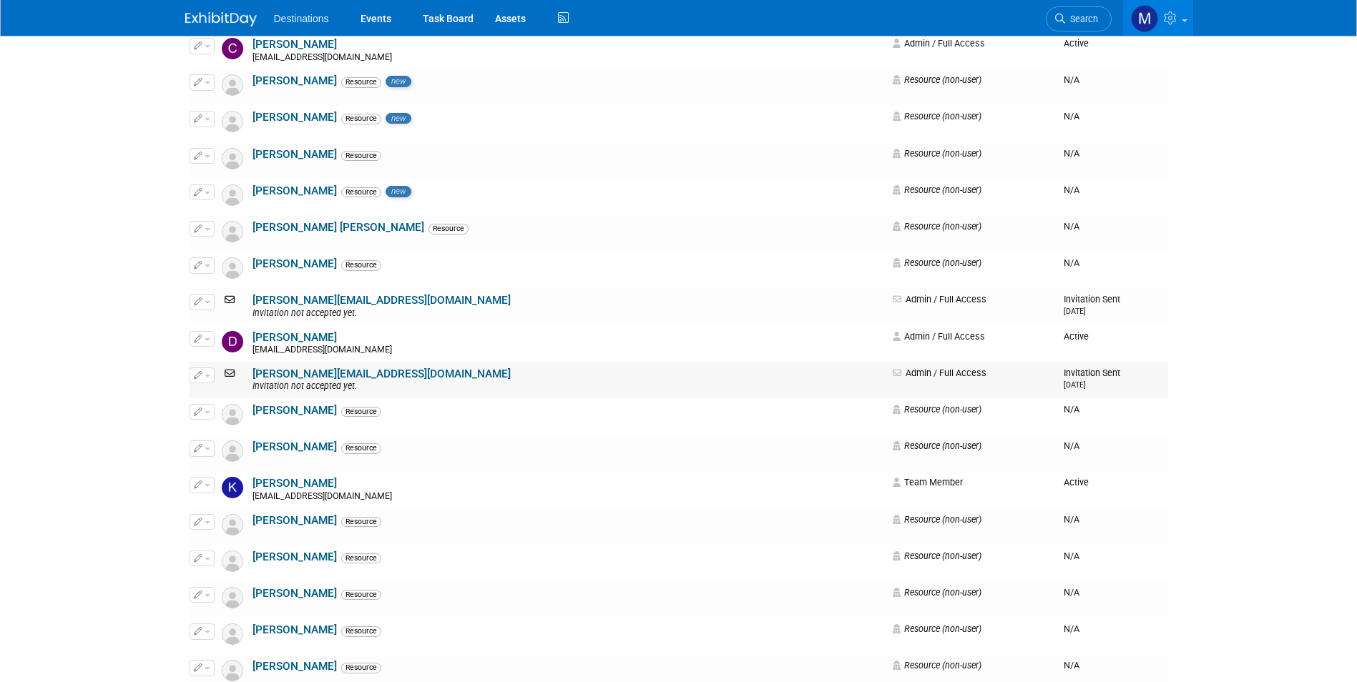
click at [325, 371] on link "[PERSON_NAME][EMAIL_ADDRESS][DOMAIN_NAME]" at bounding box center [382, 374] width 258 height 13
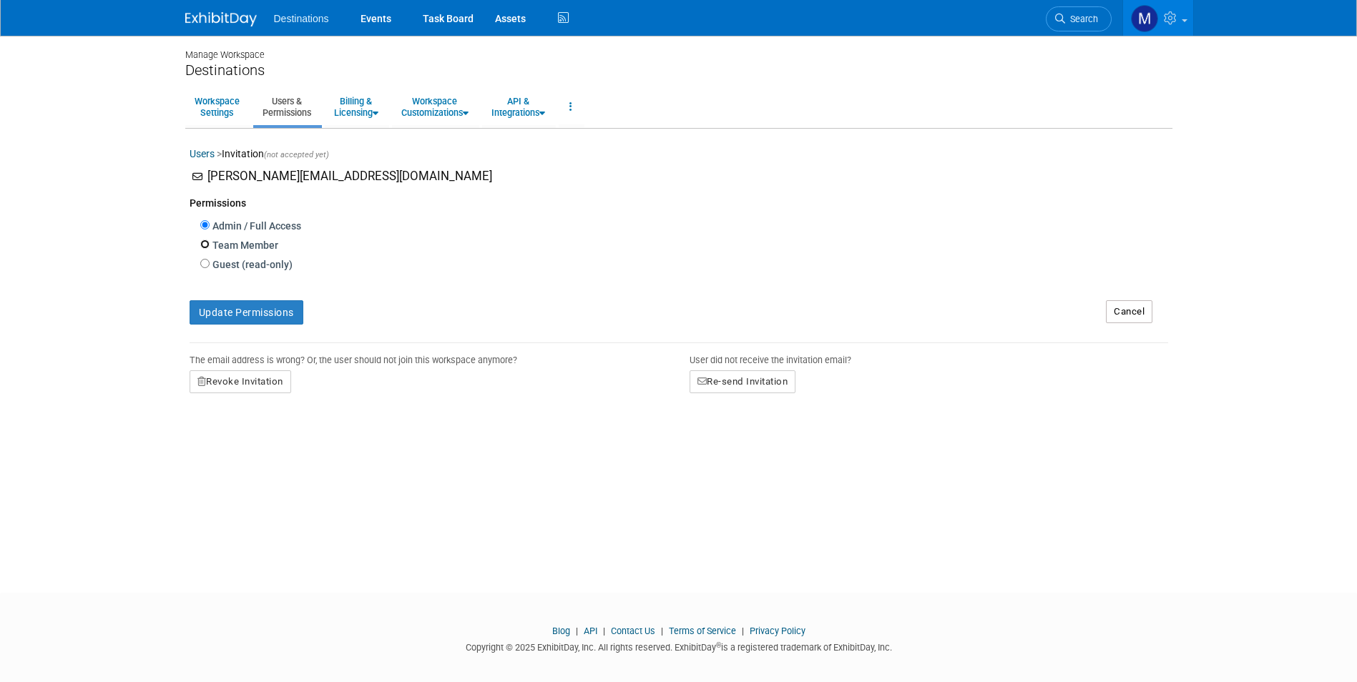
click at [206, 247] on input "Team Member" at bounding box center [204, 244] width 9 height 9
radio input "true"
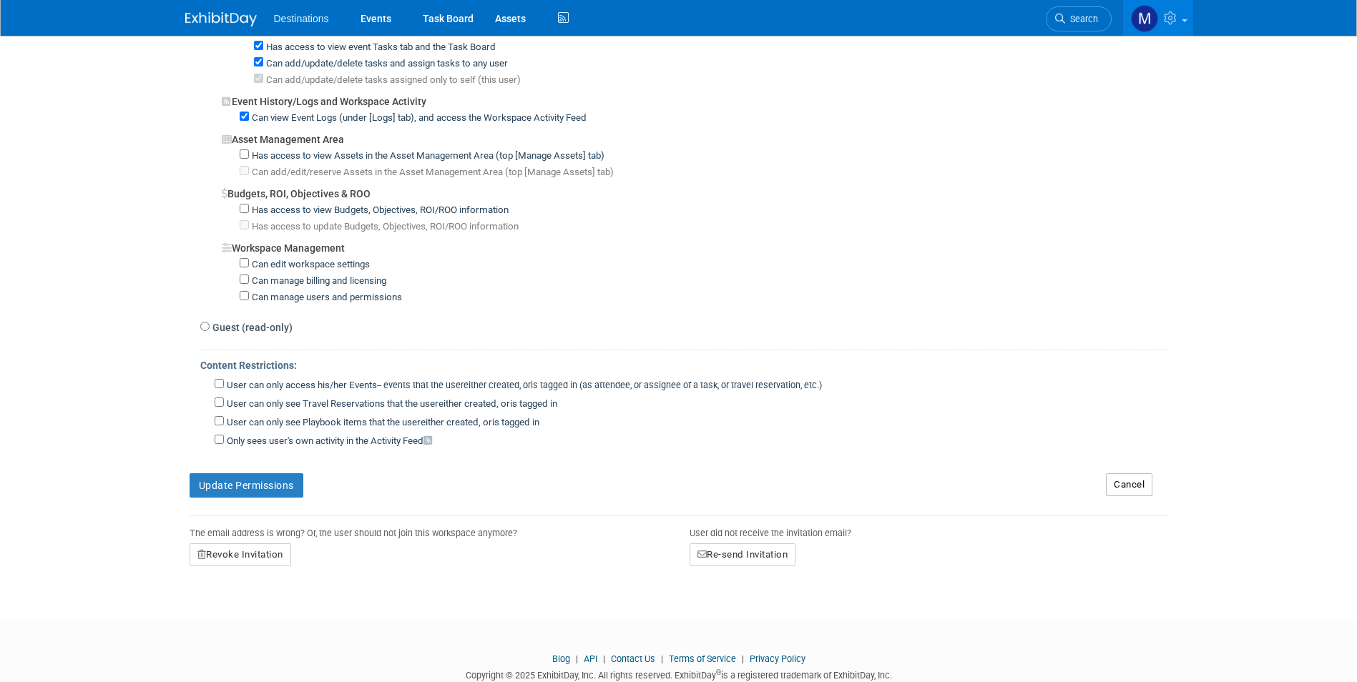
scroll to position [930, 0]
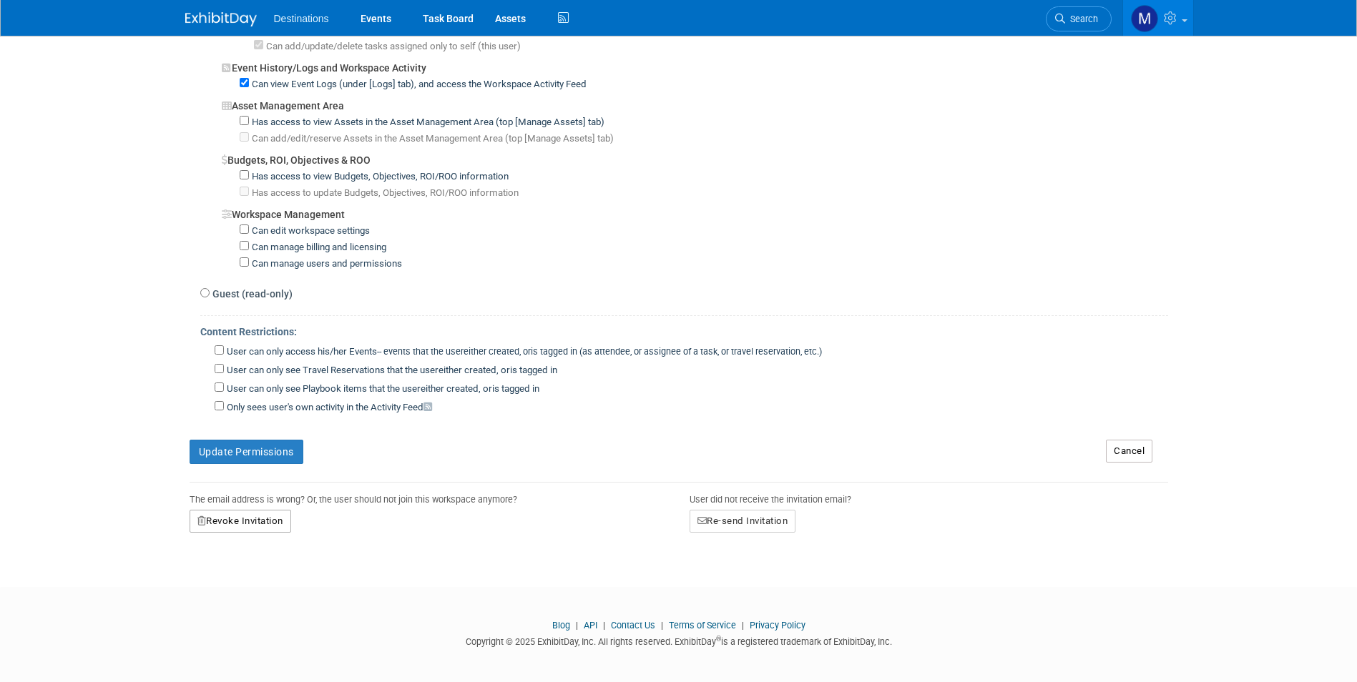
click at [237, 522] on button "Revoke Invitation" at bounding box center [241, 521] width 102 height 23
click at [215, 582] on icon at bounding box center [213, 581] width 10 height 9
